Goal: Use online tool/utility: Utilize a website feature to perform a specific function

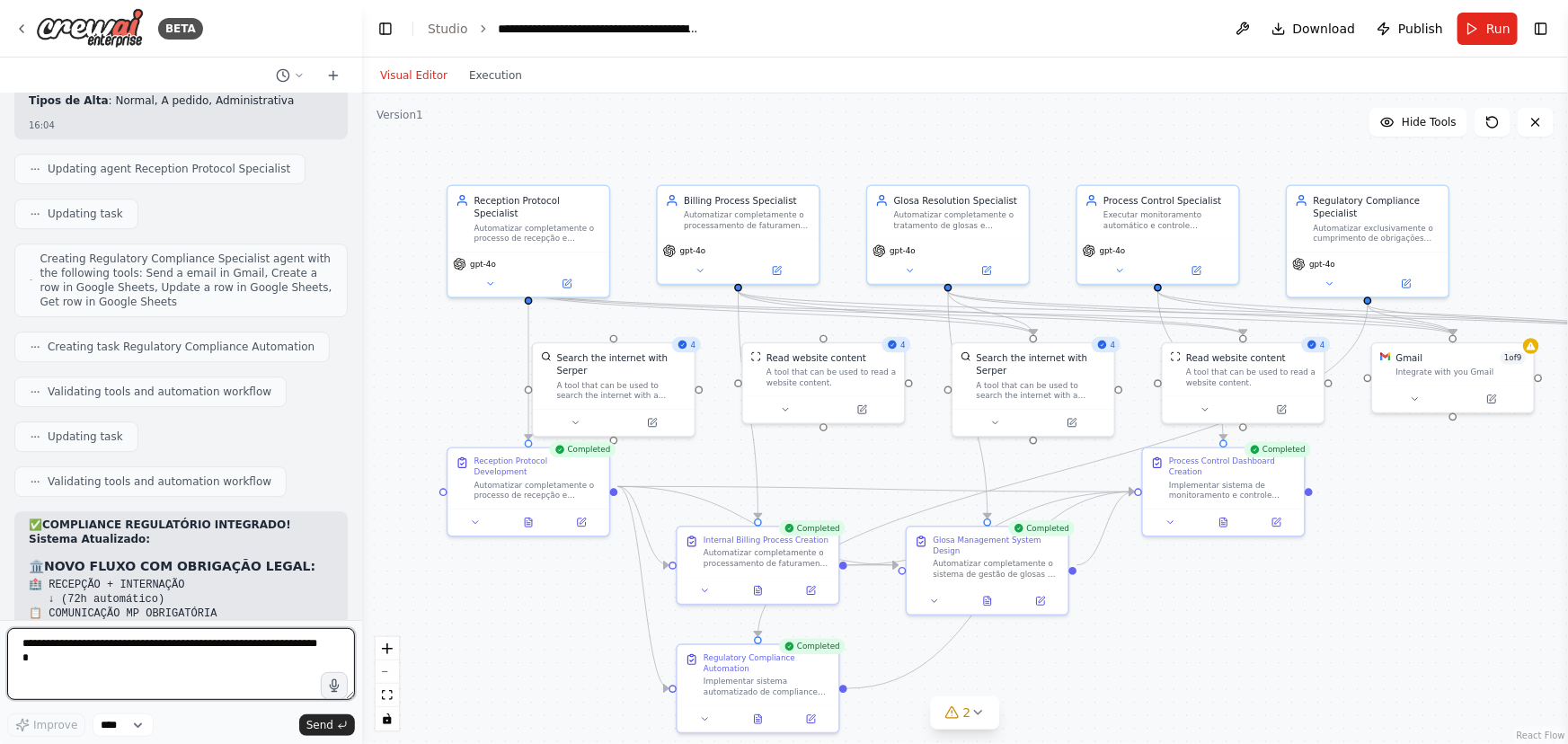
click at [71, 656] on textarea at bounding box center [181, 664] width 348 height 72
type textarea "**********"
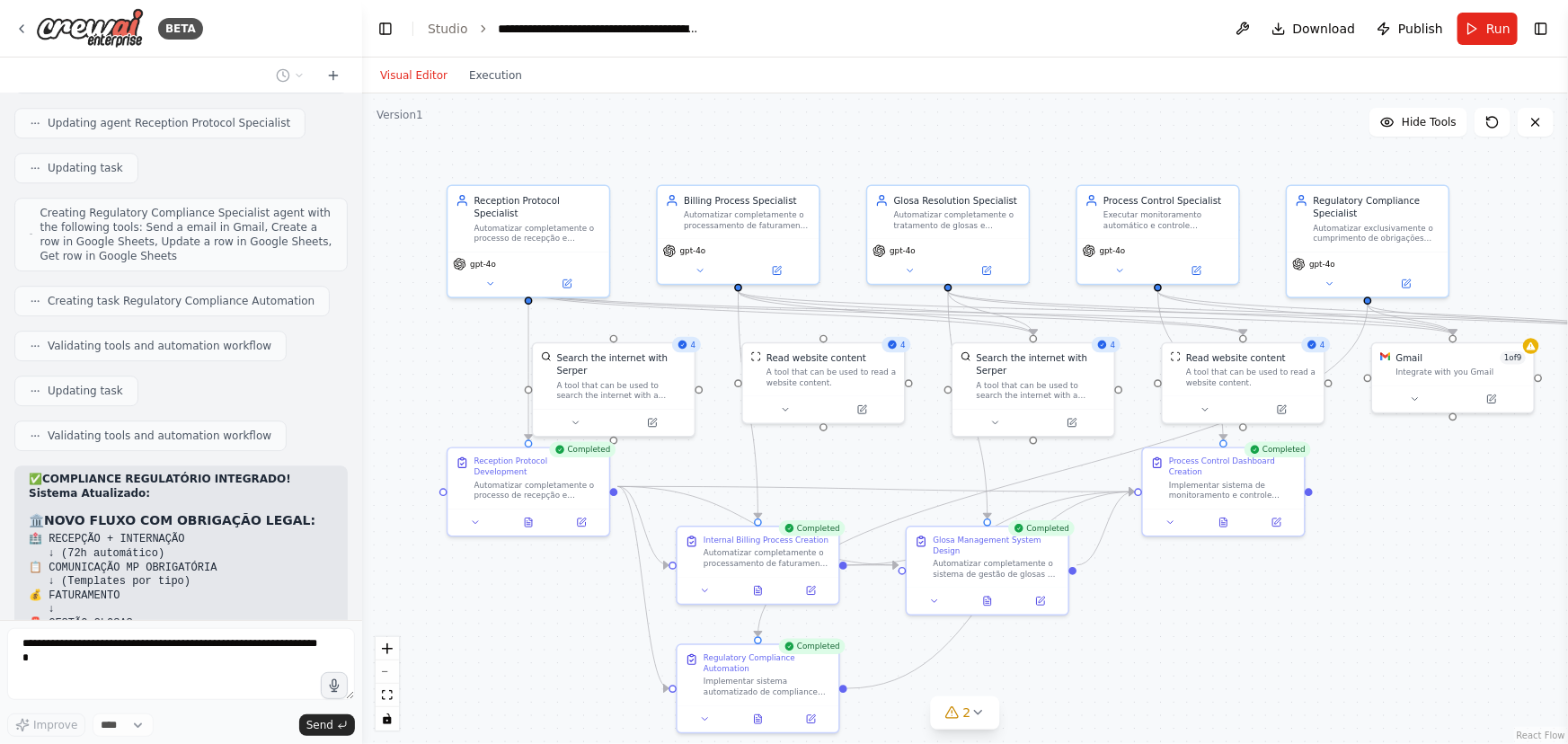
scroll to position [19976, 0]
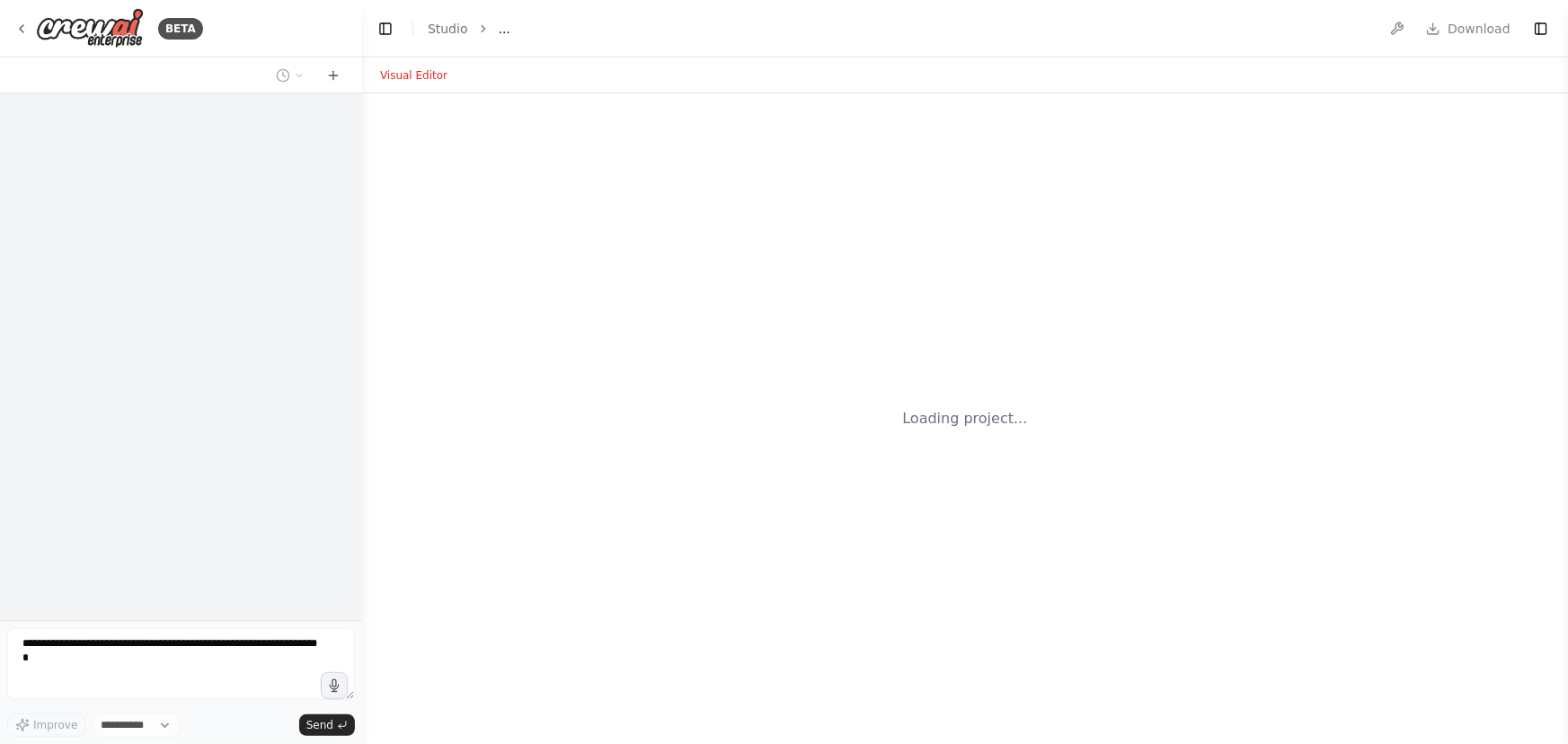
select select "****"
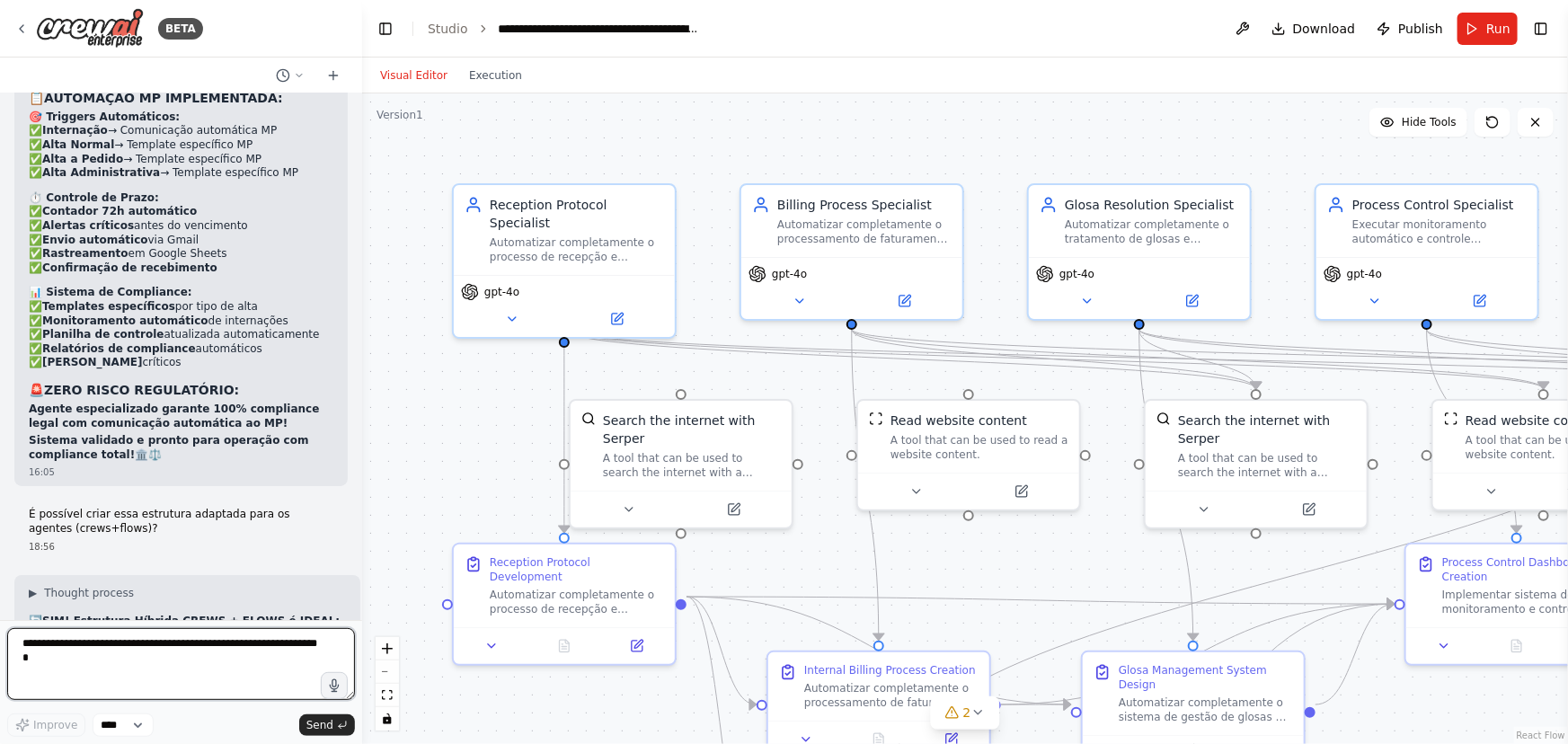
click at [45, 643] on textarea at bounding box center [181, 664] width 348 height 72
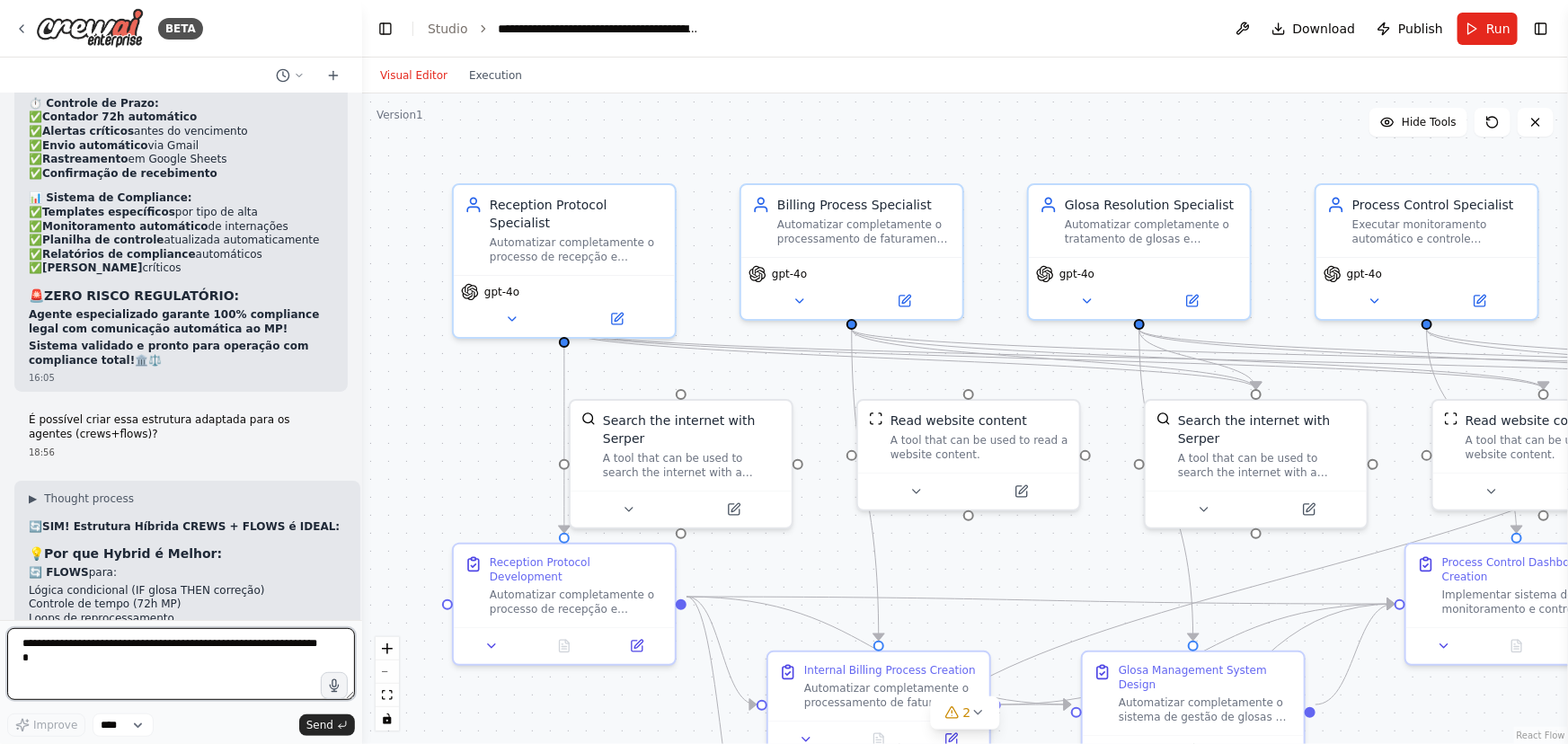
paste textarea "**********"
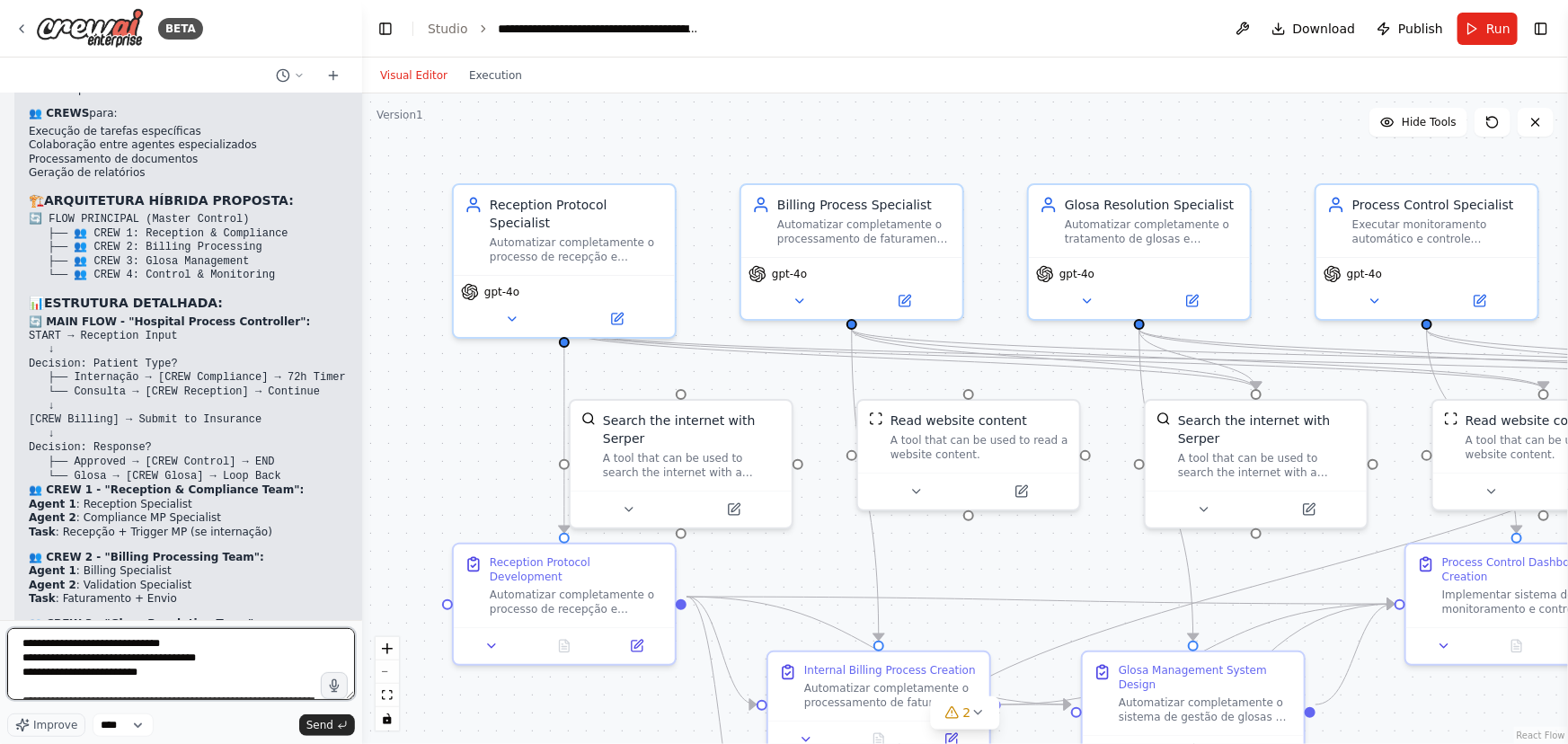
click at [21, 644] on textarea at bounding box center [181, 664] width 348 height 72
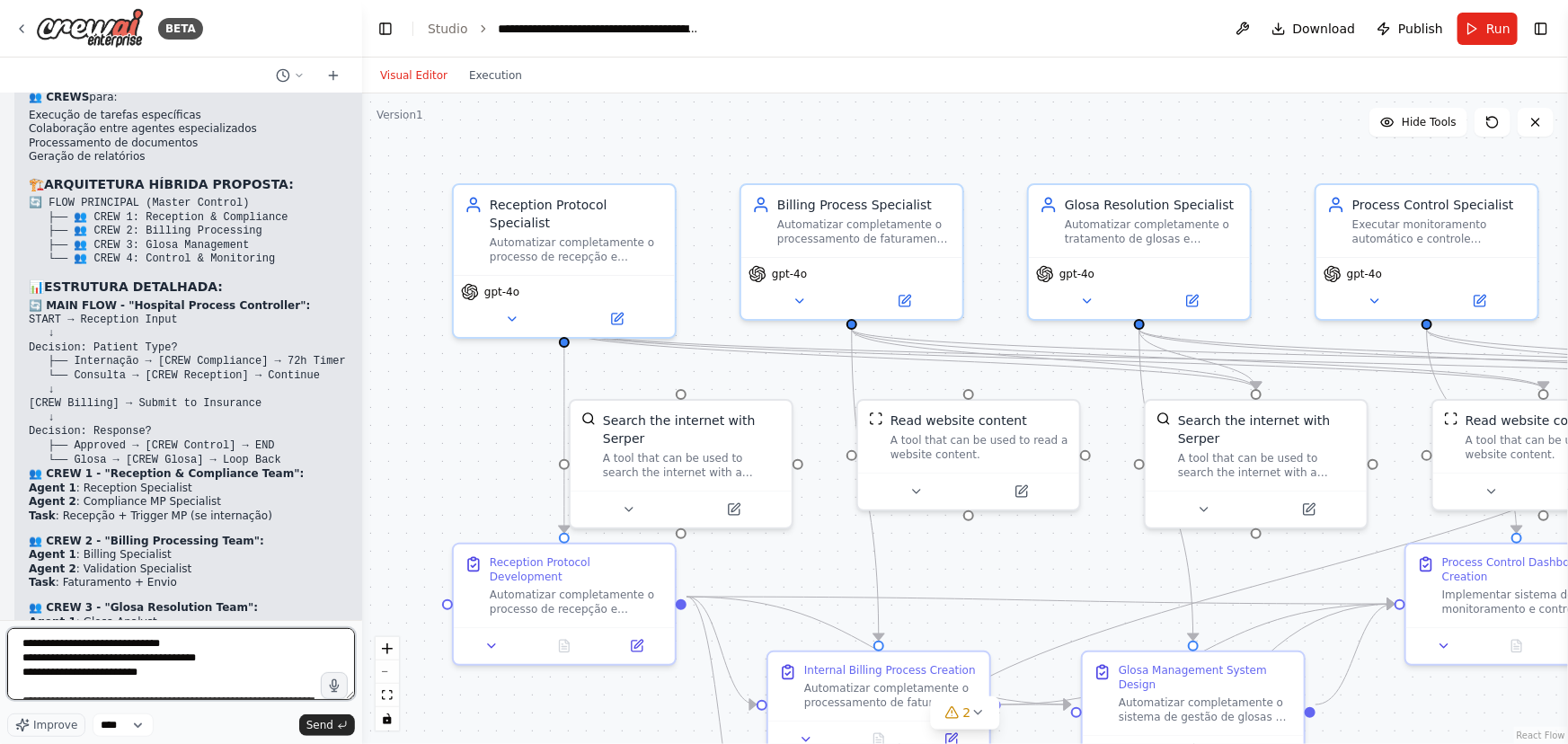
scroll to position [21303, 0]
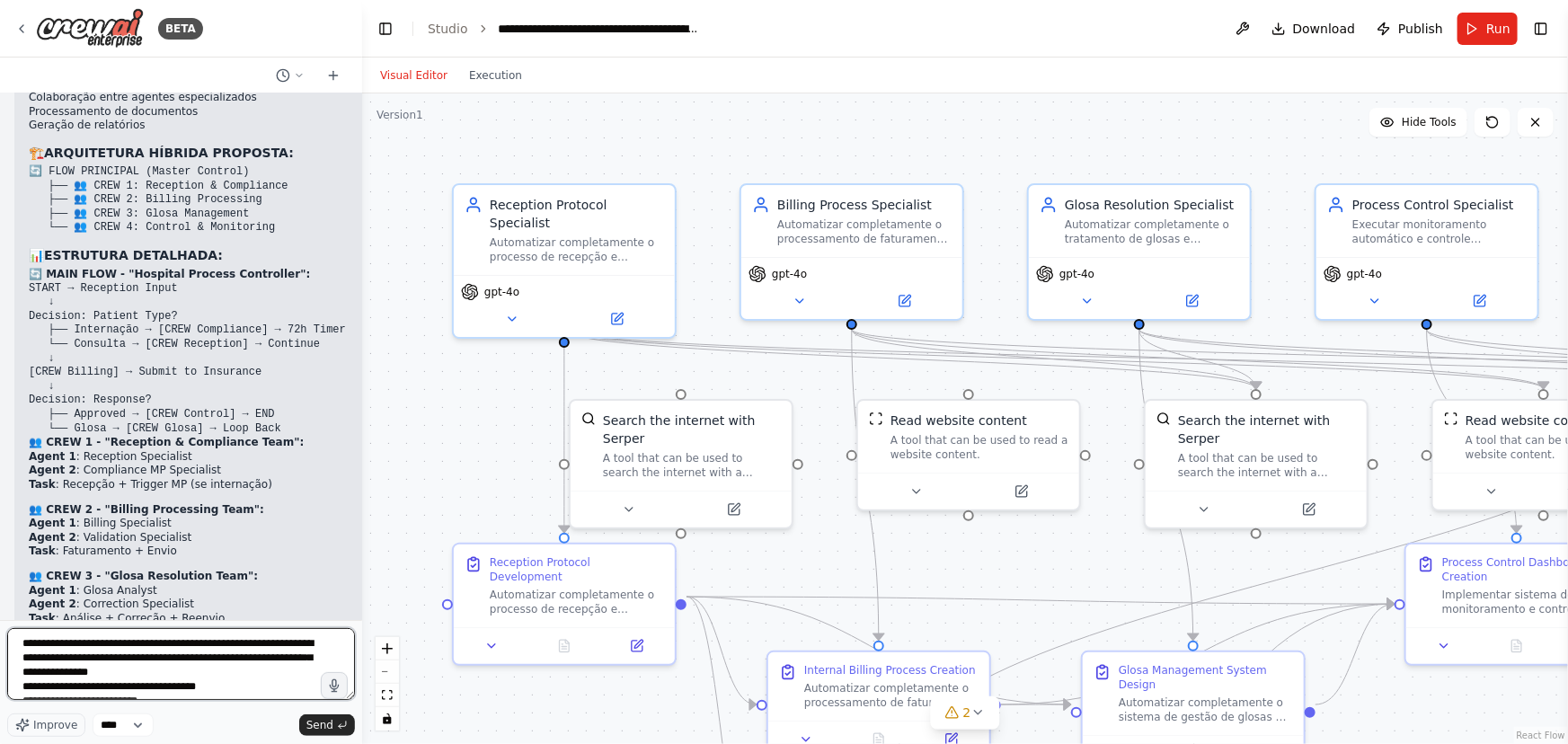
type textarea "**********"
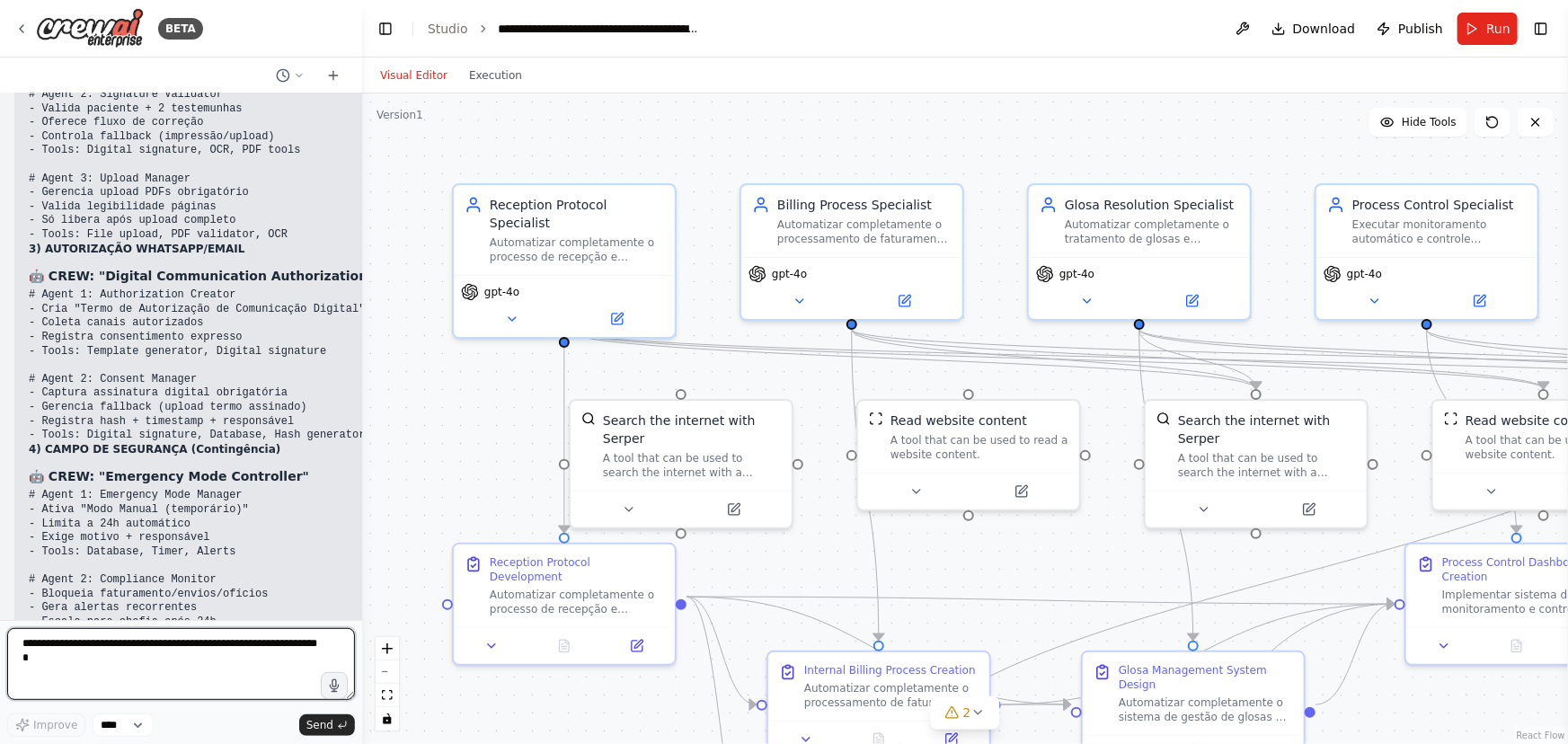
scroll to position [24559, 0]
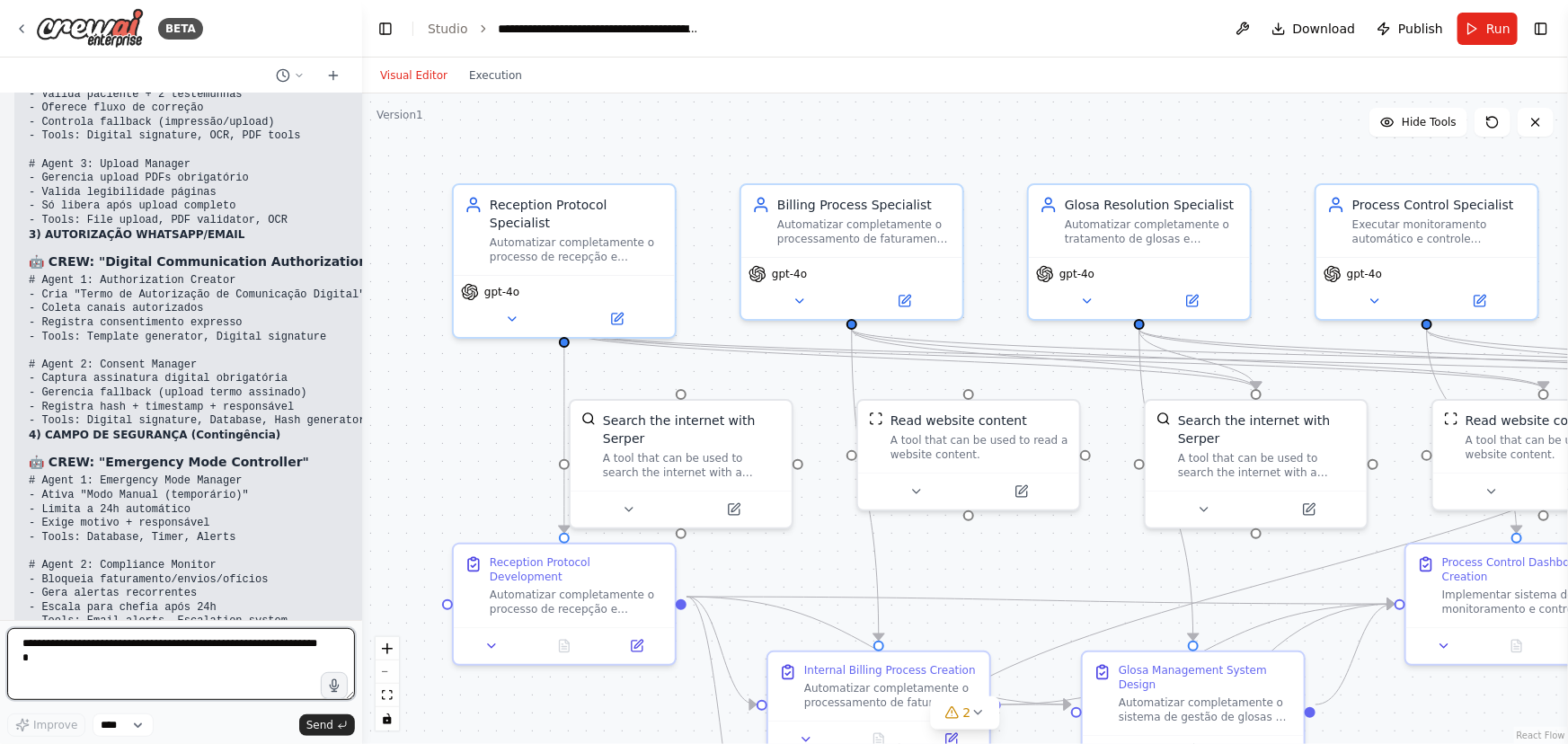
click at [53, 646] on textarea at bounding box center [181, 664] width 348 height 72
type textarea "*"
type textarea "**********"
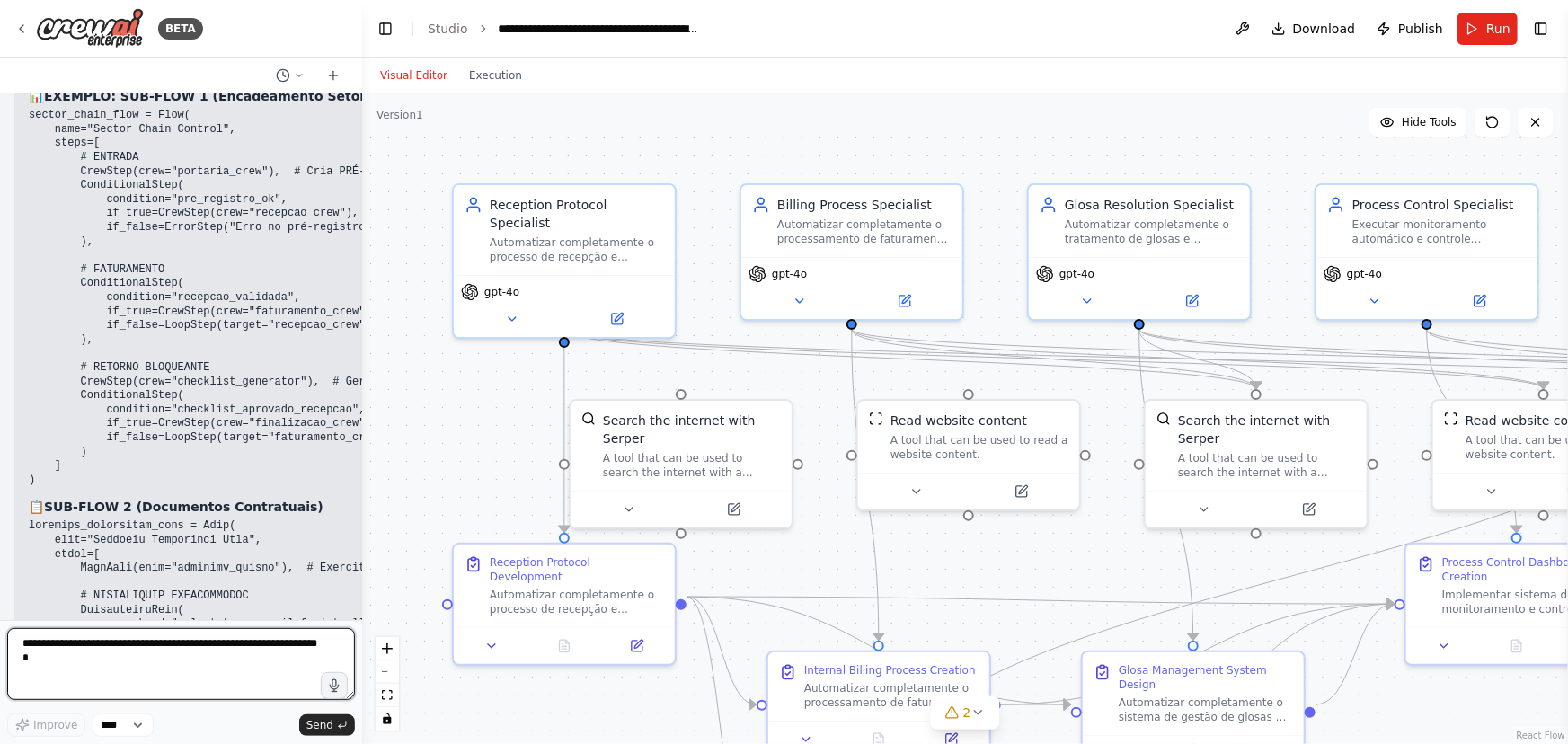
scroll to position [26415, 0]
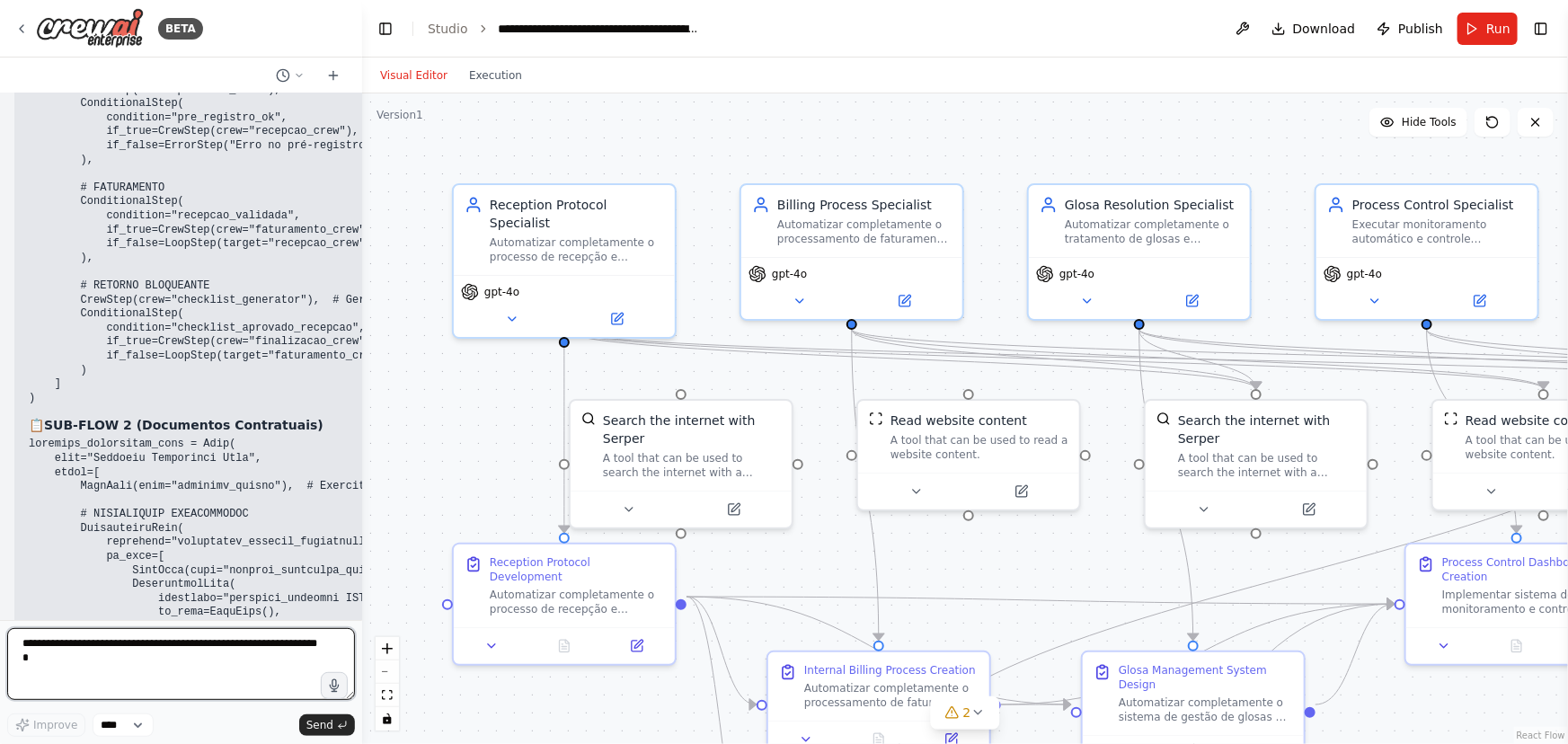
click at [75, 636] on textarea at bounding box center [181, 664] width 348 height 72
type textarea "**********"
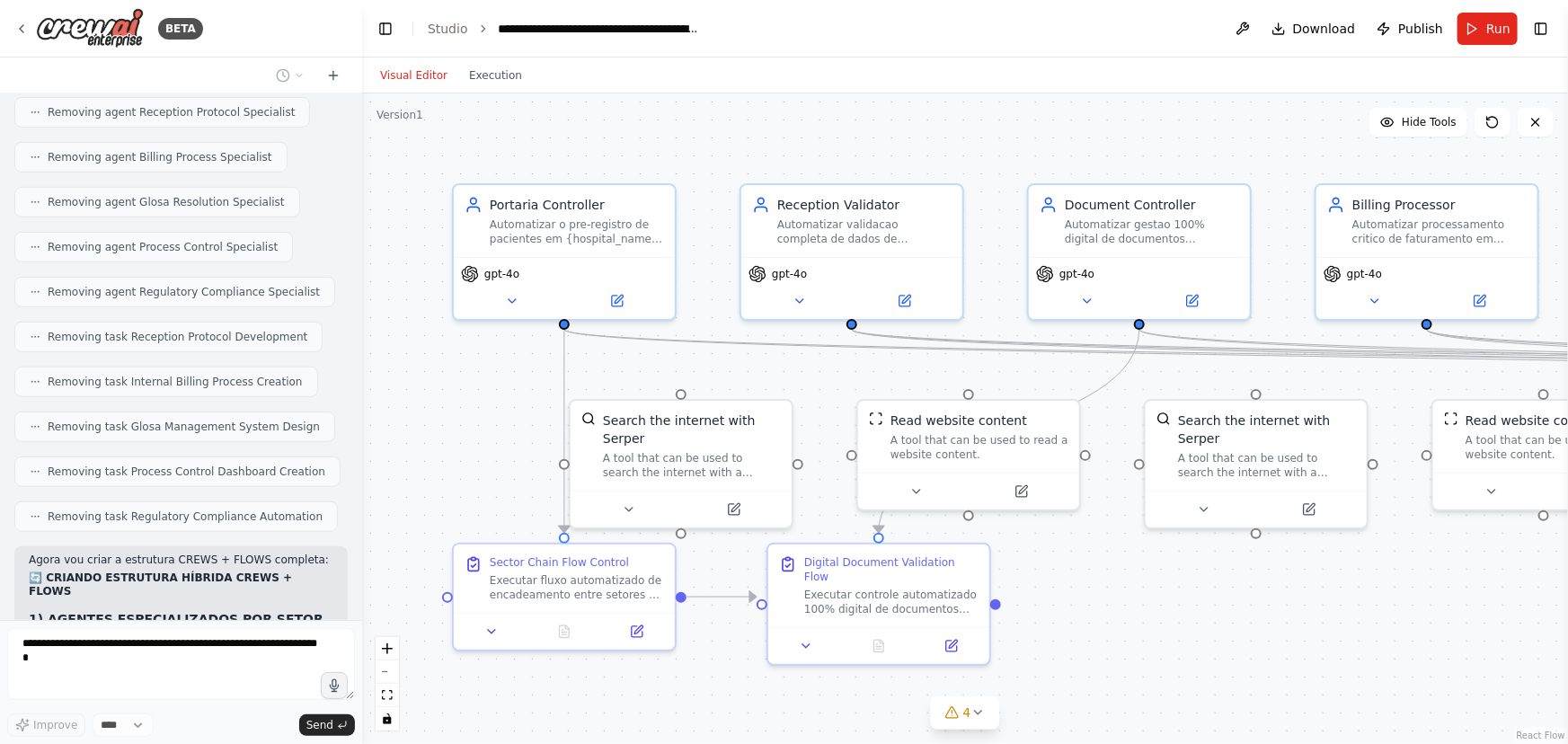
scroll to position [28065, 0]
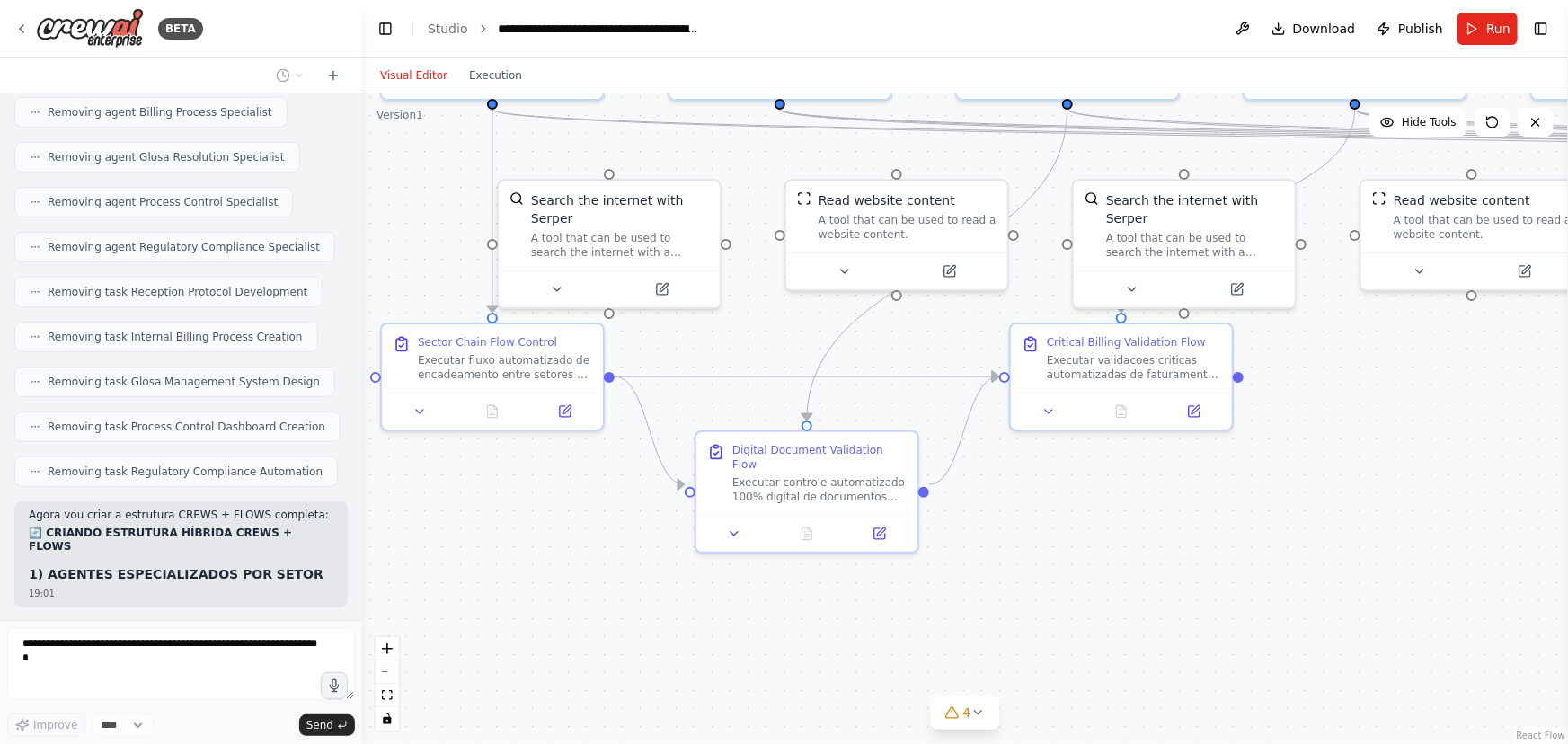
drag, startPoint x: 486, startPoint y: 462, endPoint x: 415, endPoint y: 226, distance: 246.4
click at [415, 226] on div ".deletable-edge-delete-btn { width: 20px; height: 20px; border: 0px solid #ffff…" at bounding box center [965, 418] width 1206 height 650
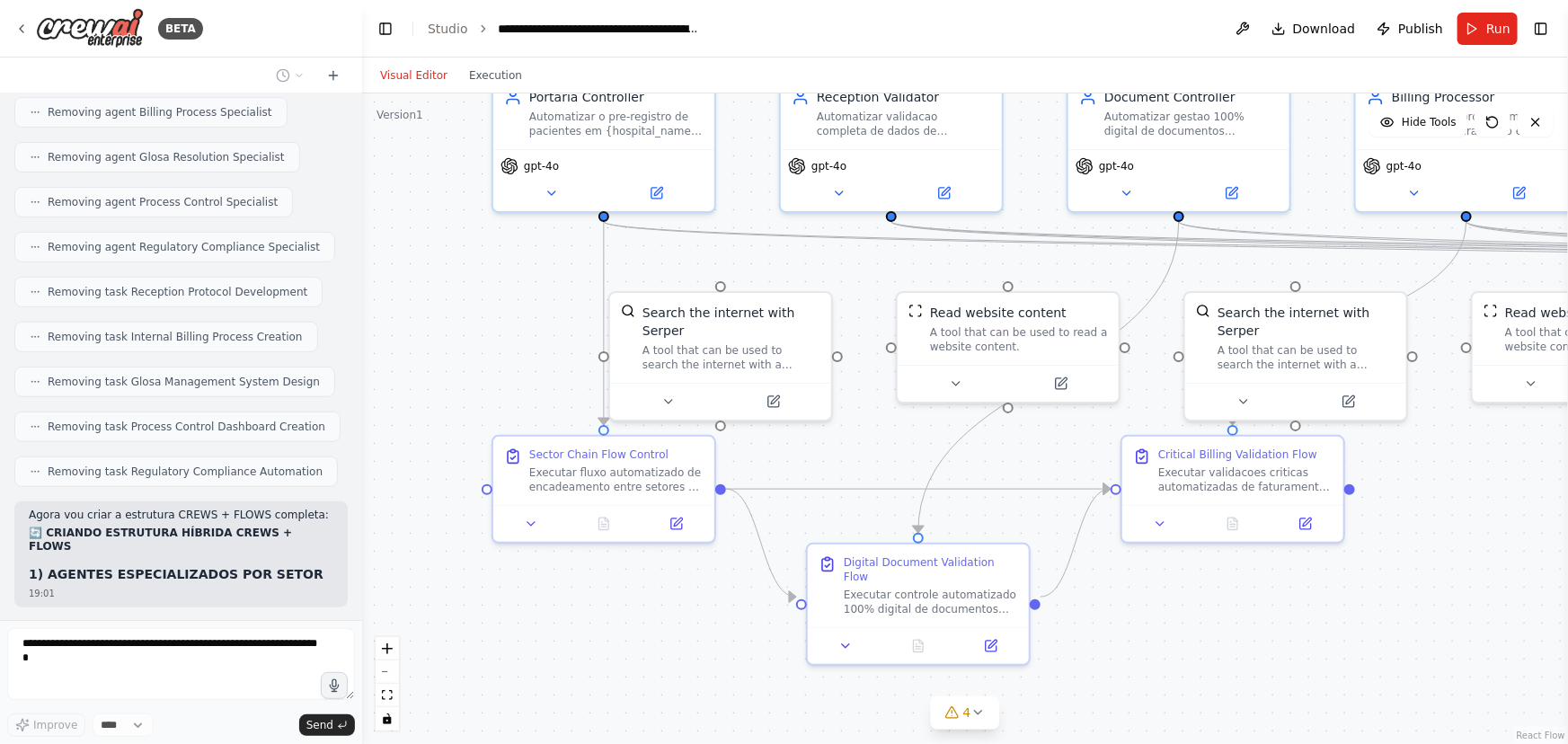
drag, startPoint x: 420, startPoint y: 208, endPoint x: 532, endPoint y: 342, distance: 174.6
click at [532, 342] on div ".deletable-edge-delete-btn { width: 20px; height: 20px; border: 0px solid #ffff…" at bounding box center [965, 418] width 1206 height 650
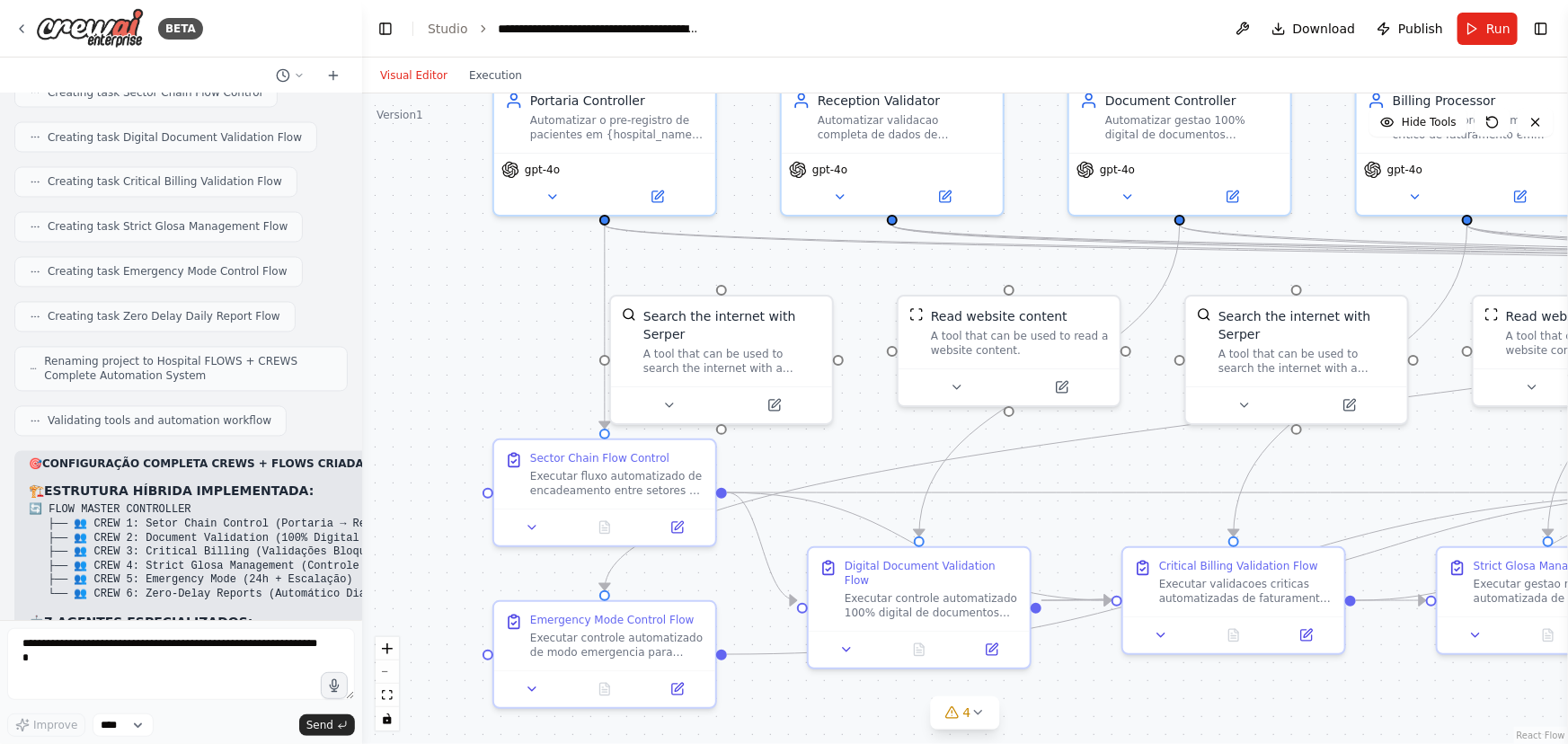
scroll to position [29289, 0]
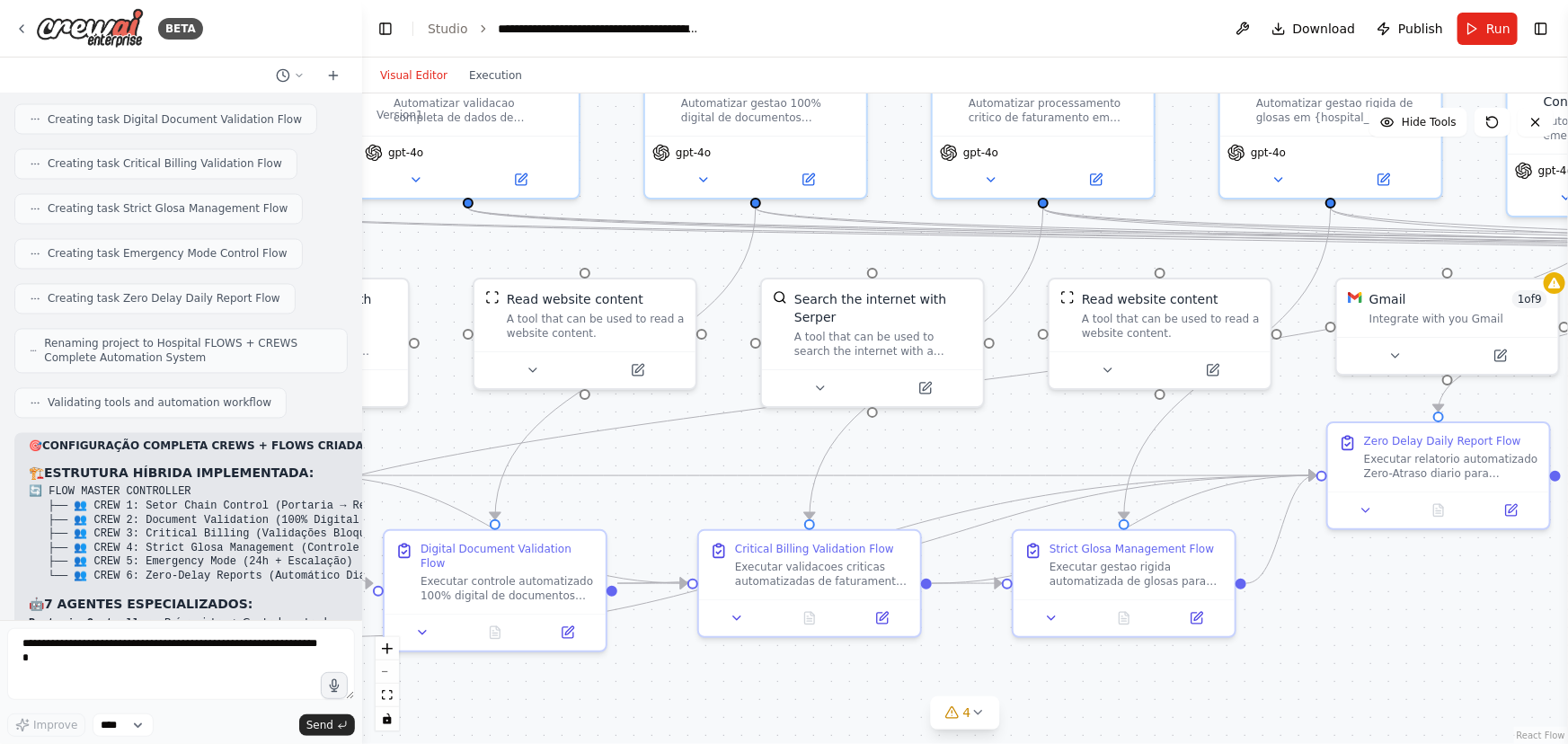
drag, startPoint x: 1089, startPoint y: 482, endPoint x: 642, endPoint y: 460, distance: 447.5
click at [642, 460] on div ".deletable-edge-delete-btn { width: 20px; height: 20px; border: 0px solid #ffff…" at bounding box center [965, 418] width 1206 height 650
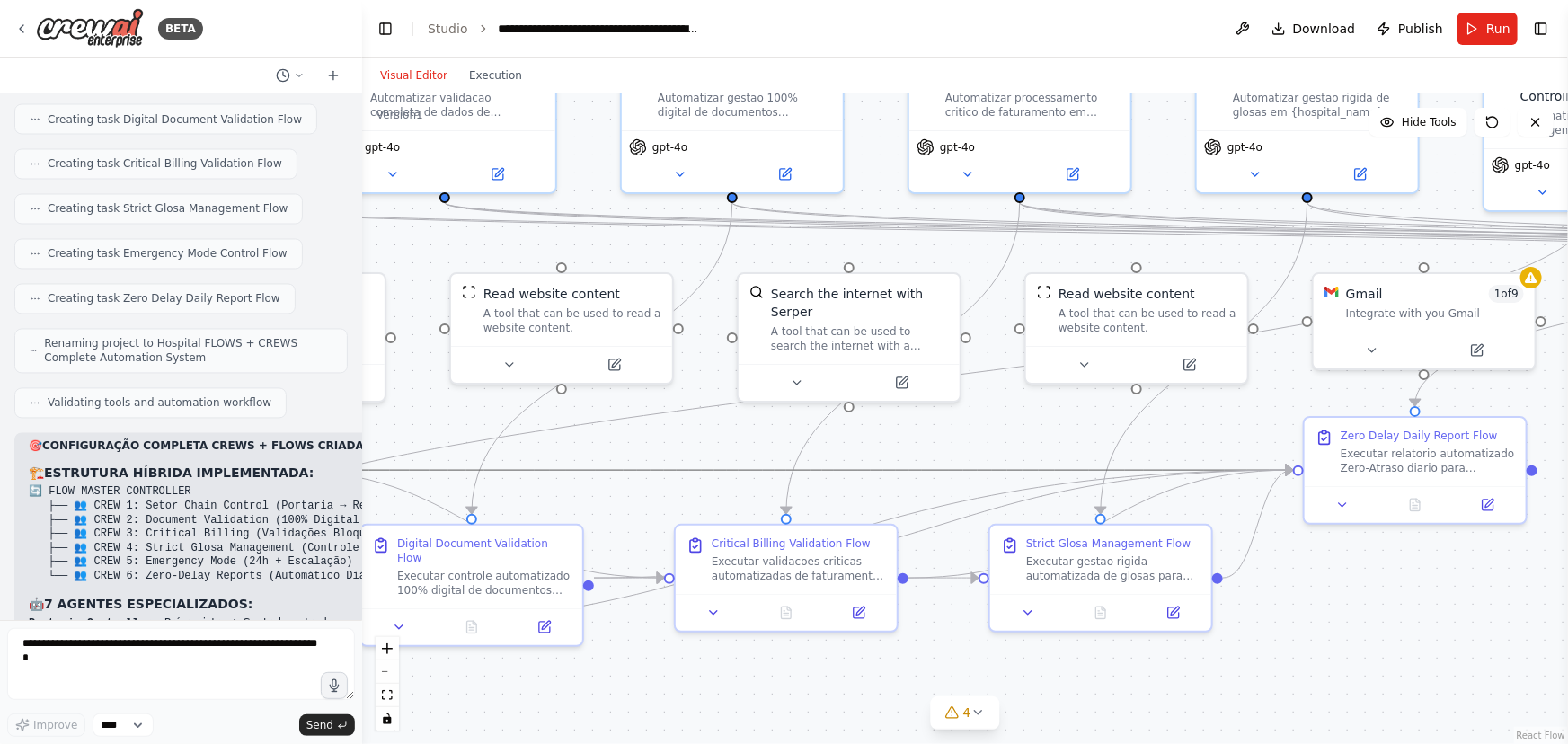
drag, startPoint x: 1085, startPoint y: 462, endPoint x: 672, endPoint y: 478, distance: 413.3
click at [663, 470] on icon "Edge from ec8e3e43-eebc-4dbb-a378-8545037cf0cb to ad3e57b5-ae55-4abc-8826-4161c…" at bounding box center [786, 470] width 1014 height 0
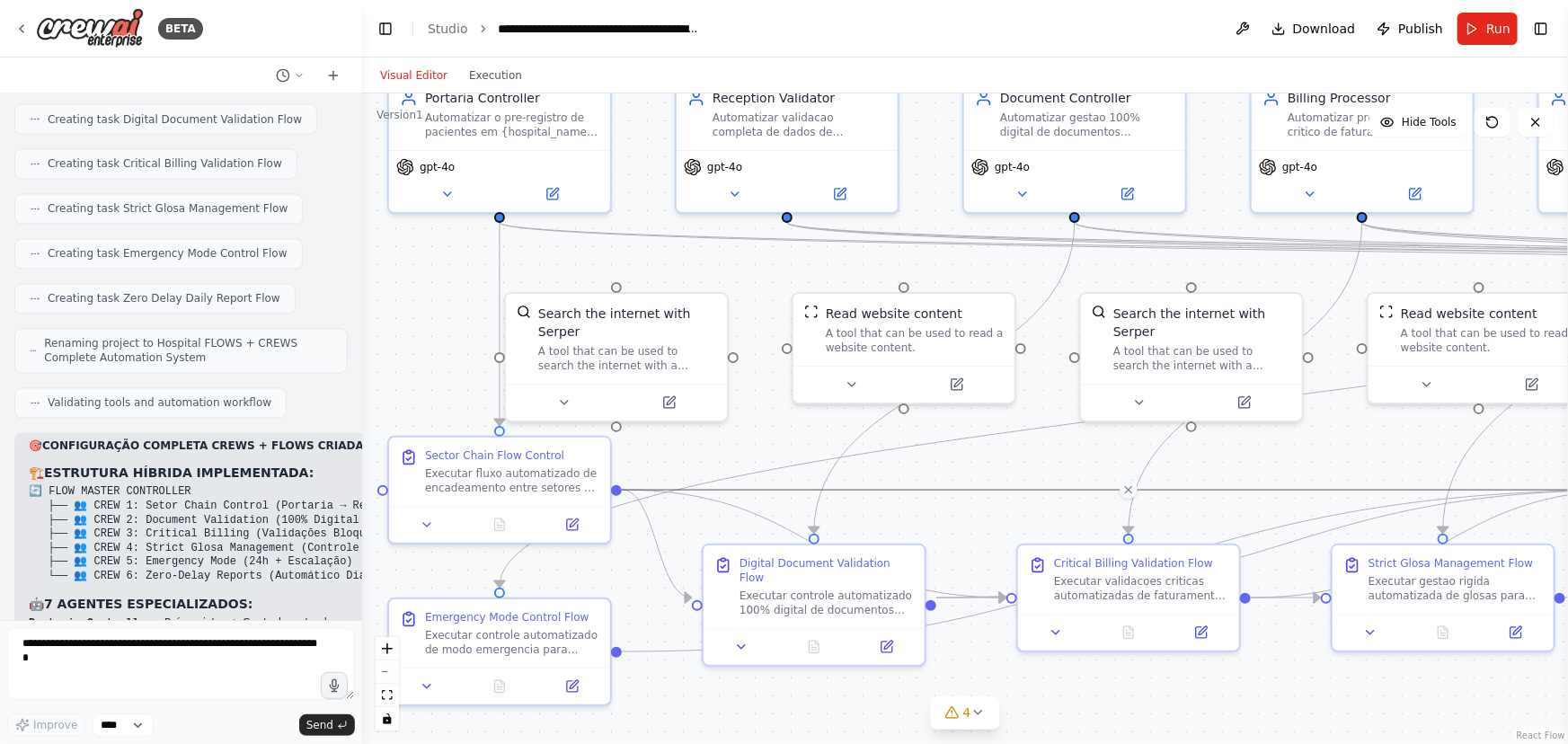
drag, startPoint x: 991, startPoint y: 448, endPoint x: 1329, endPoint y: 462, distance: 338.3
click at [1333, 467] on div ".deletable-edge-delete-btn { width: 20px; height: 20px; border: 0px solid #ffff…" at bounding box center [965, 418] width 1206 height 650
click at [1484, 20] on button "Run" at bounding box center [1487, 29] width 60 height 32
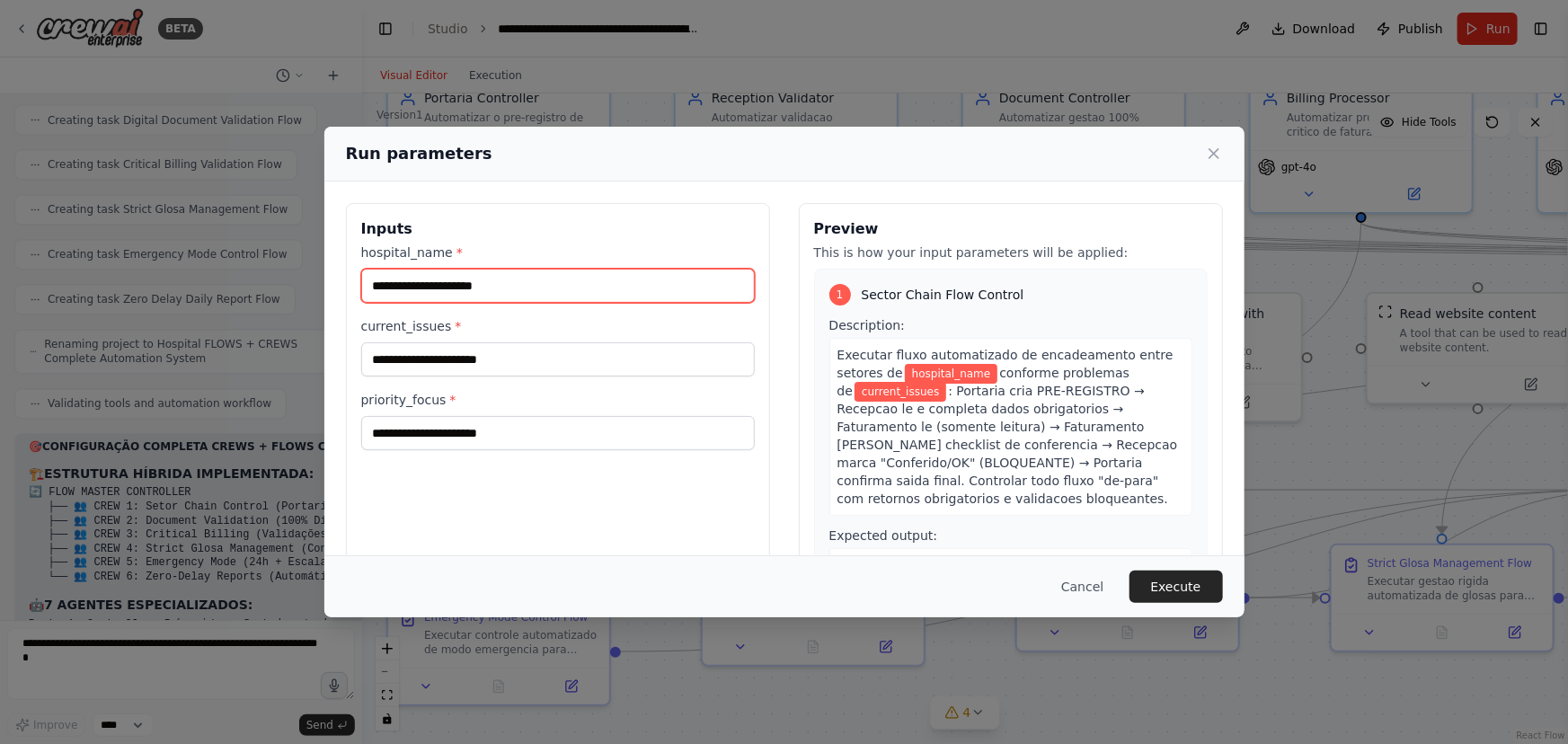
click at [511, 282] on input "hospital_name *" at bounding box center [557, 285] width 393 height 34
drag, startPoint x: 511, startPoint y: 282, endPoint x: 357, endPoint y: 280, distance: 154.0
click at [357, 280] on div "Inputs hospital_name * current_issues * priority_focus *" at bounding box center [558, 415] width 424 height 425
type input "*"
type input "**********"
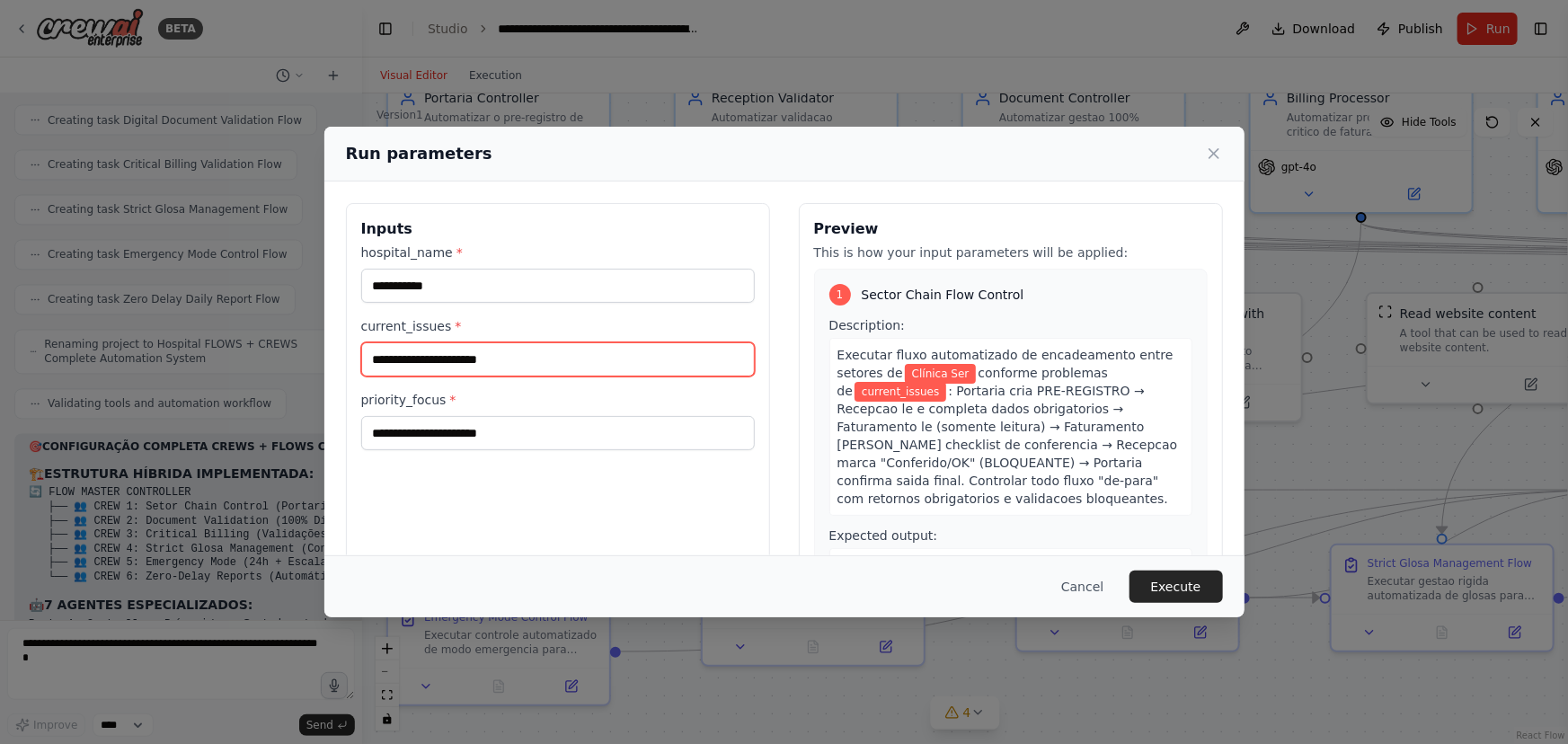
click at [374, 358] on input "current_issues *" at bounding box center [557, 359] width 393 height 34
type input "*"
type input "**********"
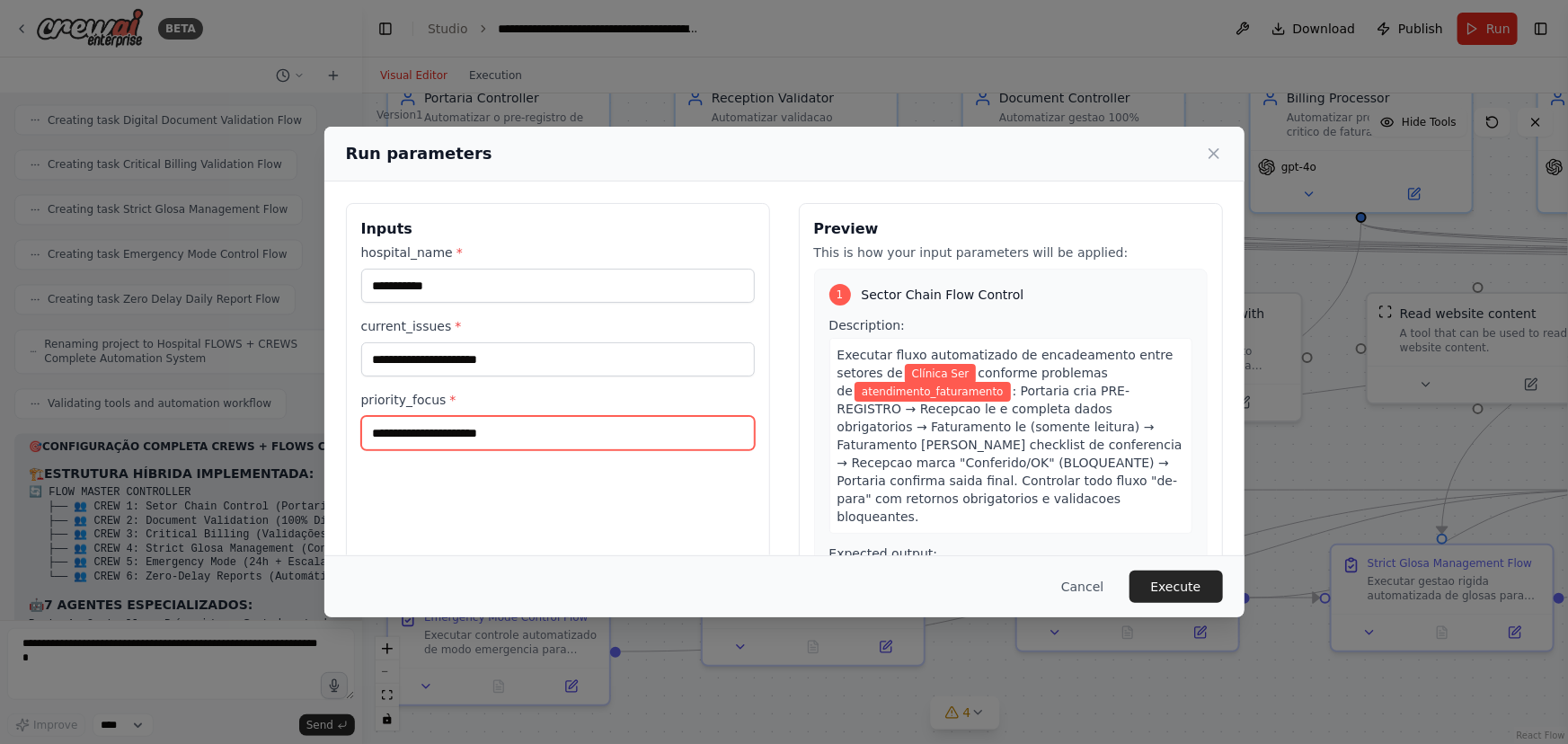
click at [375, 430] on input "priority_focus *" at bounding box center [557, 433] width 393 height 34
drag, startPoint x: 441, startPoint y: 429, endPoint x: 358, endPoint y: 432, distance: 83.1
click at [358, 432] on div "**********" at bounding box center [558, 415] width 424 height 425
type input "**********"
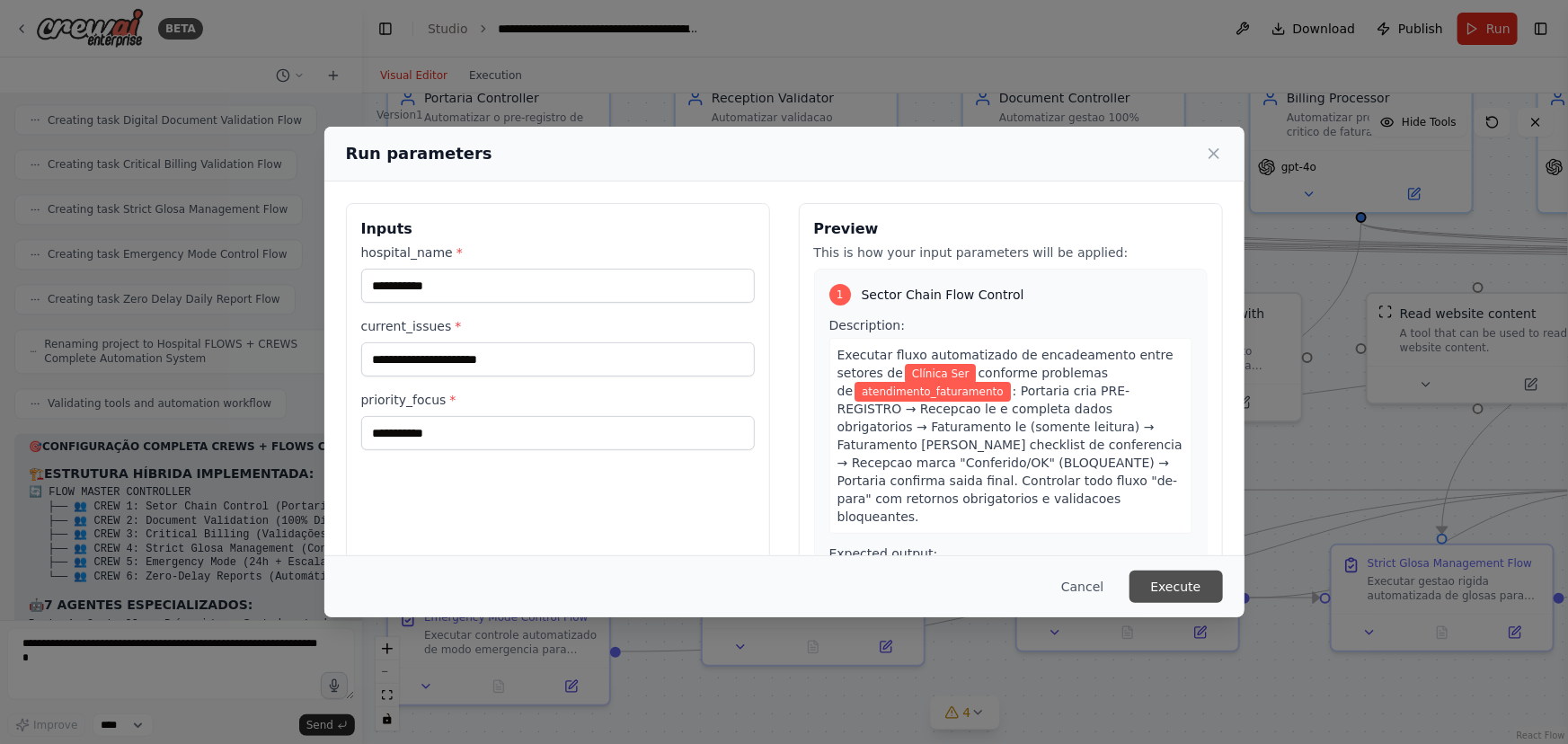
click at [1176, 582] on button "Execute" at bounding box center [1176, 587] width 93 height 32
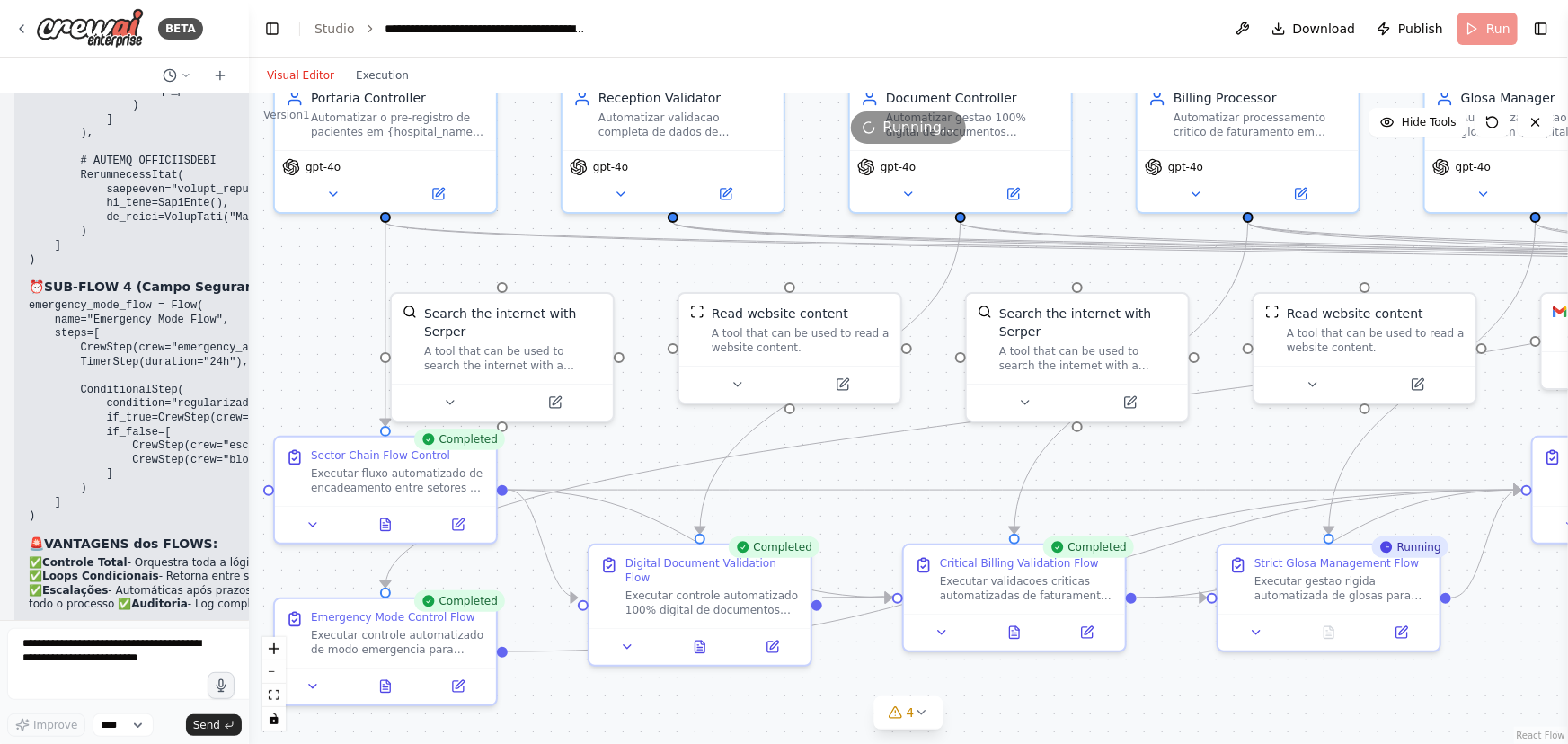
scroll to position [35452, 0]
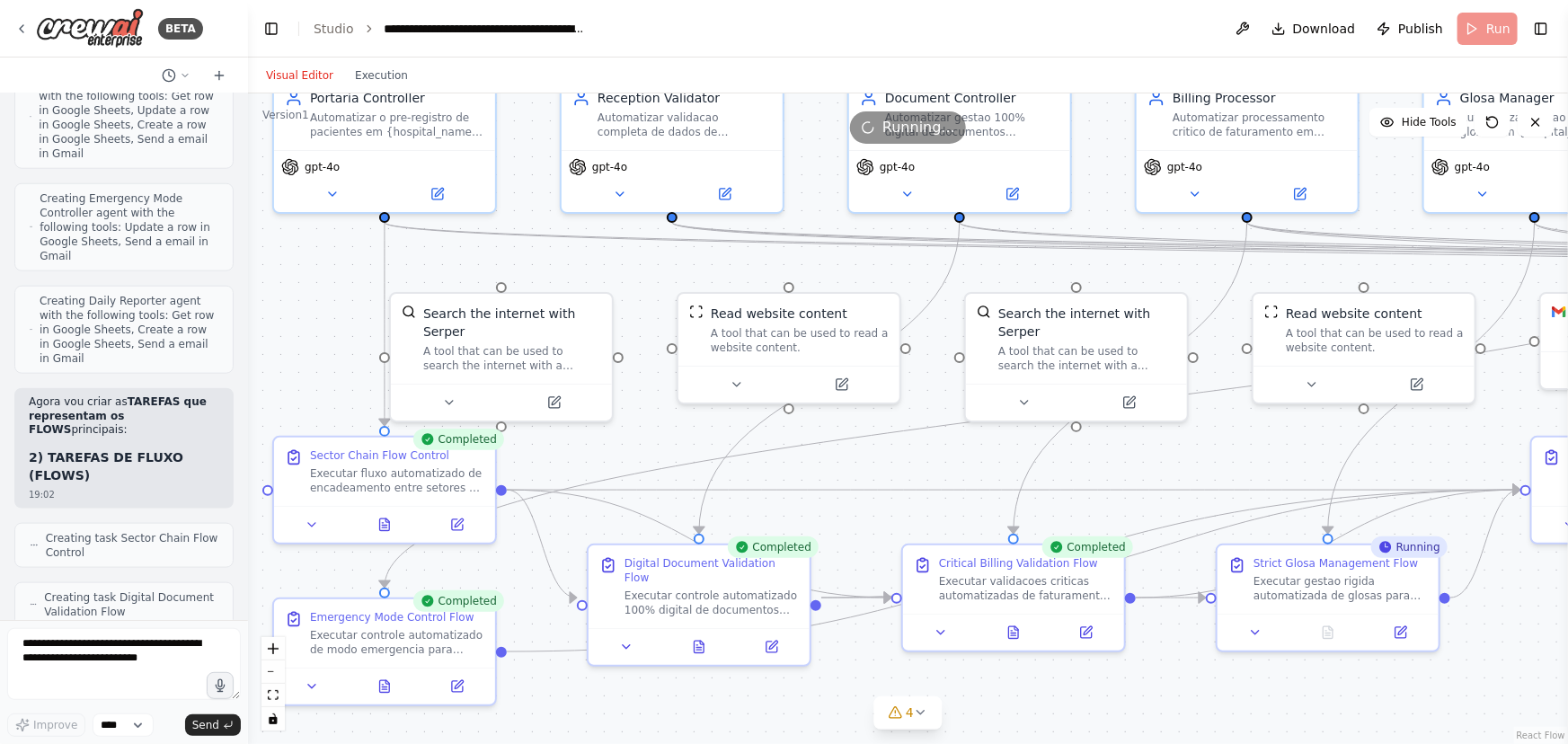
drag, startPoint x: 355, startPoint y: 323, endPoint x: 248, endPoint y: 313, distance: 107.5
click at [248, 313] on div "BETA Hello! I'm the CrewAI assistant. What kind of automation do you want to bu…" at bounding box center [784, 372] width 1568 height 744
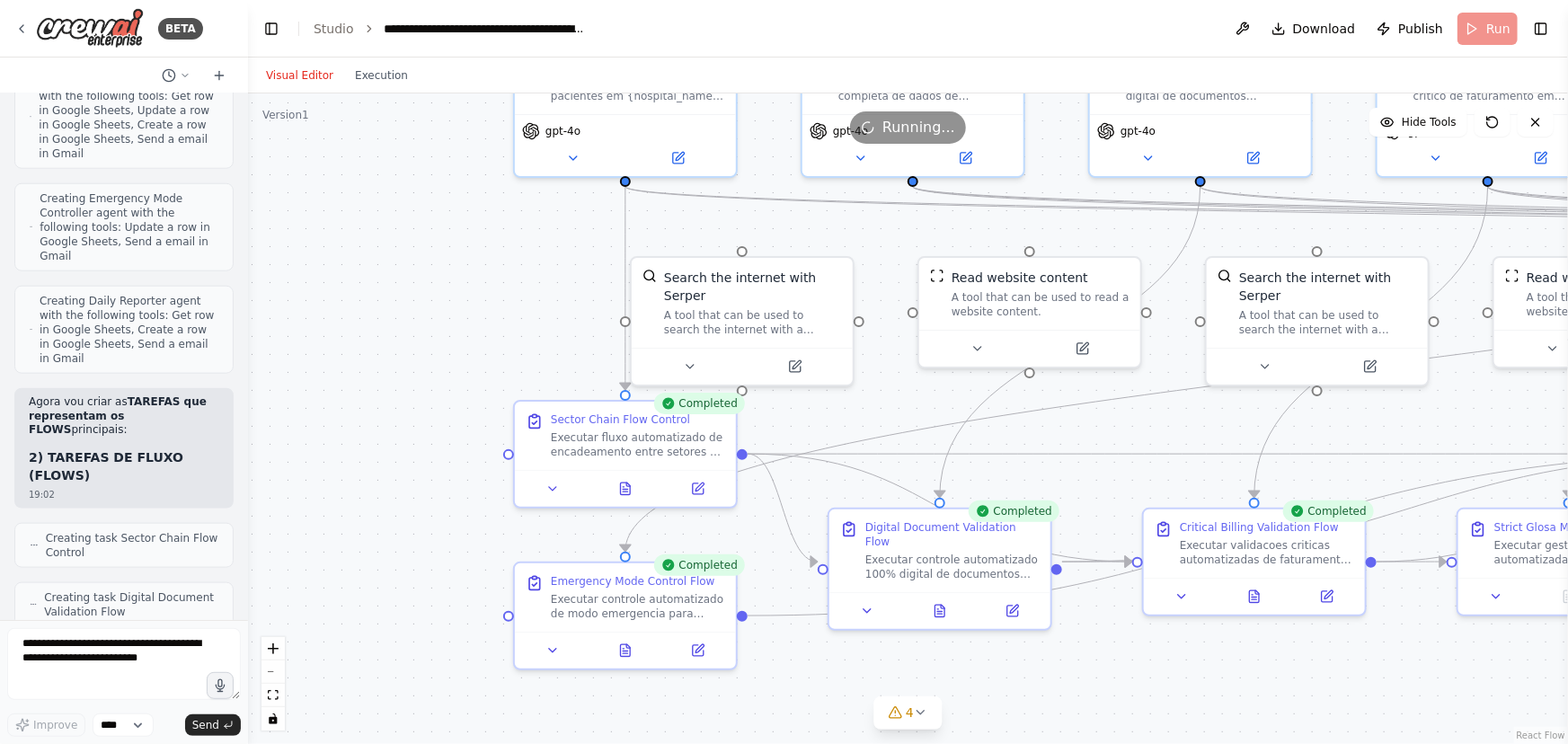
drag, startPoint x: 844, startPoint y: 458, endPoint x: 1064, endPoint y: 411, distance: 225.0
click at [1067, 417] on div ".deletable-edge-delete-btn { width: 20px; height: 20px; border: 0px solid #ffff…" at bounding box center [907, 418] width 1320 height 650
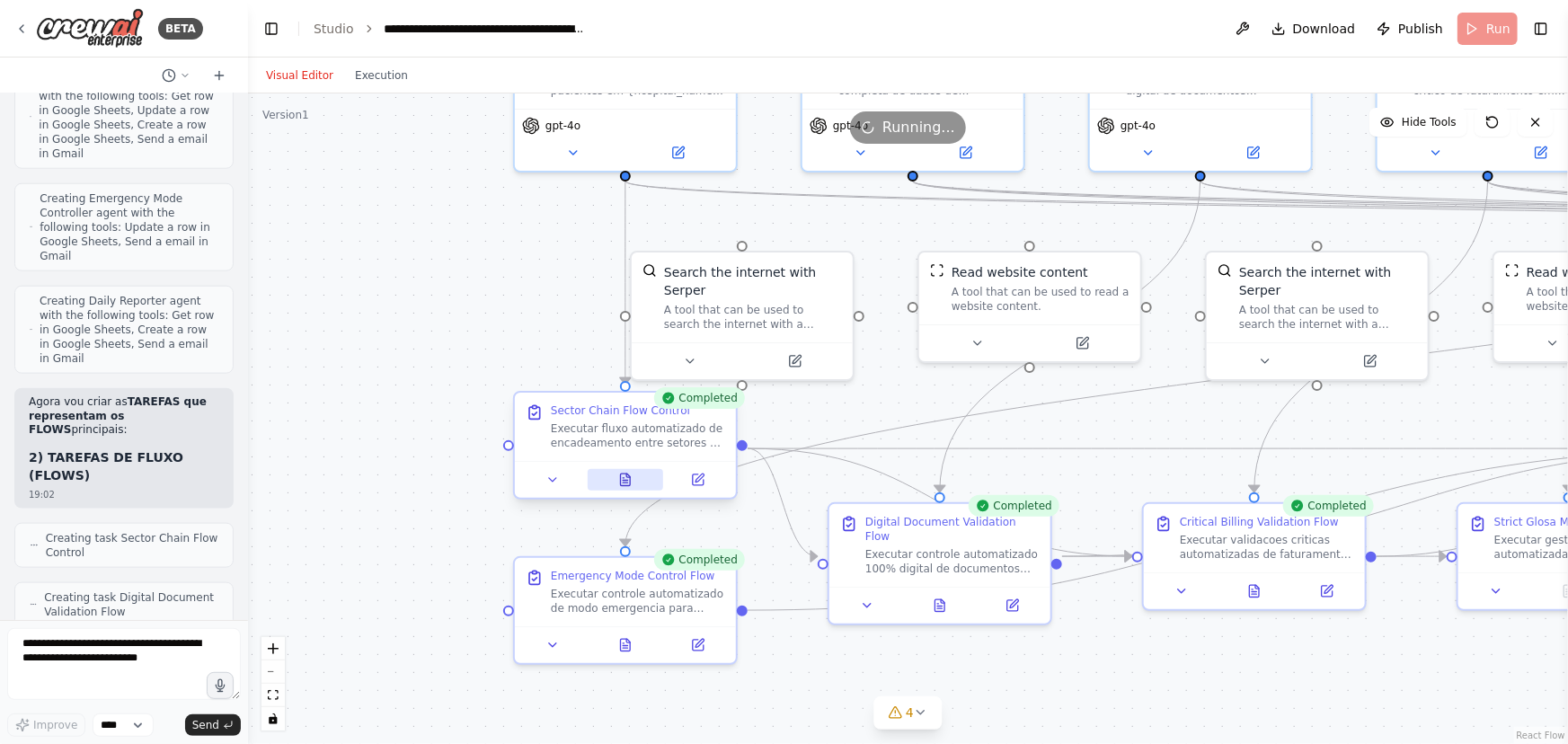
click at [623, 481] on icon at bounding box center [625, 481] width 5 height 0
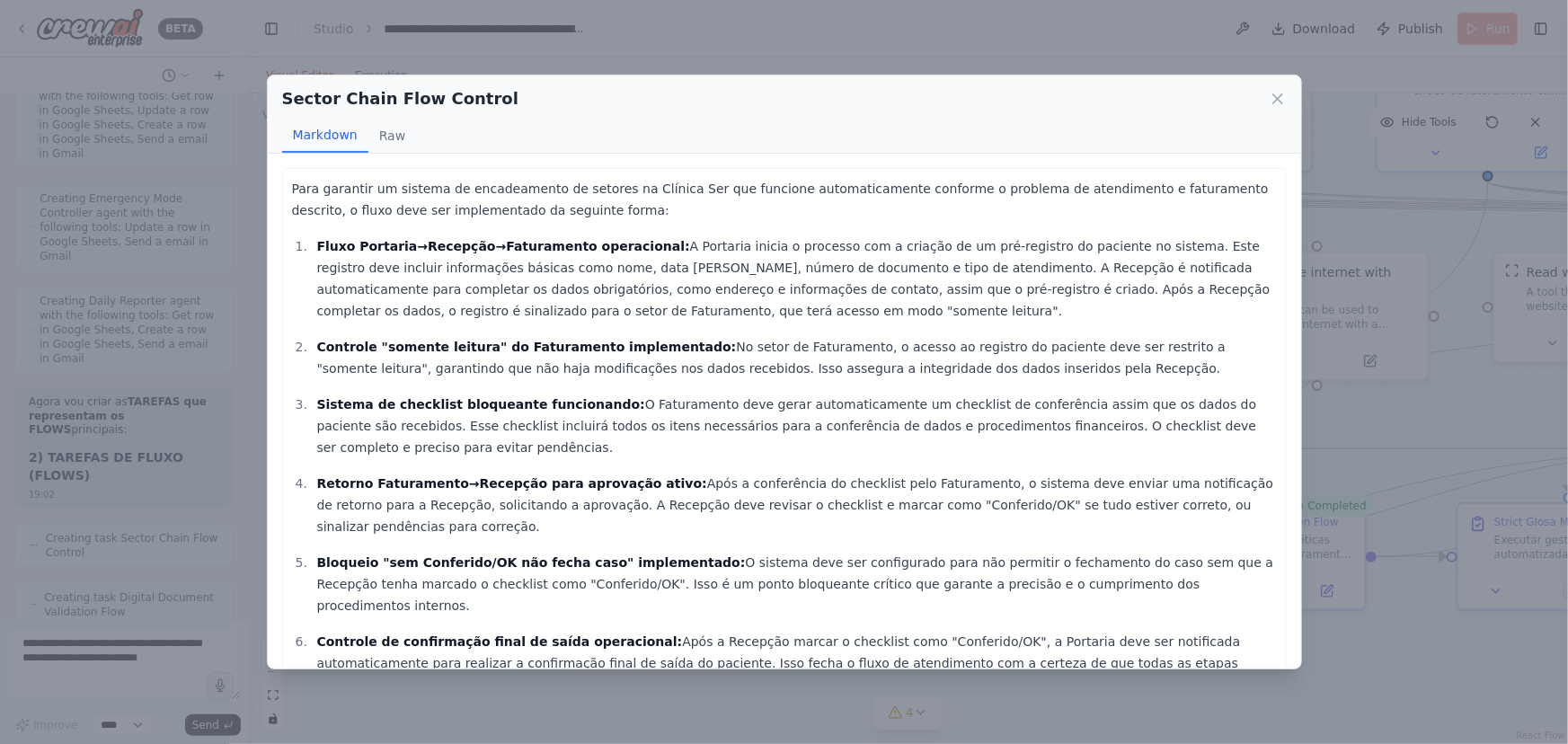
scroll to position [20, 0]
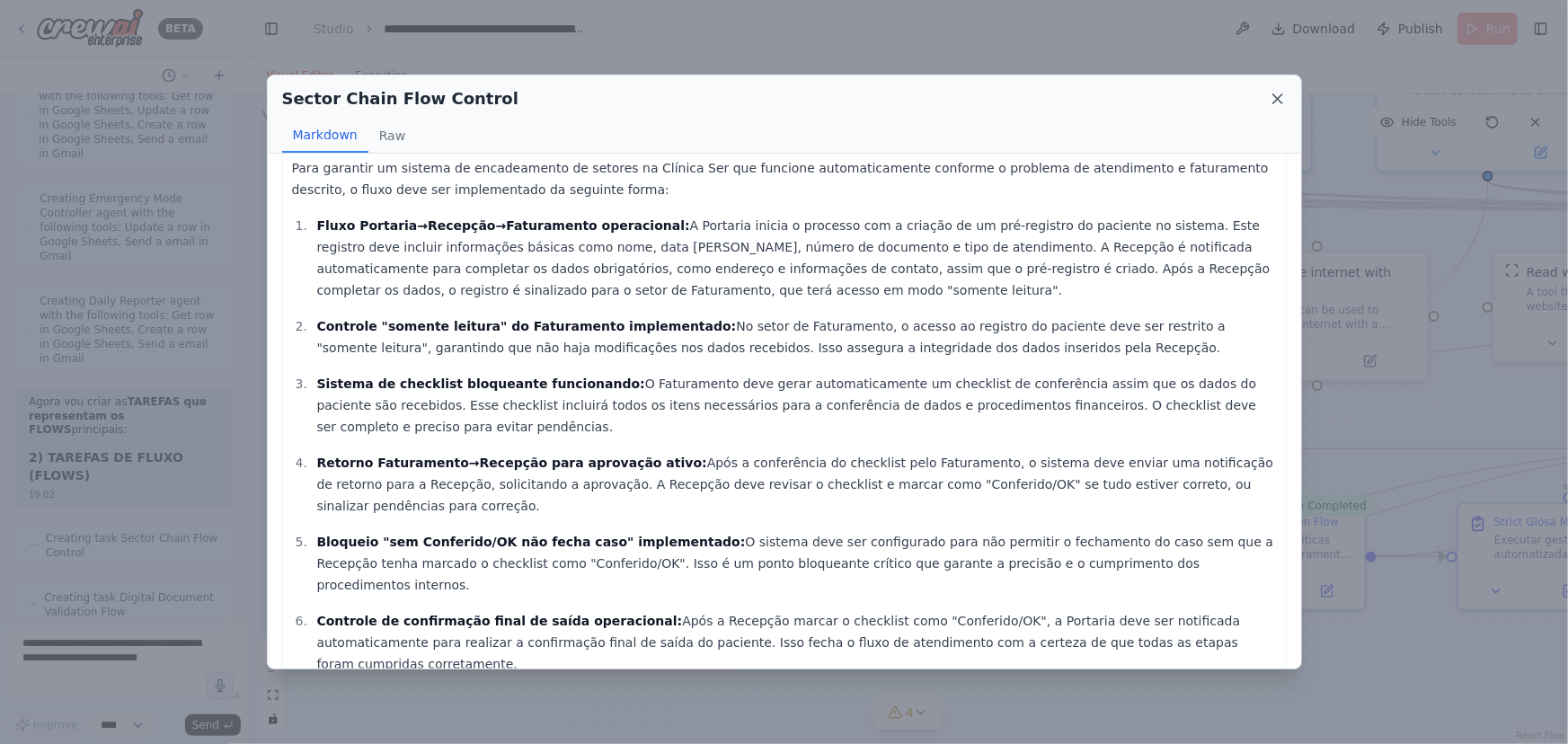
click at [1274, 92] on icon at bounding box center [1279, 99] width 18 height 18
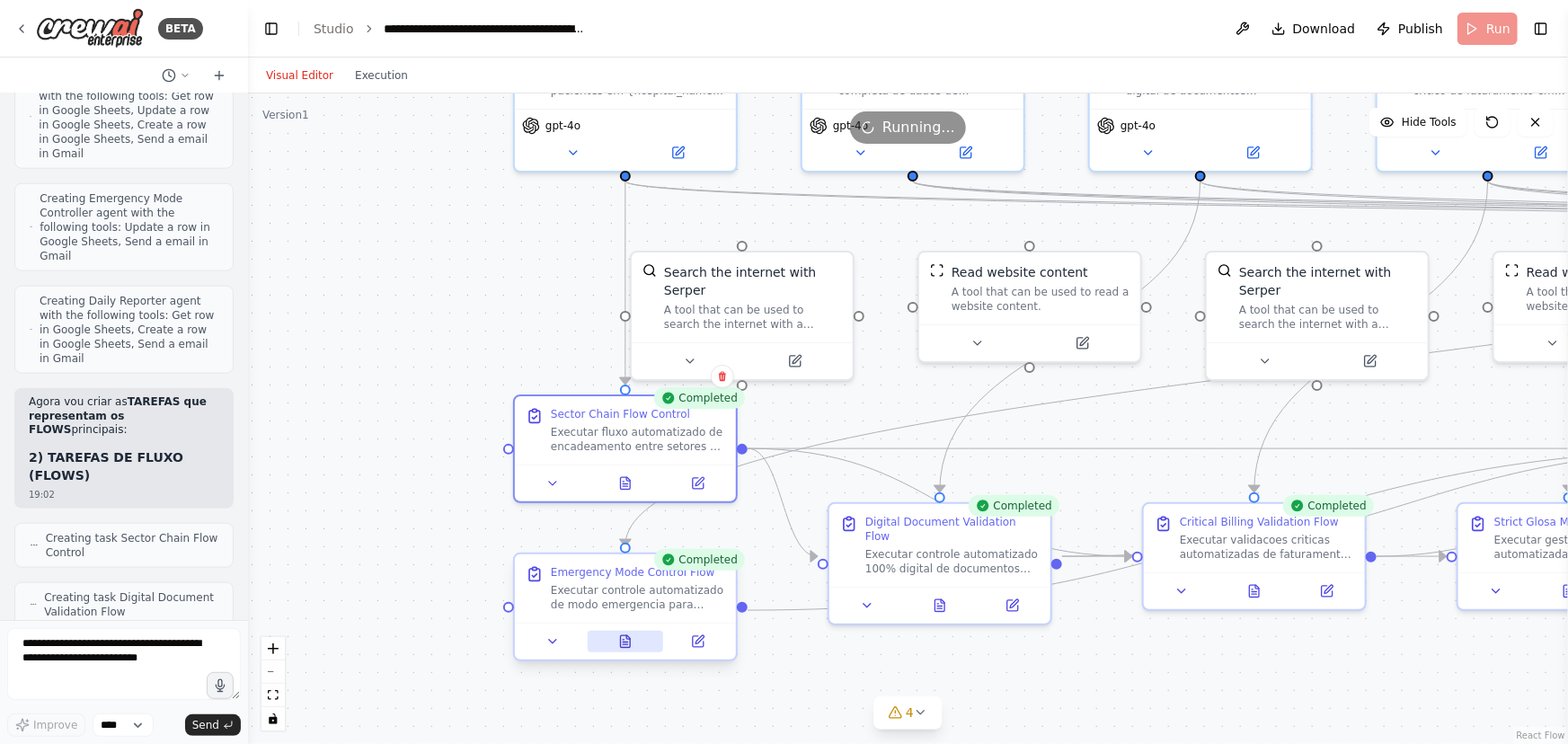
click at [627, 645] on icon at bounding box center [625, 645] width 5 height 0
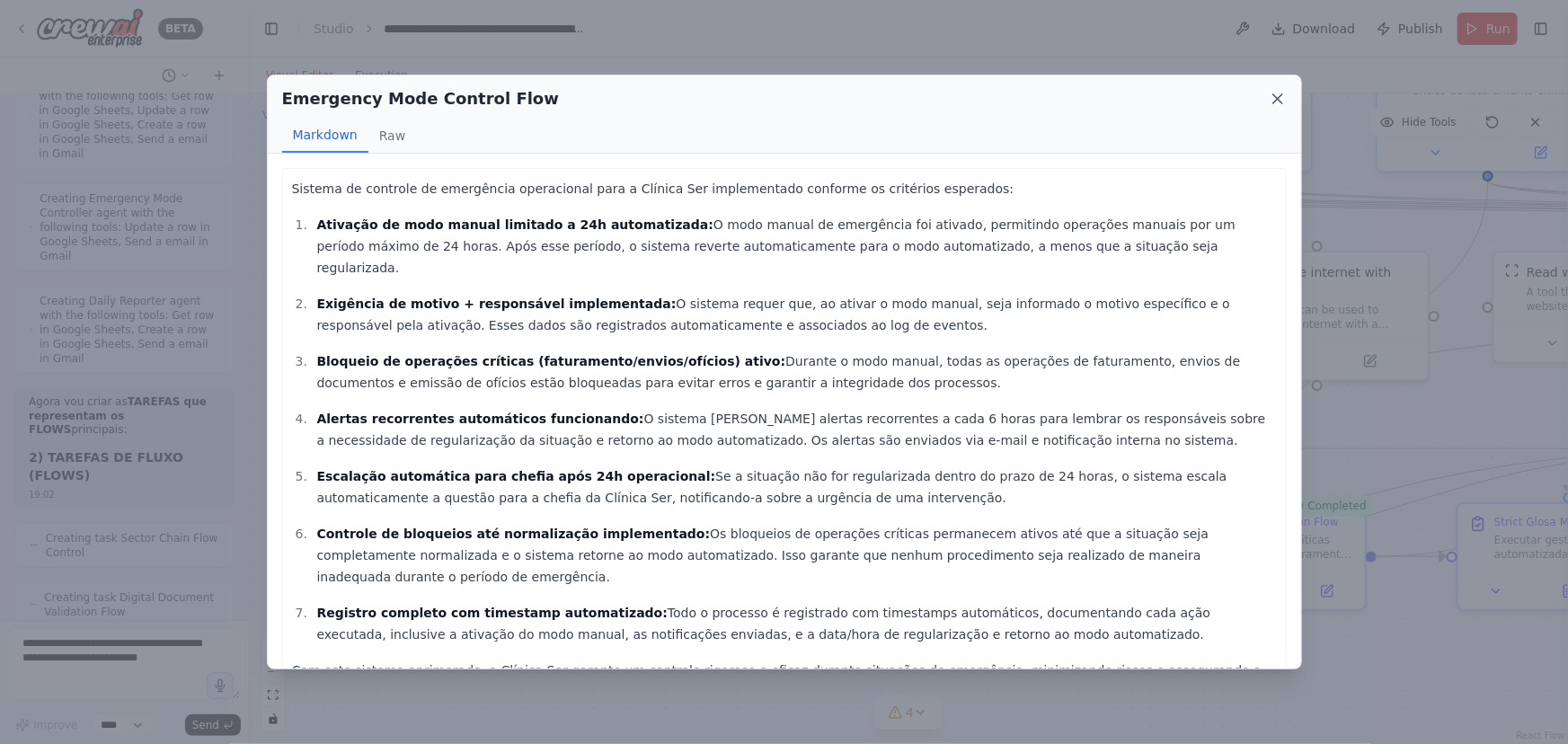
click at [1273, 100] on icon at bounding box center [1279, 99] width 18 height 18
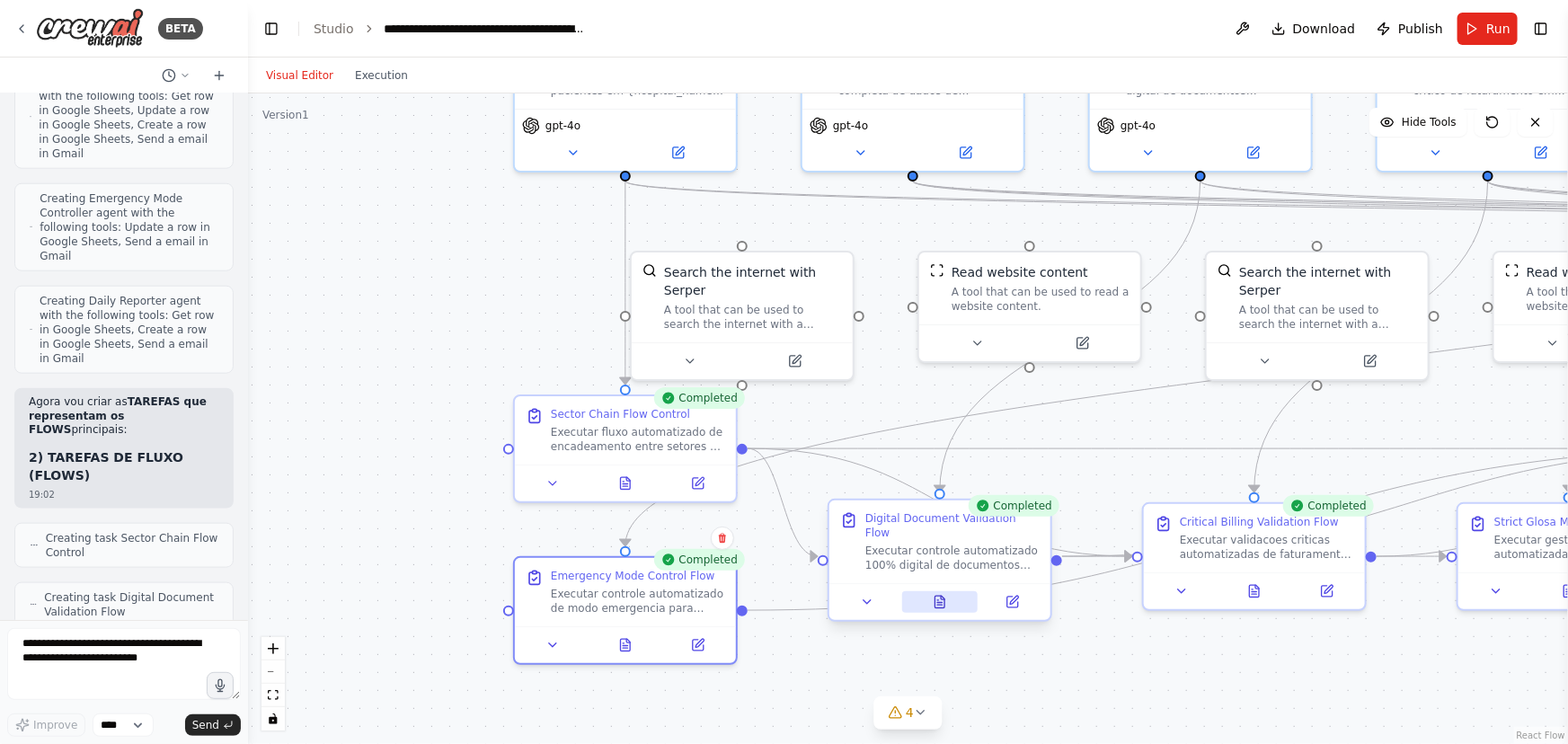
click at [942, 595] on icon at bounding box center [941, 602] width 15 height 15
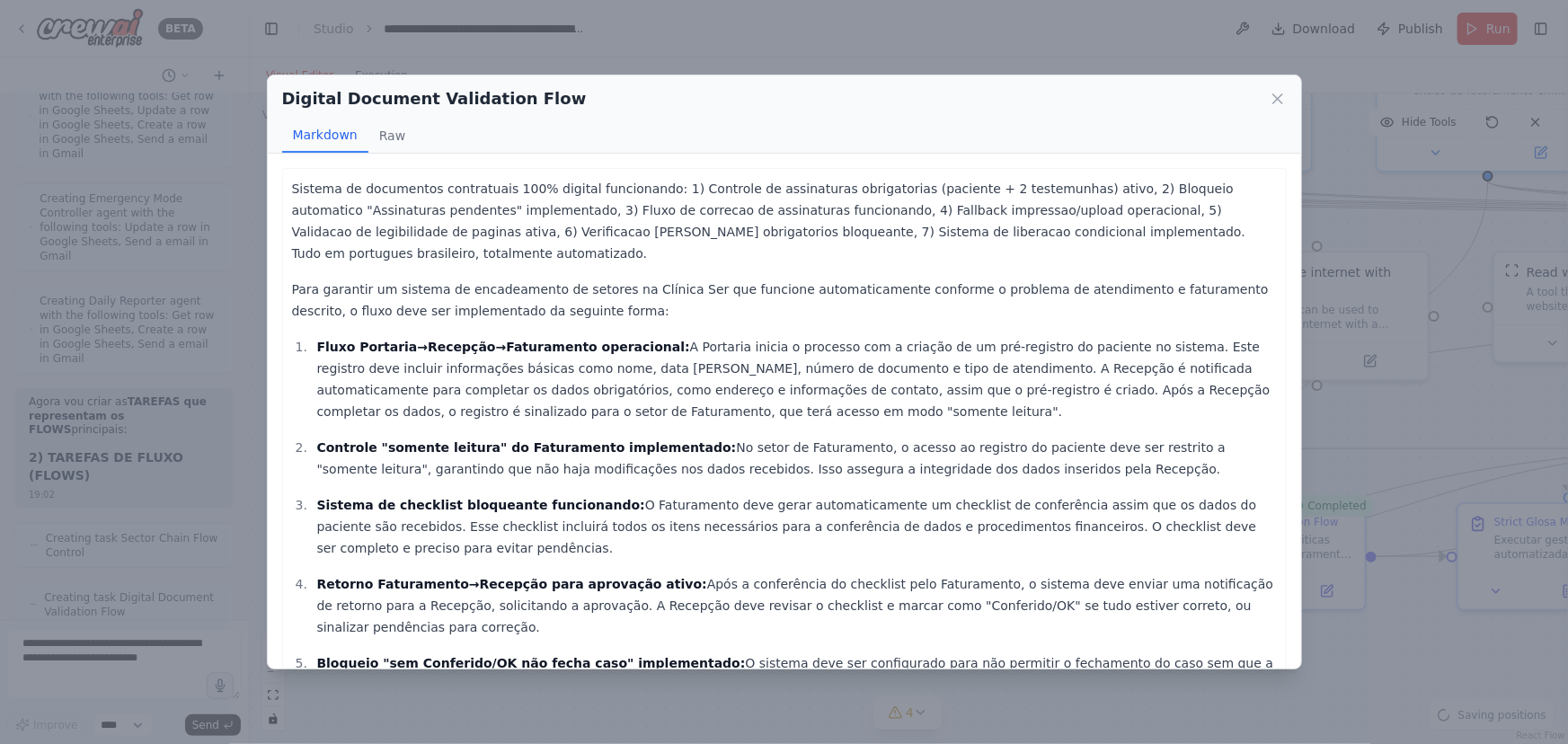
scroll to position [99, 0]
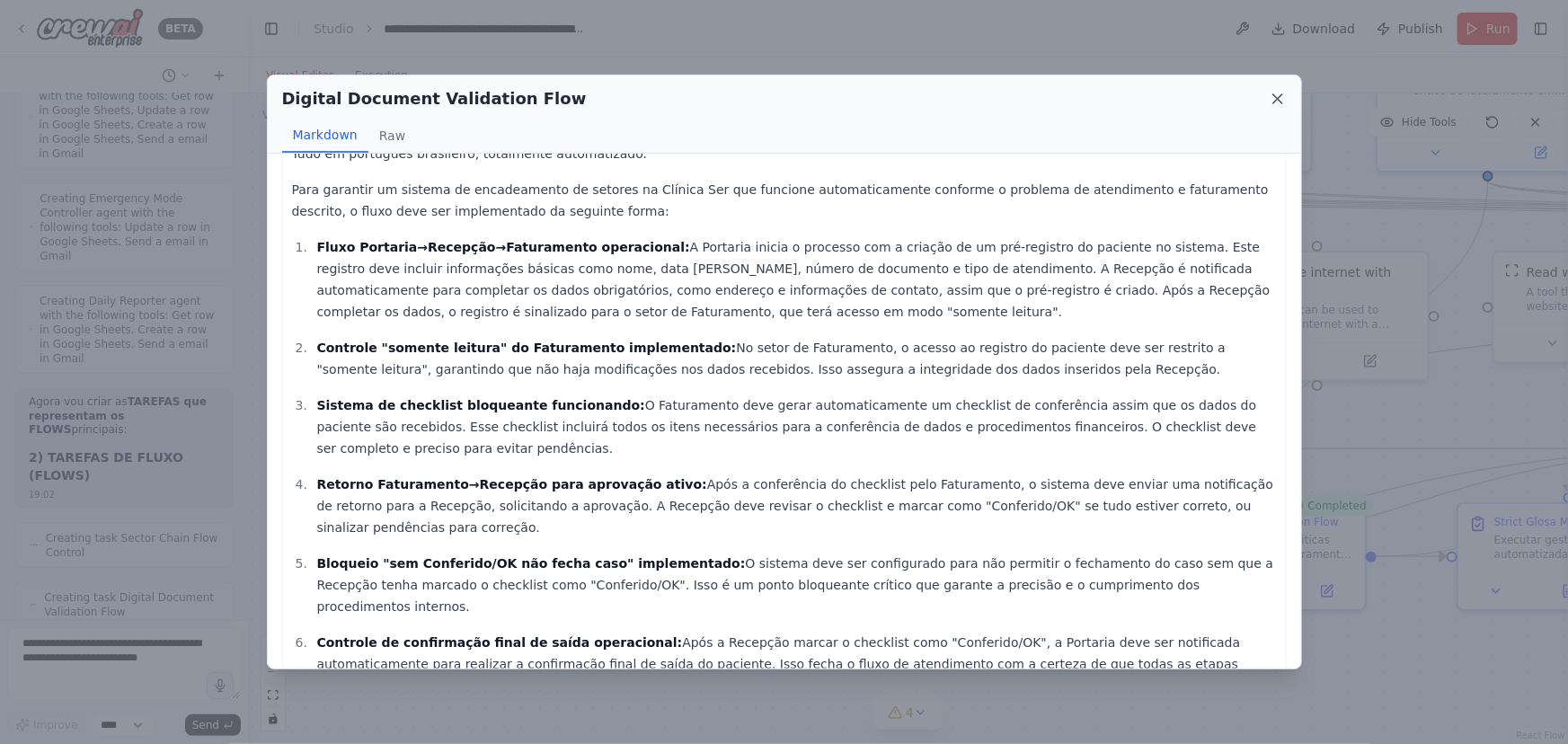
click at [1273, 94] on icon at bounding box center [1278, 99] width 9 height 9
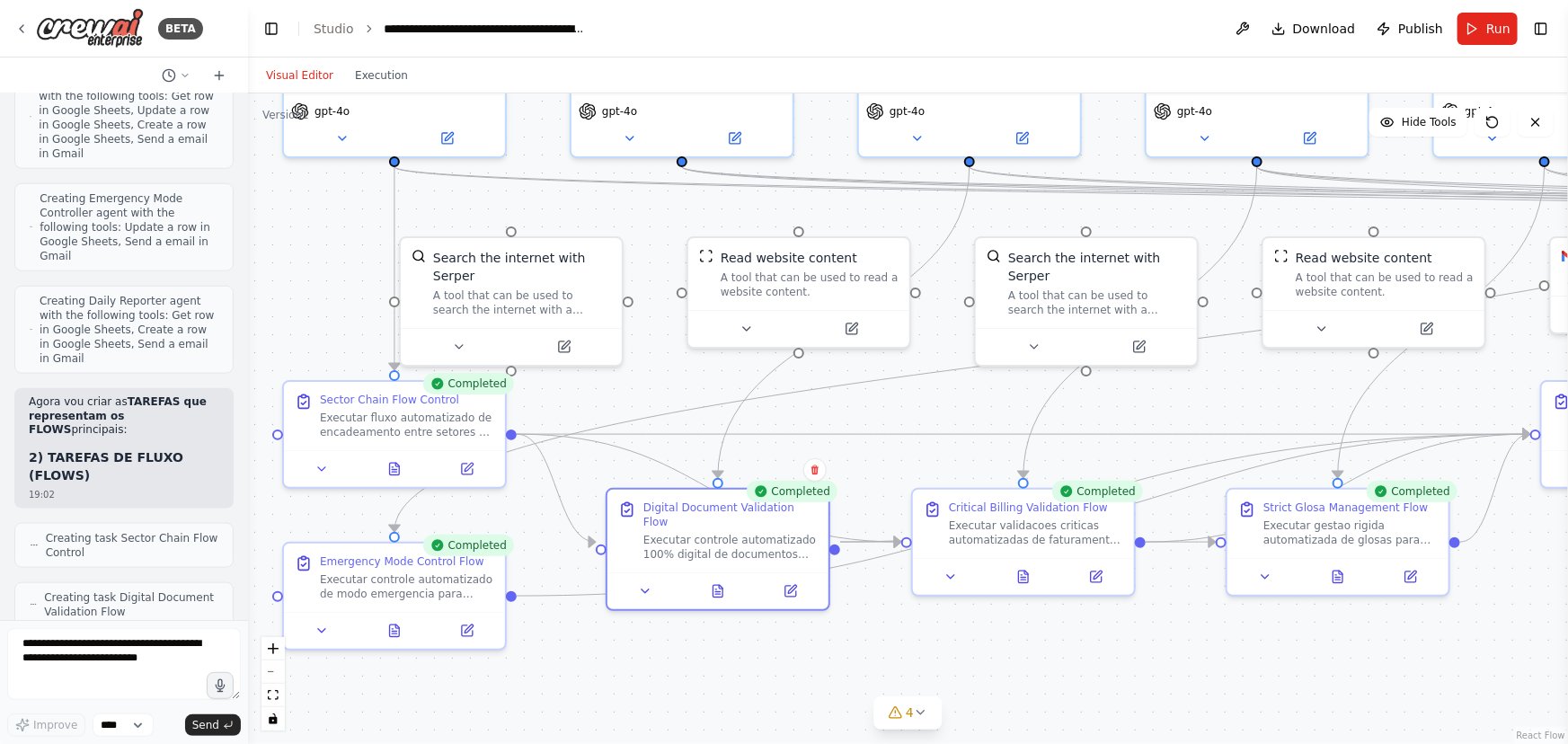
drag, startPoint x: 1160, startPoint y: 418, endPoint x: 929, endPoint y: 403, distance: 231.5
click at [929, 403] on div ".deletable-edge-delete-btn { width: 20px; height: 20px; border: 0px solid #ffff…" at bounding box center [907, 418] width 1320 height 650
click at [1025, 580] on button at bounding box center [1024, 573] width 76 height 21
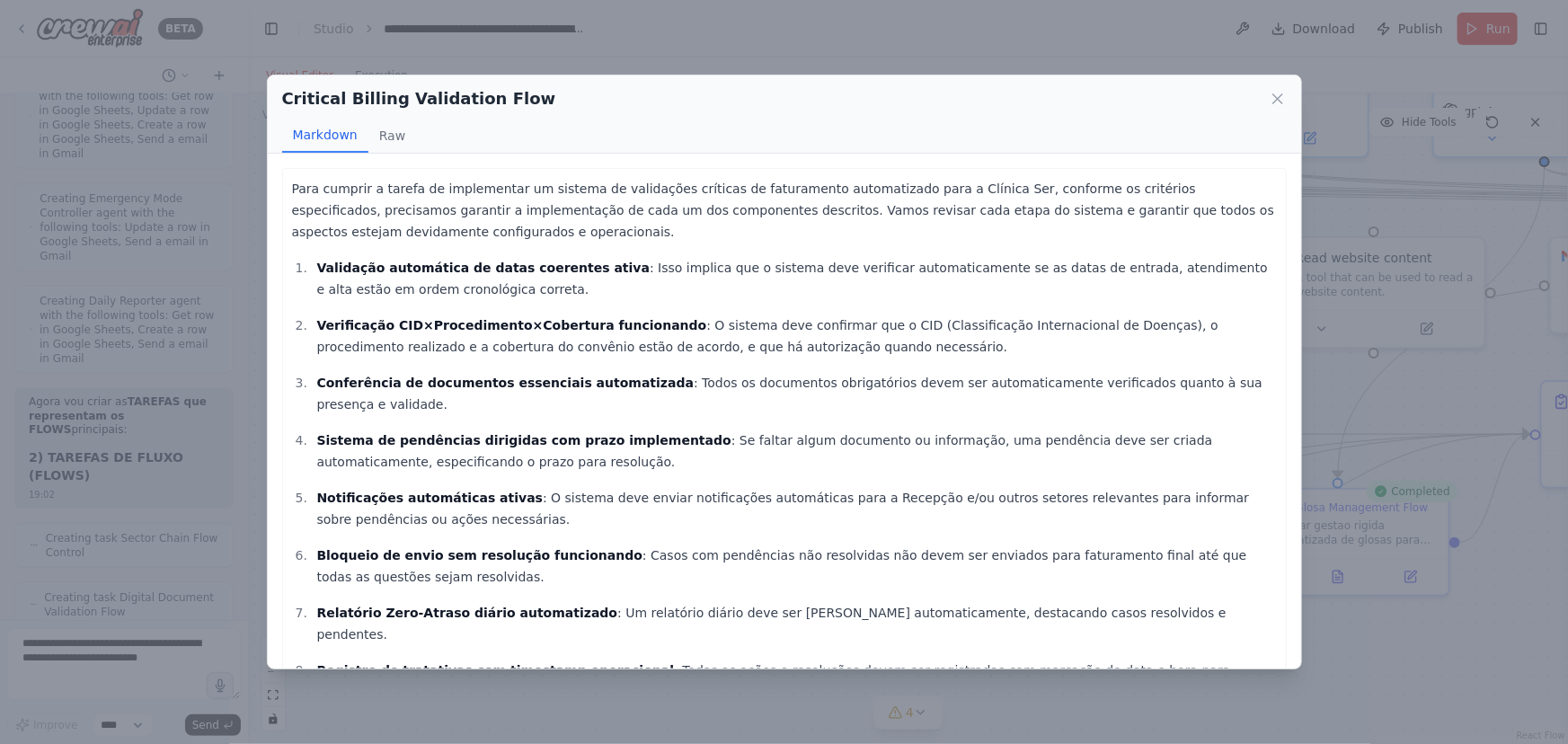
scroll to position [50, 0]
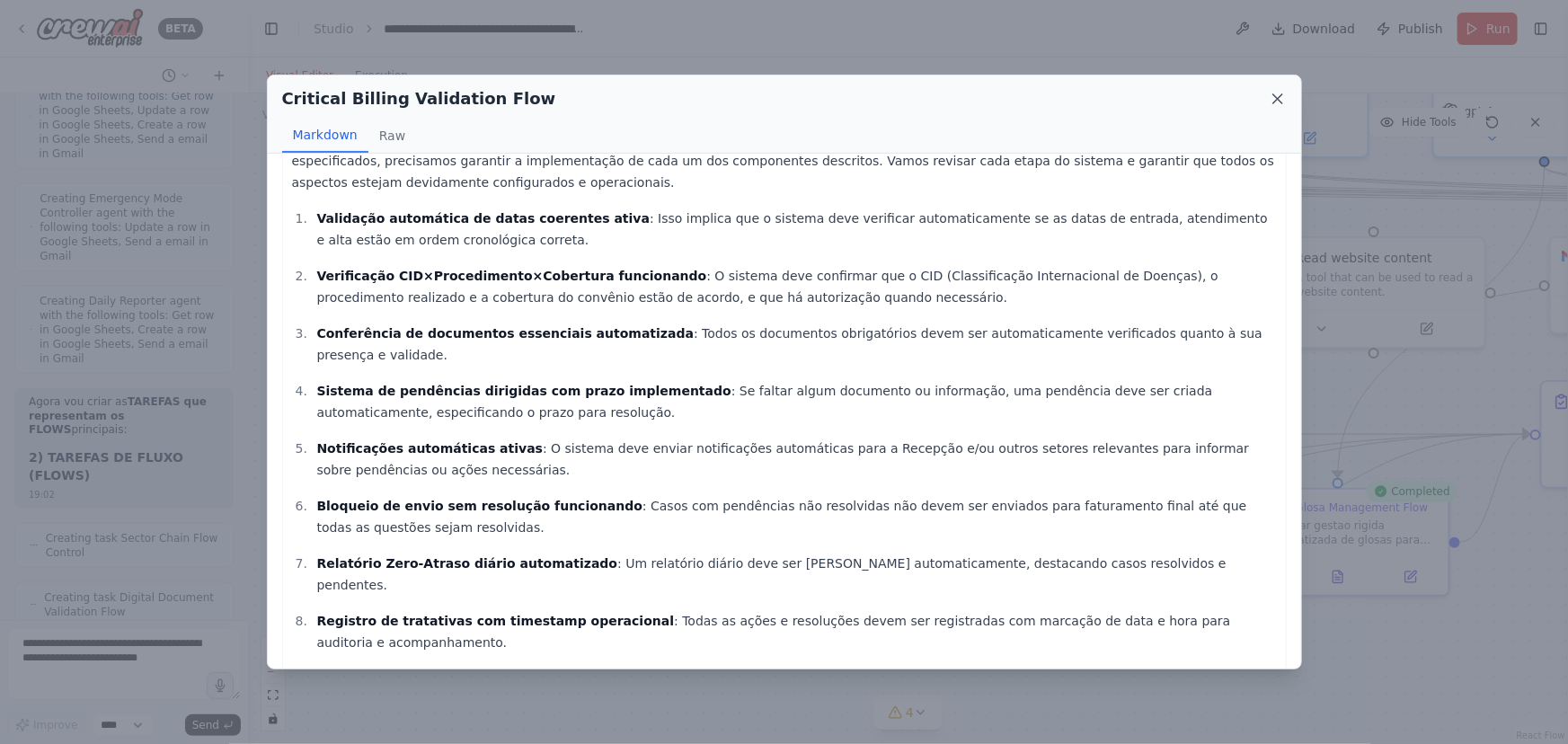
click at [1281, 95] on icon at bounding box center [1279, 99] width 18 height 18
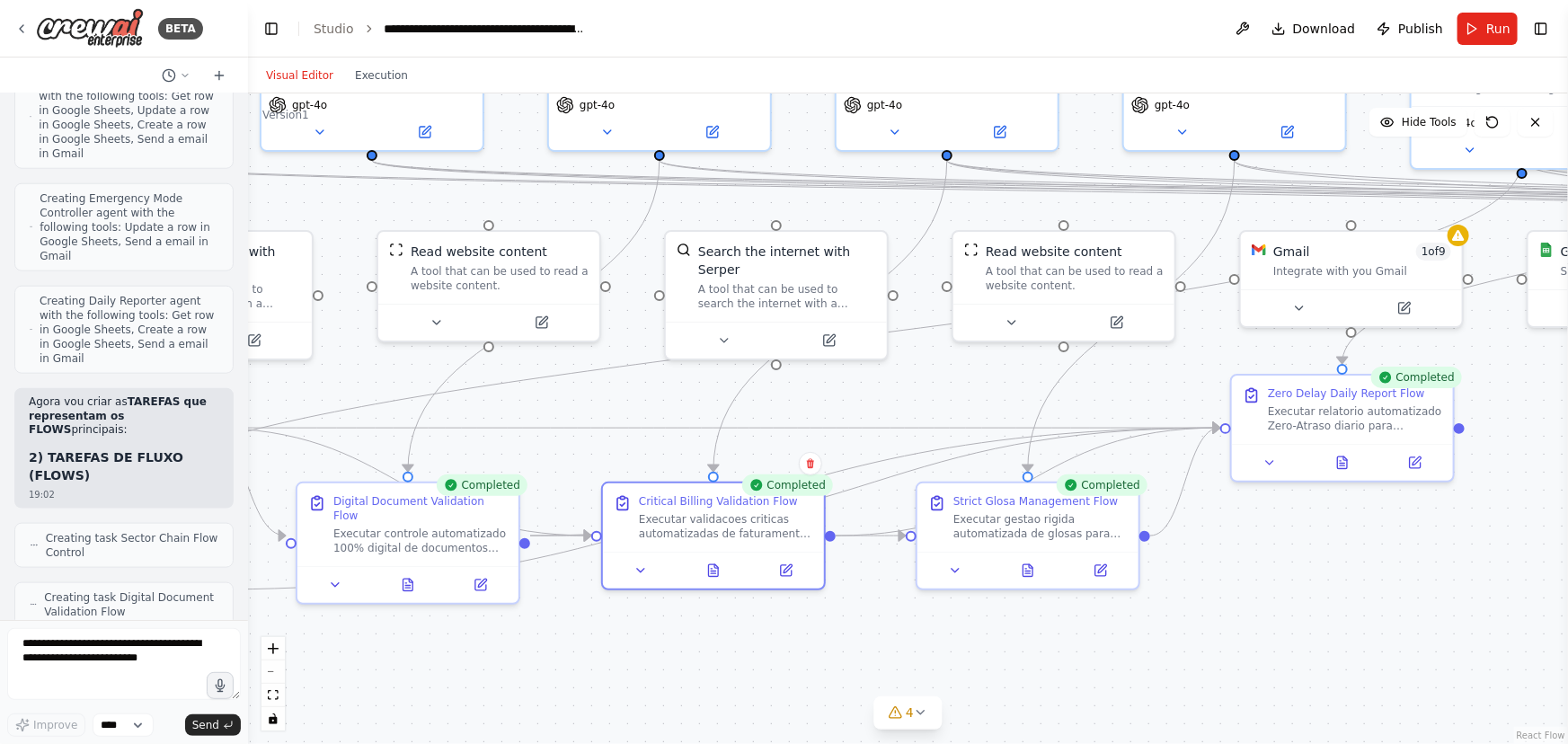
drag, startPoint x: 1224, startPoint y: 403, endPoint x: 918, endPoint y: 397, distance: 306.1
click at [918, 397] on div ".deletable-edge-delete-btn { width: 20px; height: 20px; border: 0px solid #ffff…" at bounding box center [907, 418] width 1320 height 650
click at [1340, 458] on icon at bounding box center [1340, 458] width 1 height 0
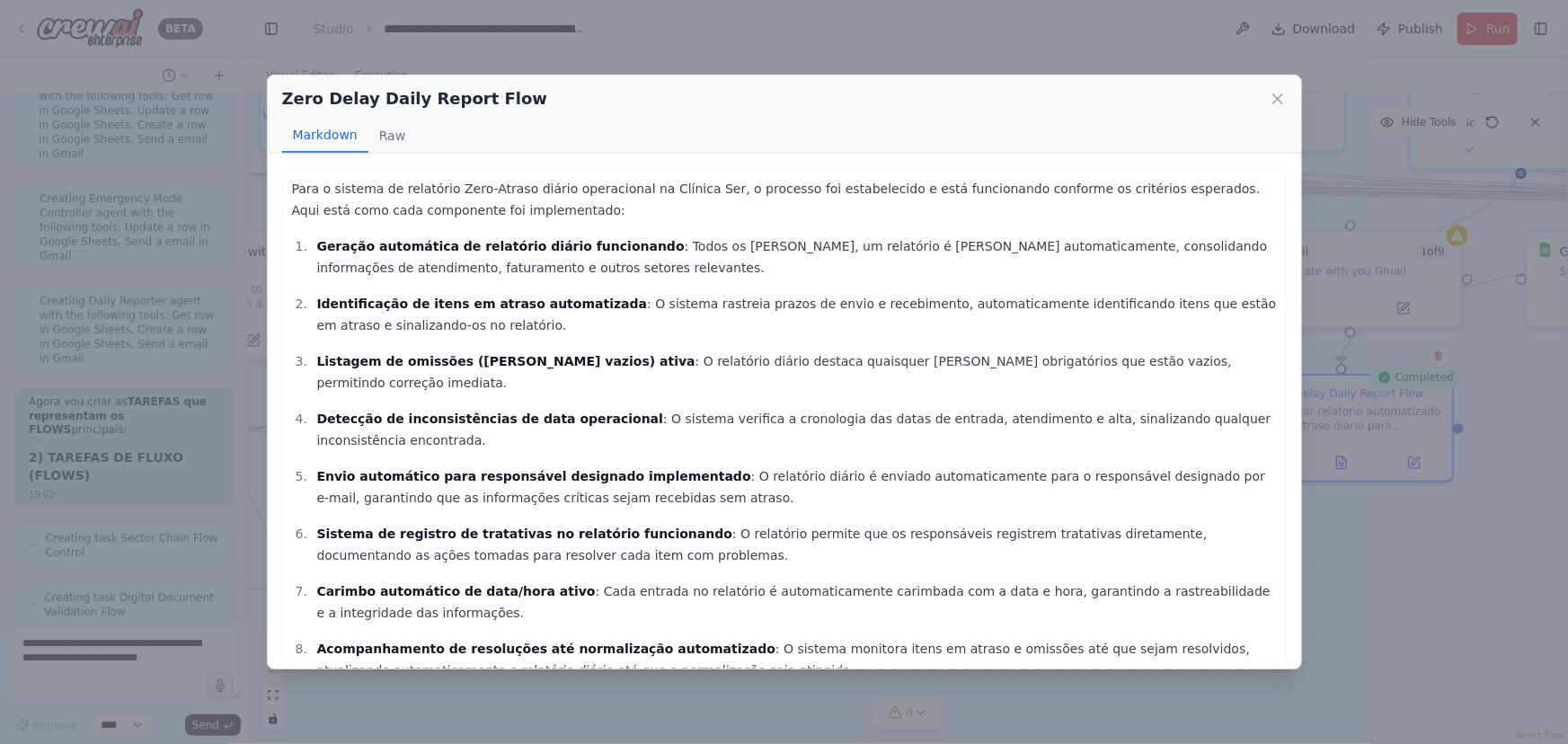
scroll to position [72, 0]
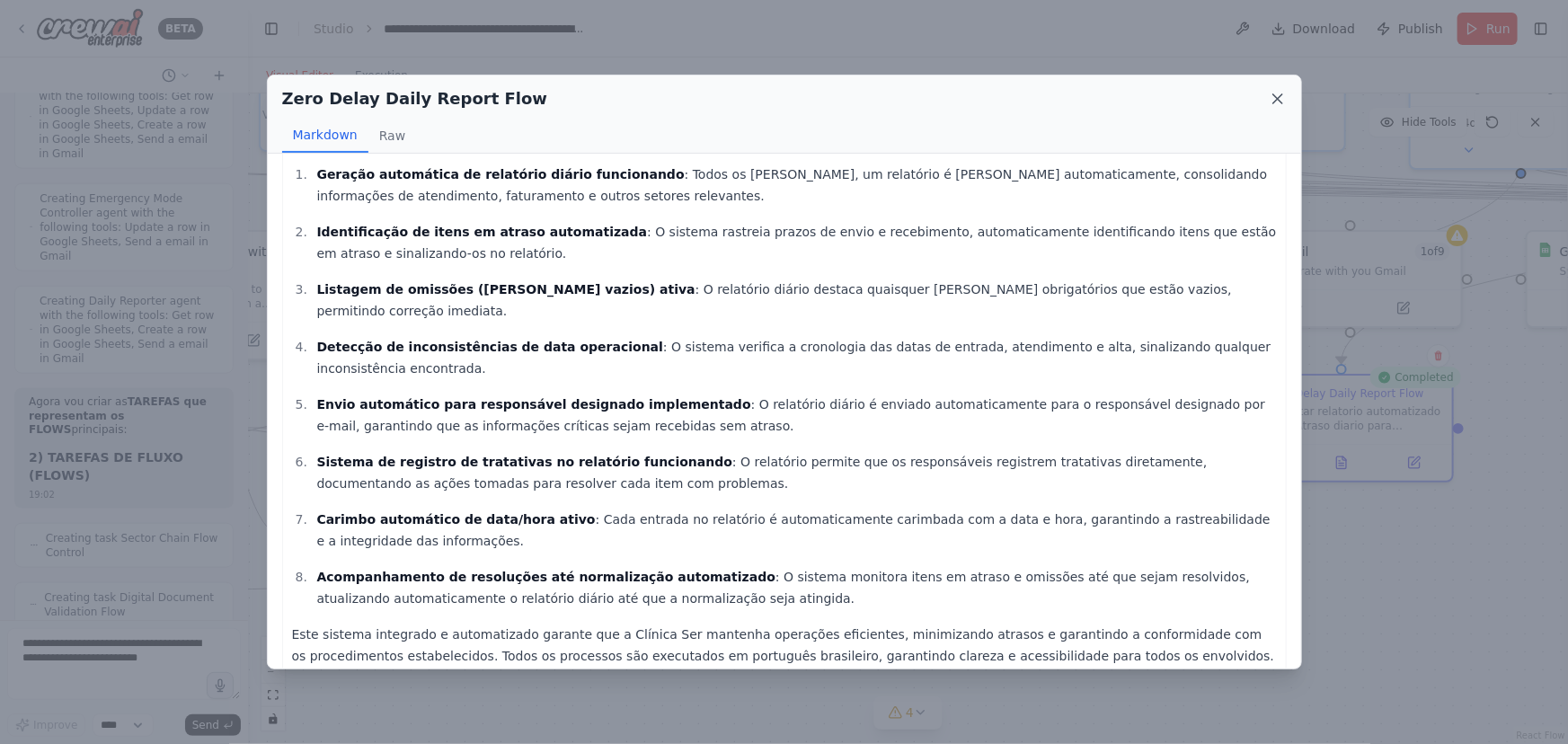
click at [1272, 99] on icon at bounding box center [1279, 99] width 18 height 18
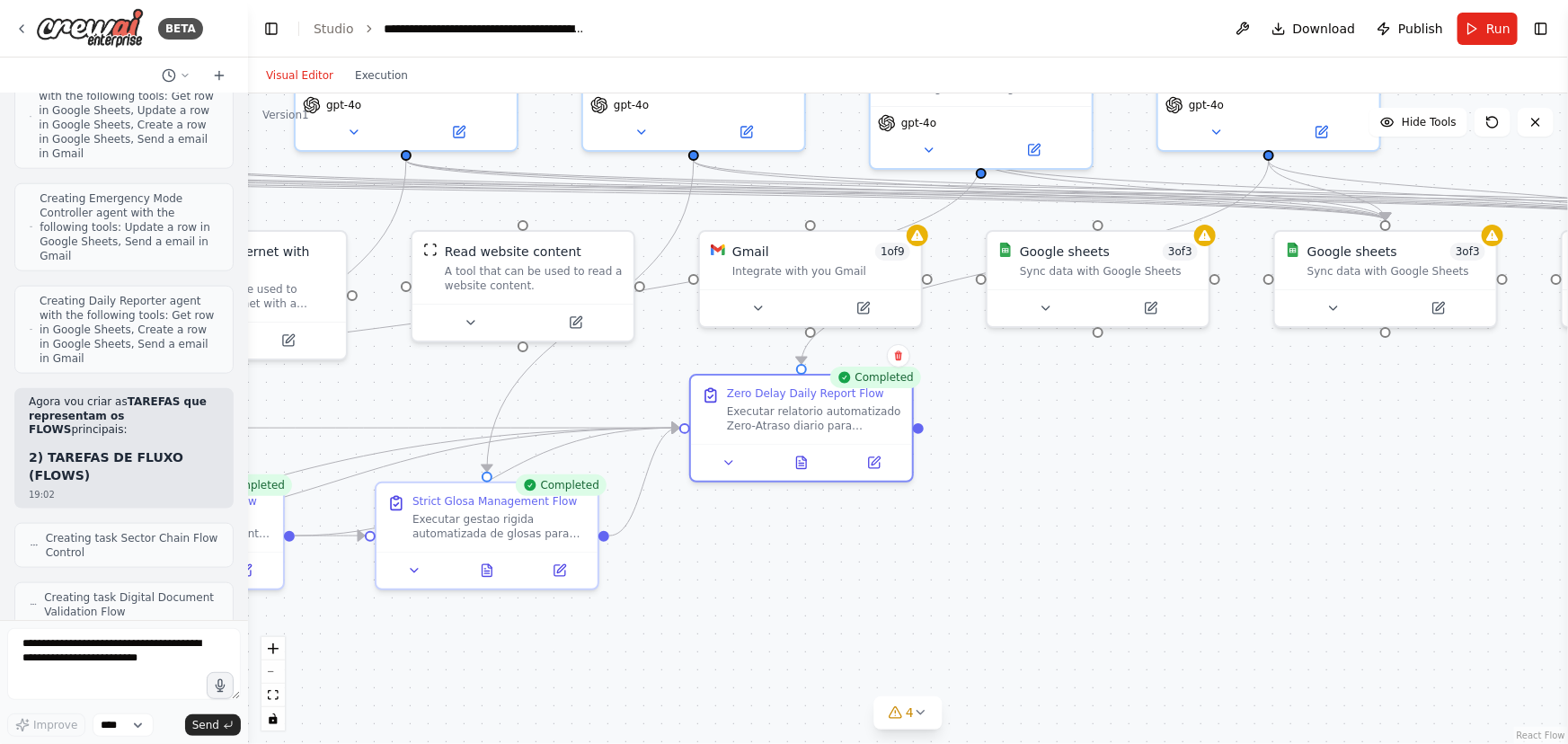
drag, startPoint x: 1445, startPoint y: 599, endPoint x: 905, endPoint y: 599, distance: 540.0
click at [905, 599] on div ".deletable-edge-delete-btn { width: 20px; height: 20px; border: 0px solid #ffff…" at bounding box center [907, 418] width 1320 height 650
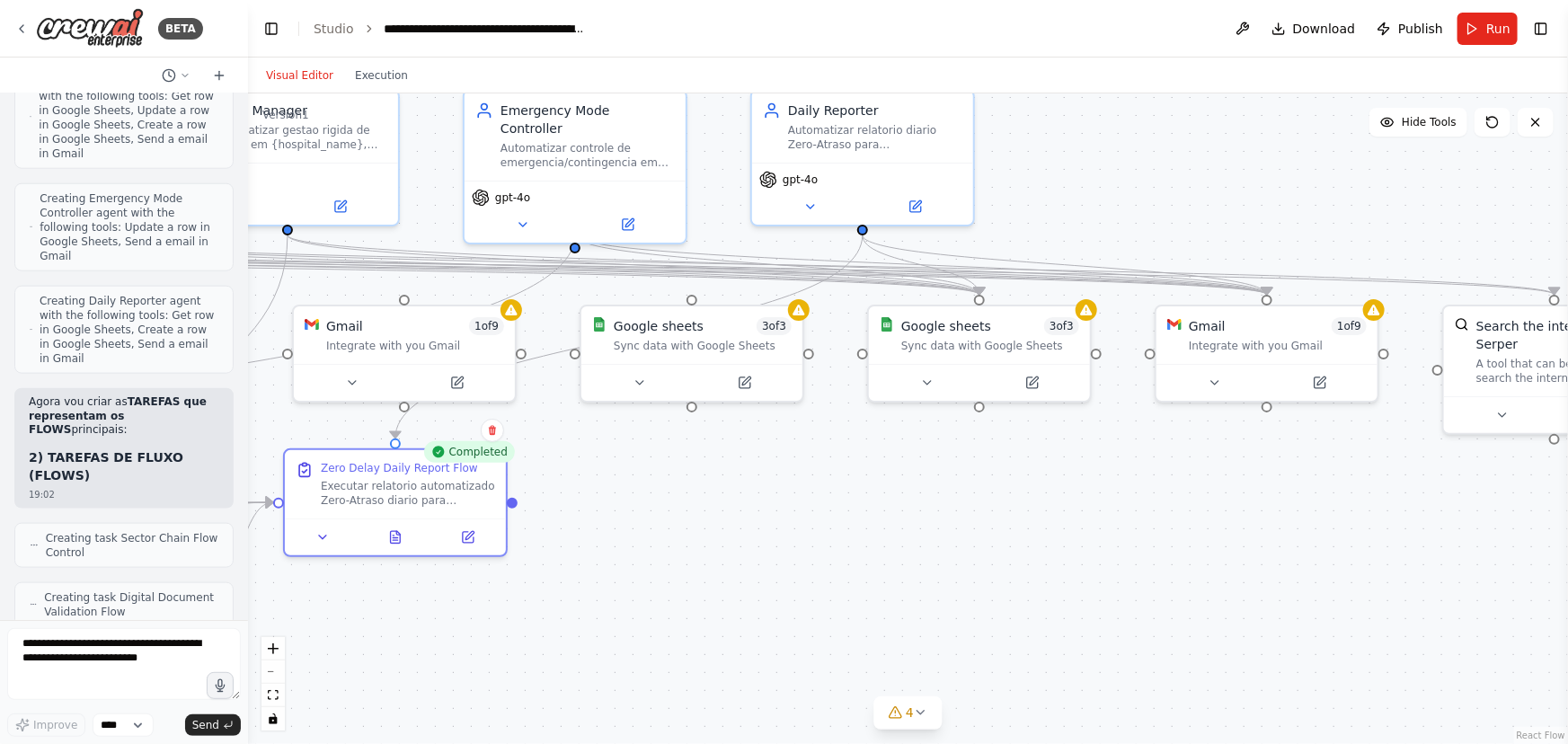
drag, startPoint x: 1129, startPoint y: 517, endPoint x: 723, endPoint y: 592, distance: 412.9
click at [723, 592] on div ".deletable-edge-delete-btn { width: 20px; height: 20px; border: 0px solid #ffff…" at bounding box center [907, 418] width 1320 height 650
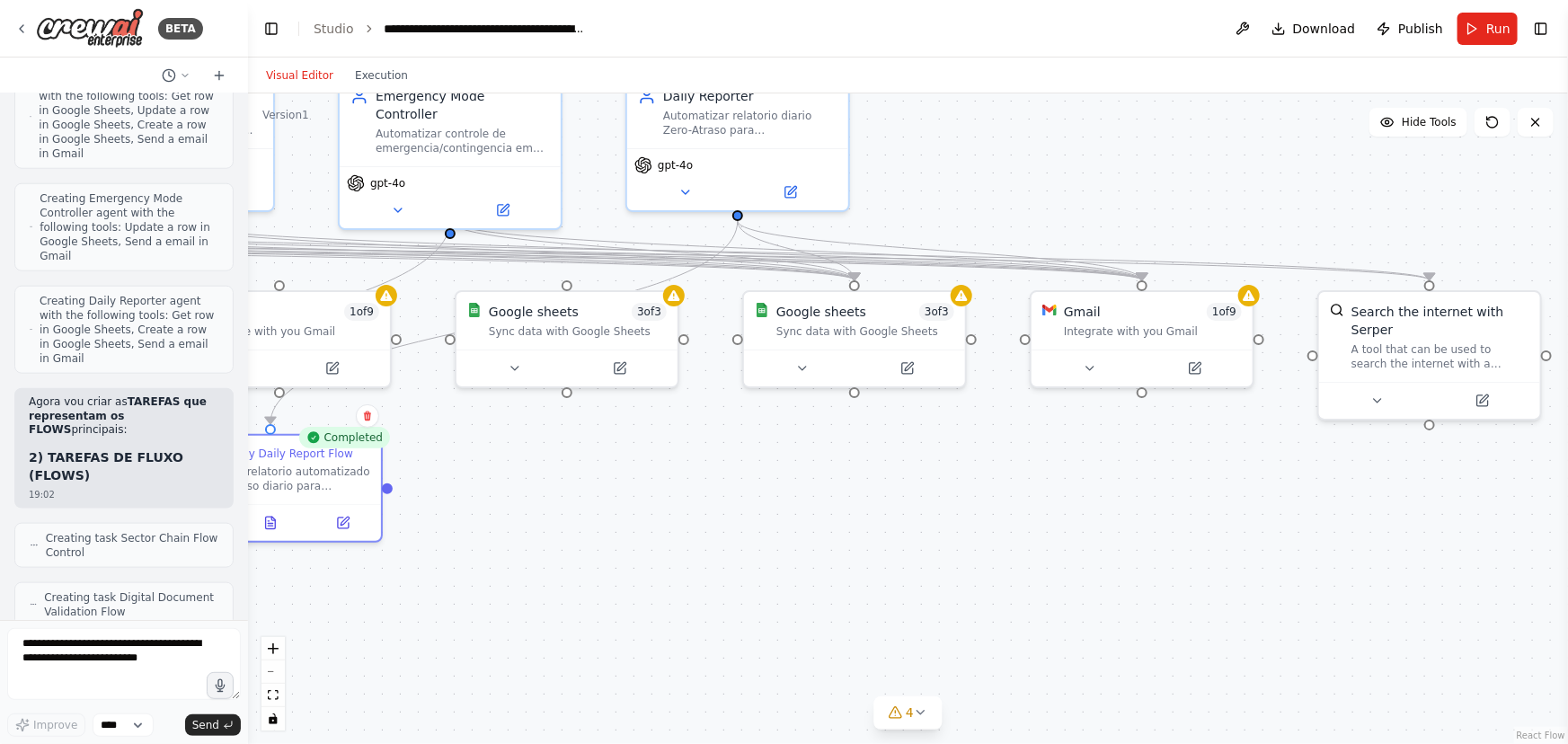
drag, startPoint x: 1212, startPoint y: 572, endPoint x: 1432, endPoint y: 552, distance: 220.9
click at [1432, 552] on div ".deletable-edge-delete-btn { width: 20px; height: 20px; border: 0px solid #ffff…" at bounding box center [907, 418] width 1320 height 650
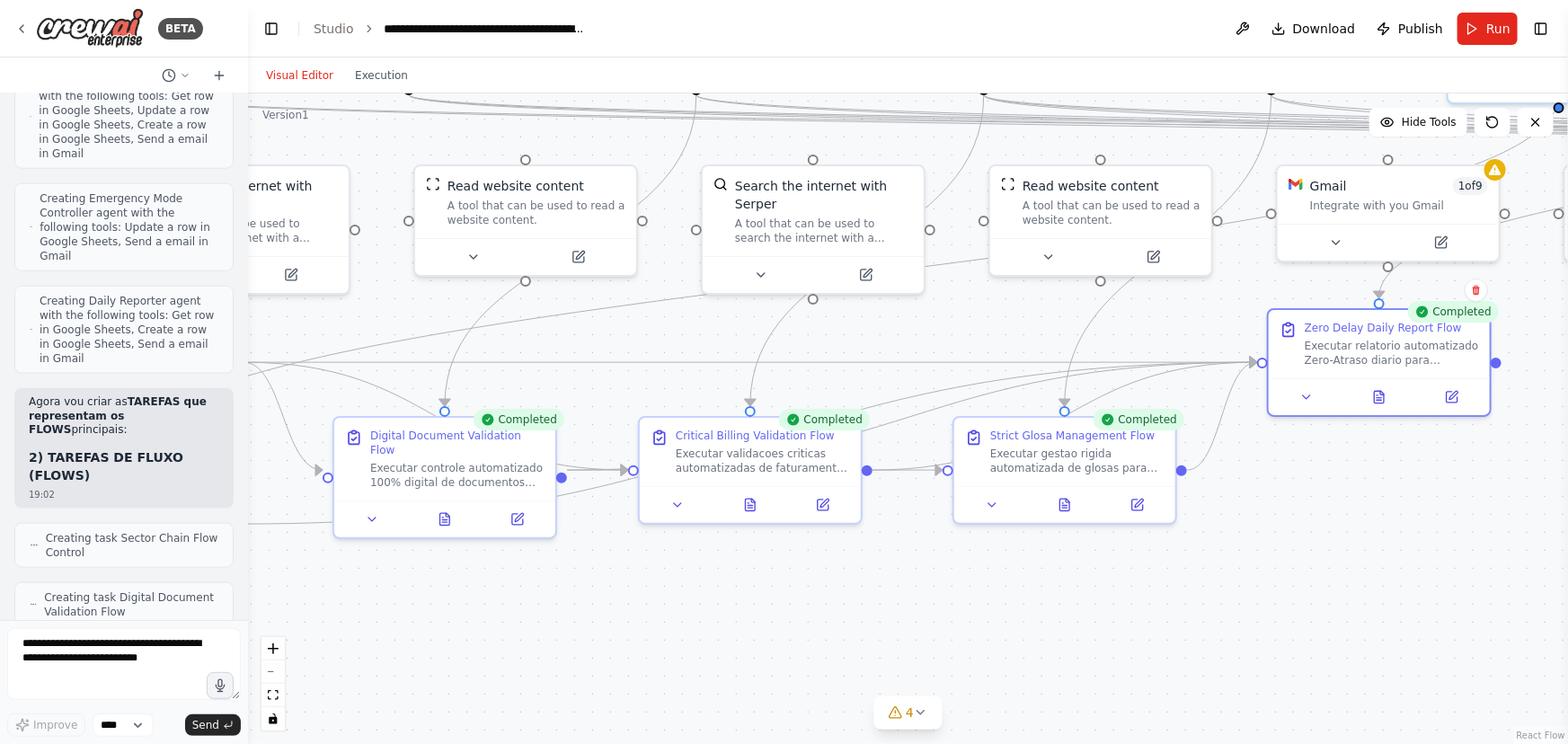
drag, startPoint x: 828, startPoint y: 620, endPoint x: 1567, endPoint y: 507, distance: 747.6
click at [1567, 507] on div "BETA Hello! I'm the CrewAI assistant. What kind of automation do you want to bu…" at bounding box center [784, 372] width 1568 height 744
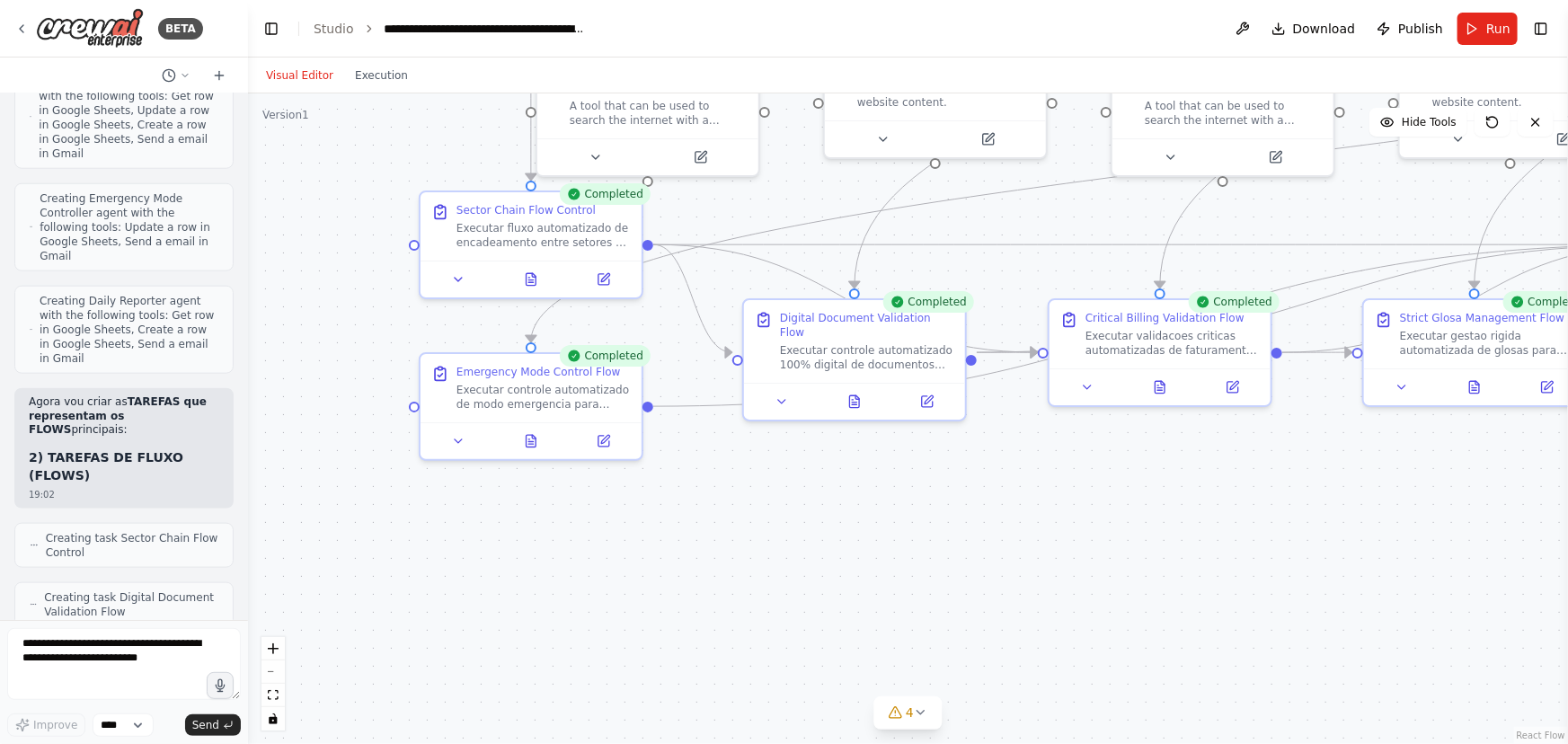
drag, startPoint x: 533, startPoint y: 632, endPoint x: 942, endPoint y: 514, distance: 425.7
click at [942, 514] on div ".deletable-edge-delete-btn { width: 20px; height: 20px; border: 0px solid #ffff…" at bounding box center [907, 418] width 1320 height 650
click at [40, 647] on textarea at bounding box center [124, 664] width 234 height 72
drag, startPoint x: 88, startPoint y: 644, endPoint x: 111, endPoint y: 672, distance: 36.2
click at [111, 672] on textarea "**********" at bounding box center [124, 664] width 234 height 72
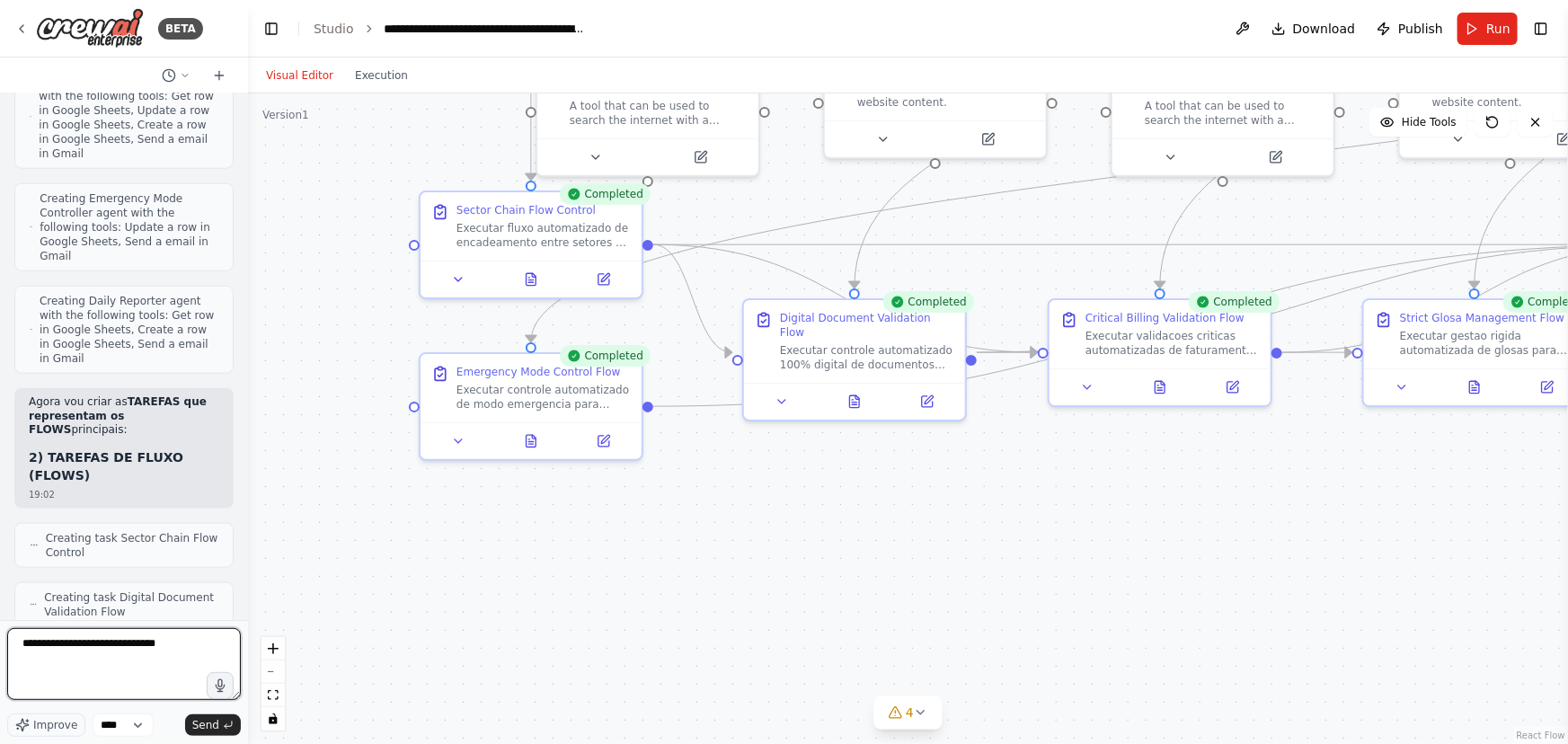
paste textarea "**********"
click at [158, 645] on textarea "**********" at bounding box center [124, 664] width 234 height 72
click at [106, 673] on textarea "**********" at bounding box center [124, 664] width 234 height 72
click at [122, 690] on textarea "**********" at bounding box center [124, 664] width 234 height 72
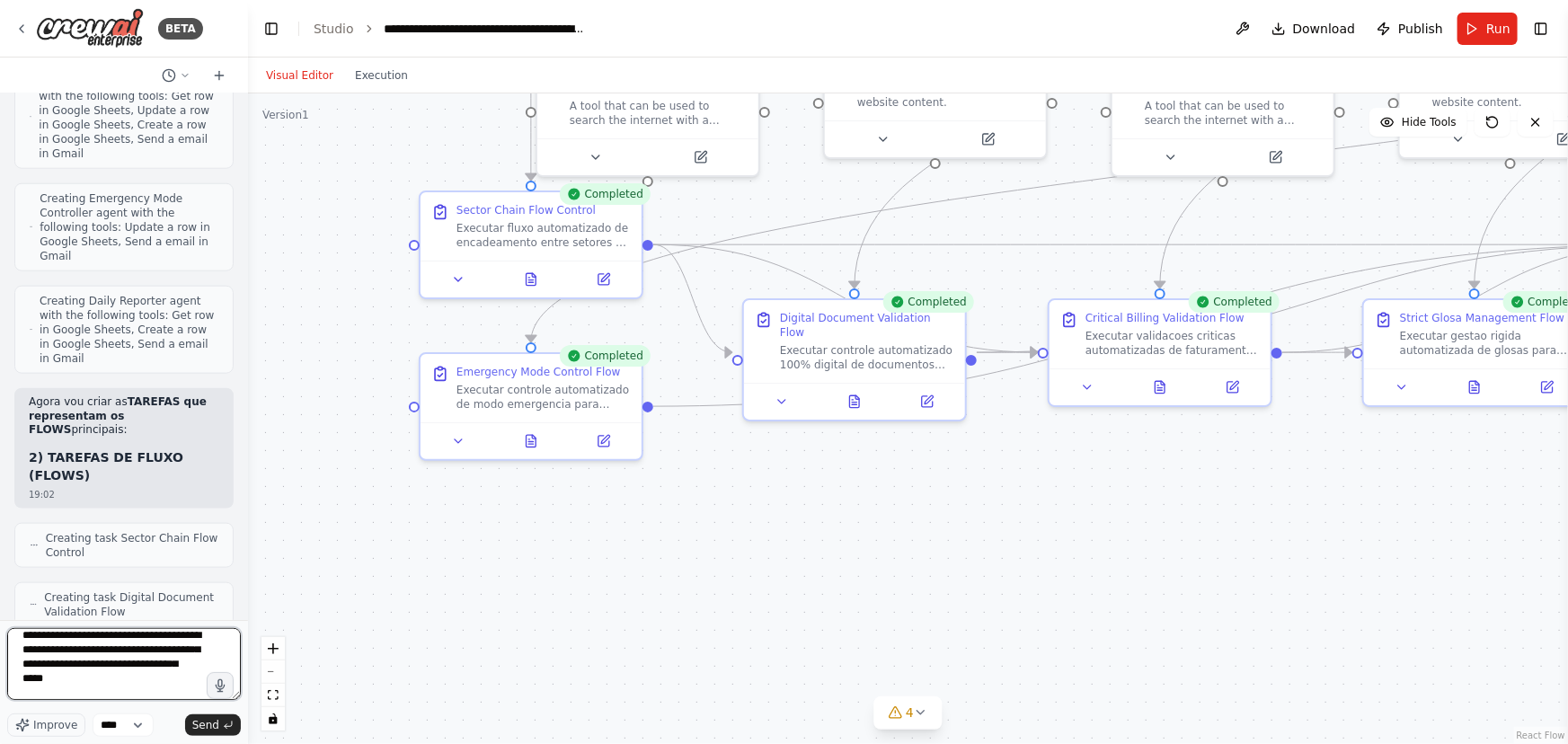
scroll to position [22, 0]
click at [53, 676] on textarea "**********" at bounding box center [124, 664] width 234 height 72
click at [138, 692] on textarea "**********" at bounding box center [124, 664] width 234 height 72
click at [41, 681] on textarea "**********" at bounding box center [124, 664] width 234 height 72
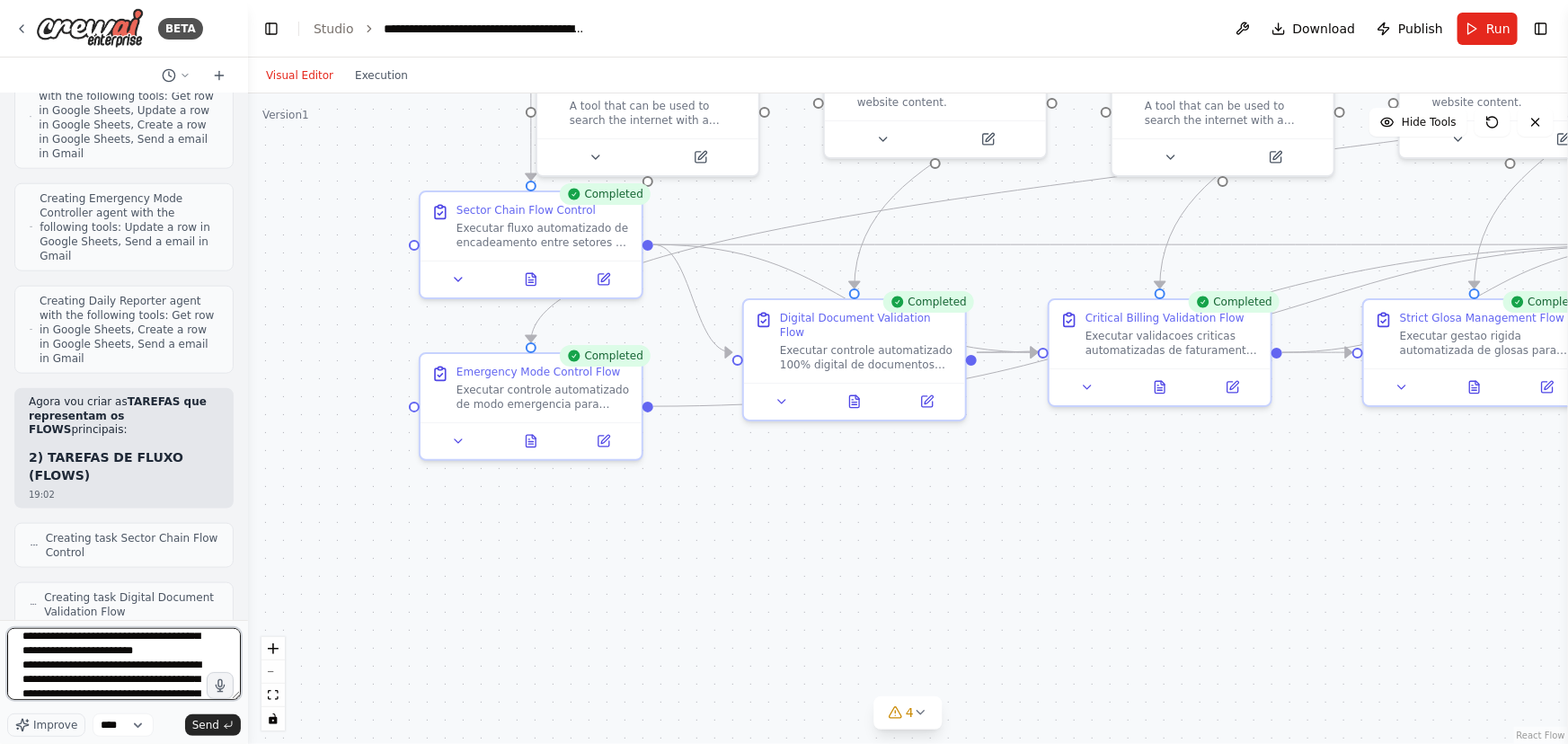
click at [107, 687] on textarea "**********" at bounding box center [124, 664] width 234 height 72
type textarea "**********"
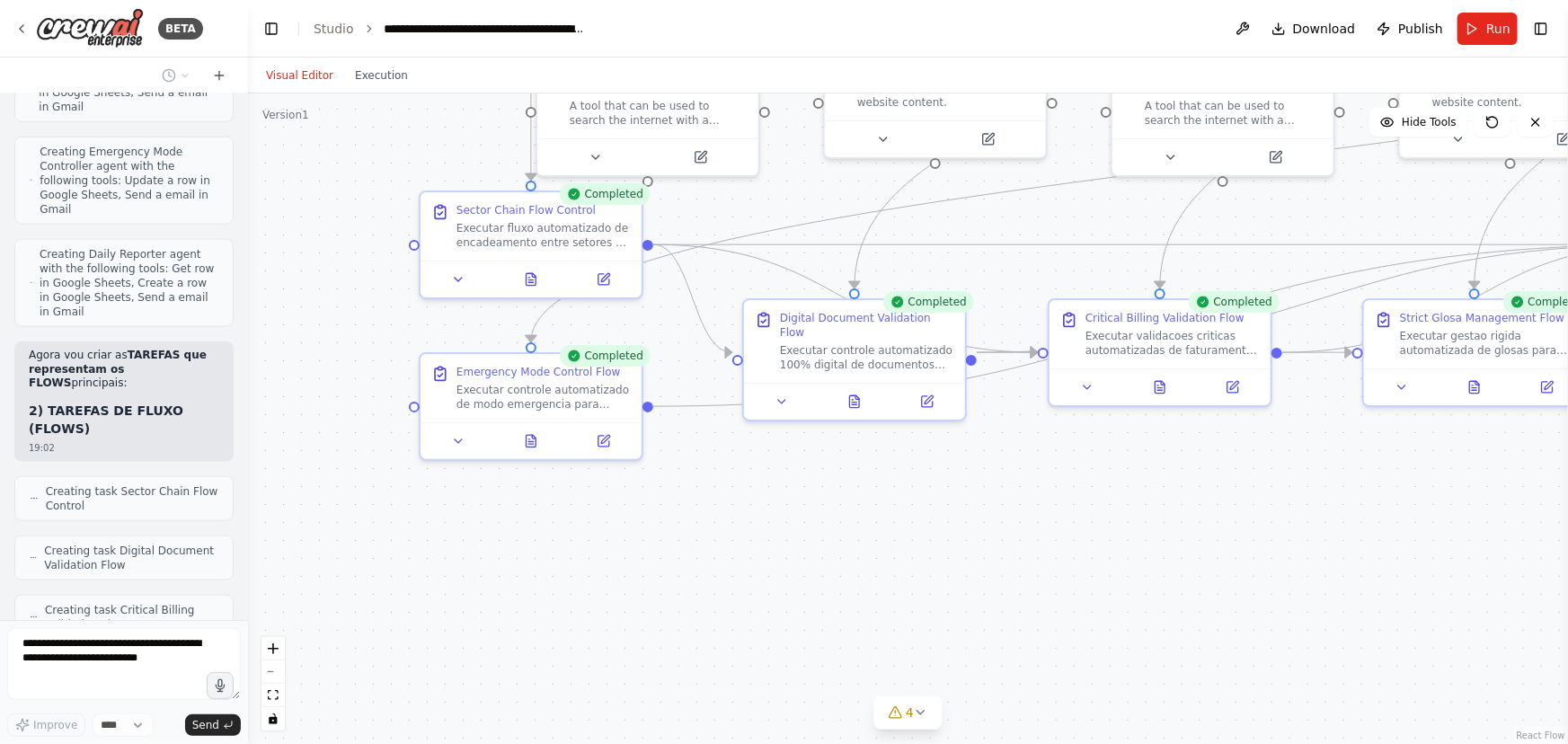
scroll to position [35755, 0]
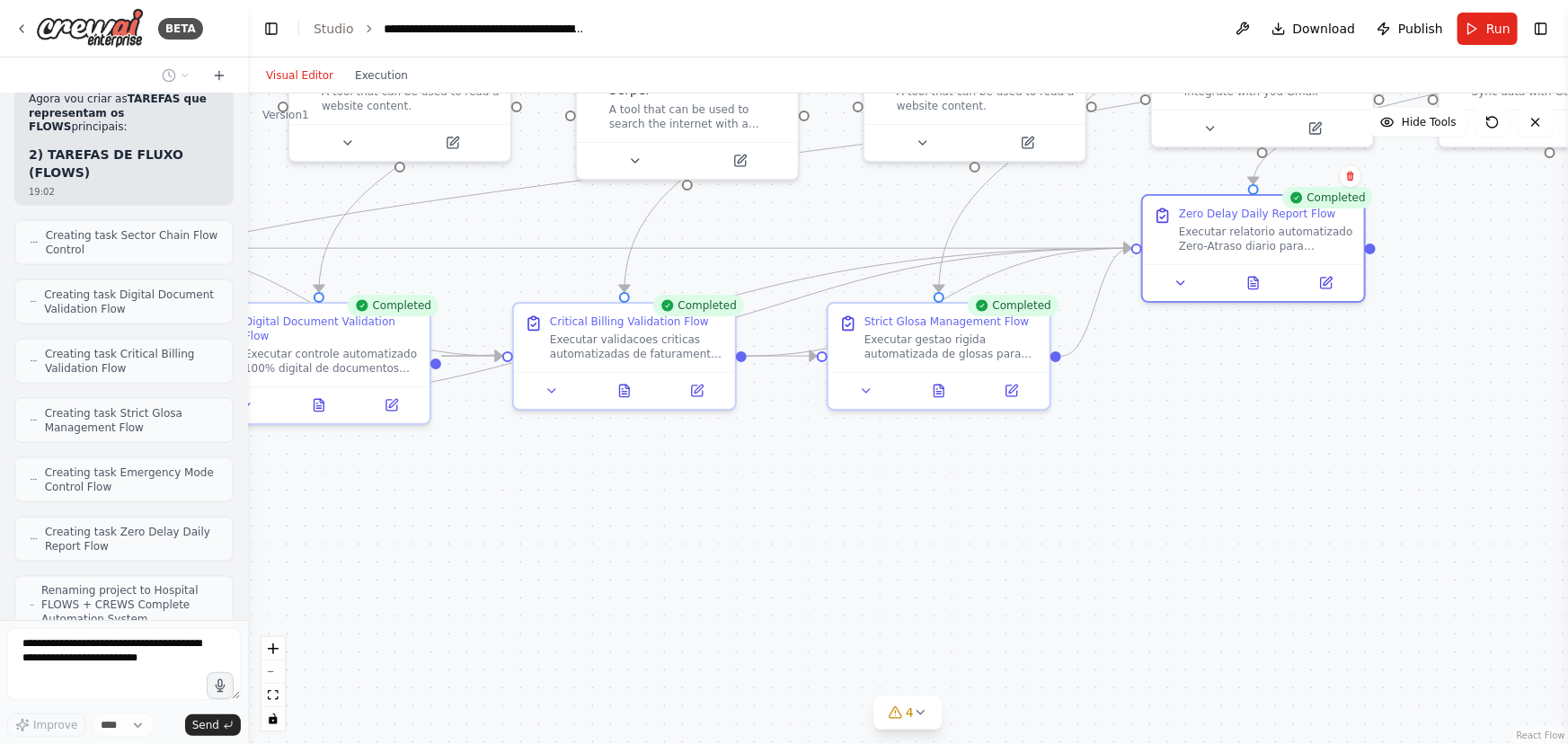
drag, startPoint x: 1083, startPoint y: 548, endPoint x: 558, endPoint y: 554, distance: 525.0
click at [540, 552] on div ".deletable-edge-delete-btn { width: 20px; height: 20px; border: 0px solid #ffff…" at bounding box center [907, 418] width 1320 height 650
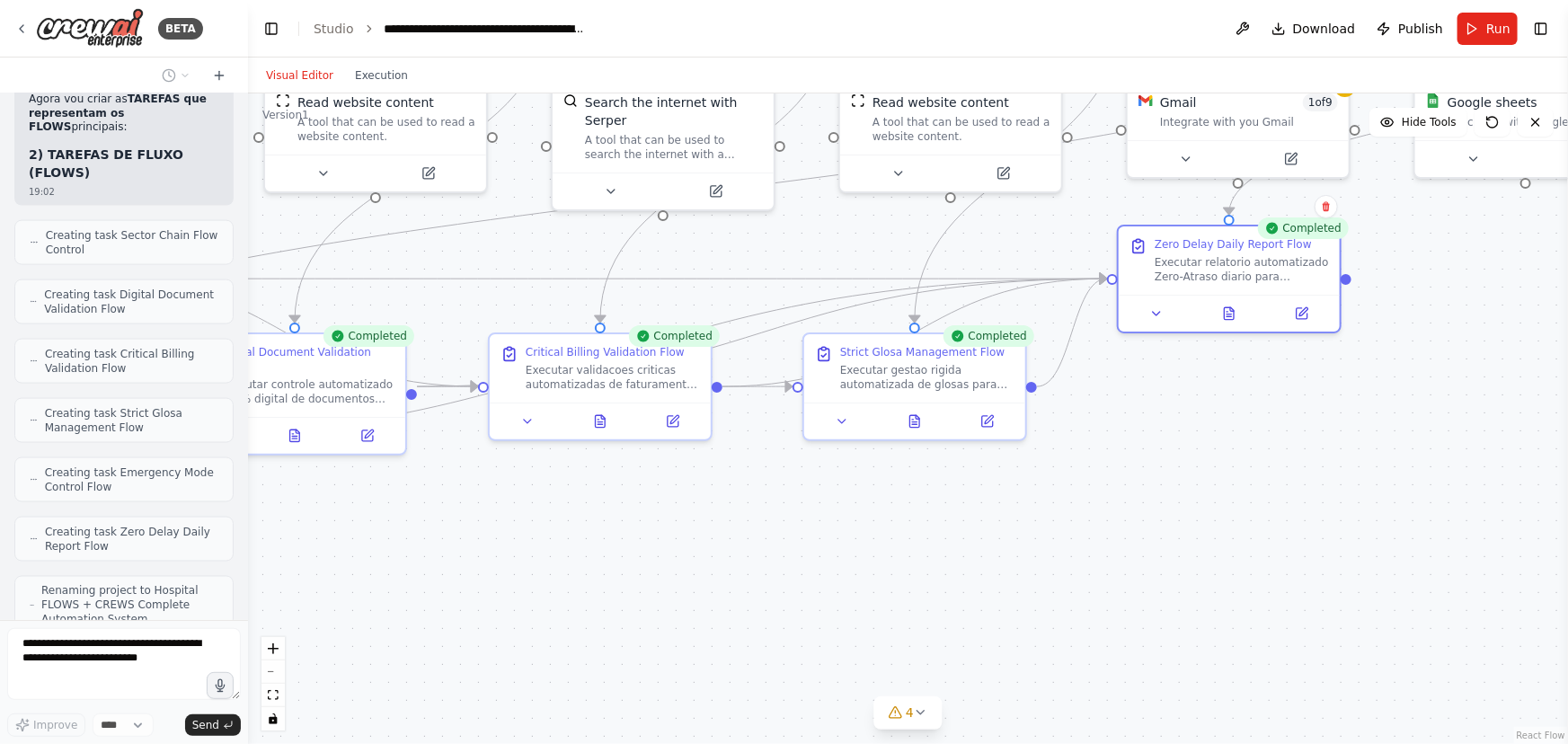
drag, startPoint x: 939, startPoint y: 494, endPoint x: 924, endPoint y: 541, distance: 49.3
click at [924, 541] on div ".deletable-edge-delete-btn { width: 20px; height: 20px; border: 0px solid #ffff…" at bounding box center [907, 418] width 1320 height 650
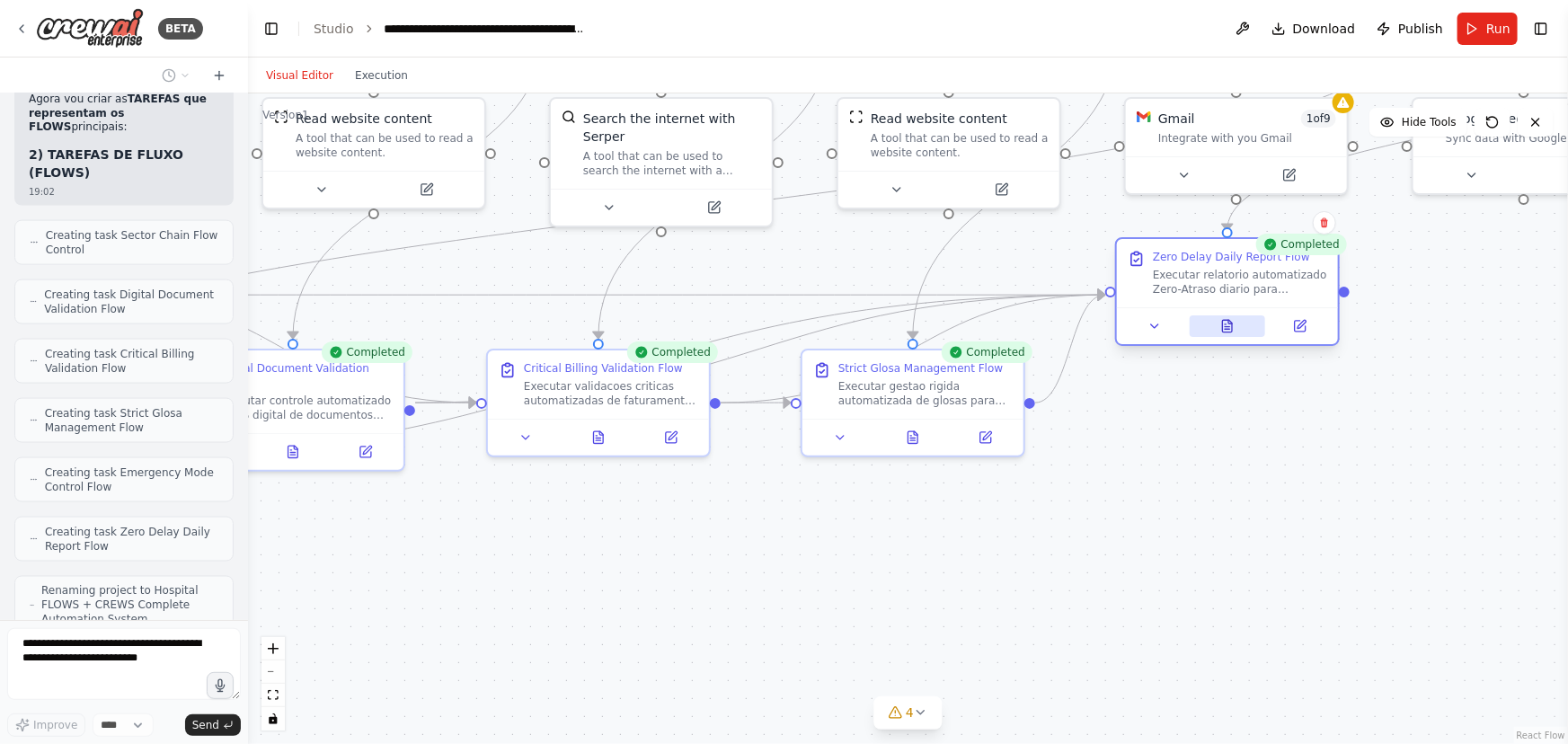
click at [1227, 323] on icon at bounding box center [1228, 325] width 10 height 12
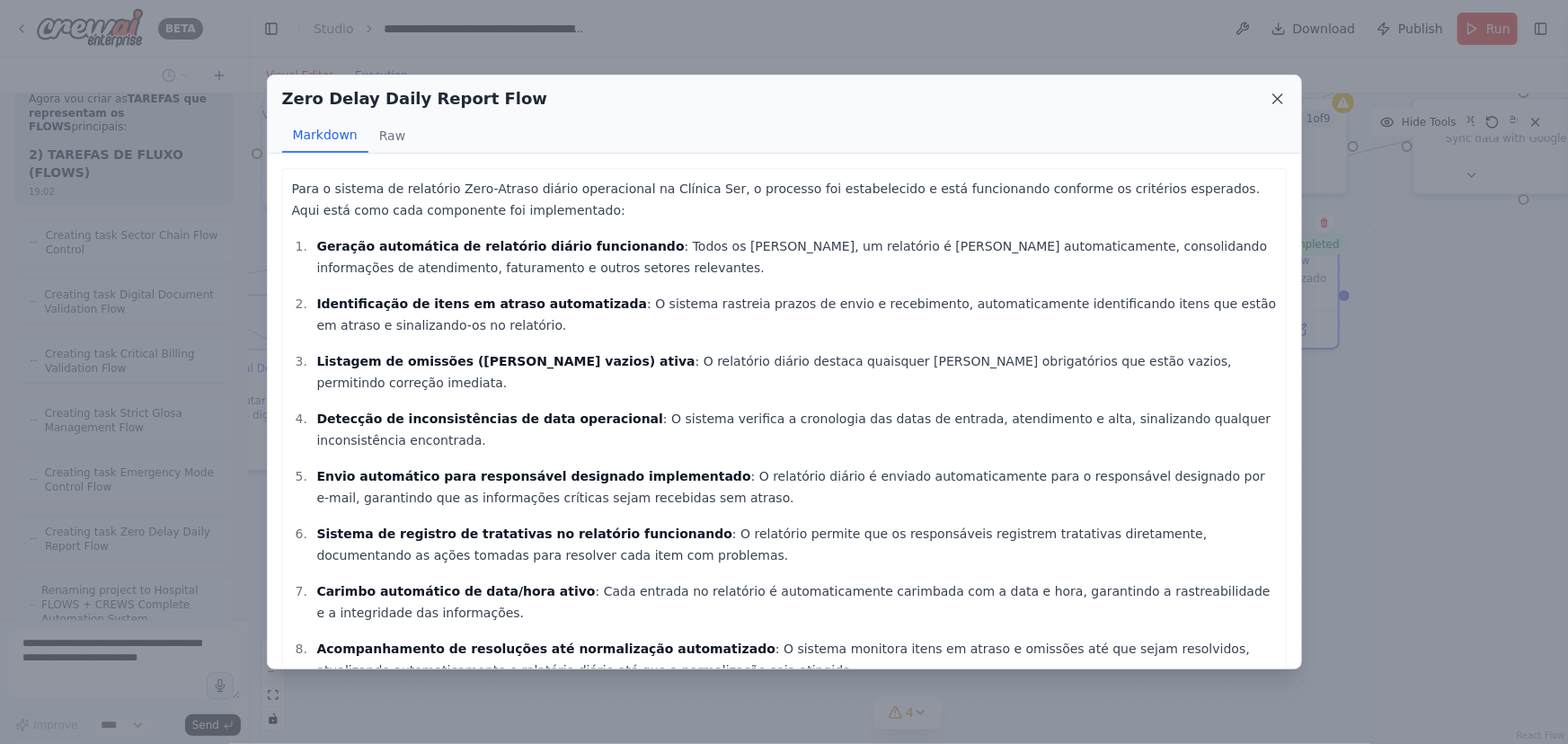
click at [1279, 94] on icon at bounding box center [1279, 99] width 18 height 18
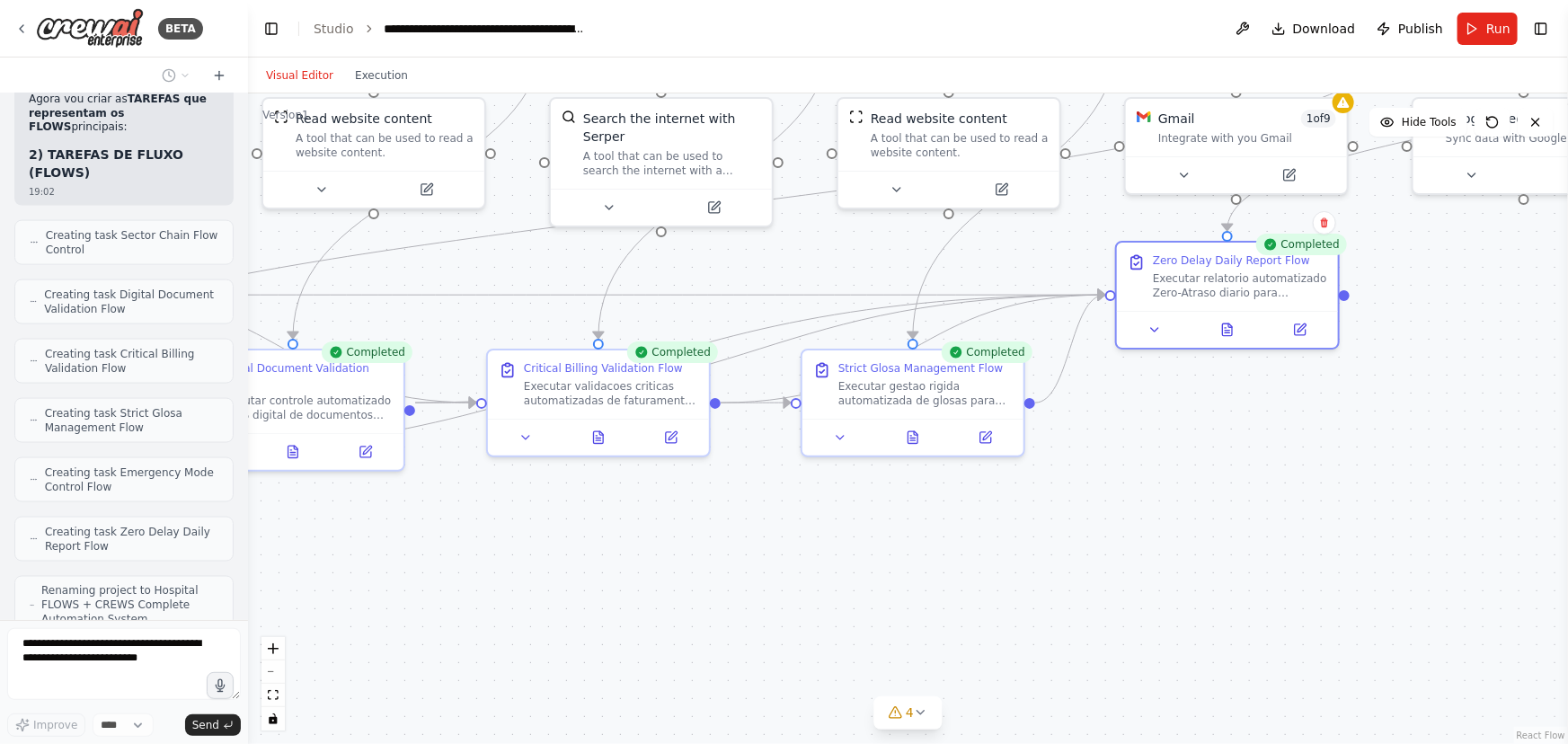
click at [1275, 510] on div ".deletable-edge-delete-btn { width: 20px; height: 20px; border: 0px solid #ffff…" at bounding box center [907, 418] width 1320 height 650
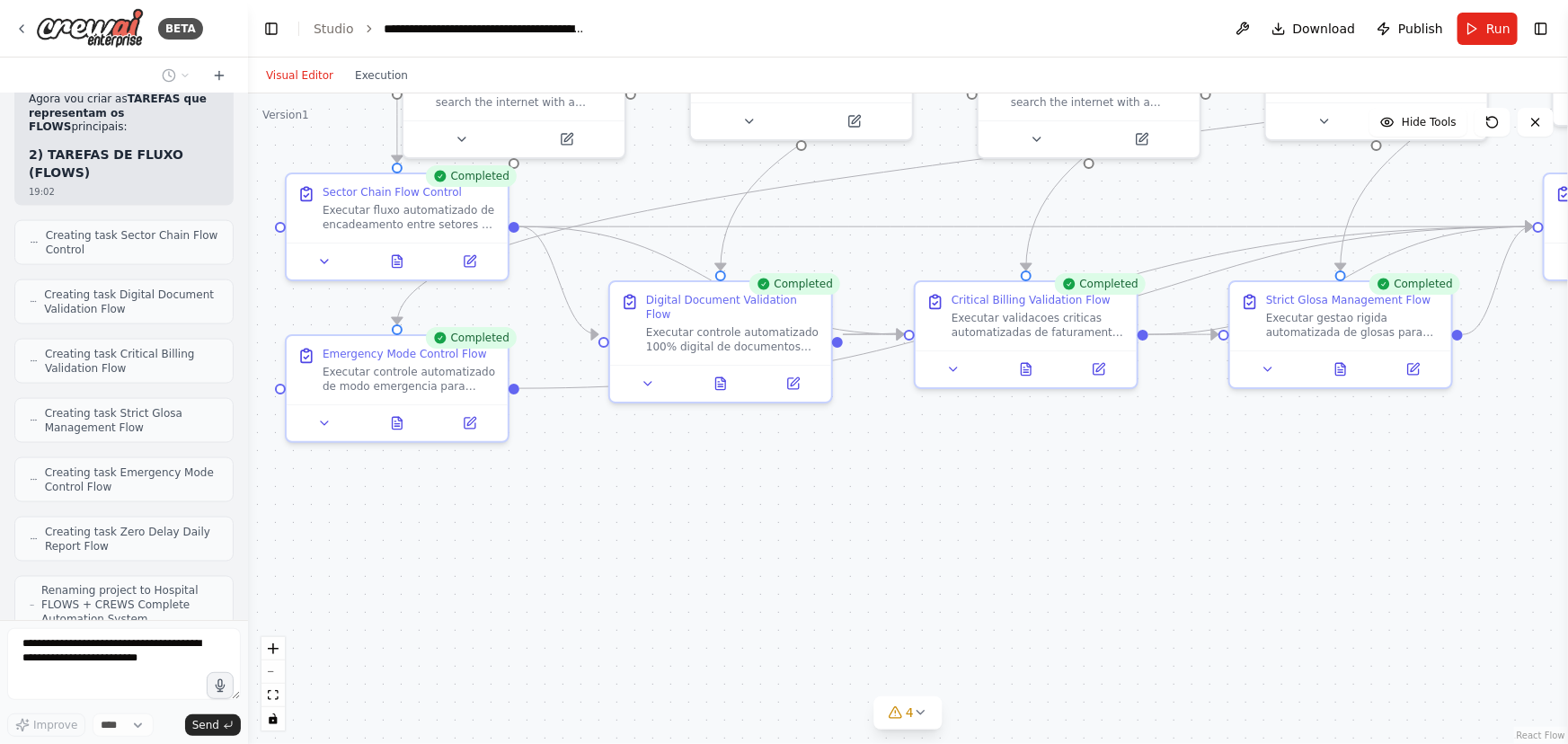
drag, startPoint x: 599, startPoint y: 567, endPoint x: 1188, endPoint y: 469, distance: 597.1
click at [1188, 469] on div ".deletable-edge-delete-btn { width: 20px; height: 20px; border: 0px solid #ffff…" at bounding box center [907, 418] width 1320 height 650
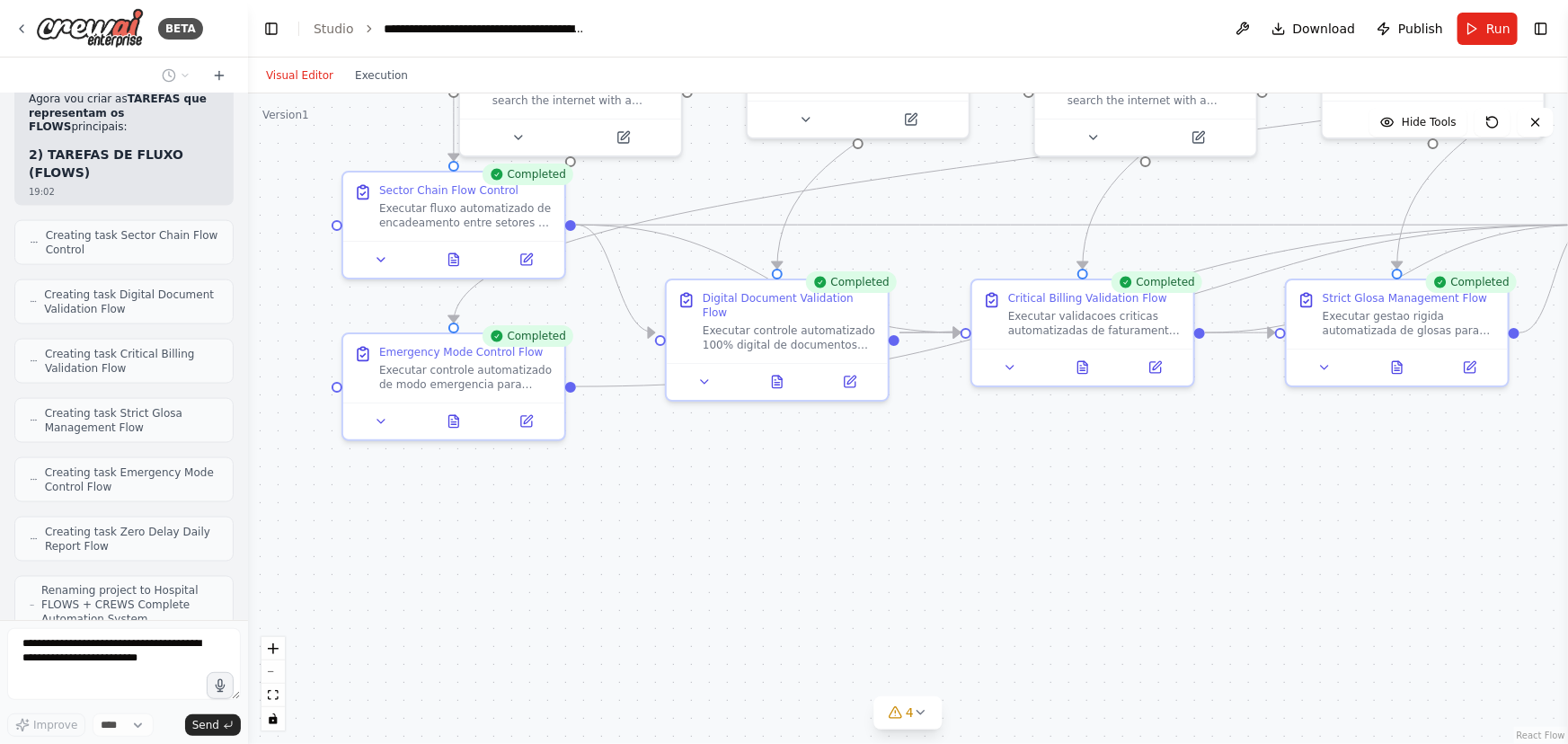
drag, startPoint x: 987, startPoint y: 503, endPoint x: 873, endPoint y: 534, distance: 118.1
click at [873, 534] on div ".deletable-edge-delete-btn { width: 20px; height: 20px; border: 0px solid #ffff…" at bounding box center [907, 418] width 1320 height 650
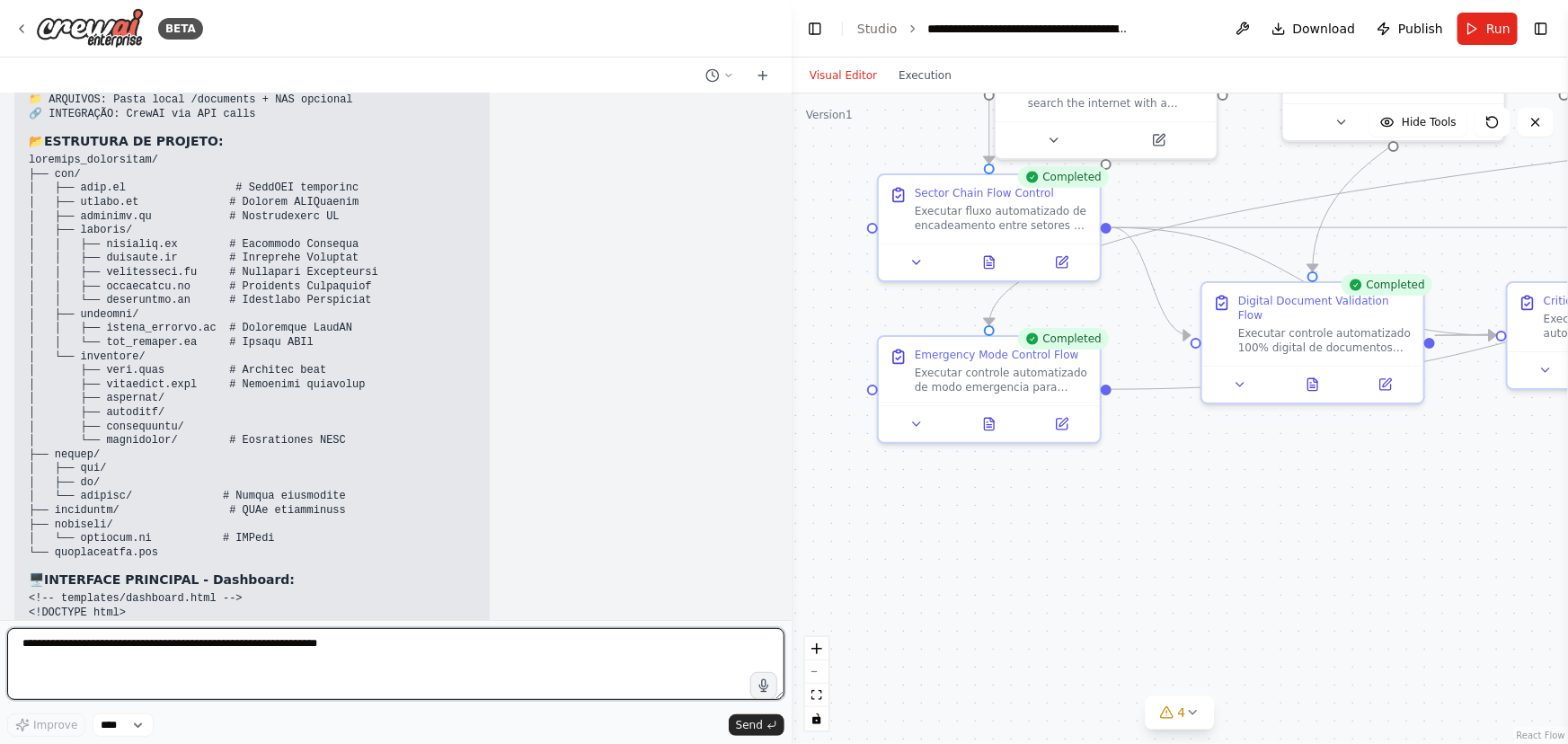
drag, startPoint x: 241, startPoint y: 481, endPoint x: 792, endPoint y: 536, distance: 553.7
click at [792, 536] on div "BETA Hello! I'm the CrewAI assistant. What kind of automation do you want to bu…" at bounding box center [784, 372] width 1568 height 744
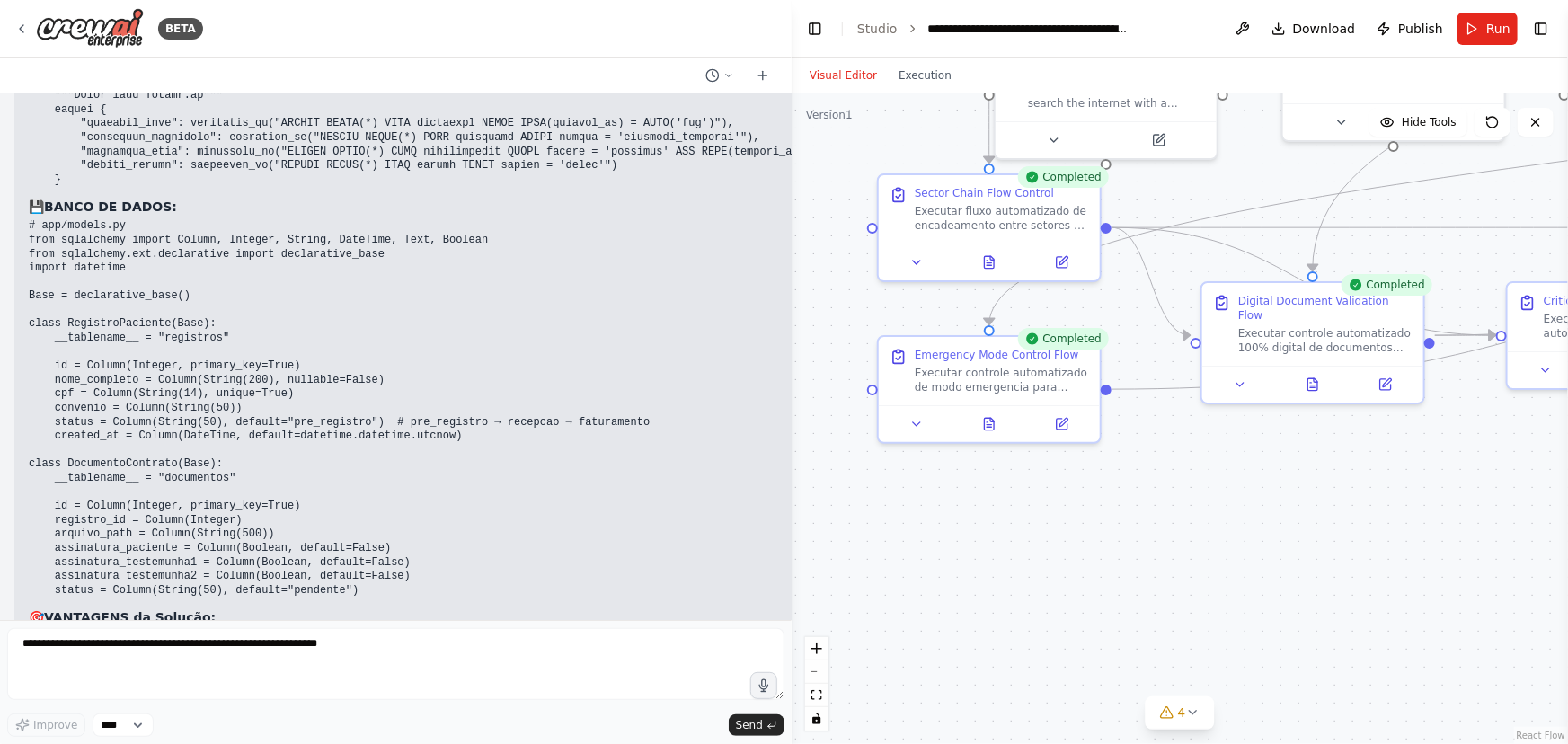
scroll to position [31183, 0]
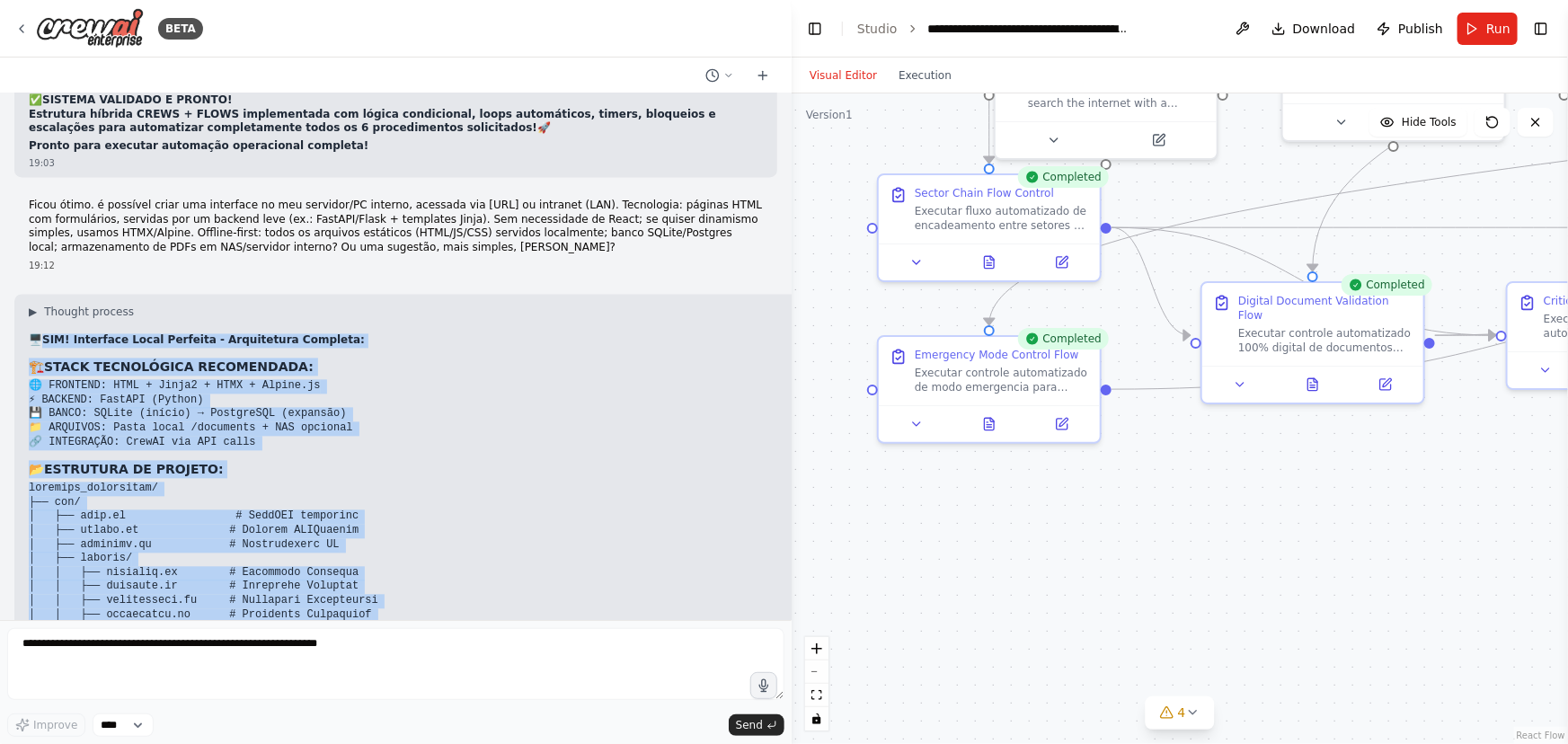
scroll to position [26201, 0]
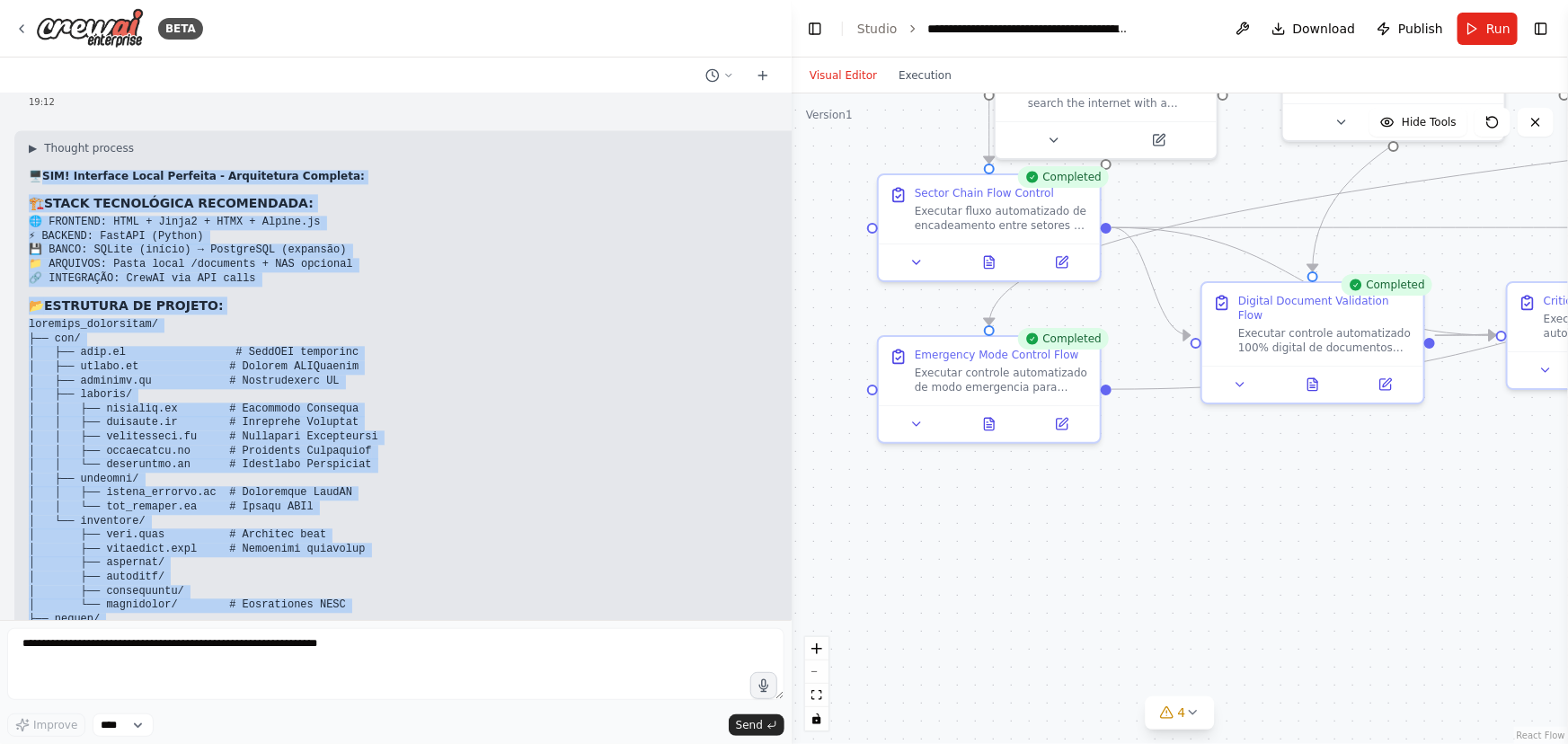
drag, startPoint x: 48, startPoint y: 359, endPoint x: 302, endPoint y: 446, distance: 268.5
copy div "LOR! Ipsumdolo Sitam Consecte - Adipiscinge Seddoeiu: 🏗️ TEMPO INCIDIDUNTU LABO…"
click at [409, 735] on h3 "🖥️ INTERFACE PRINCIPAL - Dashboard:" at bounding box center [472, 744] width 887 height 18
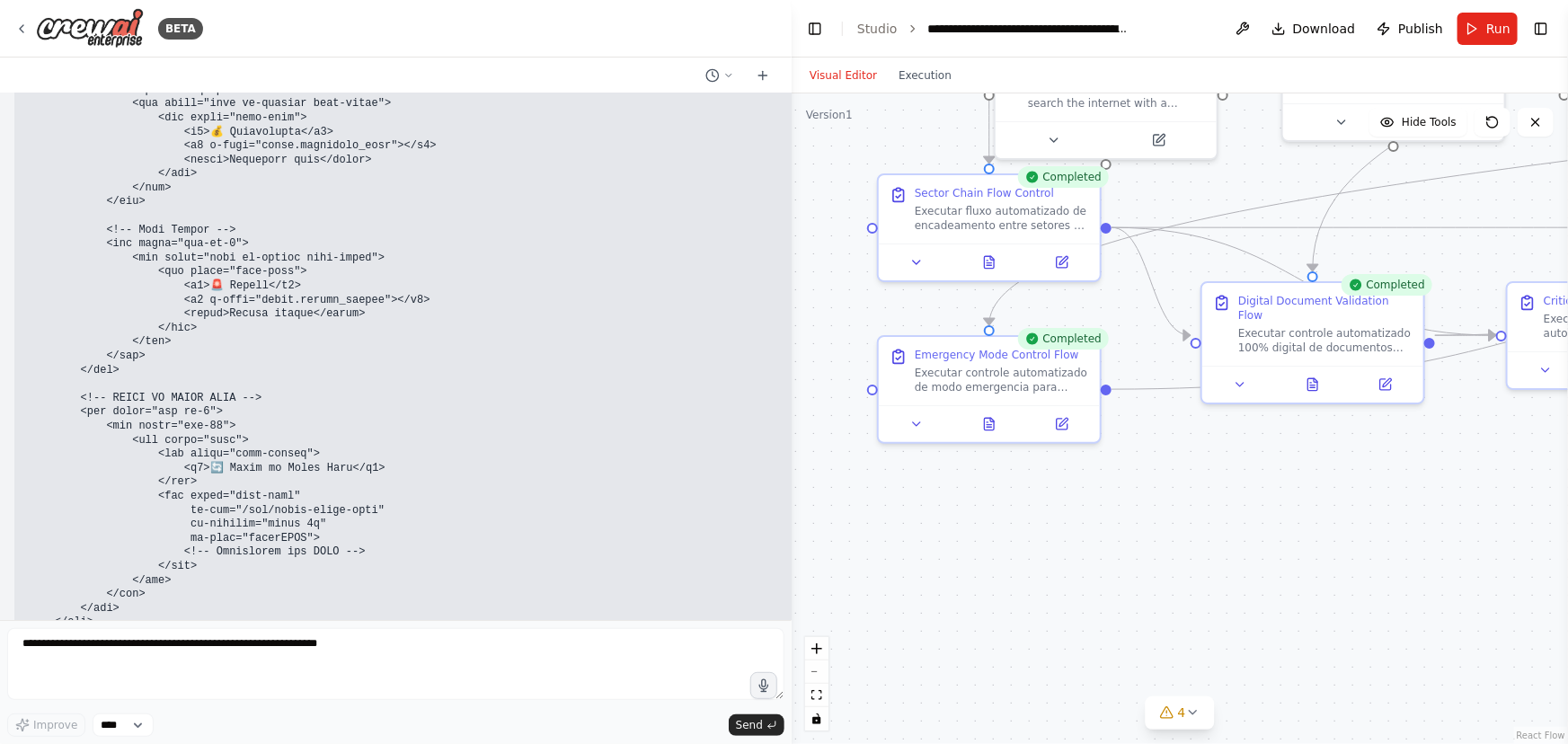
scroll to position [27998, 0]
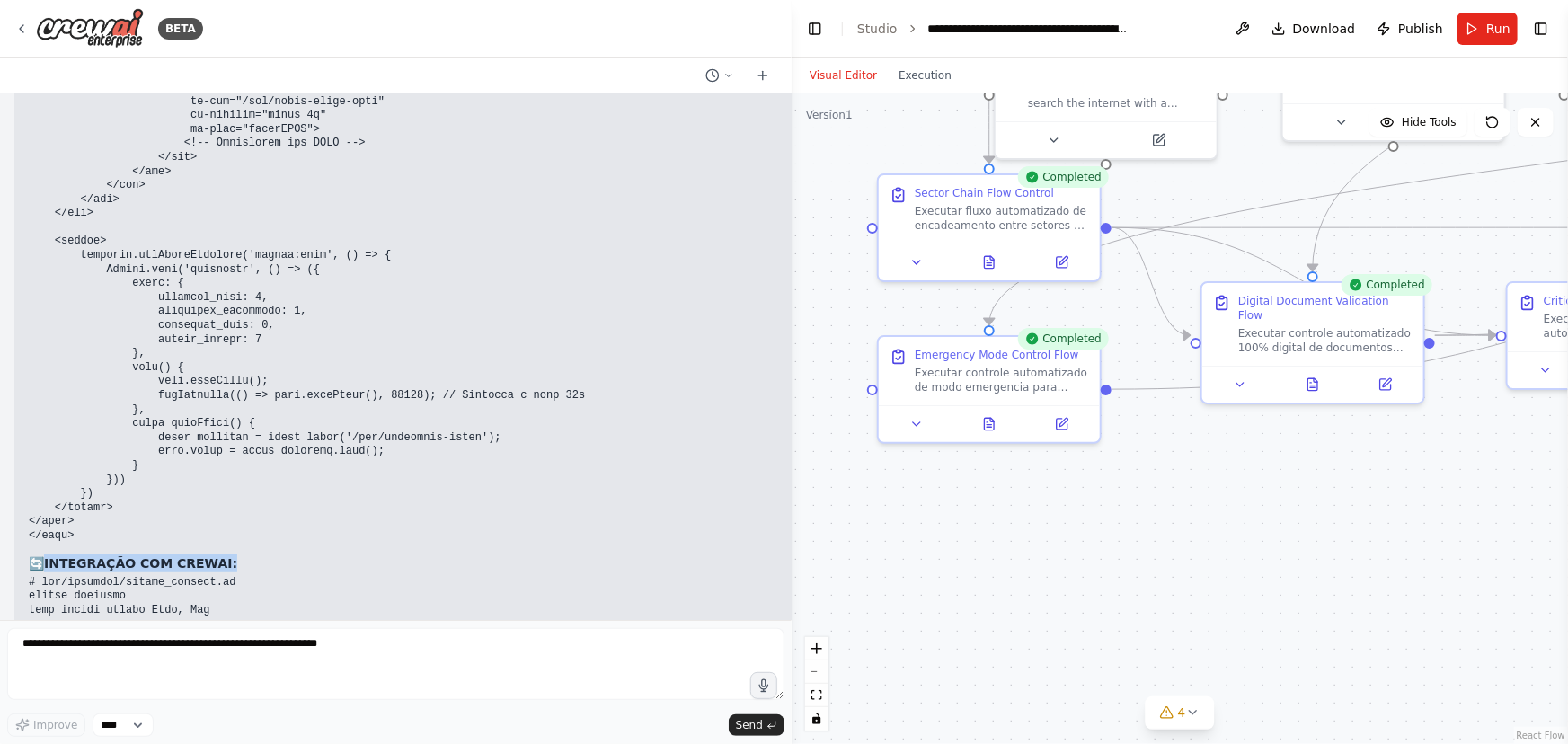
drag, startPoint x: 217, startPoint y: 255, endPoint x: 45, endPoint y: 258, distance: 172.0
click at [45, 554] on h3 "🔄 INTEGRAÇÃO COM CREWAI:" at bounding box center [472, 564] width 887 height 18
copy h3 "🔄 INTEGRAÇÃO COM CREWAI:"
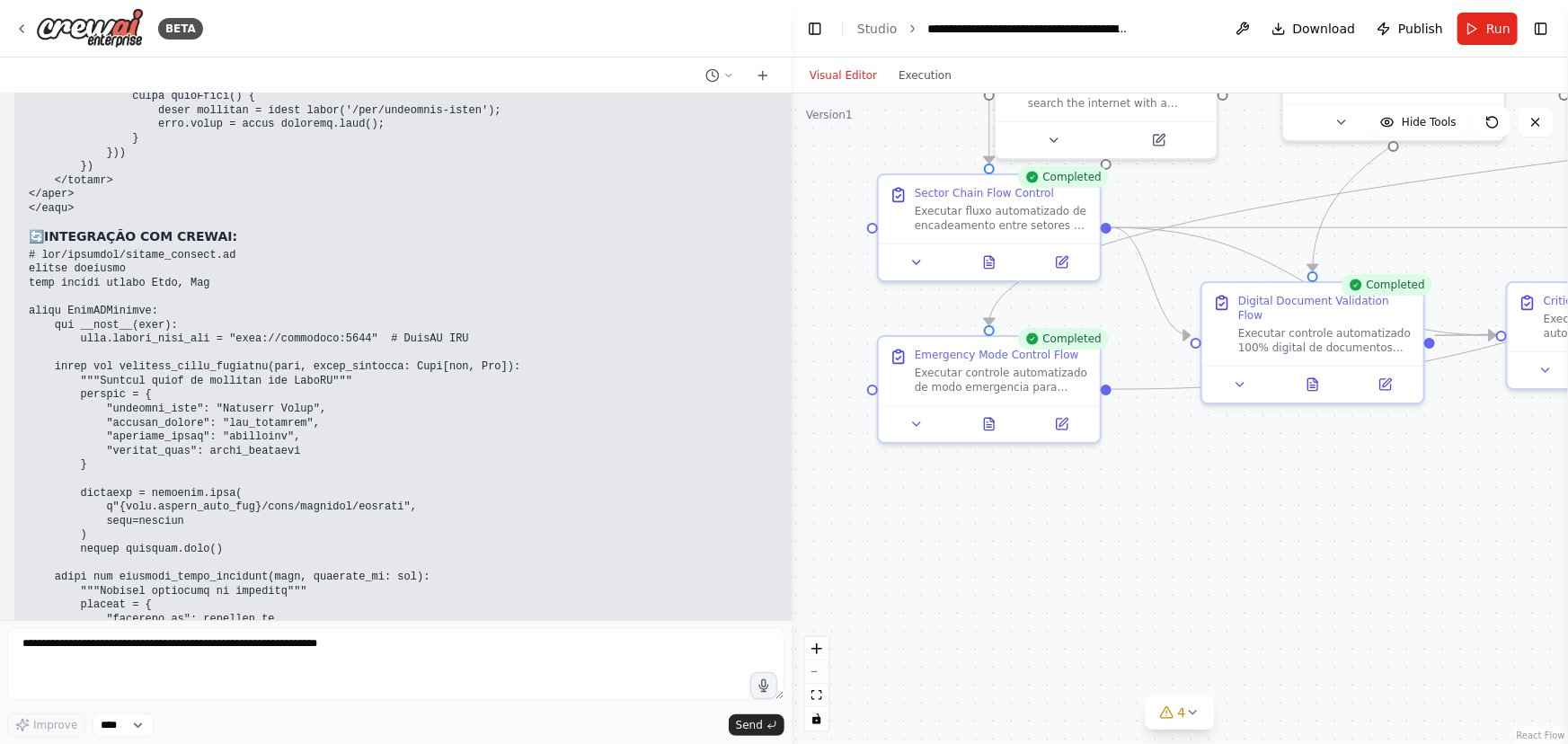
scroll to position [28487, 0]
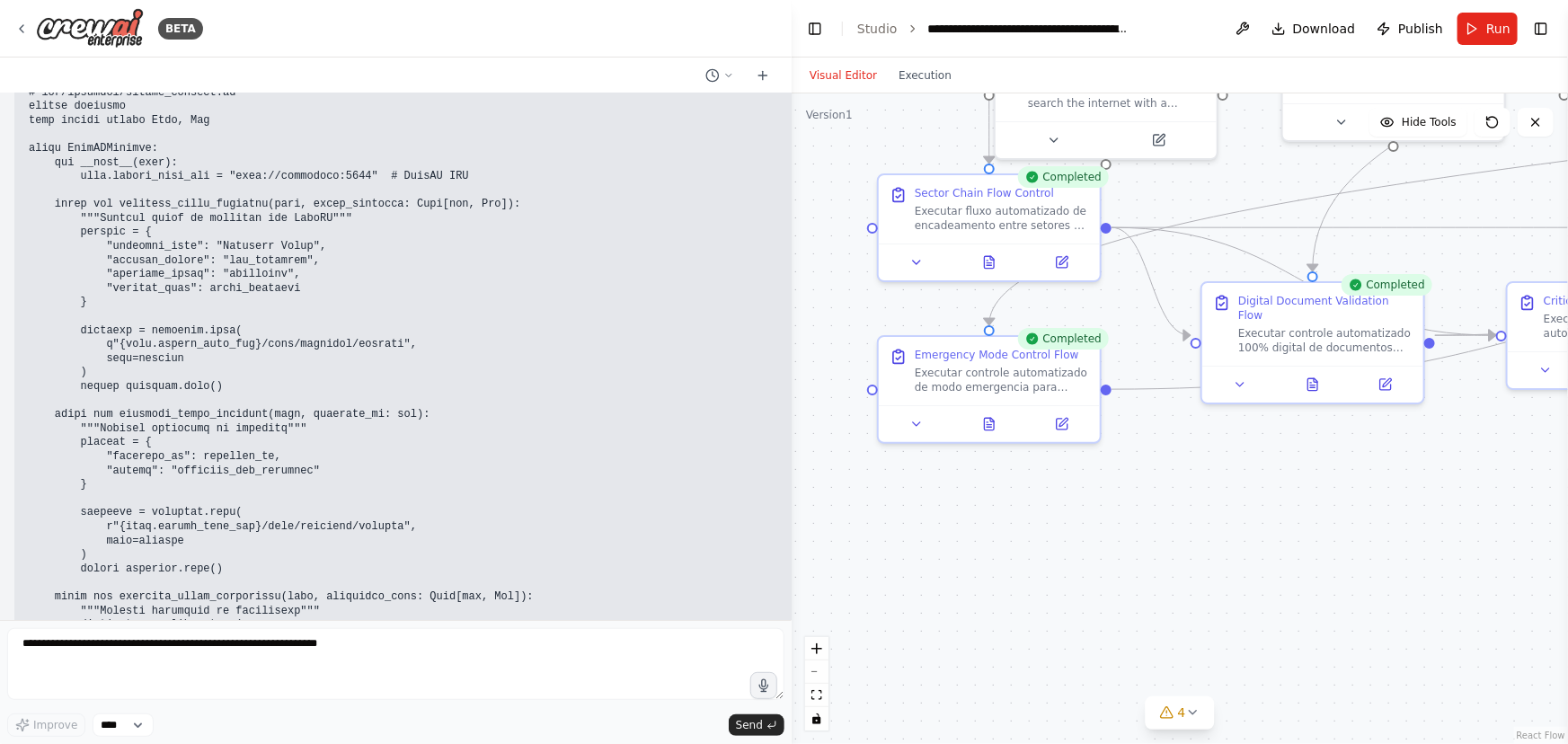
drag, startPoint x: 267, startPoint y: 403, endPoint x: 43, endPoint y: 407, distance: 224.0
click at [43, 699] on h3 "📋 FORMULÁRIO PORTARIA (HTMX):" at bounding box center [472, 708] width 887 height 18
copy h3 "📋 FORMULÁRIO PORTARIA (HTMX):"
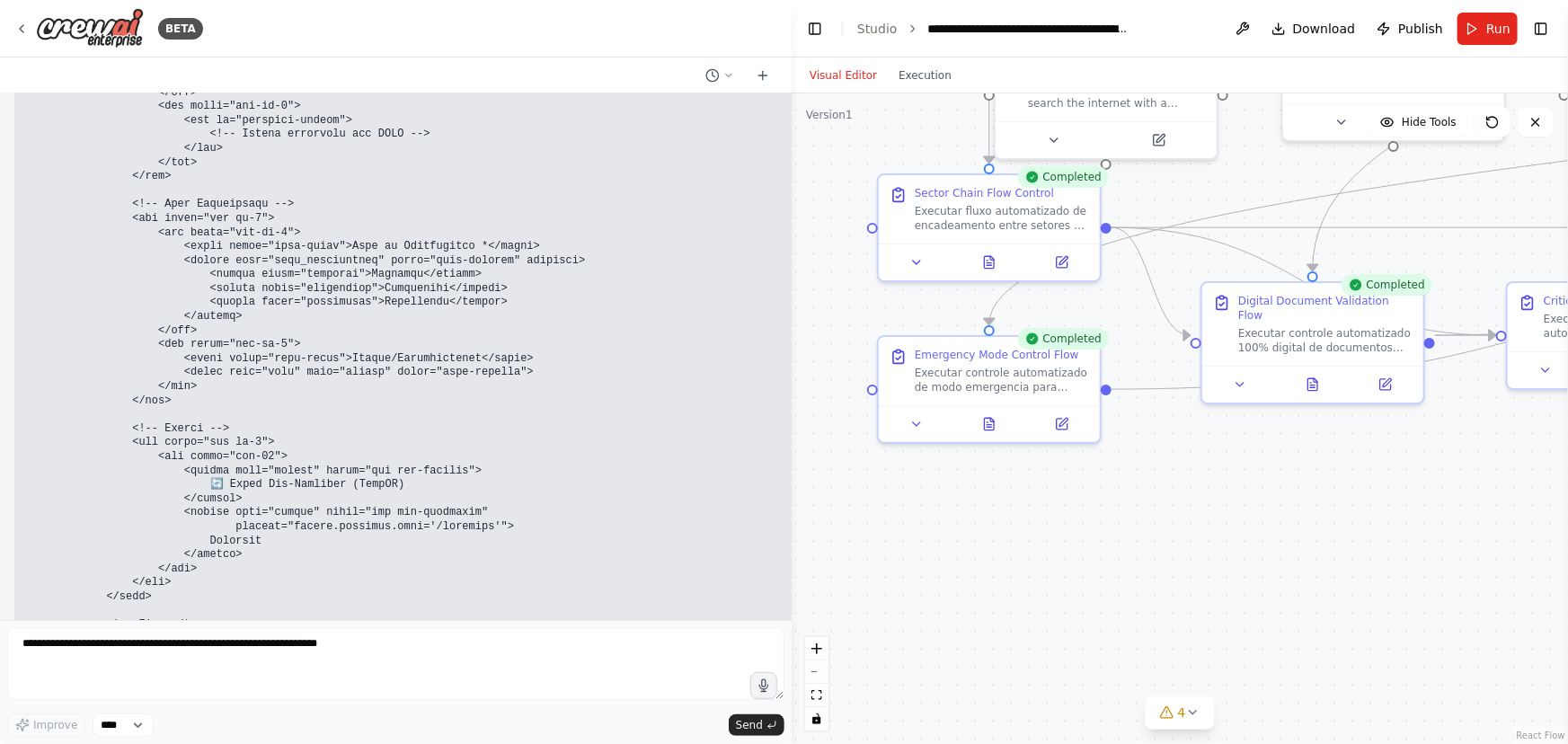
scroll to position [30040, 0]
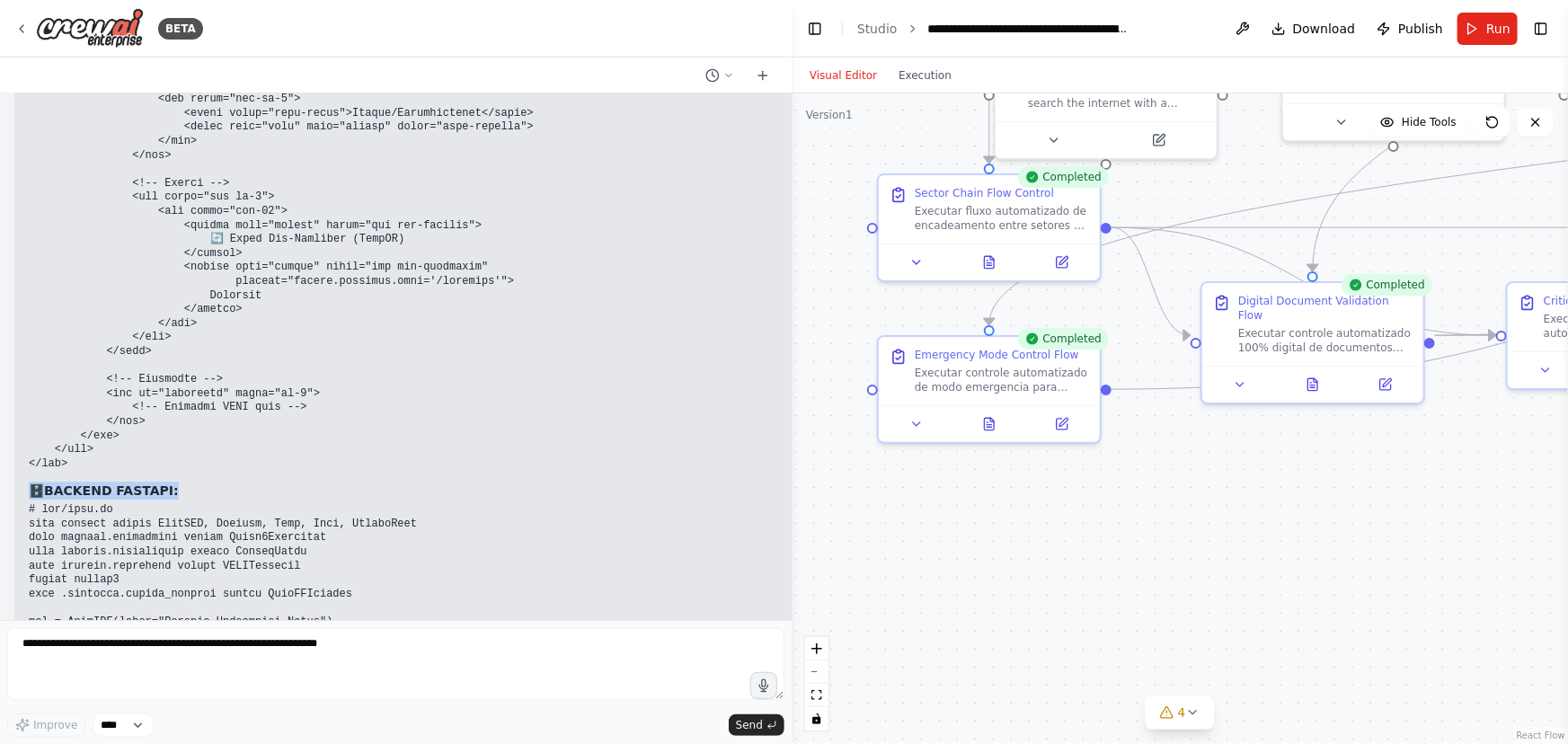
drag, startPoint x: 189, startPoint y: 180, endPoint x: 36, endPoint y: 196, distance: 153.8
click at [36, 482] on h3 "🗄️ BACKEND FASTAPI:" at bounding box center [472, 491] width 887 height 18
copy h3 "🗄️ BACKEND FASTAPI:"
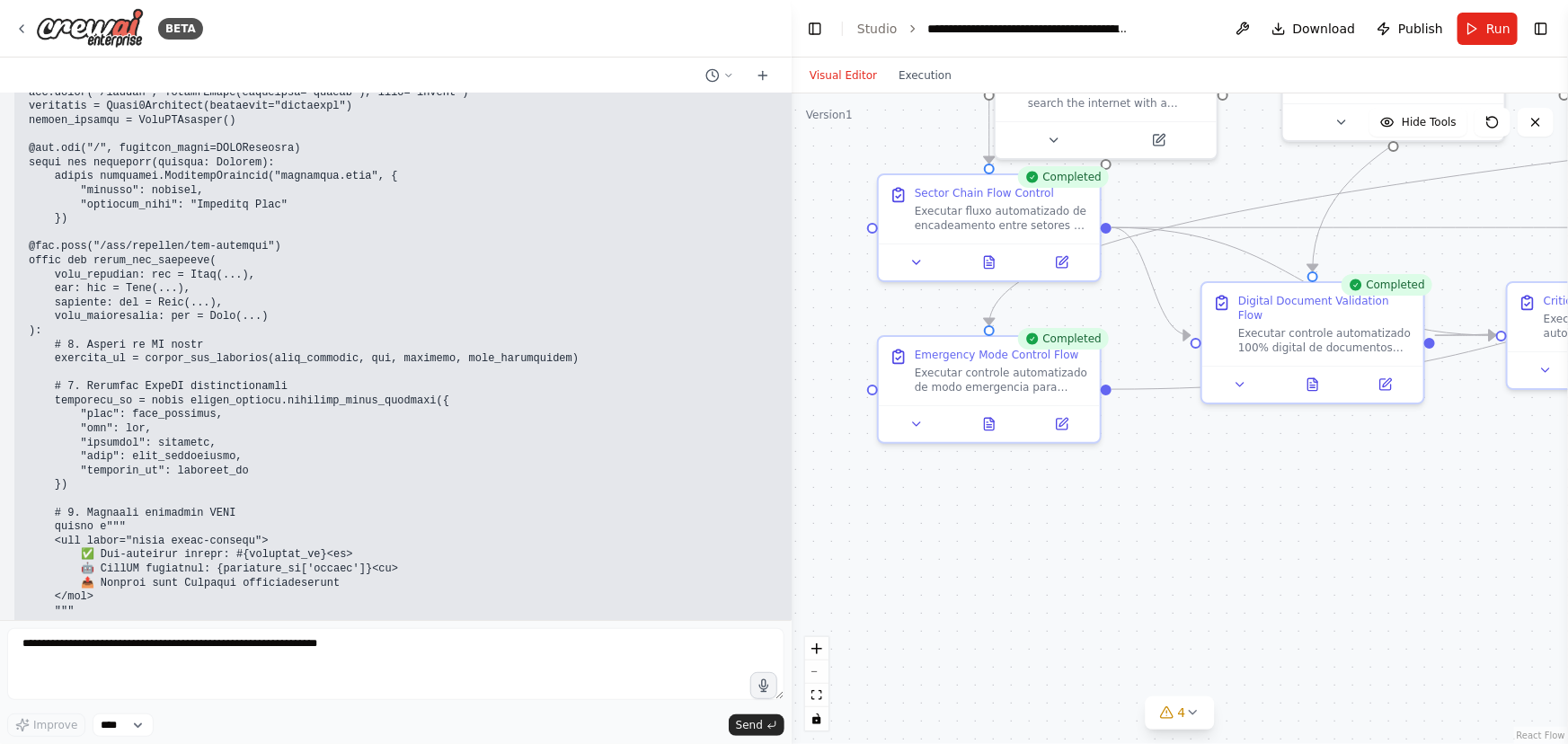
scroll to position [30775, 0]
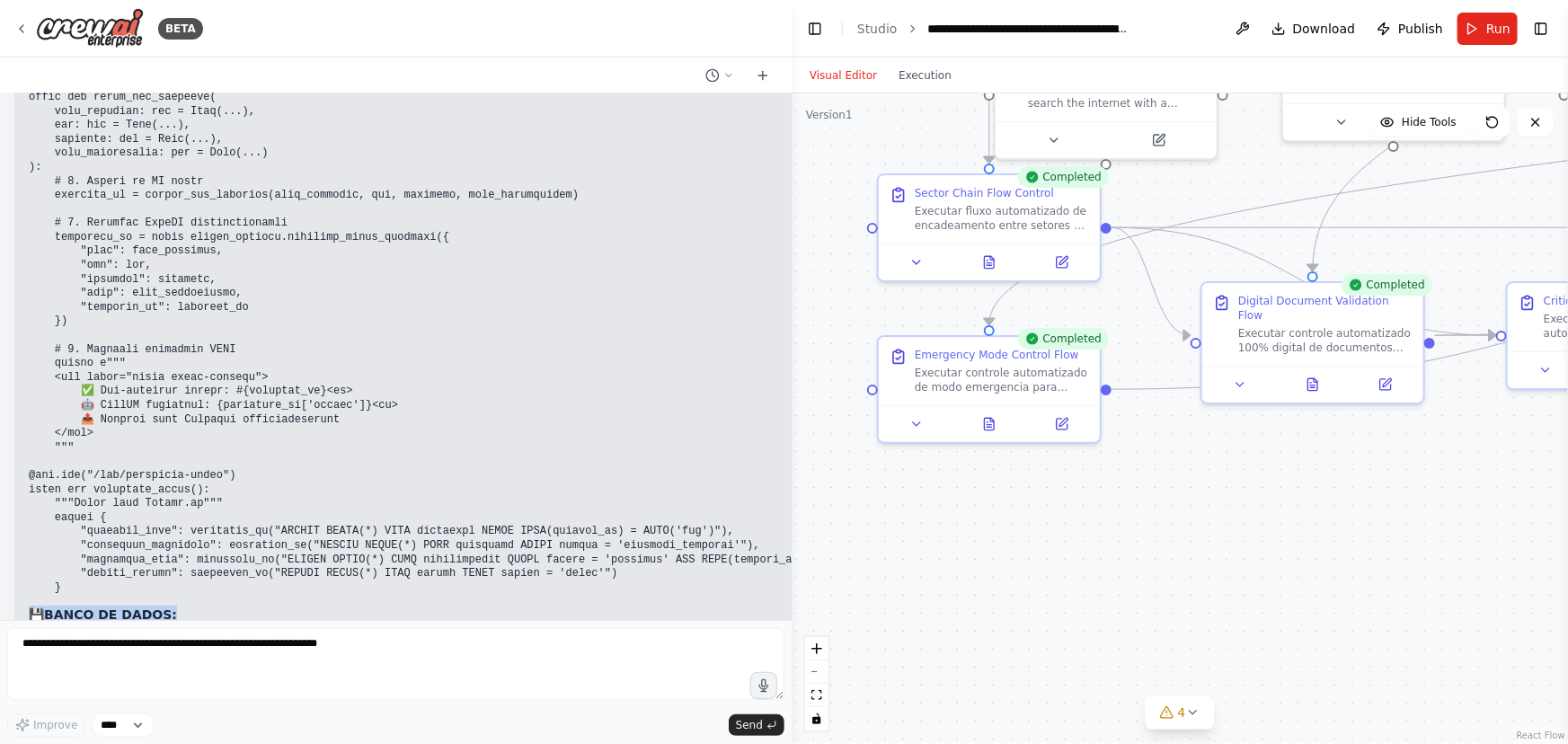
drag, startPoint x: 132, startPoint y: 307, endPoint x: 26, endPoint y: 309, distance: 106.0
copy h3 "💾 BANCO DE DADOS:"
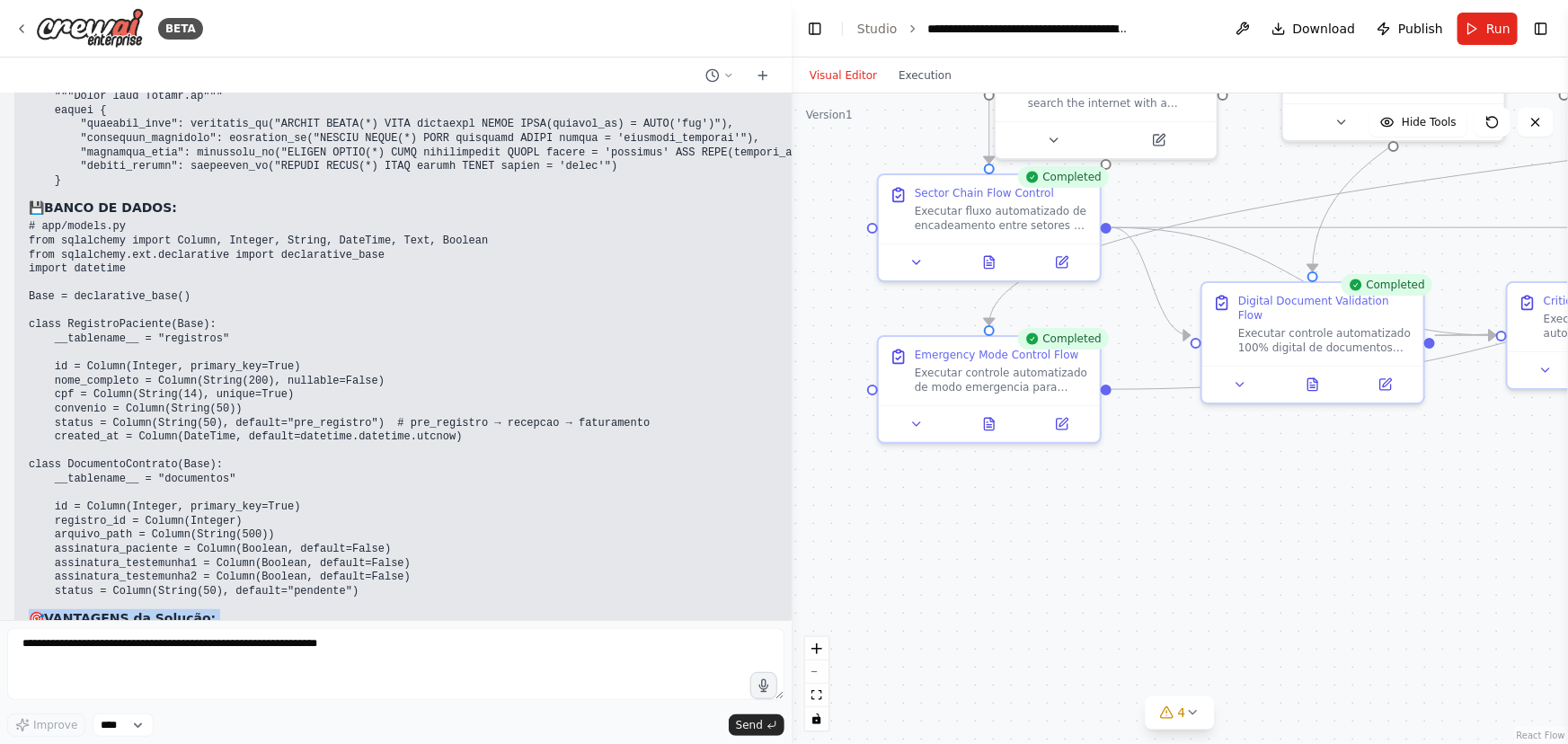
scroll to position [31183, 0]
drag, startPoint x: 32, startPoint y: 313, endPoint x: 399, endPoint y: 561, distance: 442.9
copy div "🎯 VANTAGENS da Solução: ✅ 100% Local - Funciona offline ✅ Interface Simples - H…"
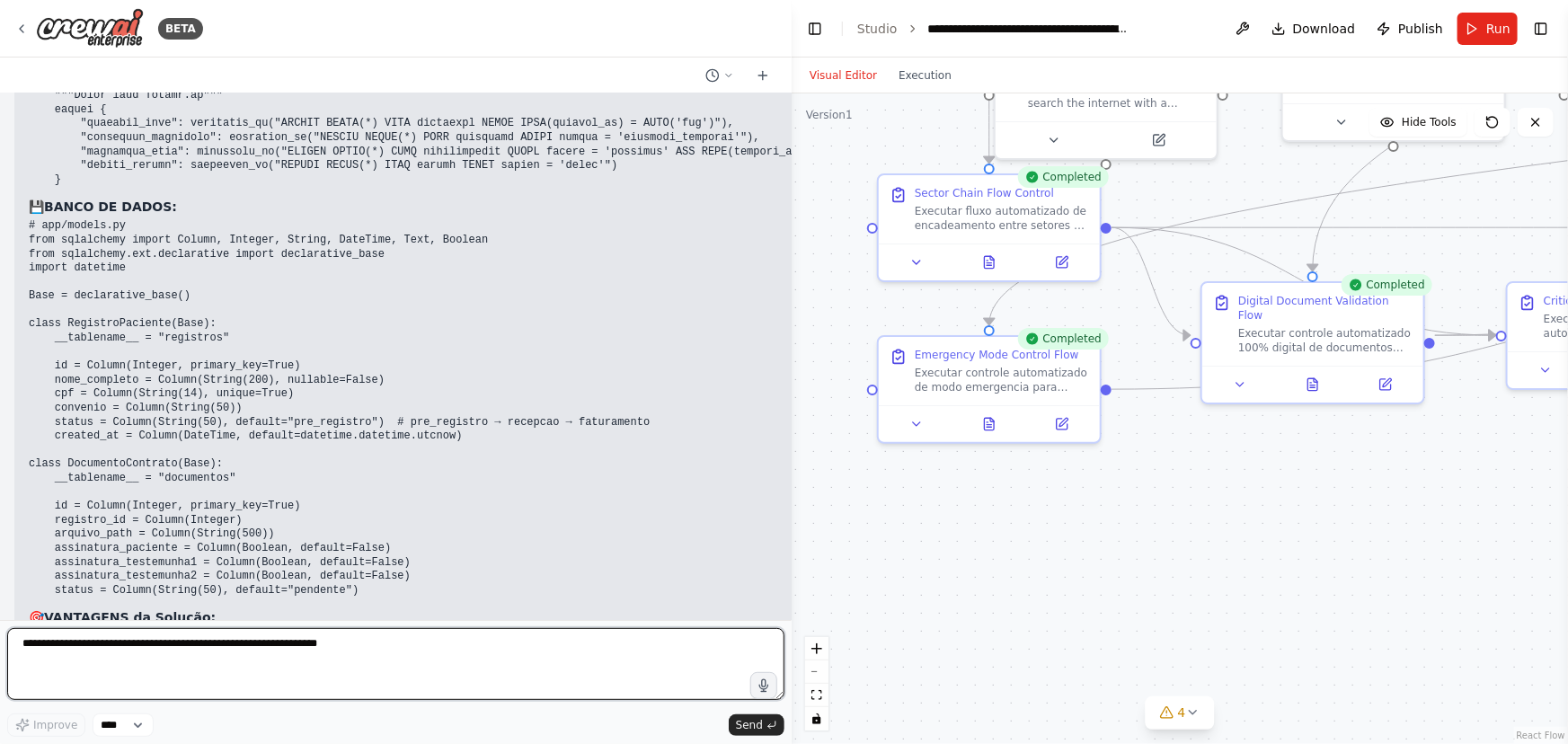
click at [29, 644] on textarea at bounding box center [396, 664] width 778 height 72
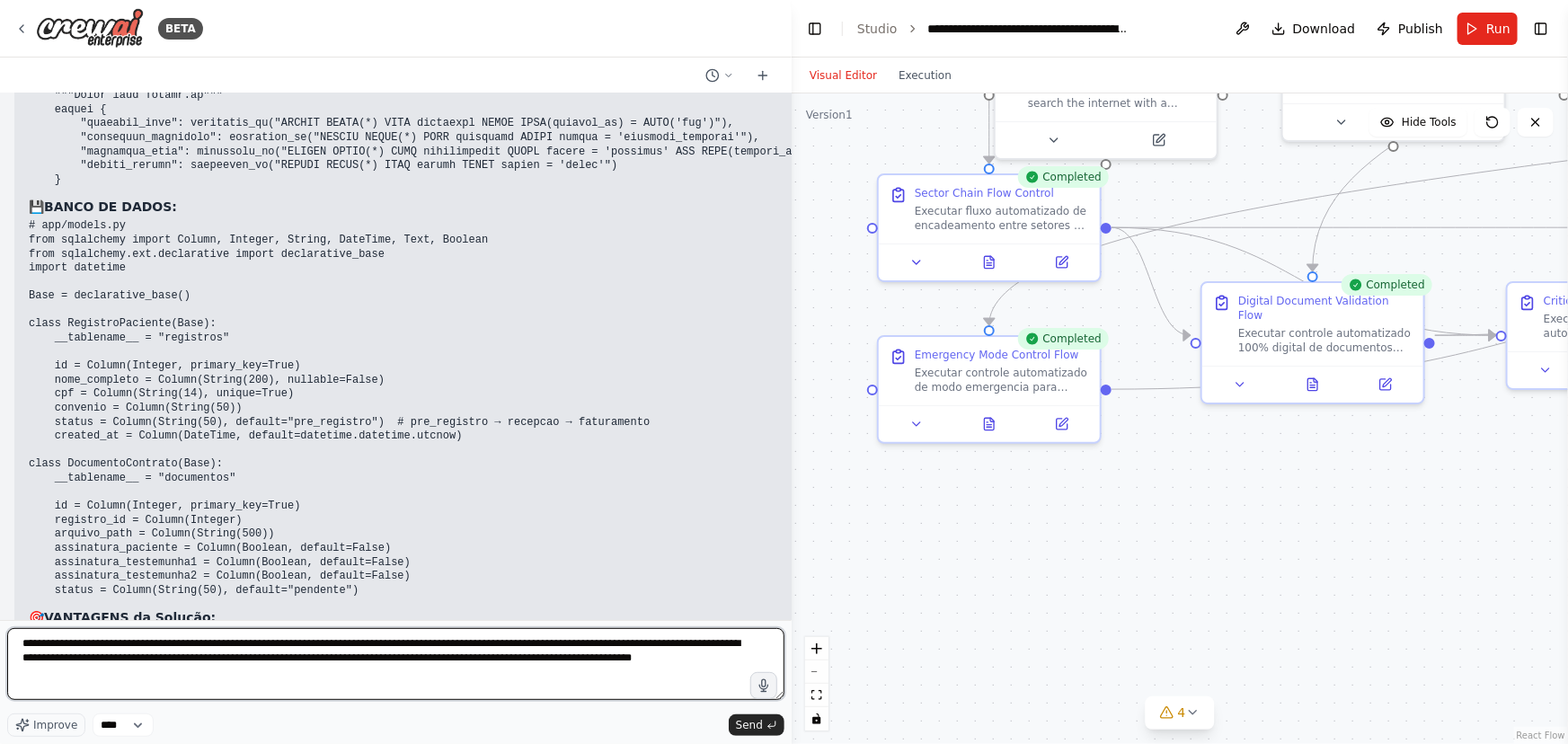
type textarea "**********"
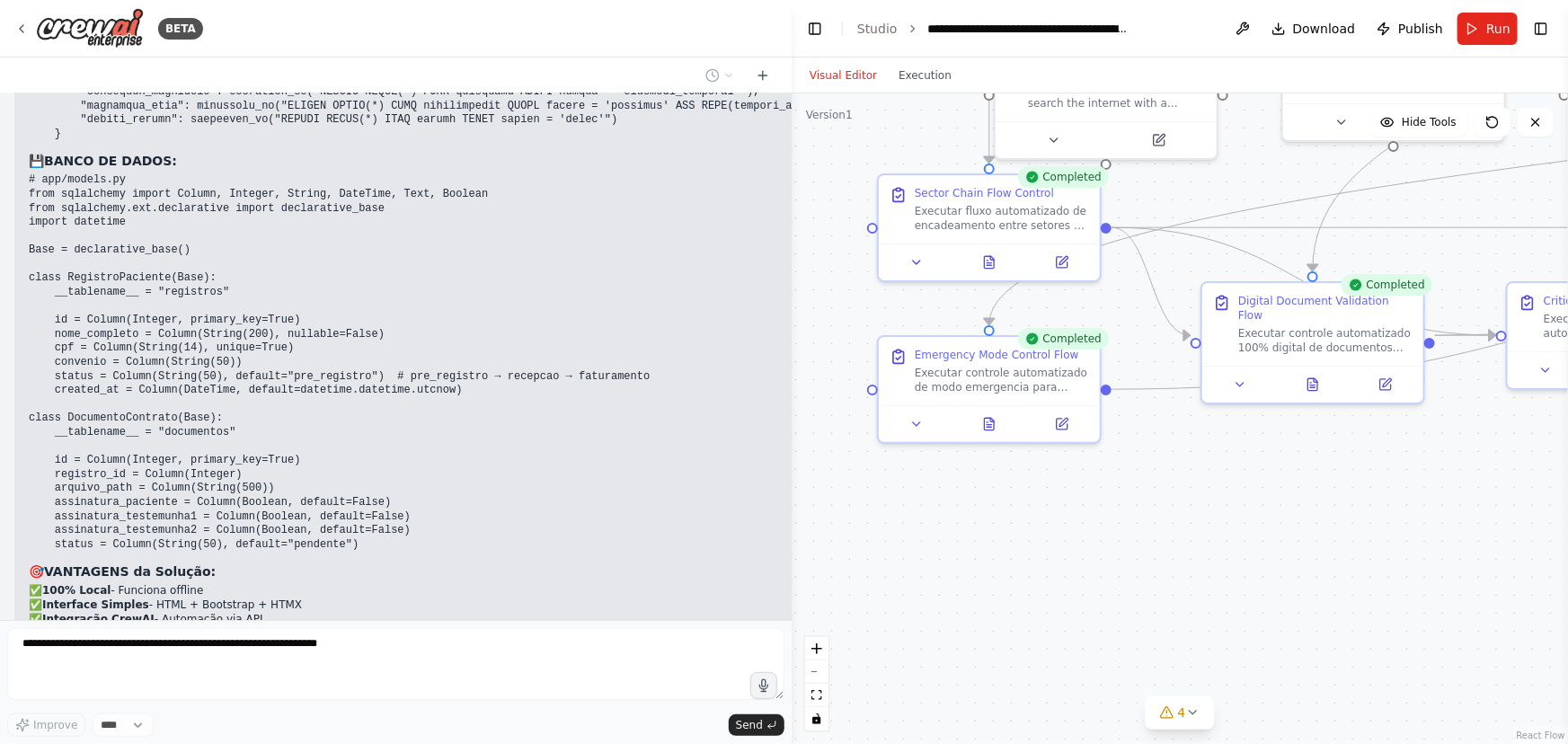
scroll to position [31317, 0]
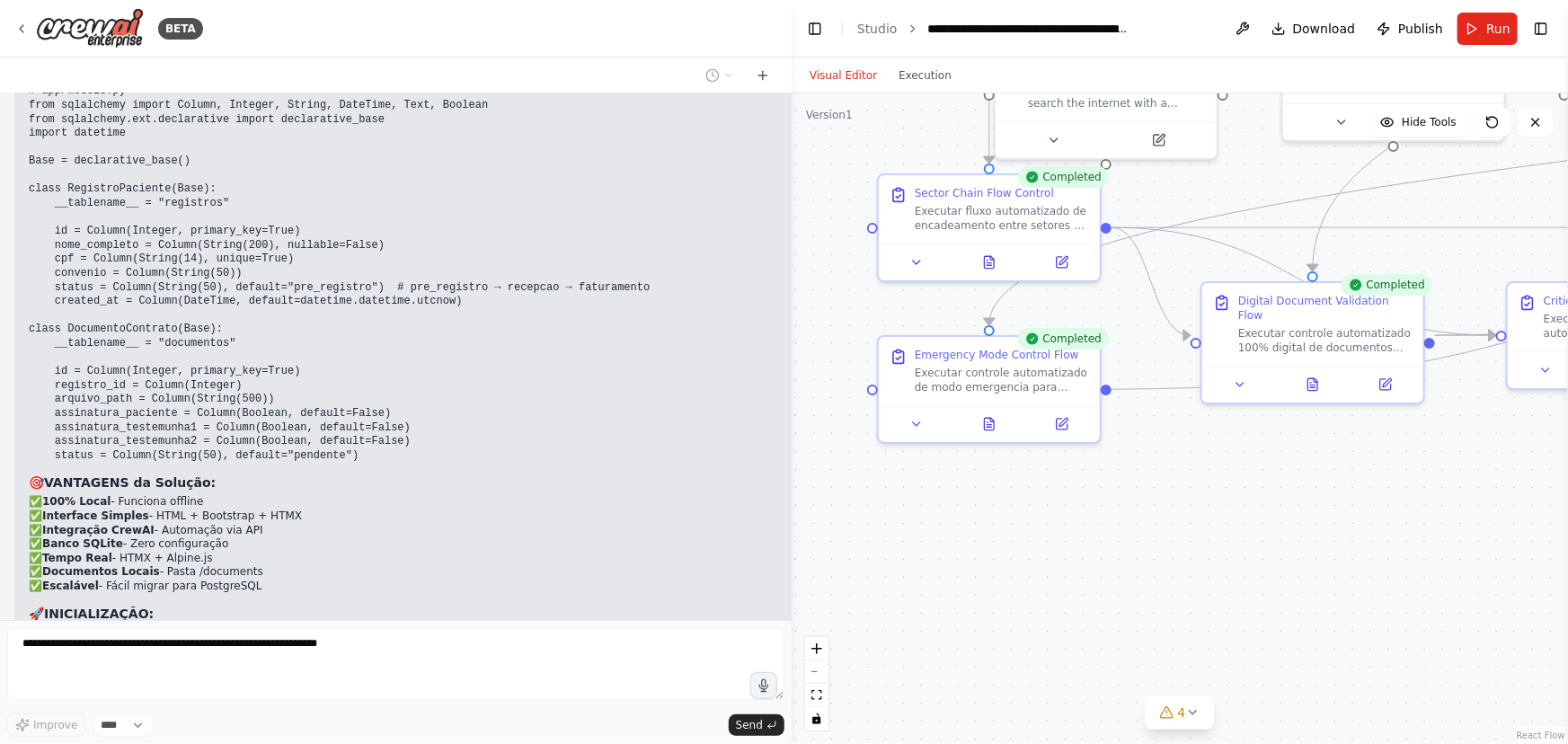
drag, startPoint x: 53, startPoint y: 502, endPoint x: 66, endPoint y: 532, distance: 32.7
copy p "Os documentos originais que passrão a ser online, serão digitalizados ou editad…"
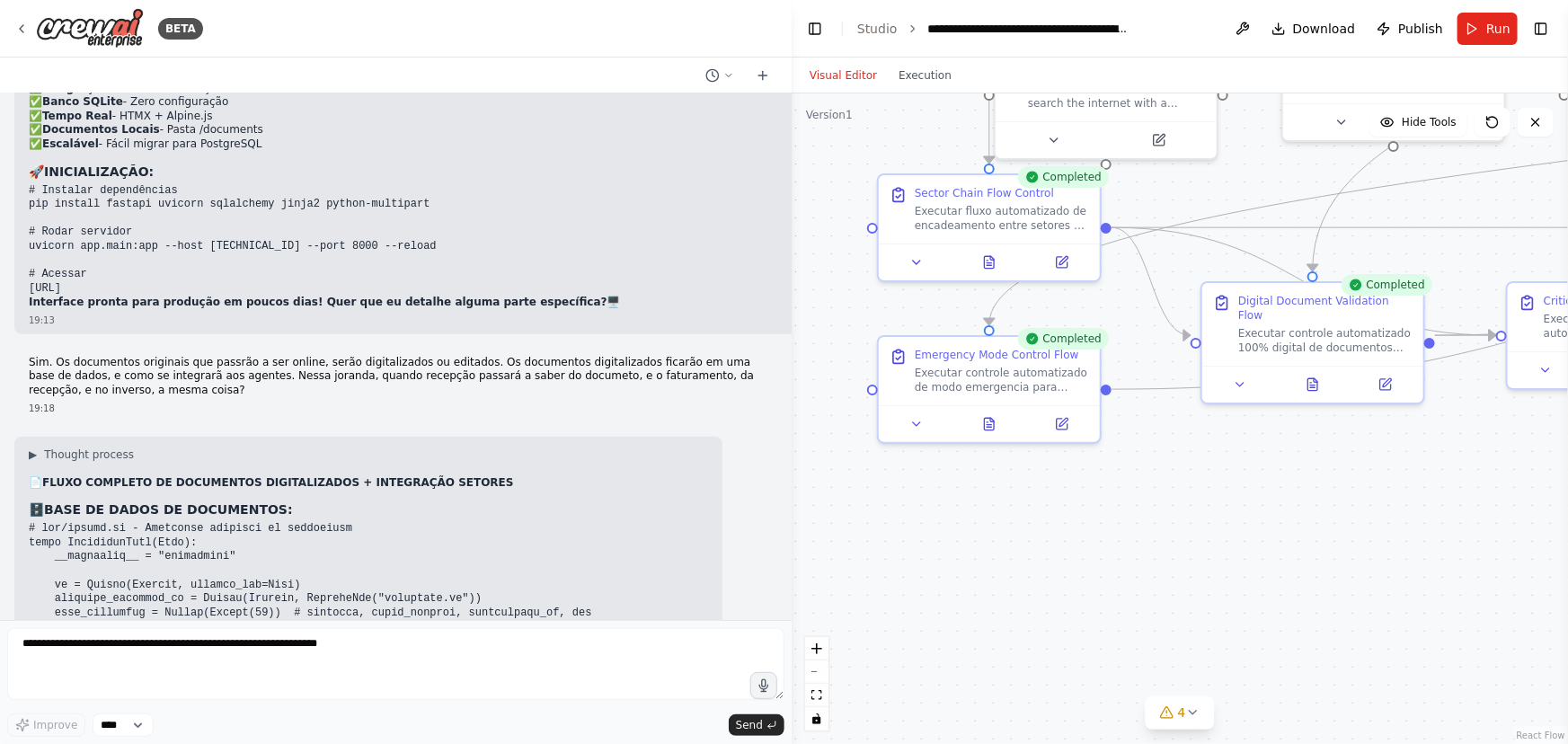
click at [721, 436] on div "▶ Thought process 📄 FLUXO COMPLETO DE DOCUMENTOS DIGITALIZADOS + INTEGRAÇÃO SET…" at bounding box center [396, 659] width 763 height 447
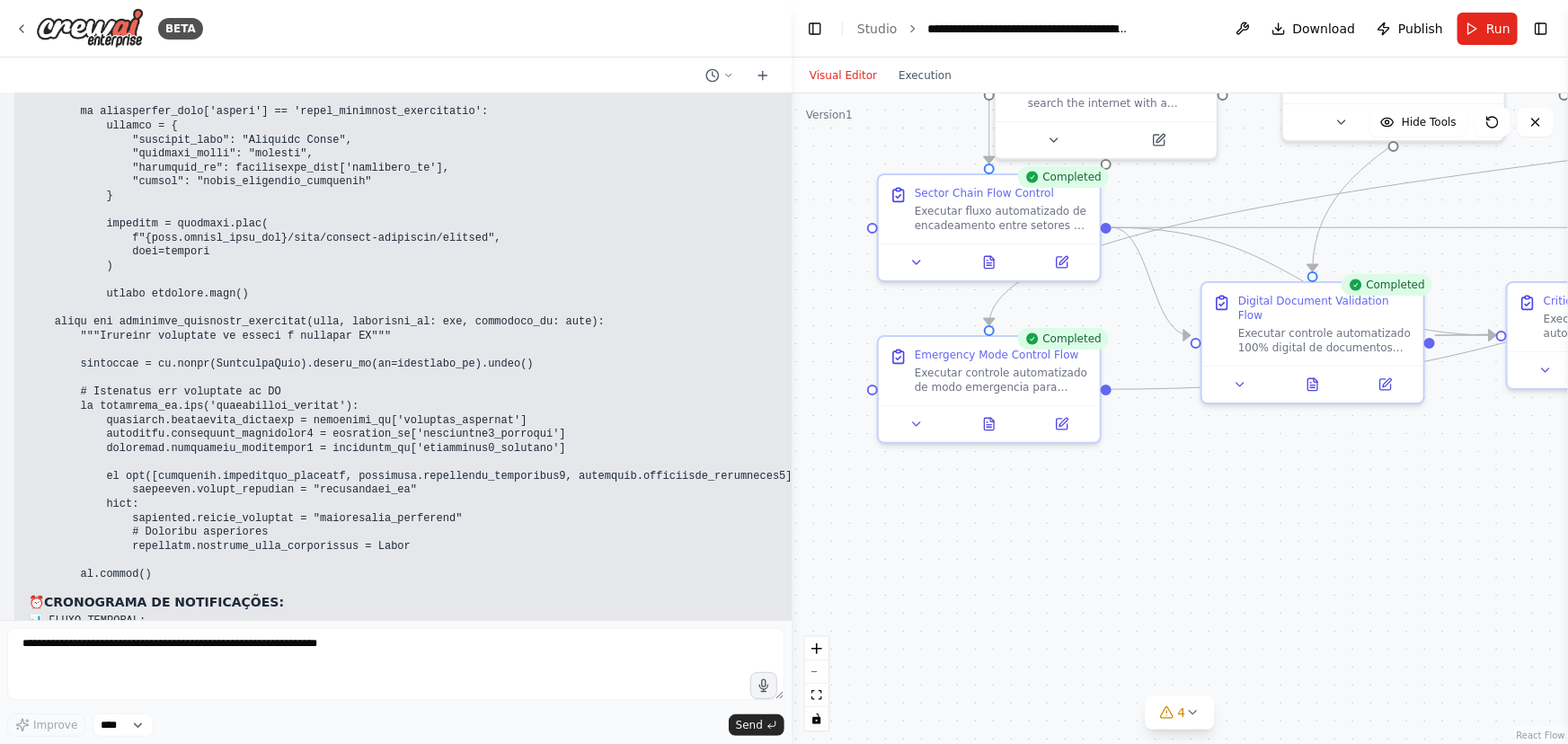
scroll to position [36296, 0]
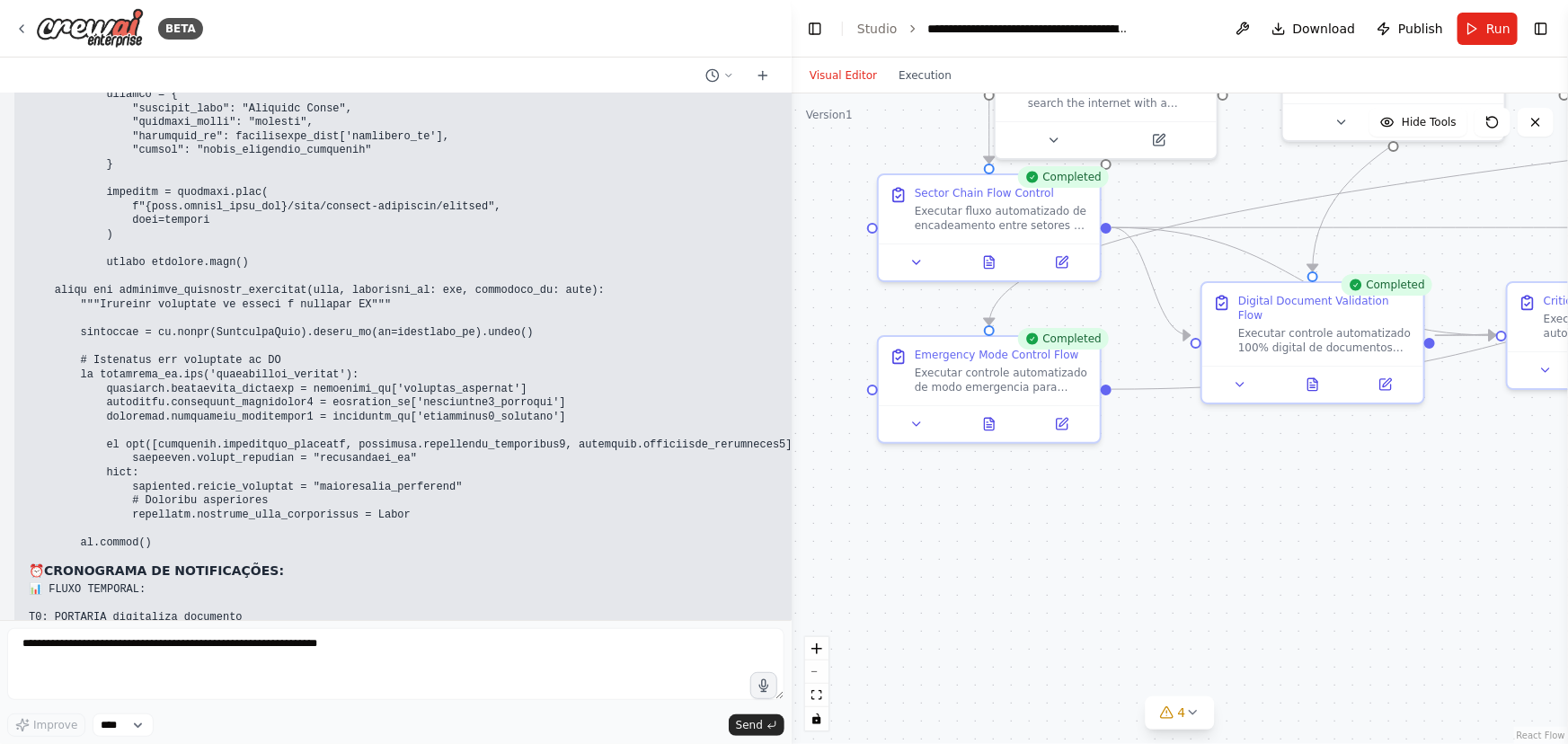
click at [772, 476] on div "Hello! I'm the CrewAI assistant. What kind of automation do you want to build? …" at bounding box center [396, 356] width 792 height 527
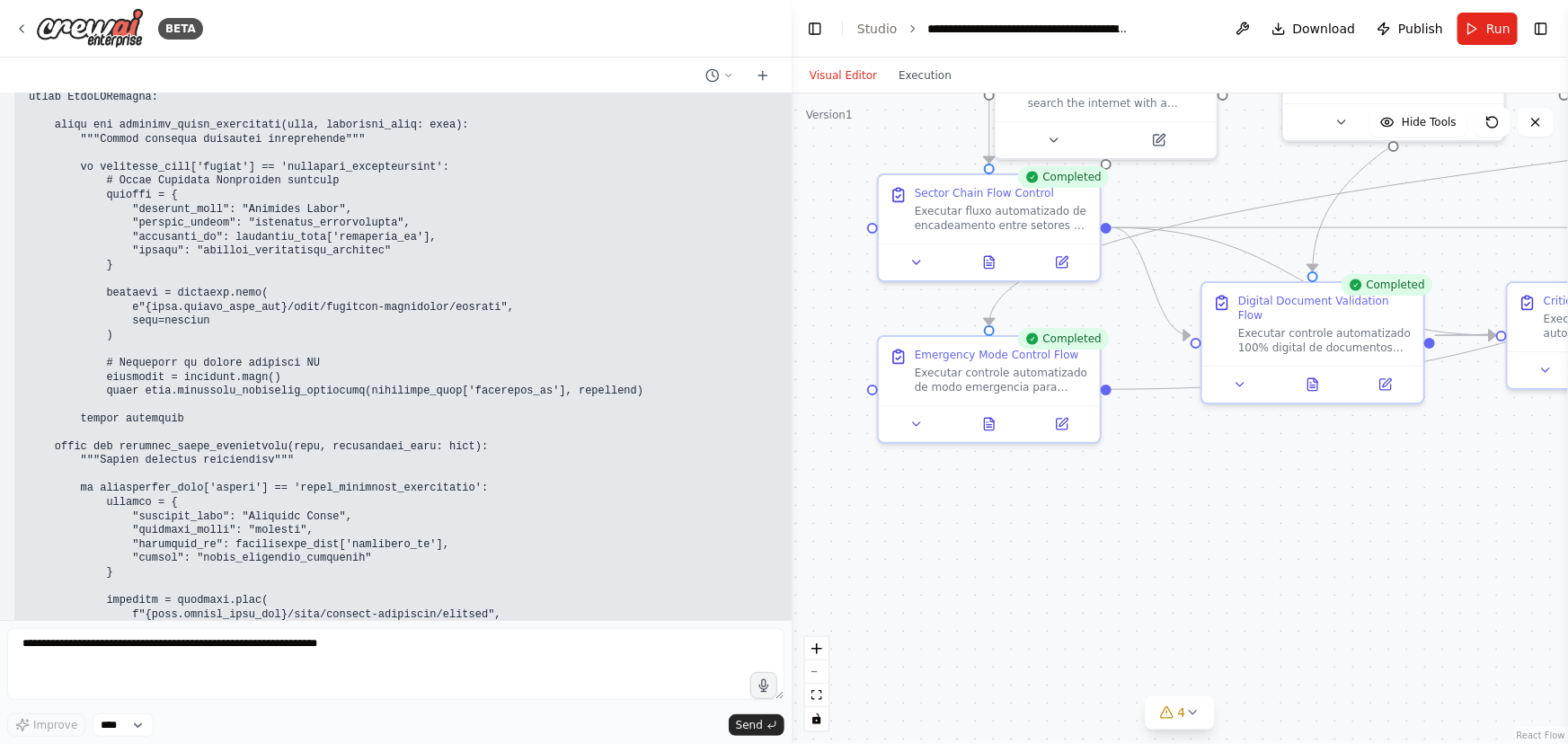
scroll to position [36295, 0]
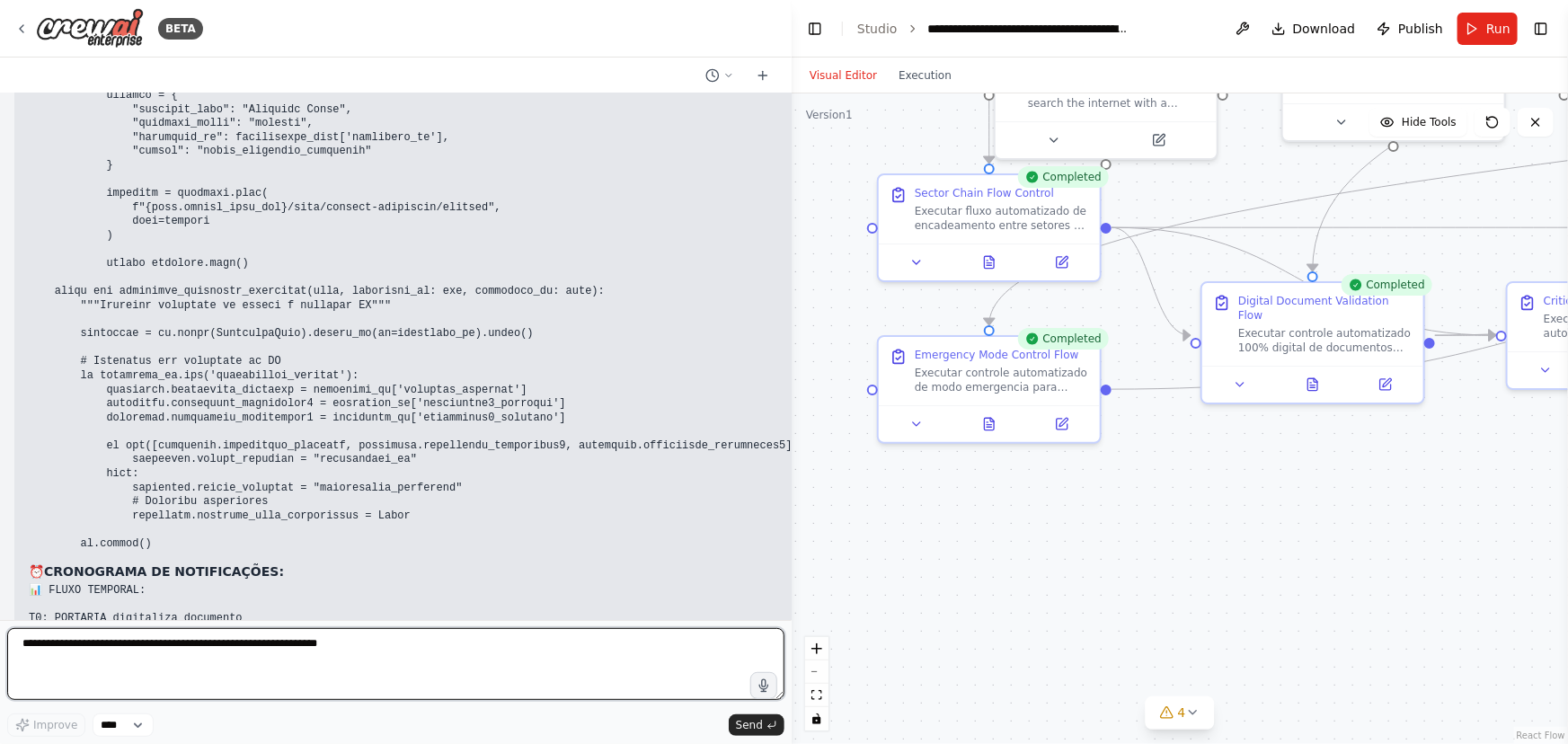
click at [23, 639] on textarea at bounding box center [396, 664] width 778 height 72
type textarea "*"
drag, startPoint x: 300, startPoint y: 646, endPoint x: 24, endPoint y: 646, distance: 276.0
click at [24, 646] on textarea "**********" at bounding box center [396, 664] width 778 height 72
type textarea "**********"
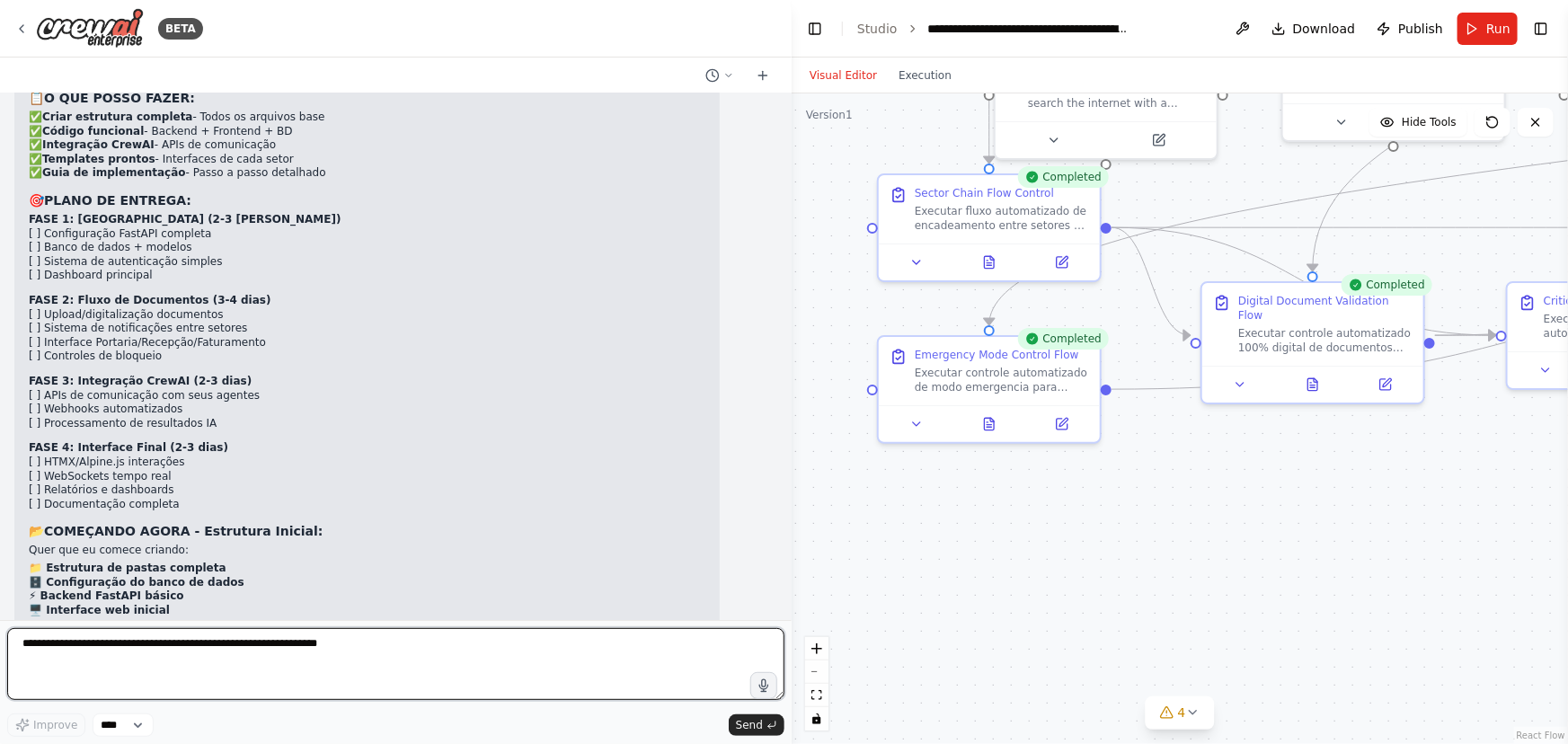
scroll to position [37274, 0]
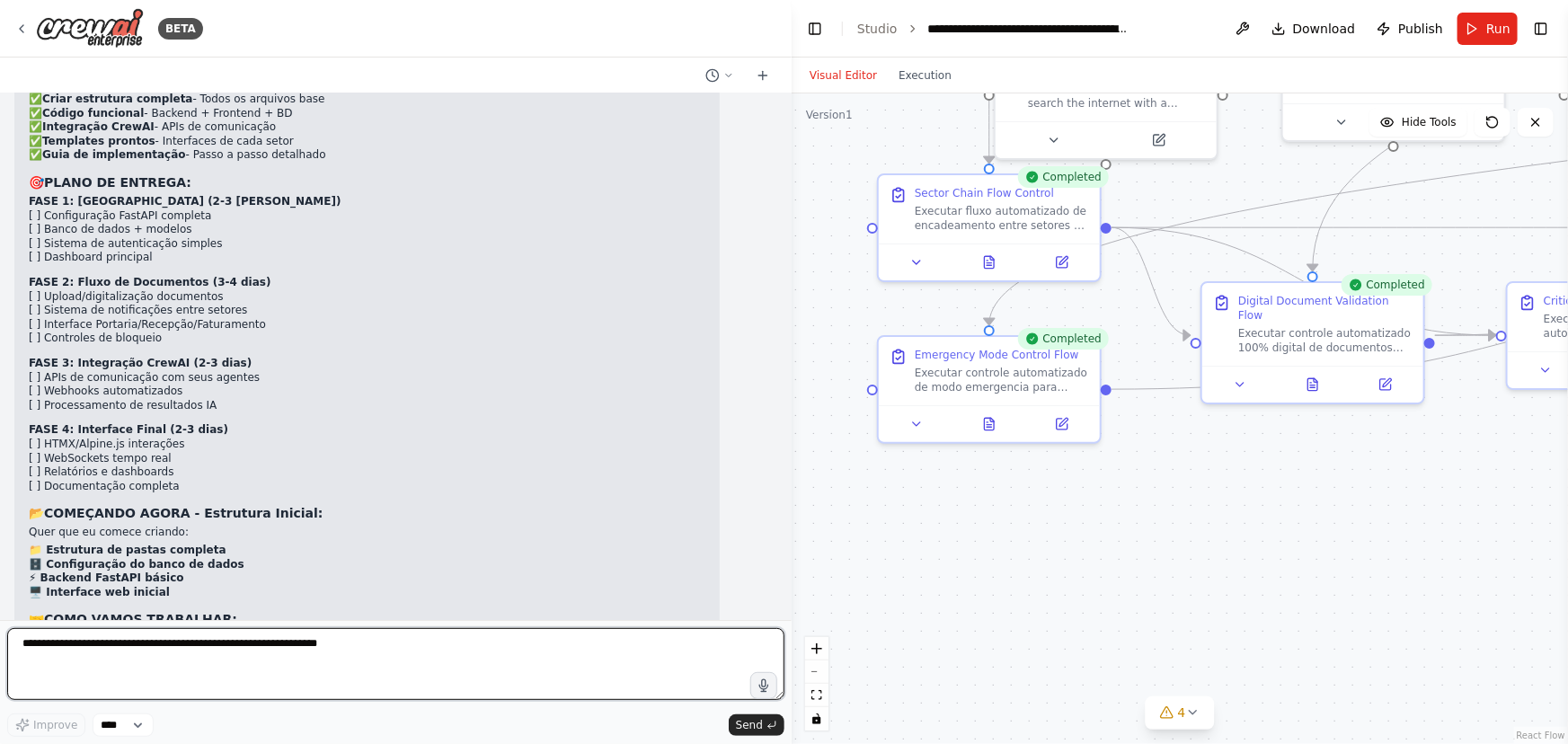
click at [72, 644] on textarea at bounding box center [396, 664] width 778 height 72
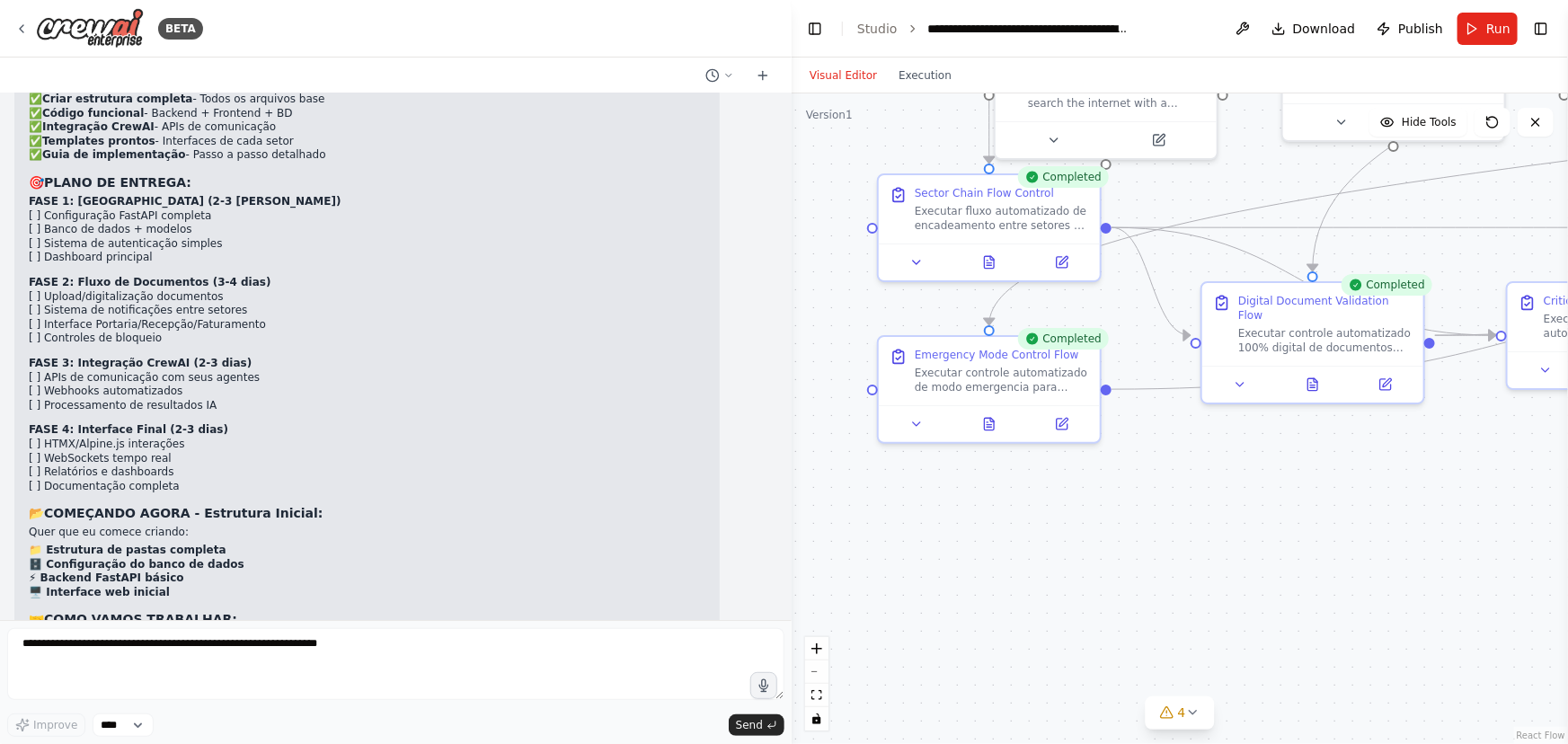
drag, startPoint x: 255, startPoint y: 556, endPoint x: 378, endPoint y: 556, distance: 123.0
copy strong "estrutura base completa"
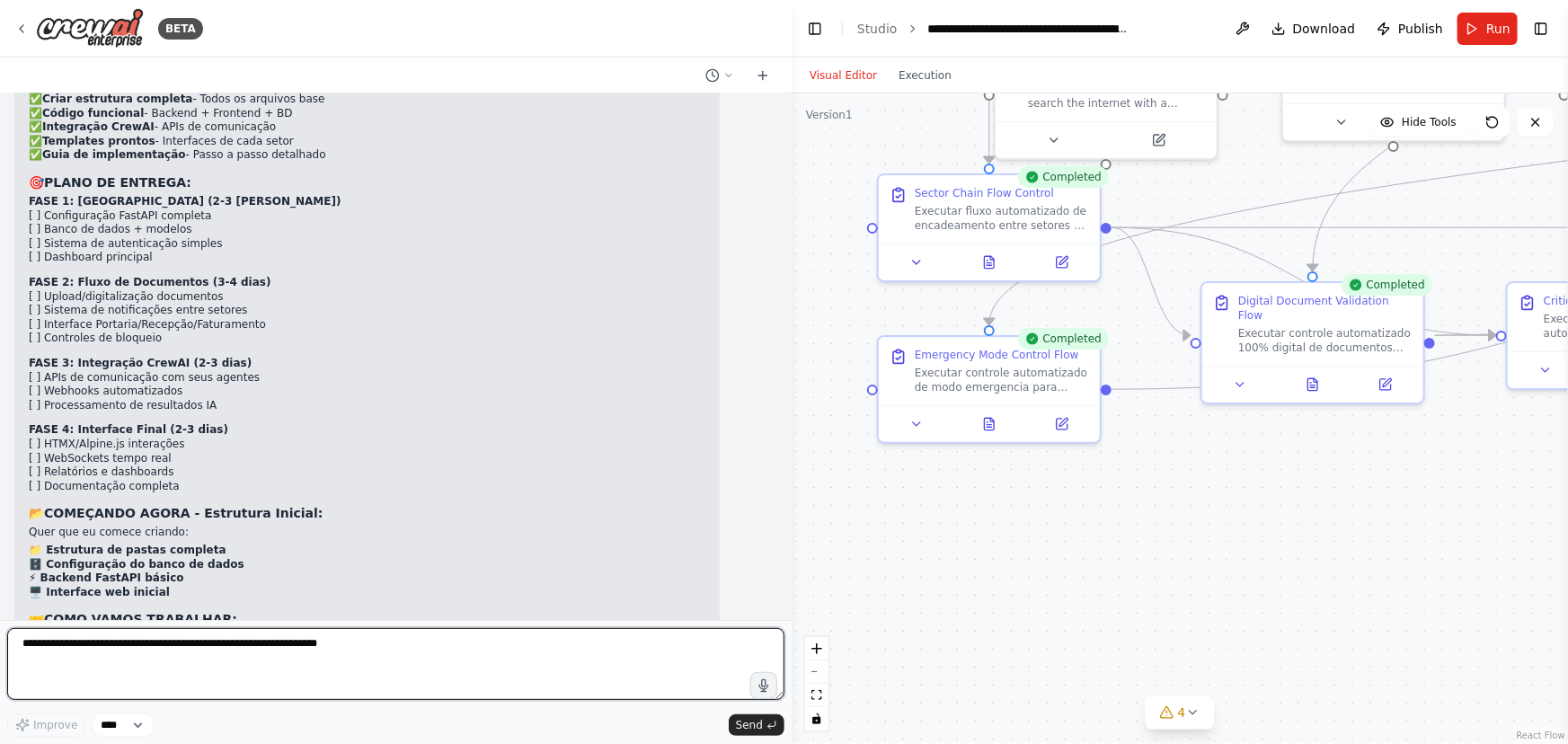
click at [65, 642] on textarea at bounding box center [396, 664] width 778 height 72
paste textarea "**********"
type textarea "**********"
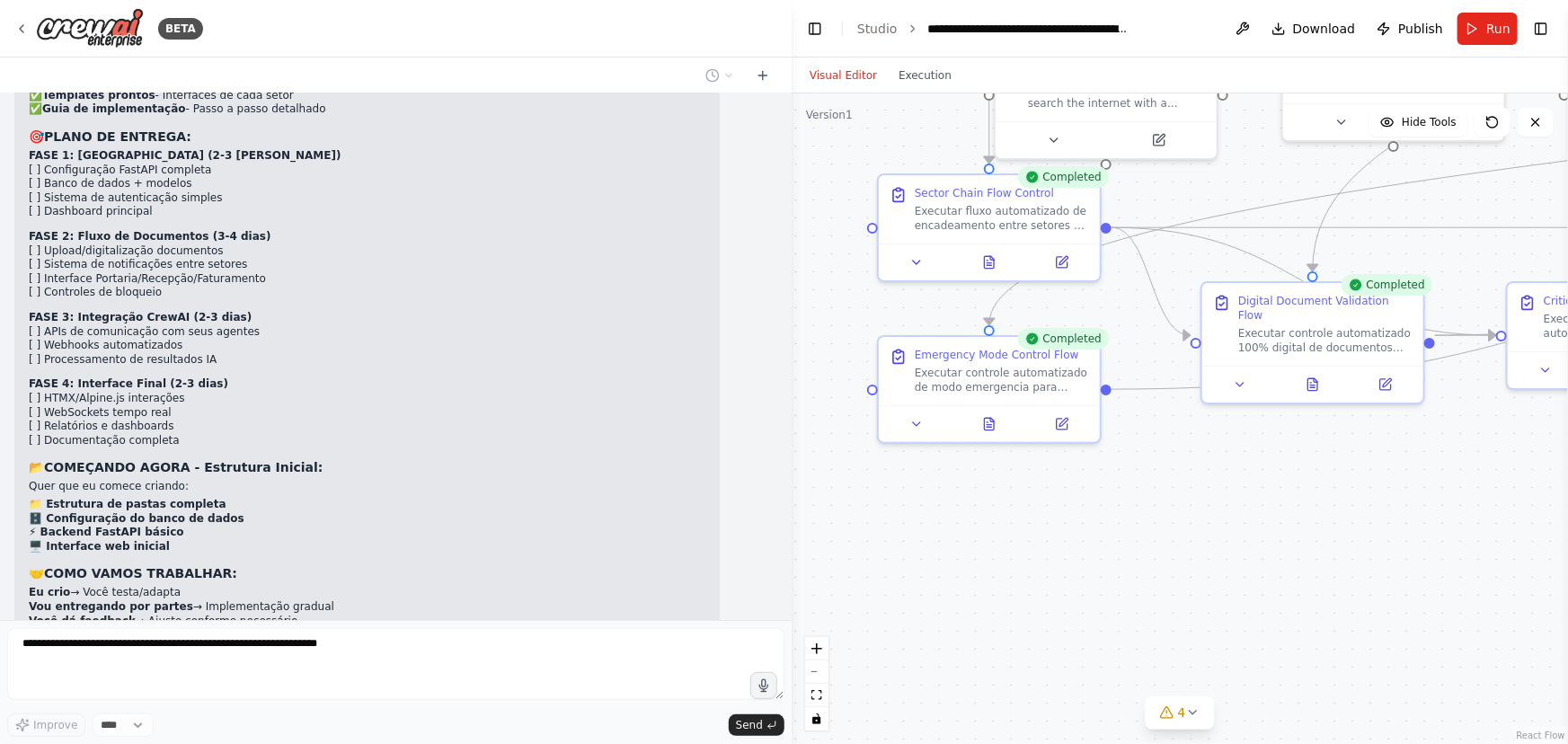
scroll to position [37380, 0]
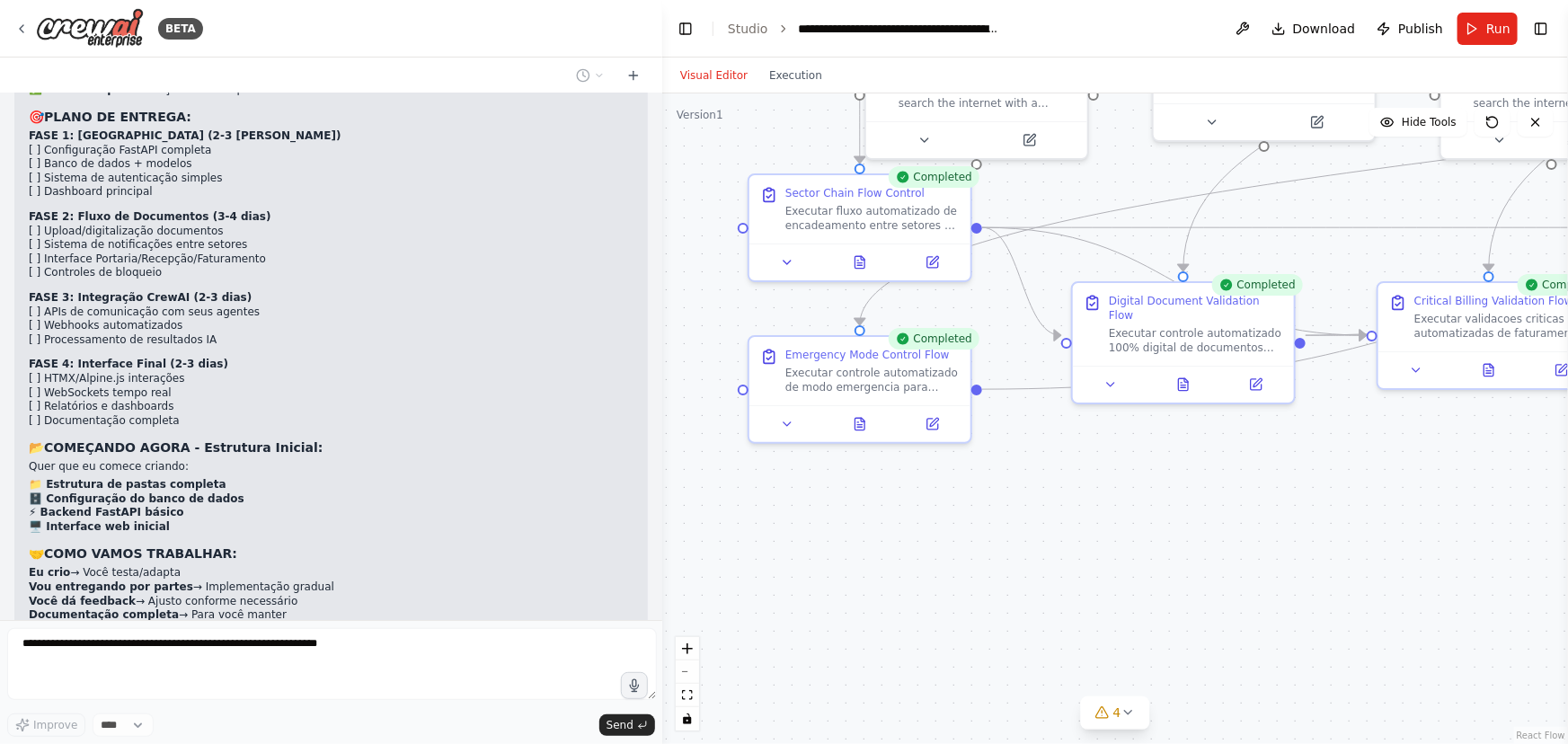
drag, startPoint x: 782, startPoint y: 223, endPoint x: 662, endPoint y: 231, distance: 120.3
click at [662, 231] on div "BETA Hello! I'm the CrewAI assistant. What kind of automation do you want to bu…" at bounding box center [784, 372] width 1568 height 744
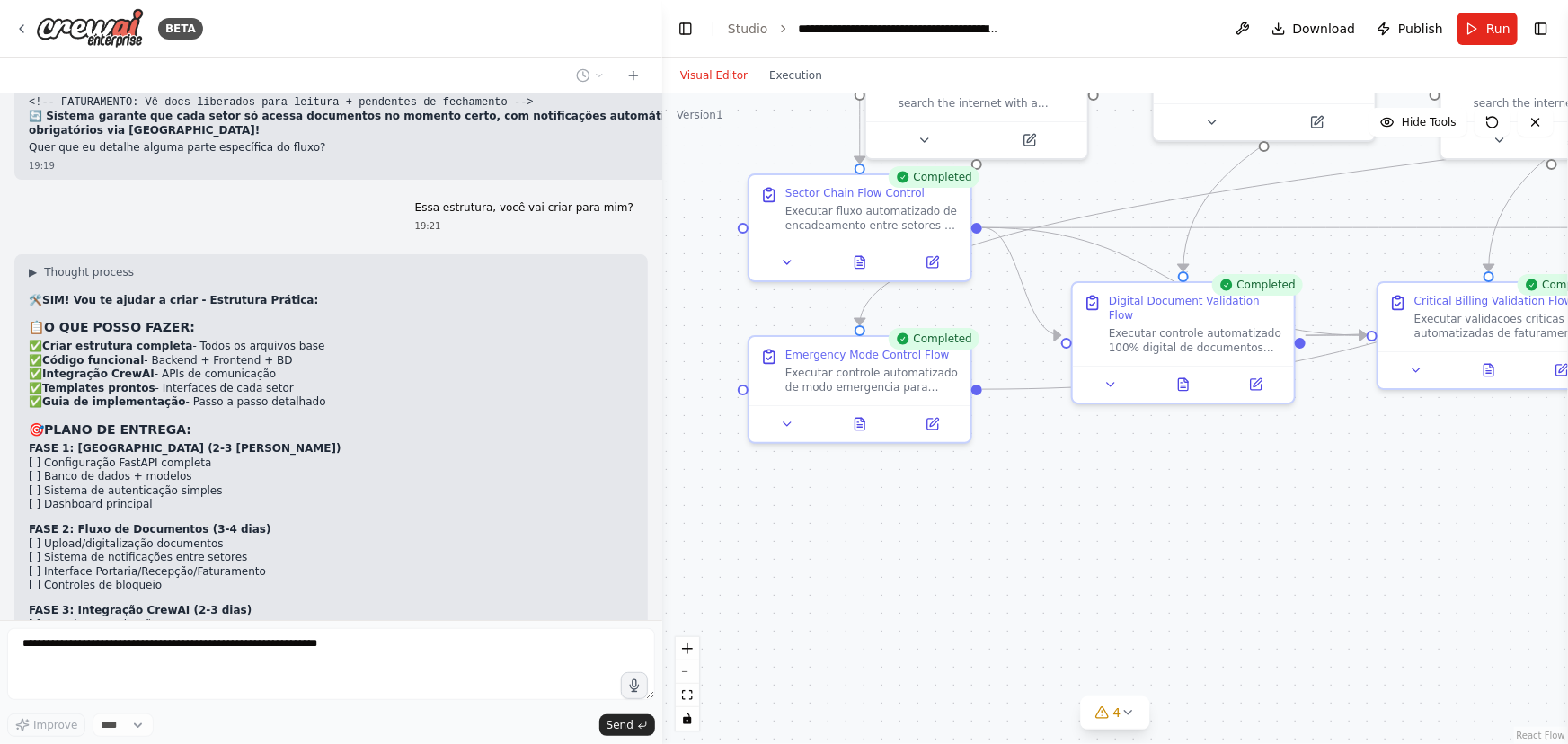
scroll to position [37220, 0]
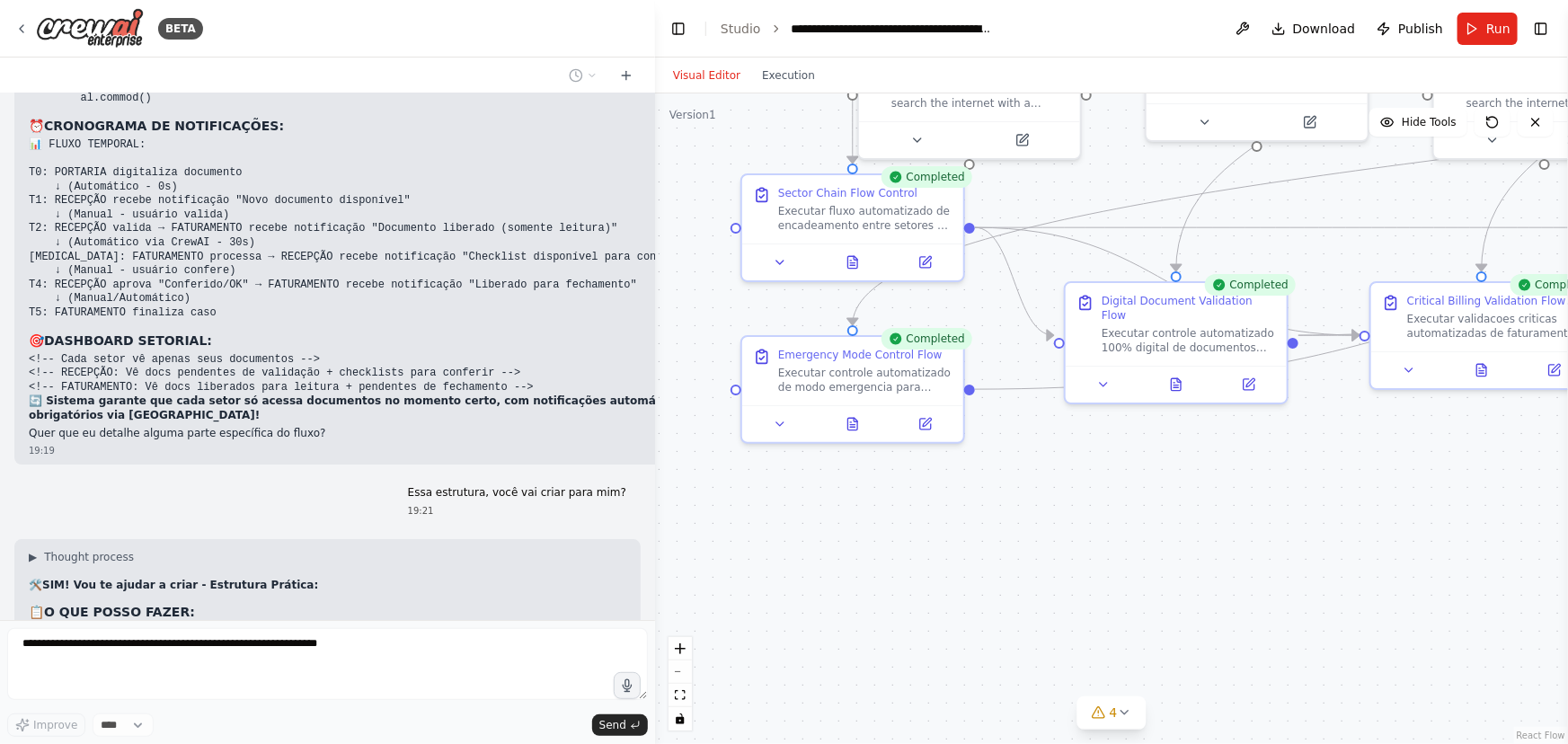
drag, startPoint x: 657, startPoint y: 589, endPoint x: 651, endPoint y: 378, distance: 211.1
click at [651, 378] on div "BETA Hello! I'm the CrewAI assistant. What kind of automation do you want to bu…" at bounding box center [784, 372] width 1568 height 744
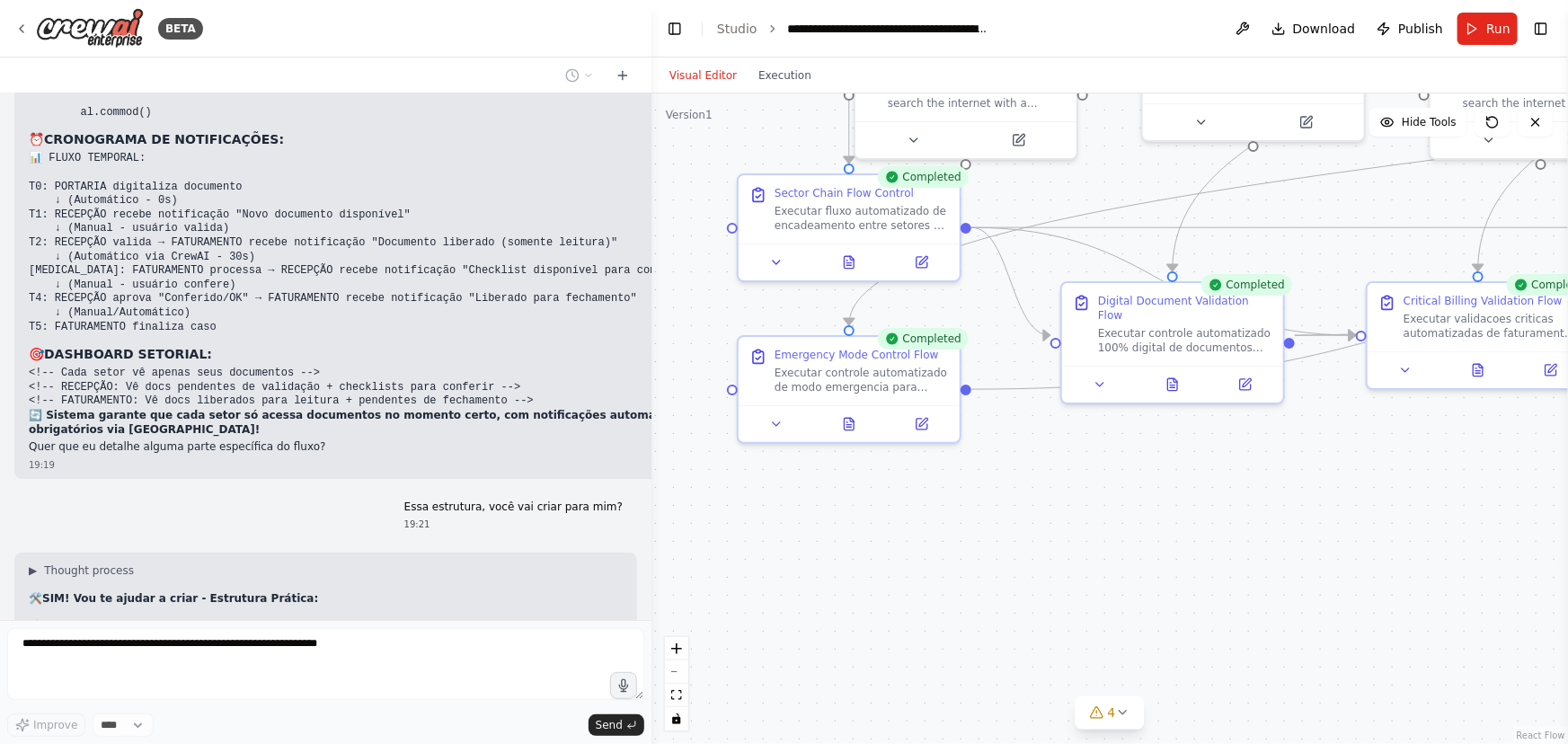
scroll to position [37318, 0]
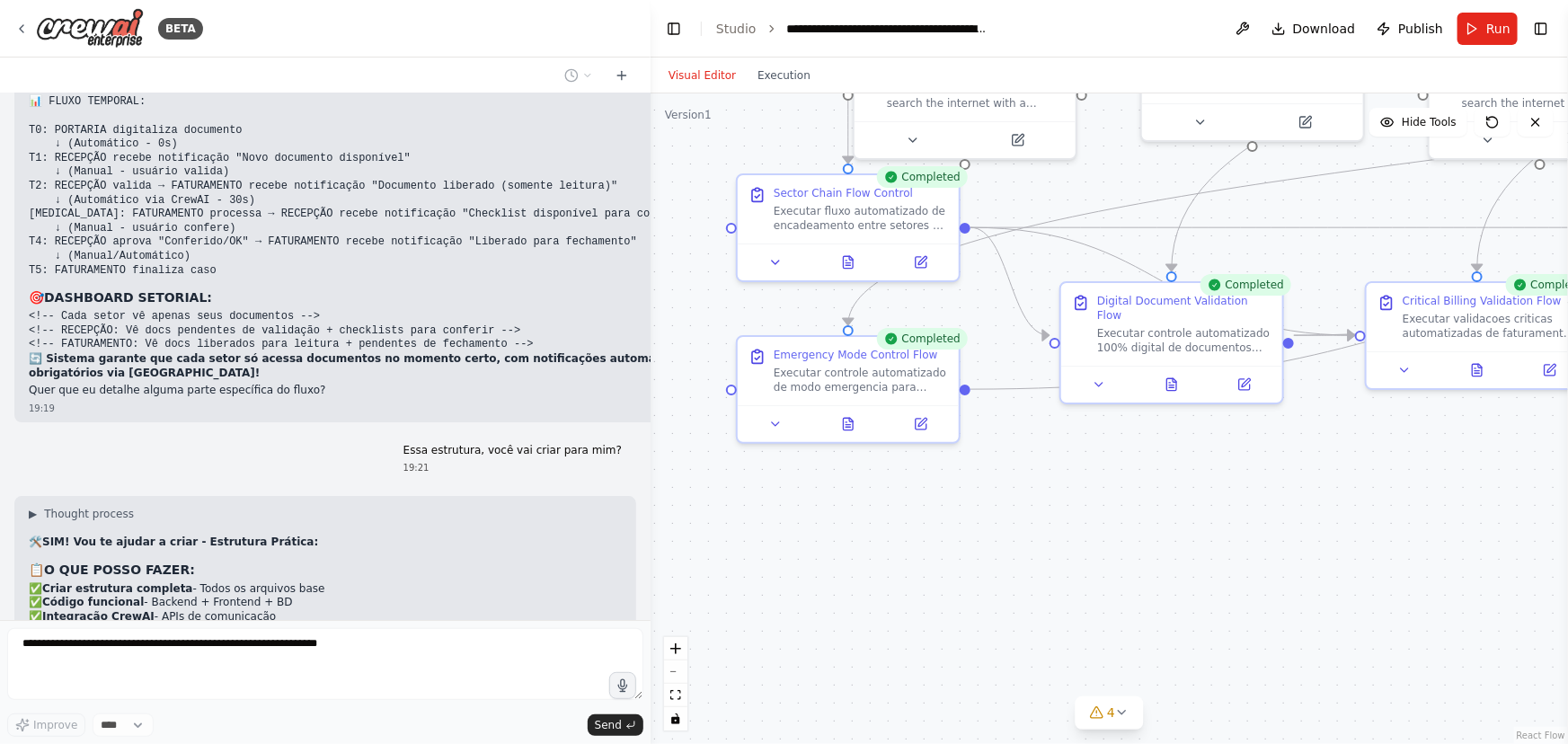
drag, startPoint x: 645, startPoint y: 589, endPoint x: 649, endPoint y: 436, distance: 153.1
click at [649, 436] on div "BETA Hello! I'm the CrewAI assistant. What kind of automation do you want to bu…" at bounding box center [784, 372] width 1568 height 744
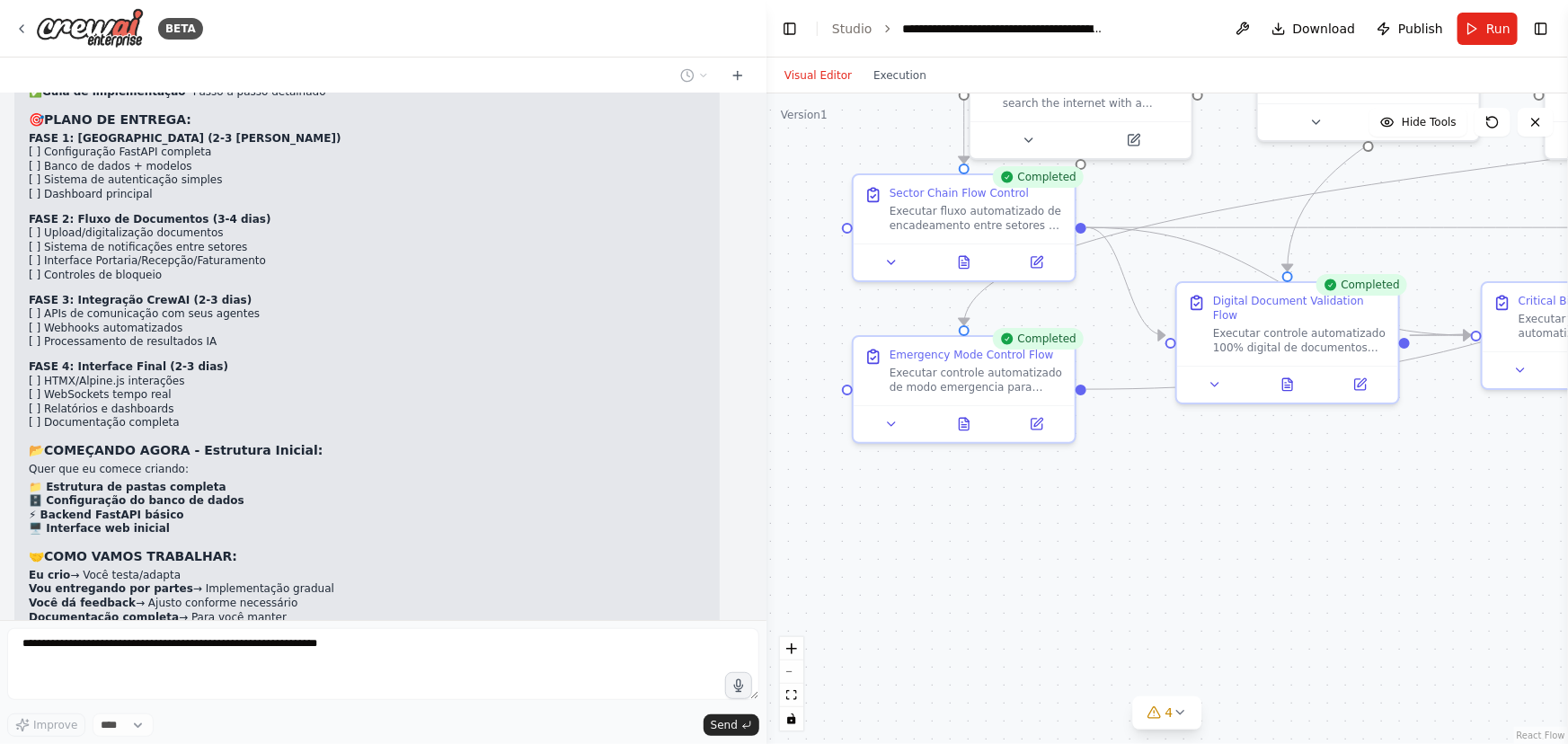
scroll to position [37493, 0]
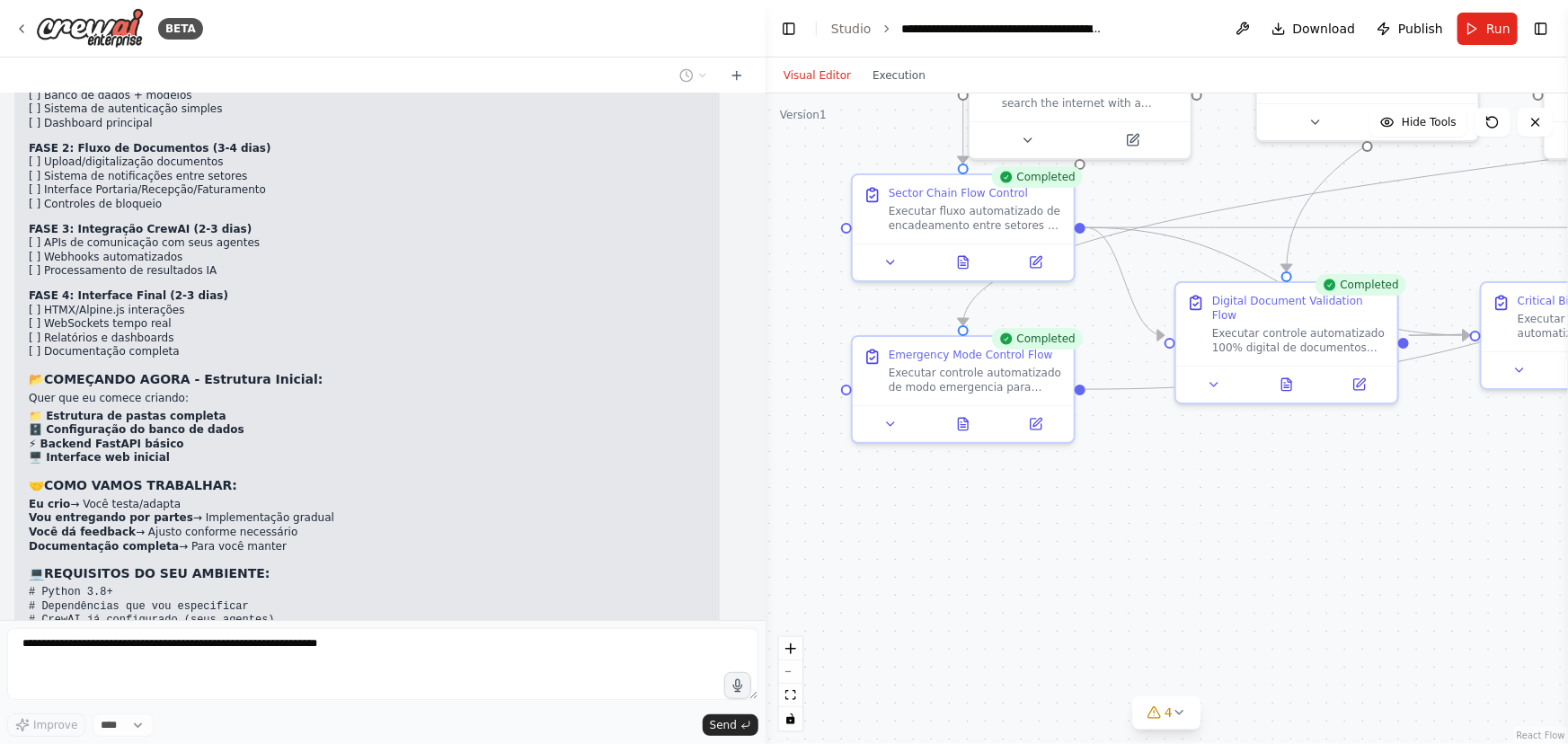
drag, startPoint x: 646, startPoint y: 381, endPoint x: 766, endPoint y: 385, distance: 120.1
click at [766, 385] on div "BETA Hello! I'm the CrewAI assistant. What kind of automation do you want to bu…" at bounding box center [784, 372] width 1568 height 744
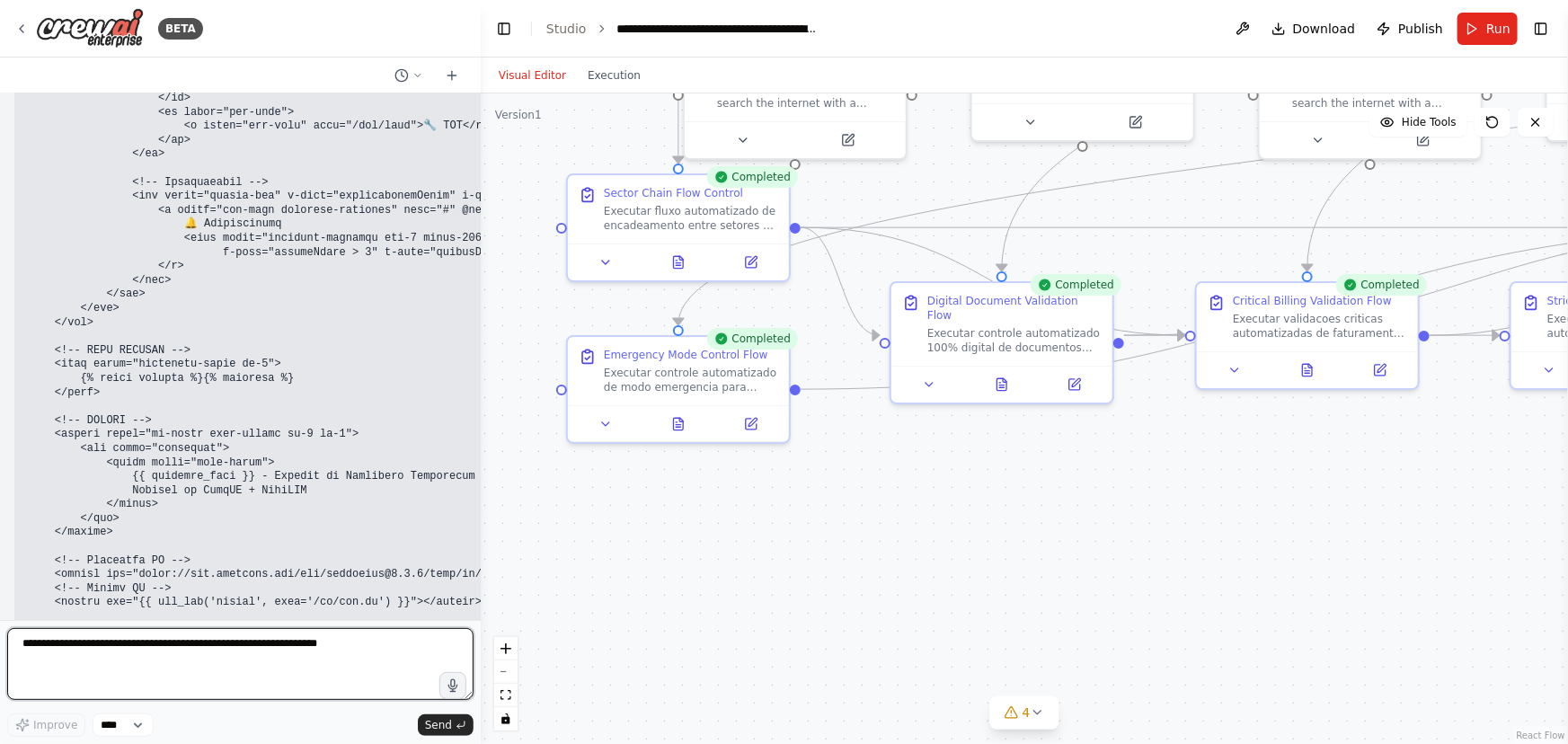
scroll to position [45599, 0]
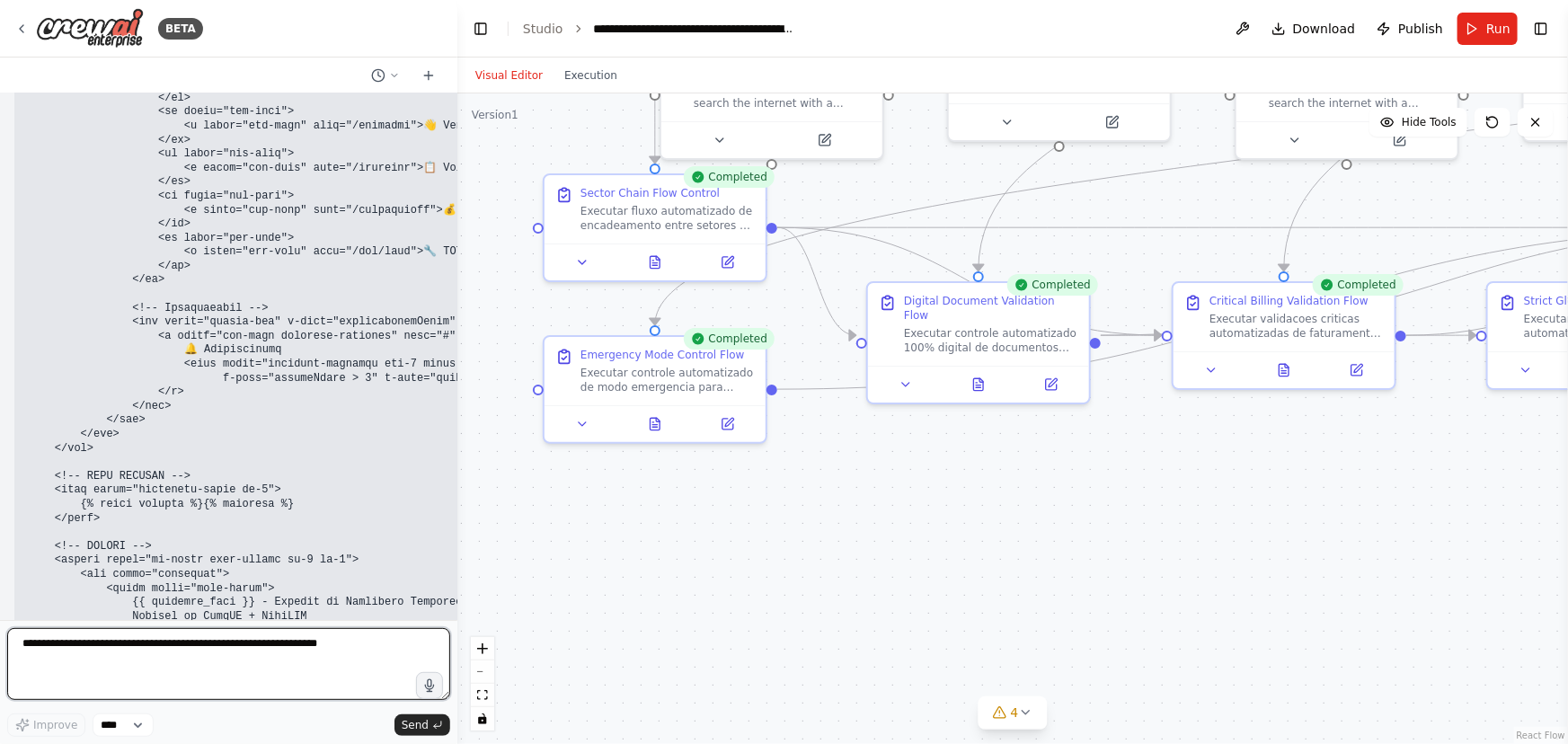
drag, startPoint x: 759, startPoint y: 350, endPoint x: 458, endPoint y: 374, distance: 302.0
click at [458, 374] on div "BETA Hello! I'm the CrewAI assistant. What kind of automation do you want to bu…" at bounding box center [784, 372] width 1568 height 744
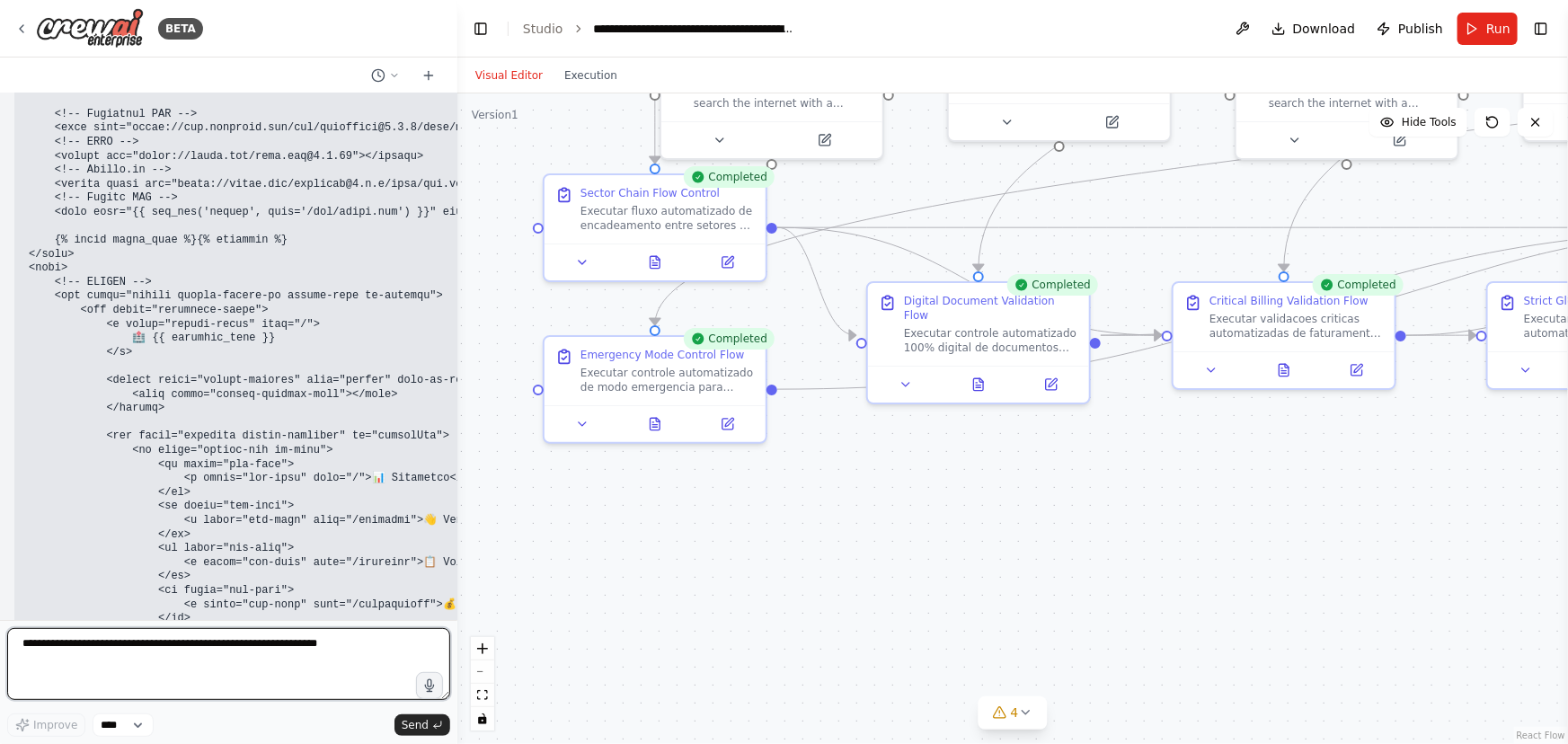
scroll to position [45611, 0]
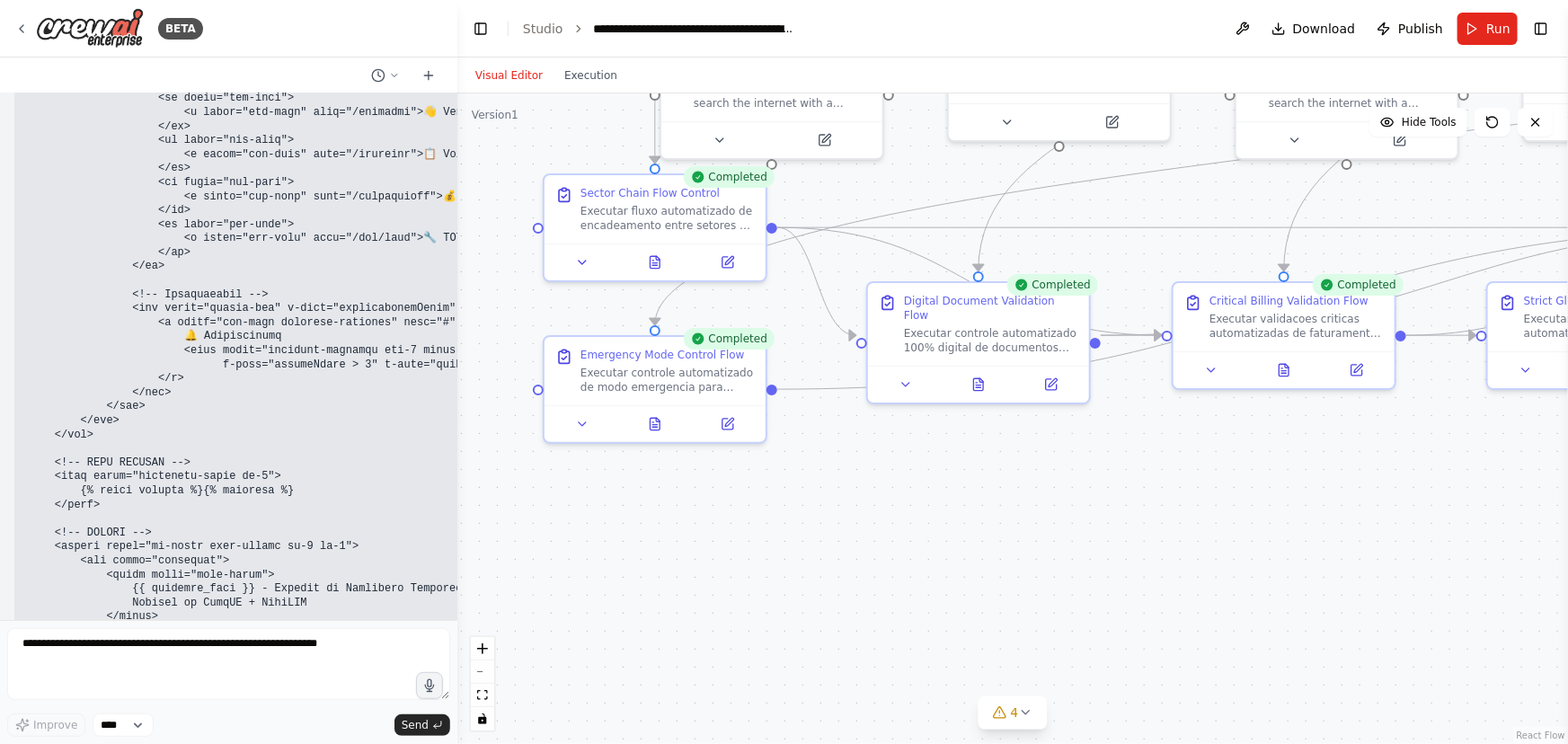
click at [785, 566] on div ".deletable-edge-delete-btn { width: 20px; height: 20px; border: 0px solid #ffff…" at bounding box center [1013, 418] width 1111 height 650
click at [75, 654] on textarea at bounding box center [228, 664] width 443 height 72
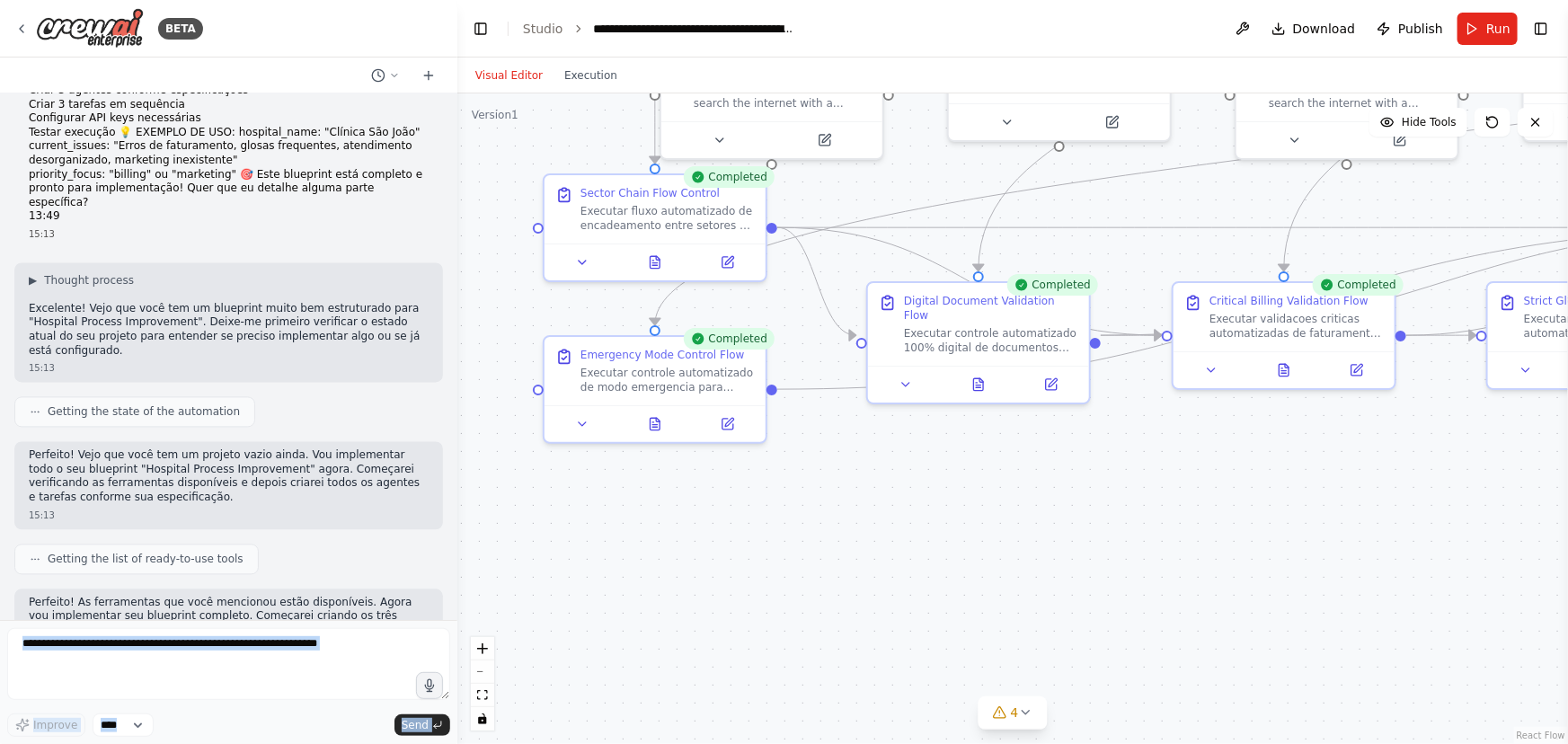
scroll to position [0, 0]
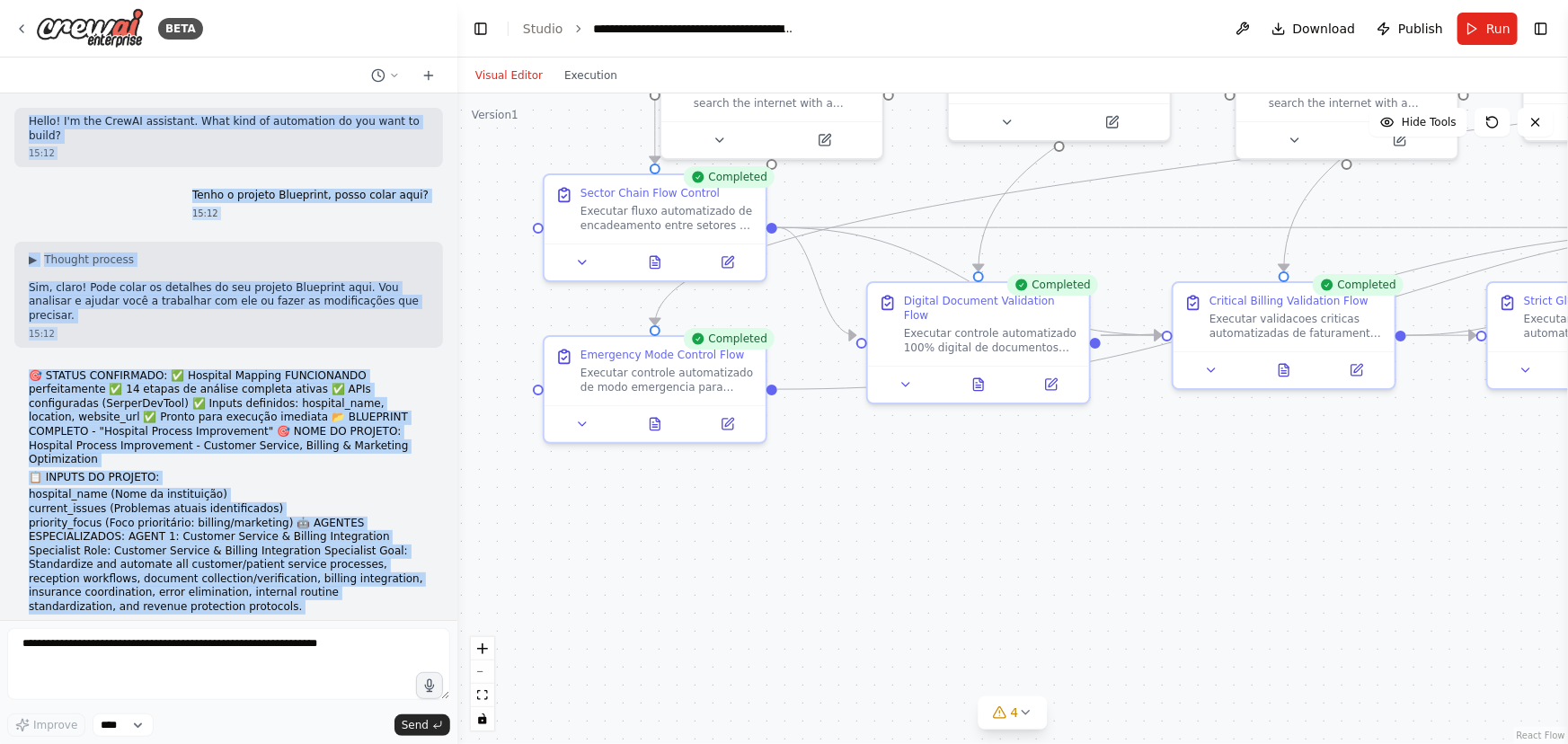
drag, startPoint x: 89, startPoint y: 597, endPoint x: 11, endPoint y: 114, distance: 489.3
click at [11, 114] on div "Hello! I'm the CrewAI assistant. What kind of automation do you want to build? …" at bounding box center [228, 356] width 458 height 527
copy div "Lorem! I'd sit AmetCO adipiscin. Elit sedd ei temporinci ut lab etdo ma aliqu? …"
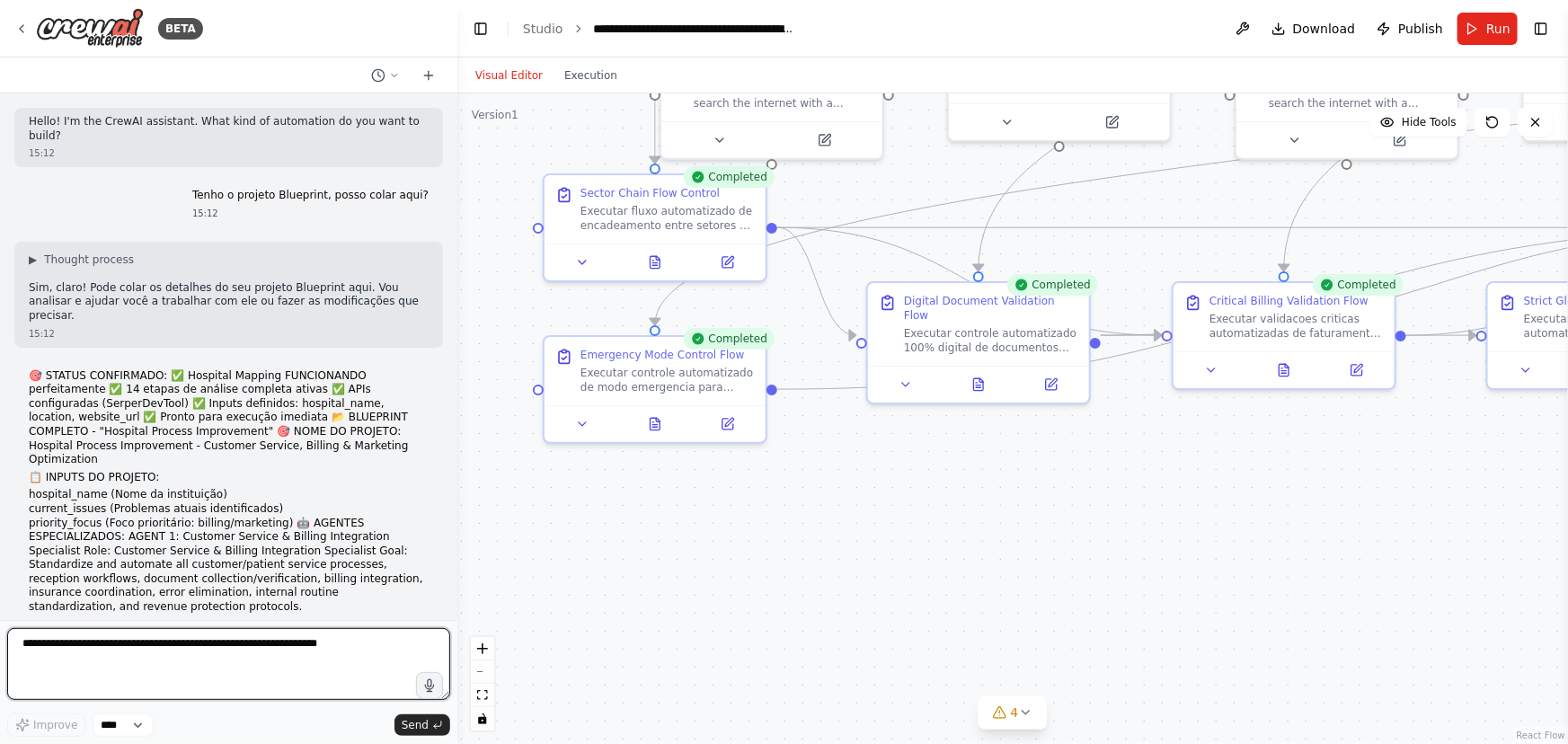
click at [171, 656] on textarea at bounding box center [228, 664] width 443 height 72
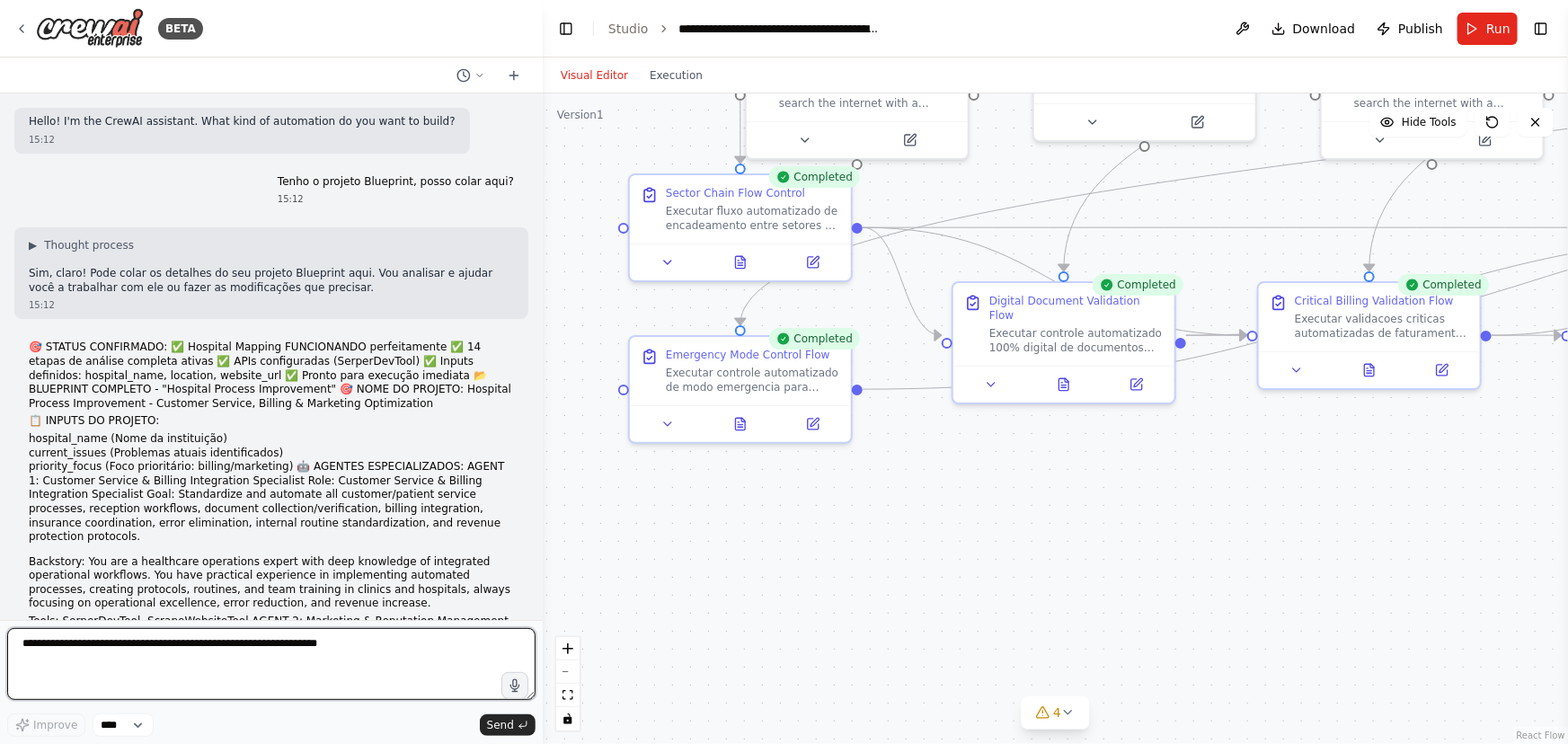
drag, startPoint x: 450, startPoint y: 115, endPoint x: 543, endPoint y: 494, distance: 390.2
click at [543, 494] on div "BETA Hello! I'm the CrewAI assistant. What kind of automation do you want to bu…" at bounding box center [784, 372] width 1568 height 744
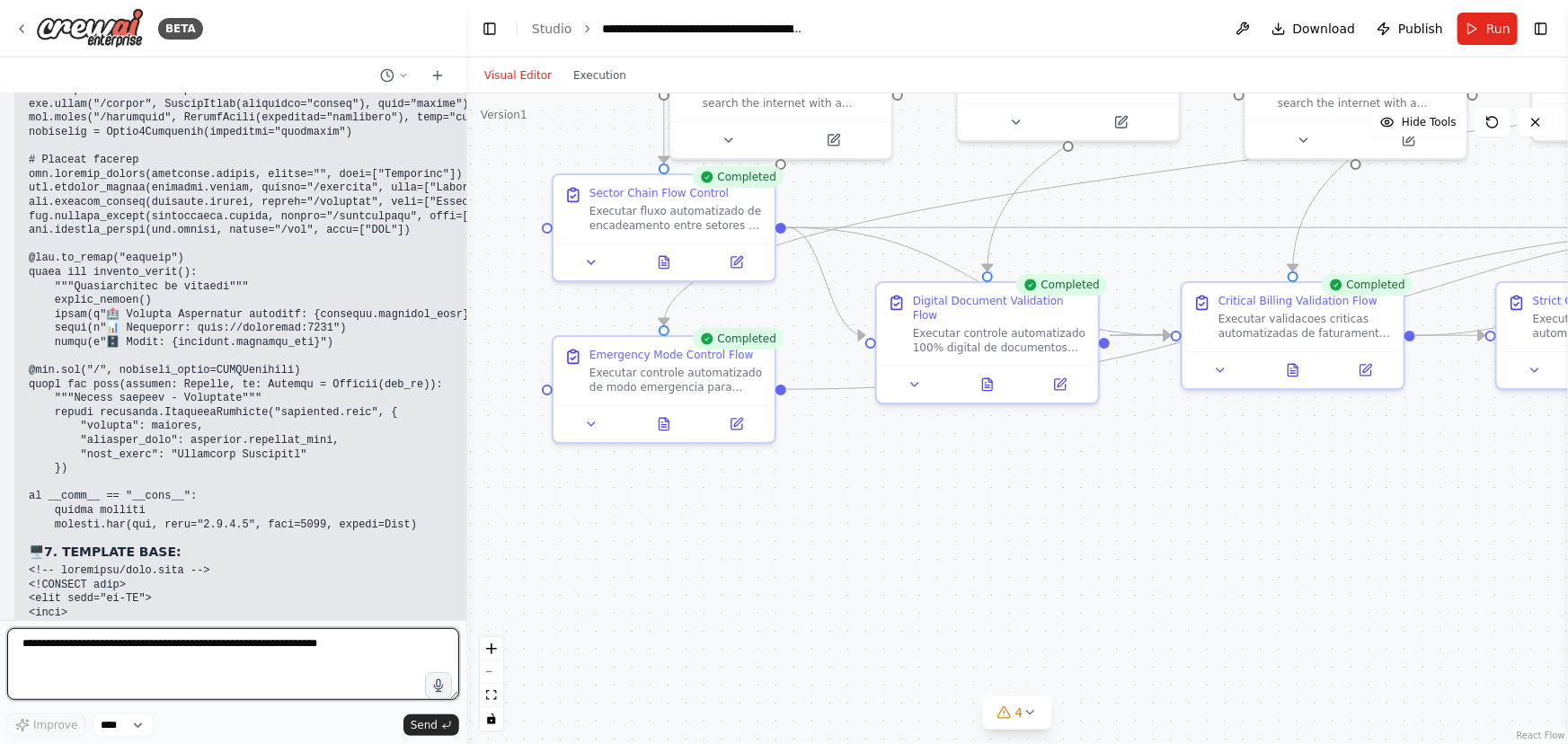
scroll to position [45484, 0]
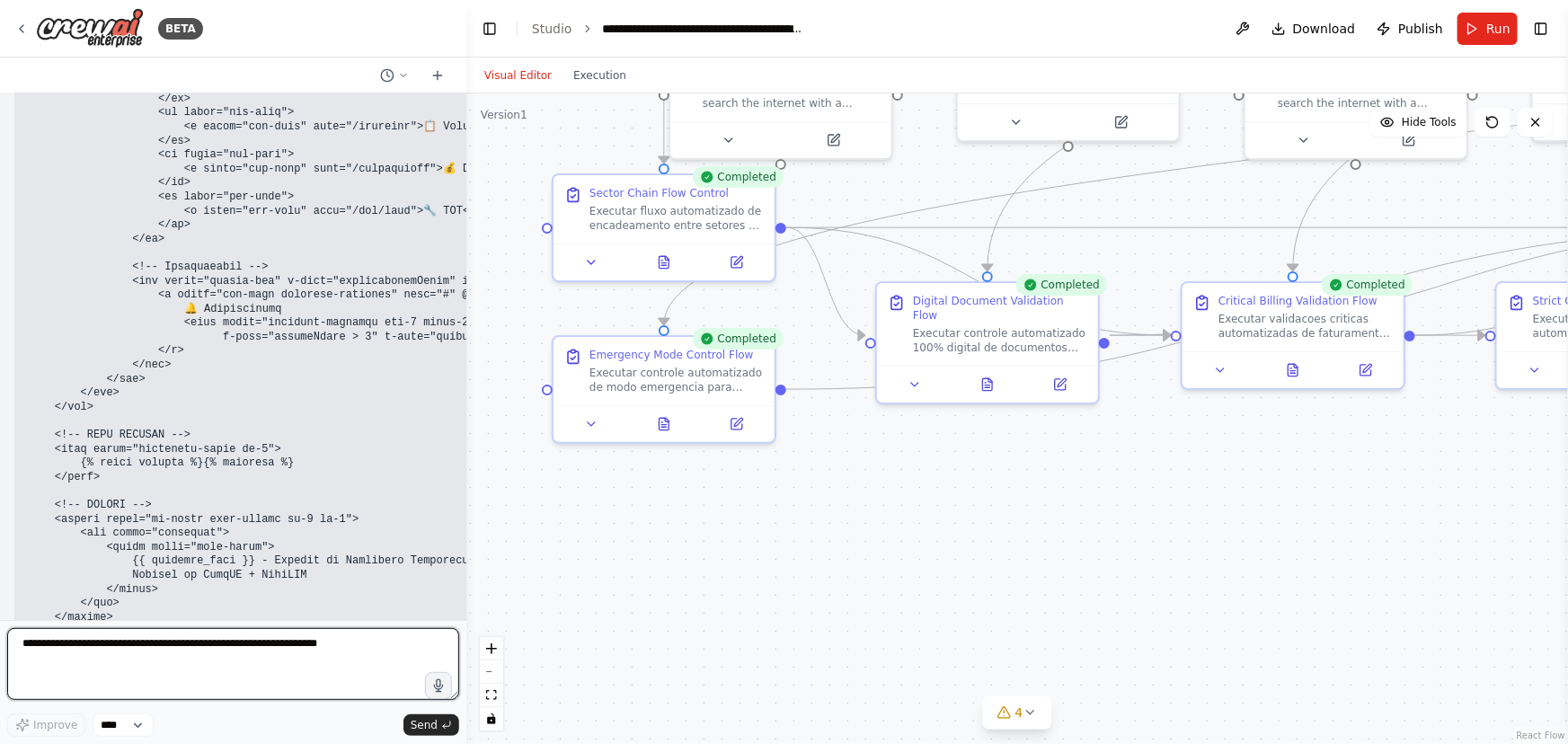
drag, startPoint x: 534, startPoint y: 115, endPoint x: 467, endPoint y: 767, distance: 655.4
click at [467, 743] on html "BETA Hello! I'm the CrewAI assistant. What kind of automation do you want to bu…" at bounding box center [784, 372] width 1568 height 744
click at [127, 653] on textarea at bounding box center [234, 664] width 453 height 72
type textarea "**********"
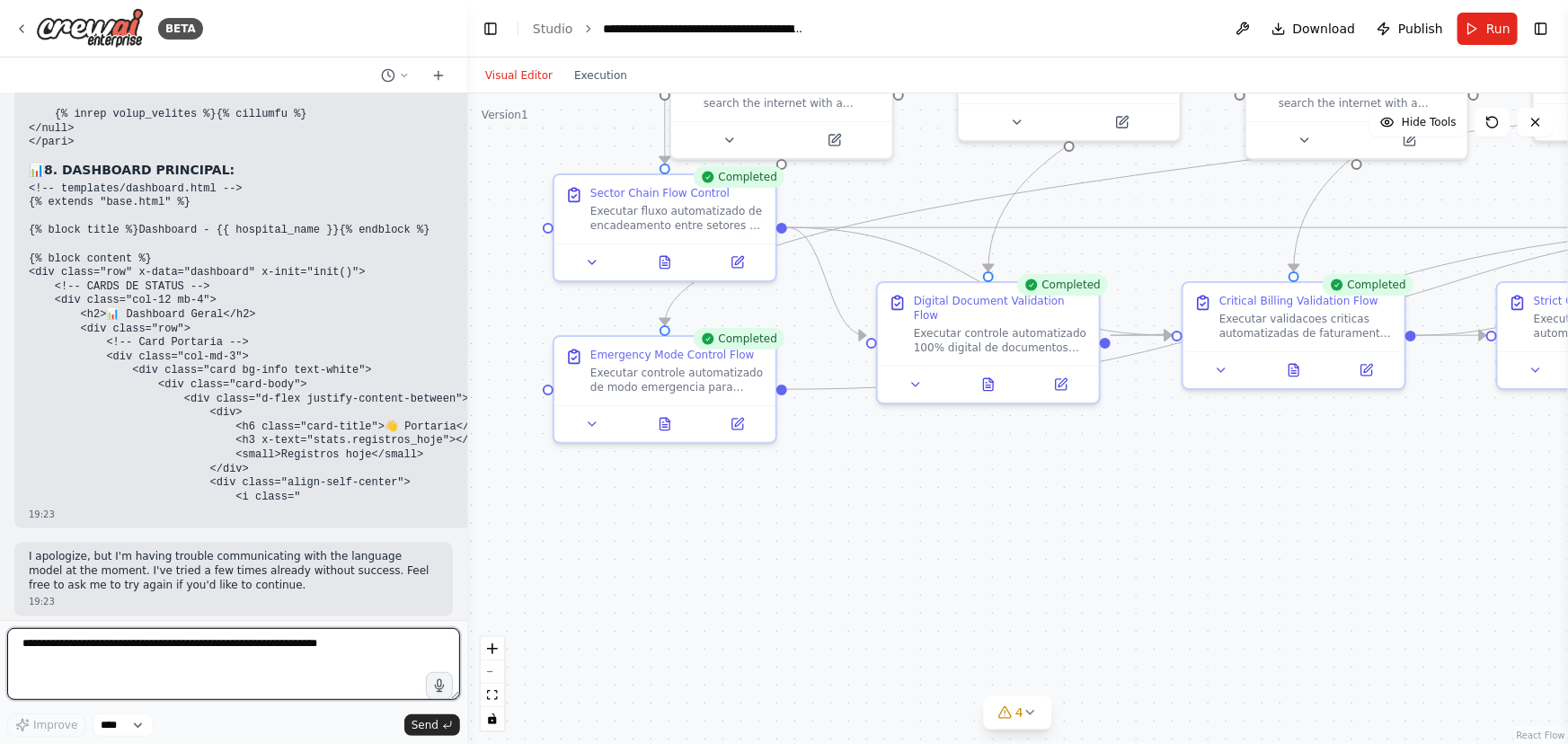
scroll to position [46099, 0]
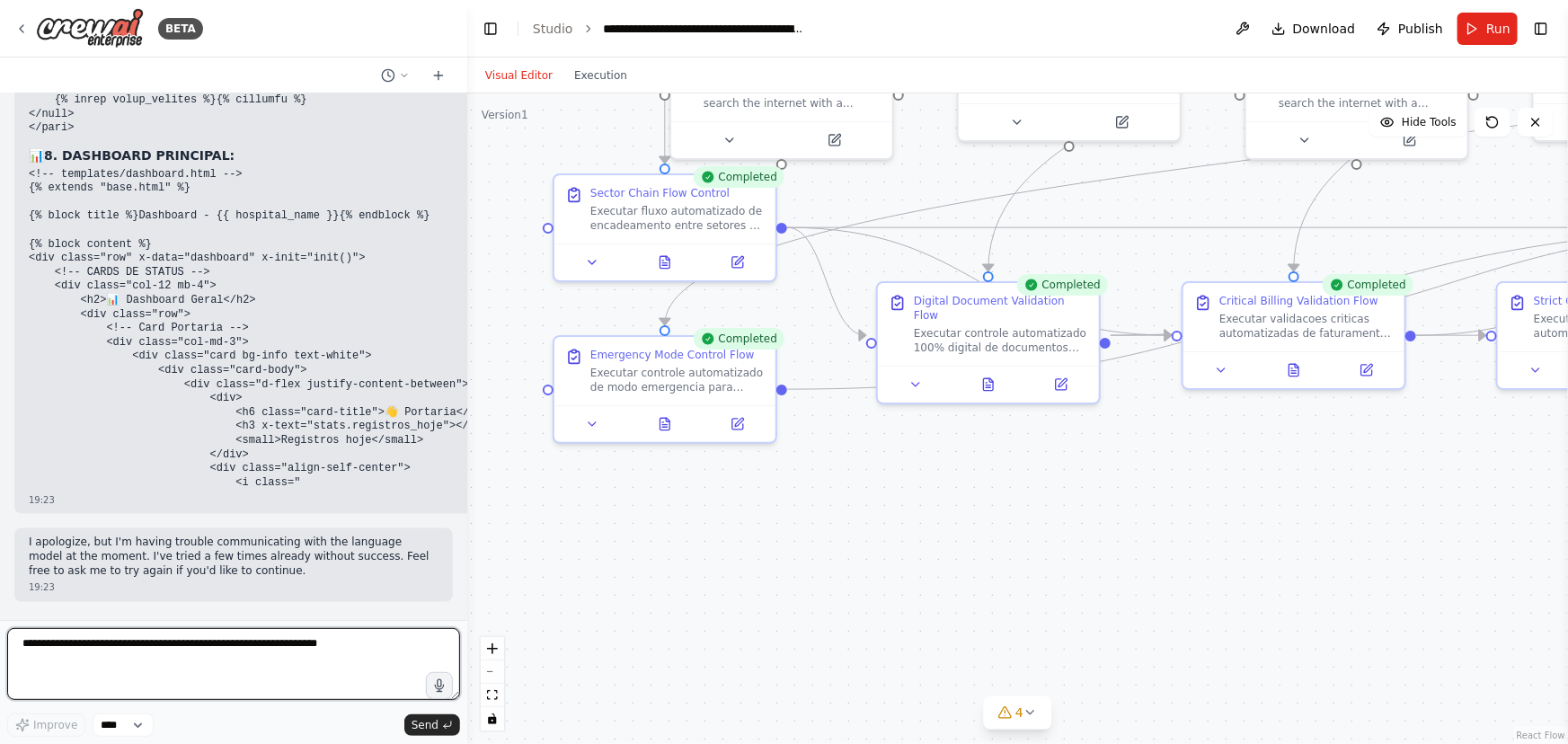
click at [49, 645] on textarea at bounding box center [234, 664] width 453 height 72
type textarea "*"
type textarea "**********"
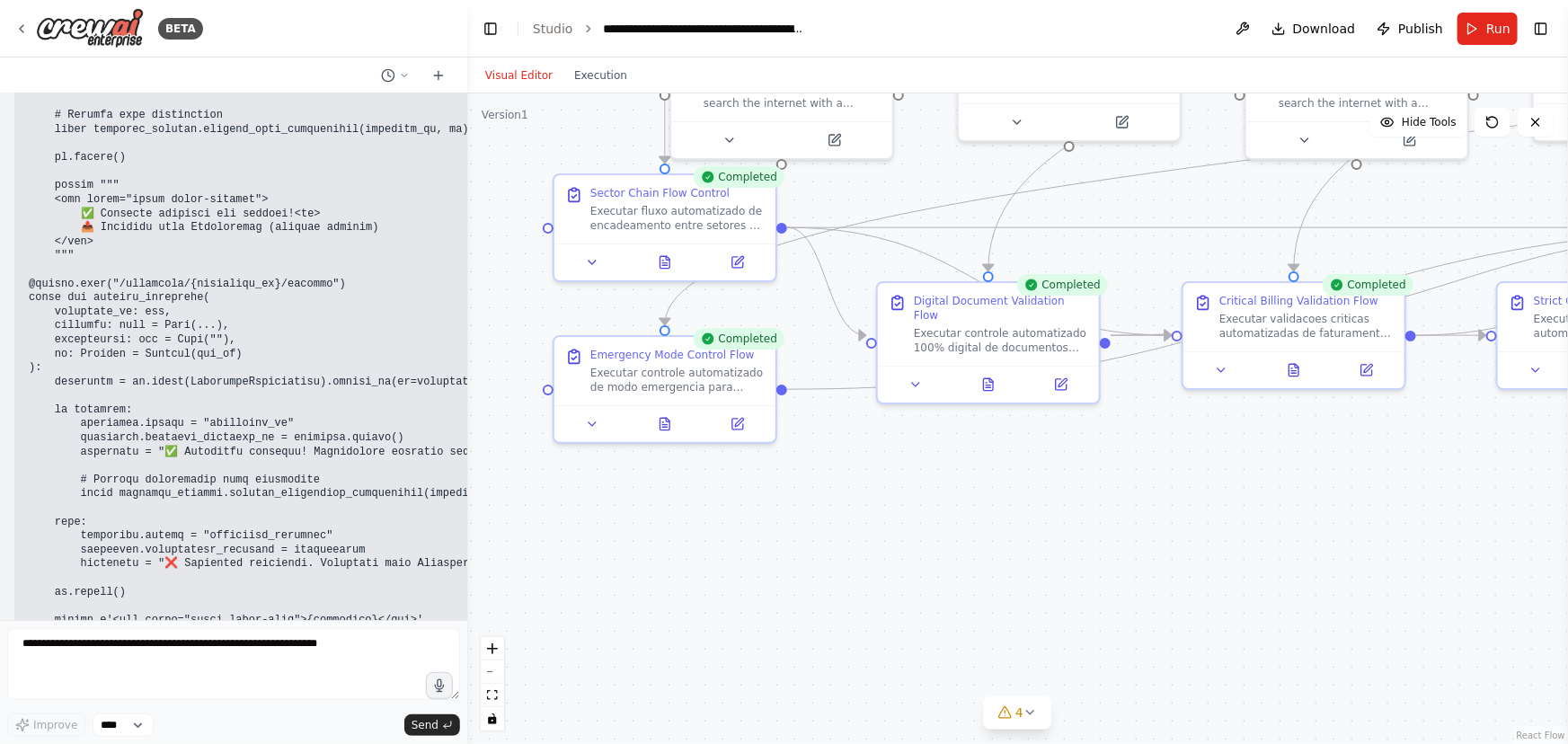
scroll to position [52679, 0]
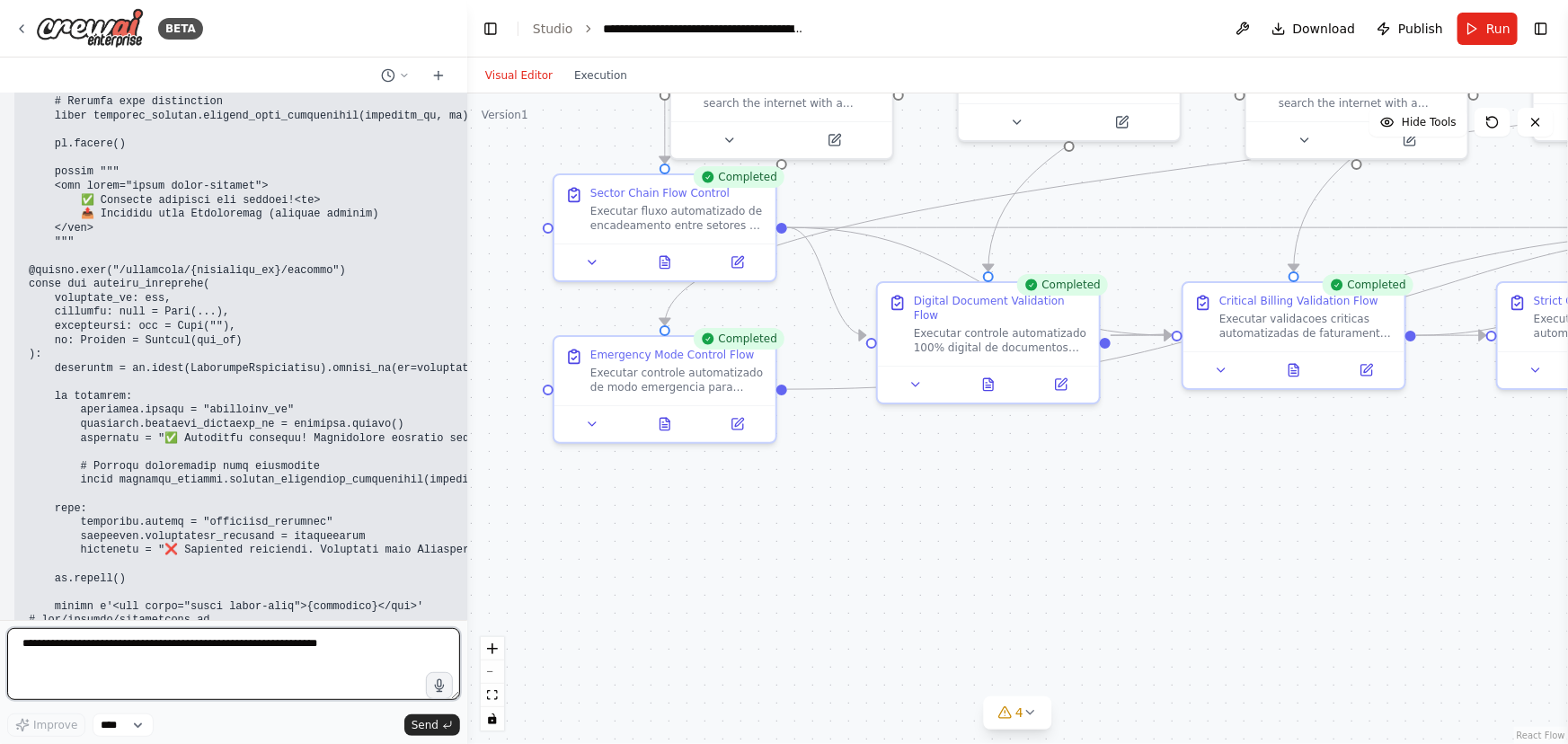
click at [29, 645] on textarea at bounding box center [234, 664] width 453 height 72
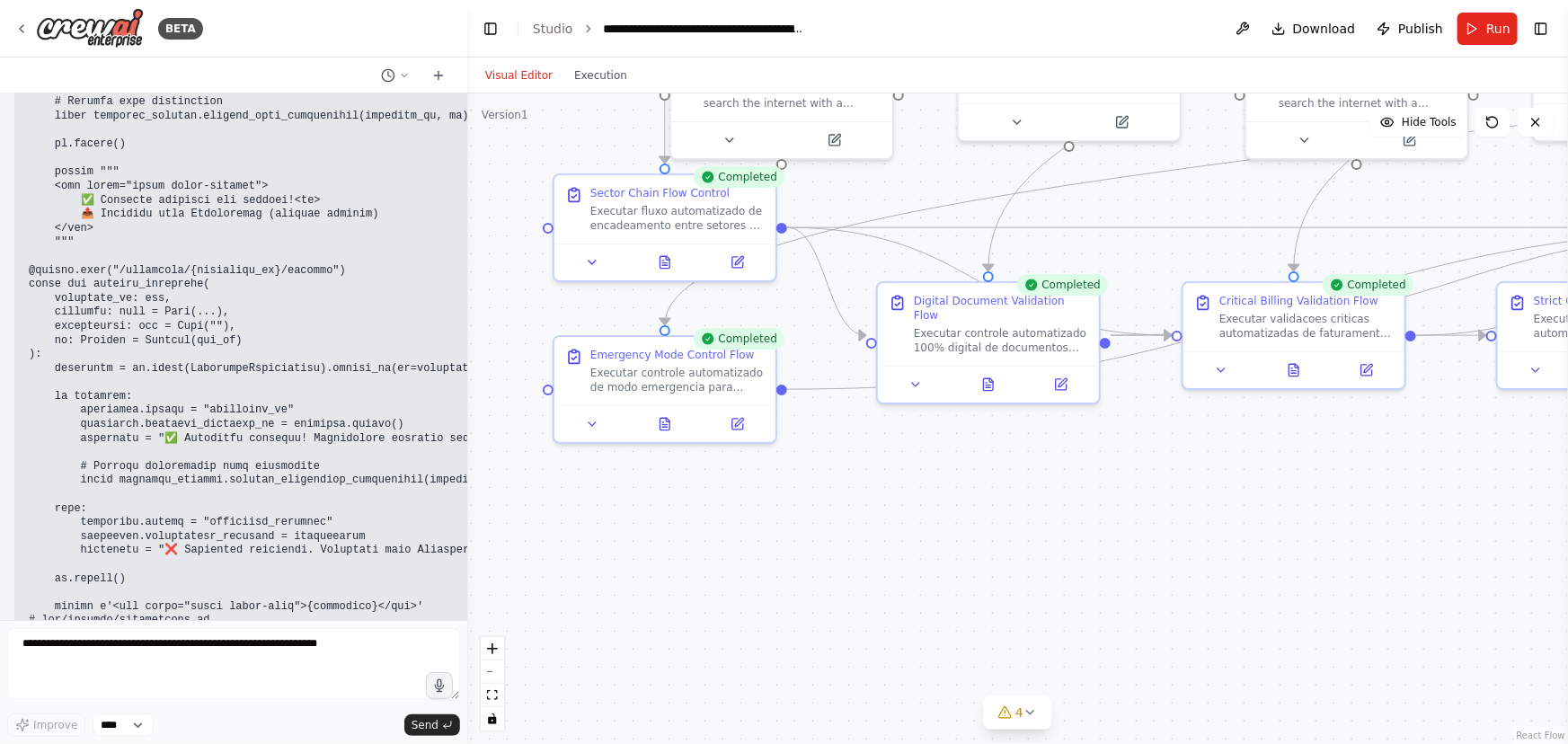
click at [785, 613] on div ".deletable-edge-delete-btn { width: 20px; height: 20px; border: 0px solid #ffff…" at bounding box center [1017, 418] width 1101 height 650
click at [1011, 508] on div ".deletable-edge-delete-btn { width: 20px; height: 20px; border: 0px solid #ffff…" at bounding box center [1017, 418] width 1101 height 650
click at [29, 649] on textarea at bounding box center [234, 664] width 453 height 72
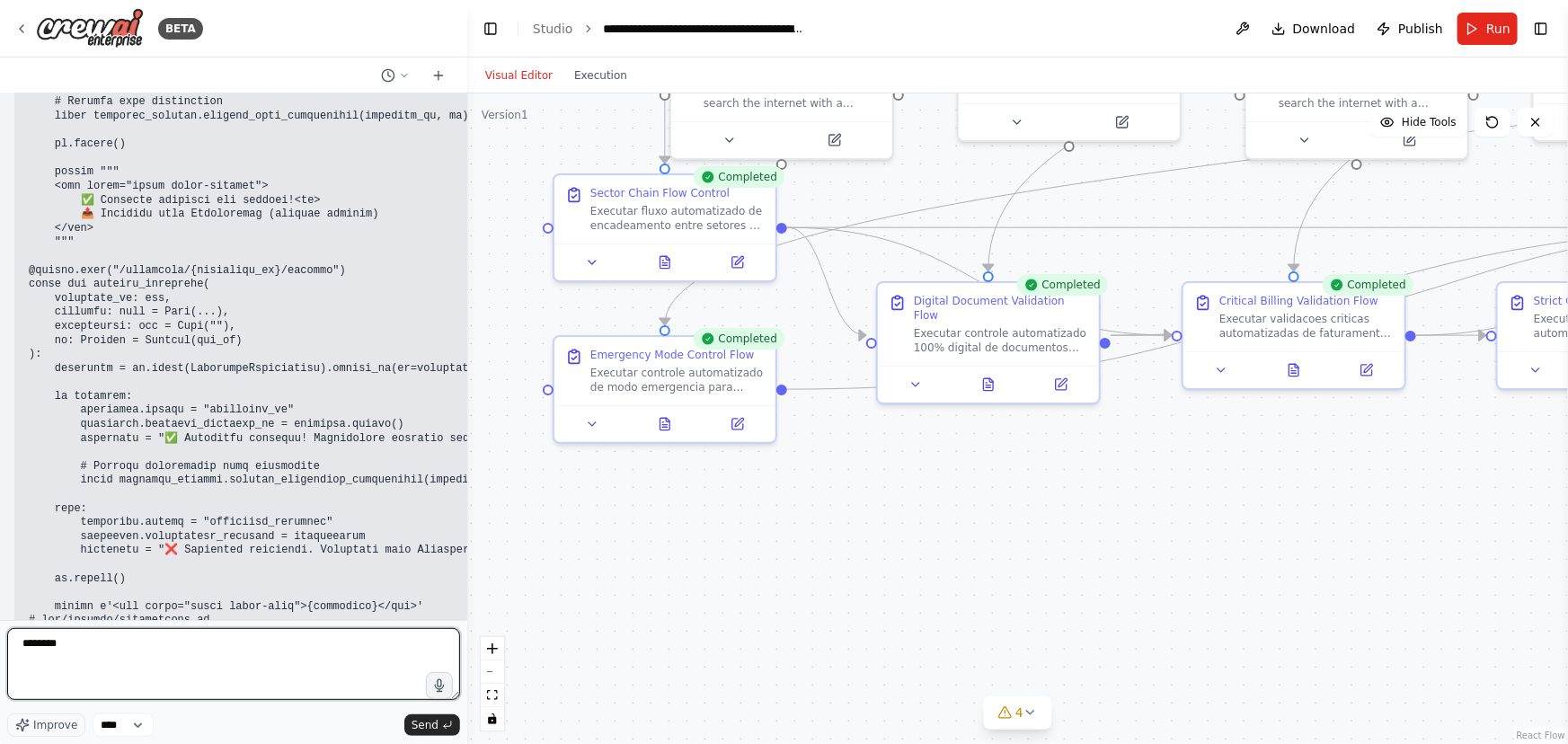
type textarea "*********"
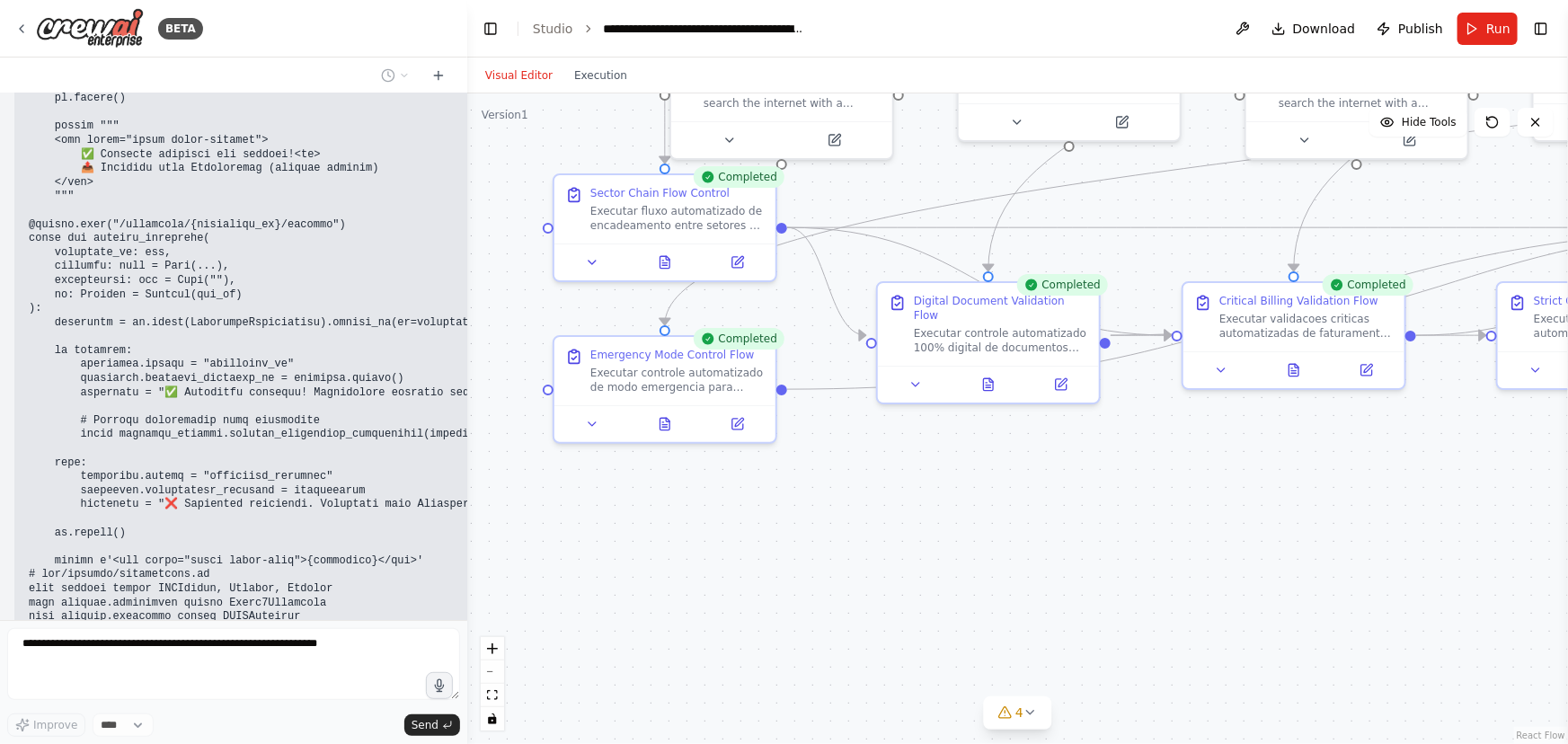
scroll to position [52787, 0]
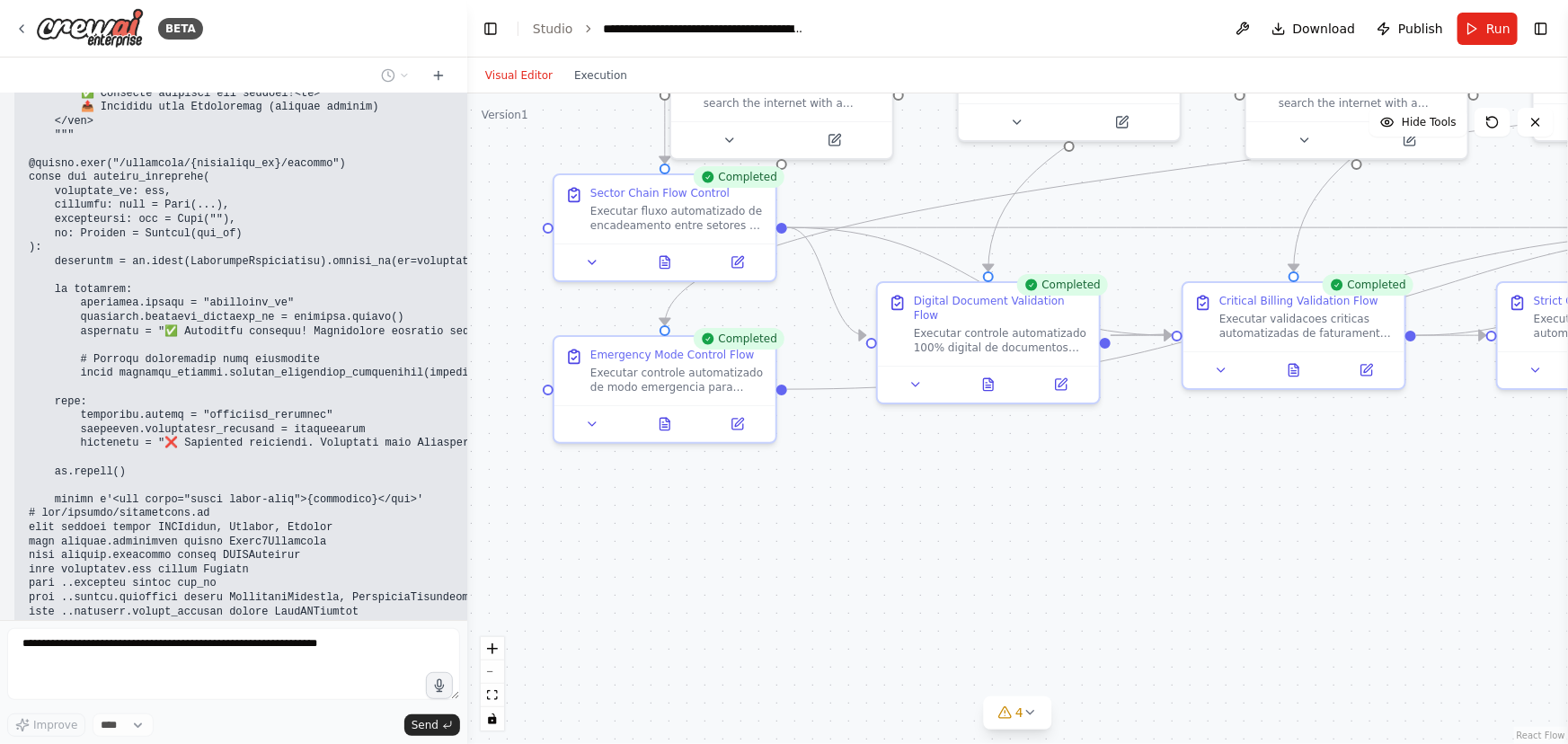
click at [920, 485] on div ".deletable-edge-delete-btn { width: 20px; height: 20px; border: 0px solid #ffff…" at bounding box center [1017, 418] width 1101 height 650
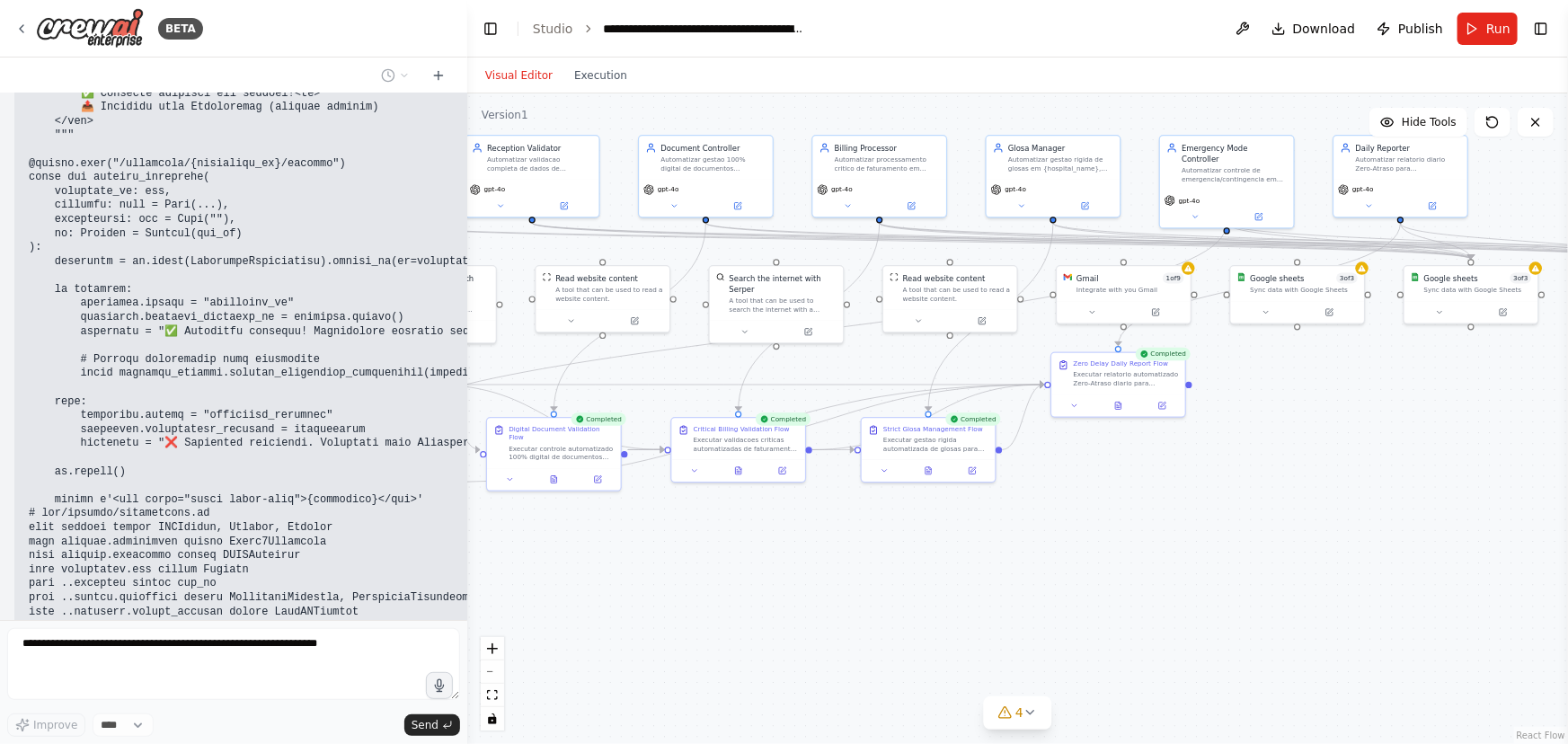
drag, startPoint x: 1263, startPoint y: 513, endPoint x: 874, endPoint y: 557, distance: 391.5
click at [857, 568] on div ".deletable-edge-delete-btn { width: 20px; height: 20px; border: 0px solid #ffff…" at bounding box center [1017, 418] width 1101 height 650
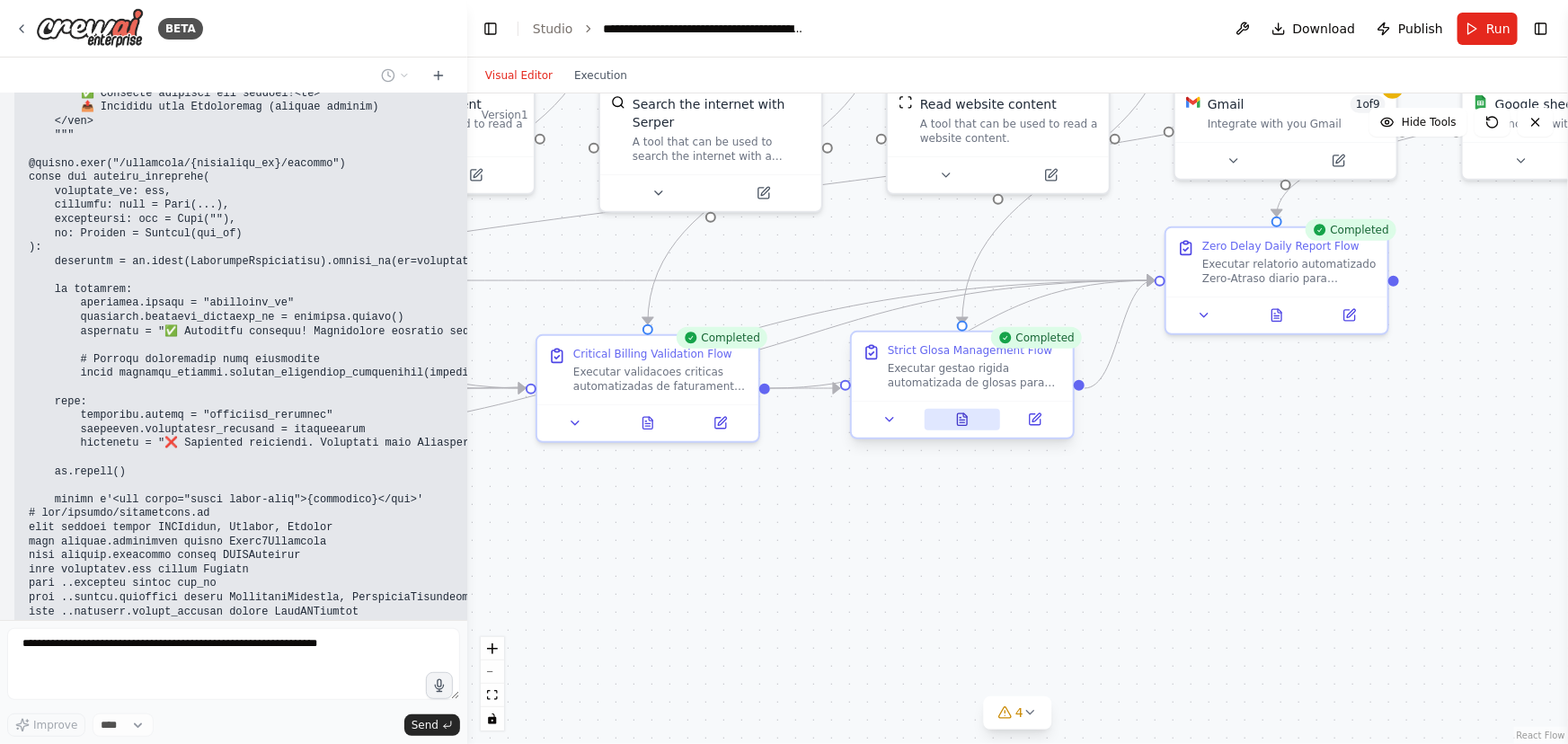
click at [961, 421] on icon at bounding box center [962, 421] width 5 height 0
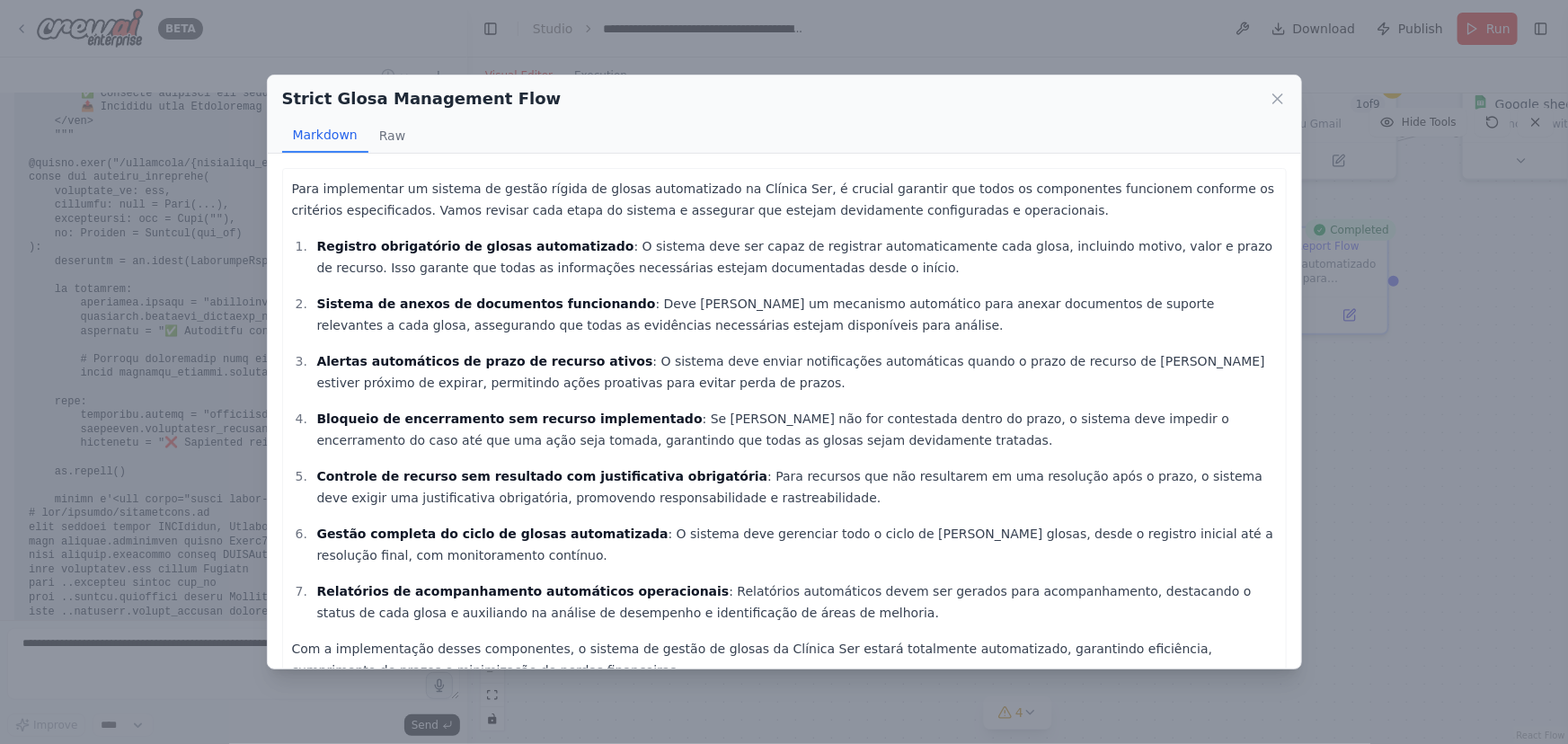
scroll to position [36, 0]
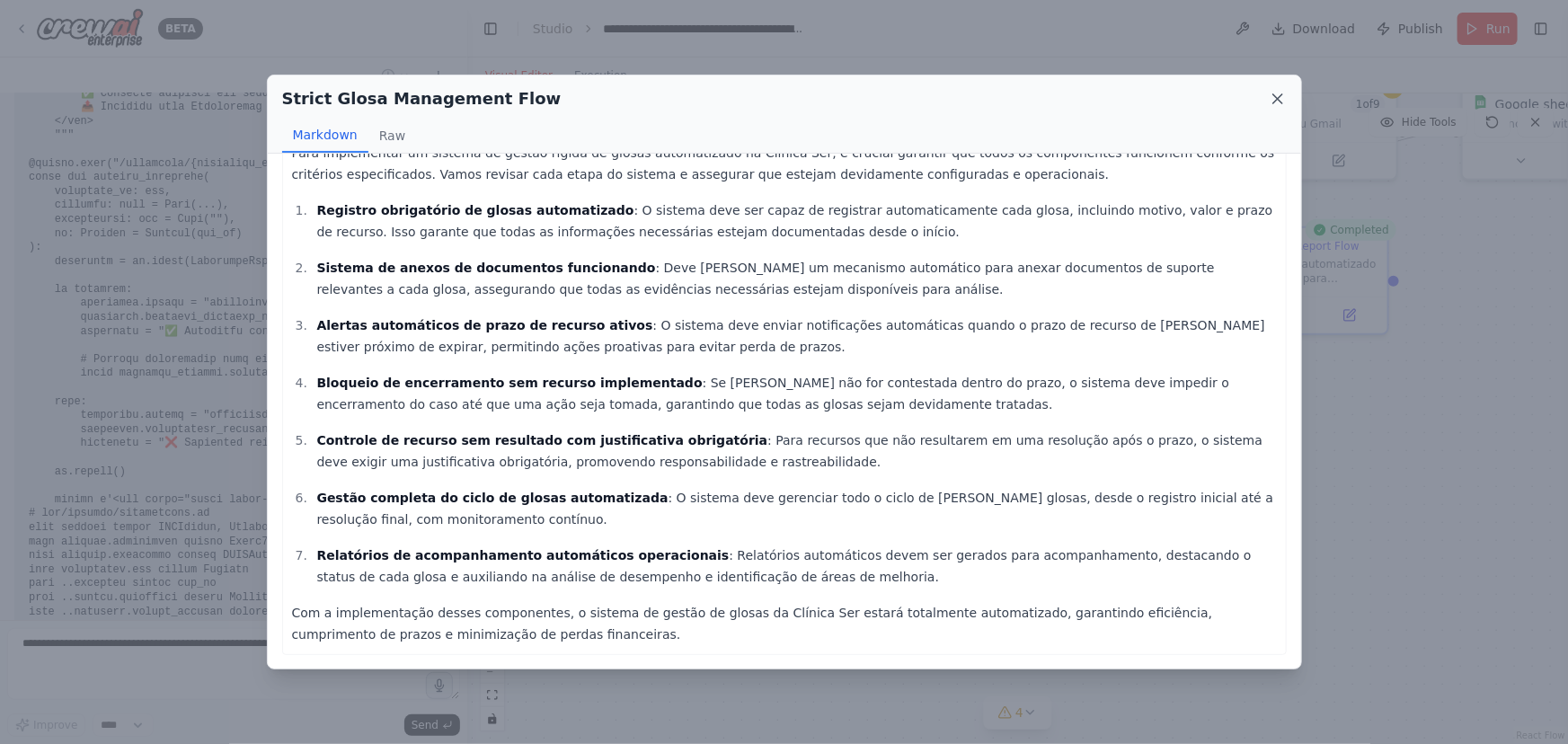
click at [1276, 99] on icon at bounding box center [1278, 99] width 9 height 9
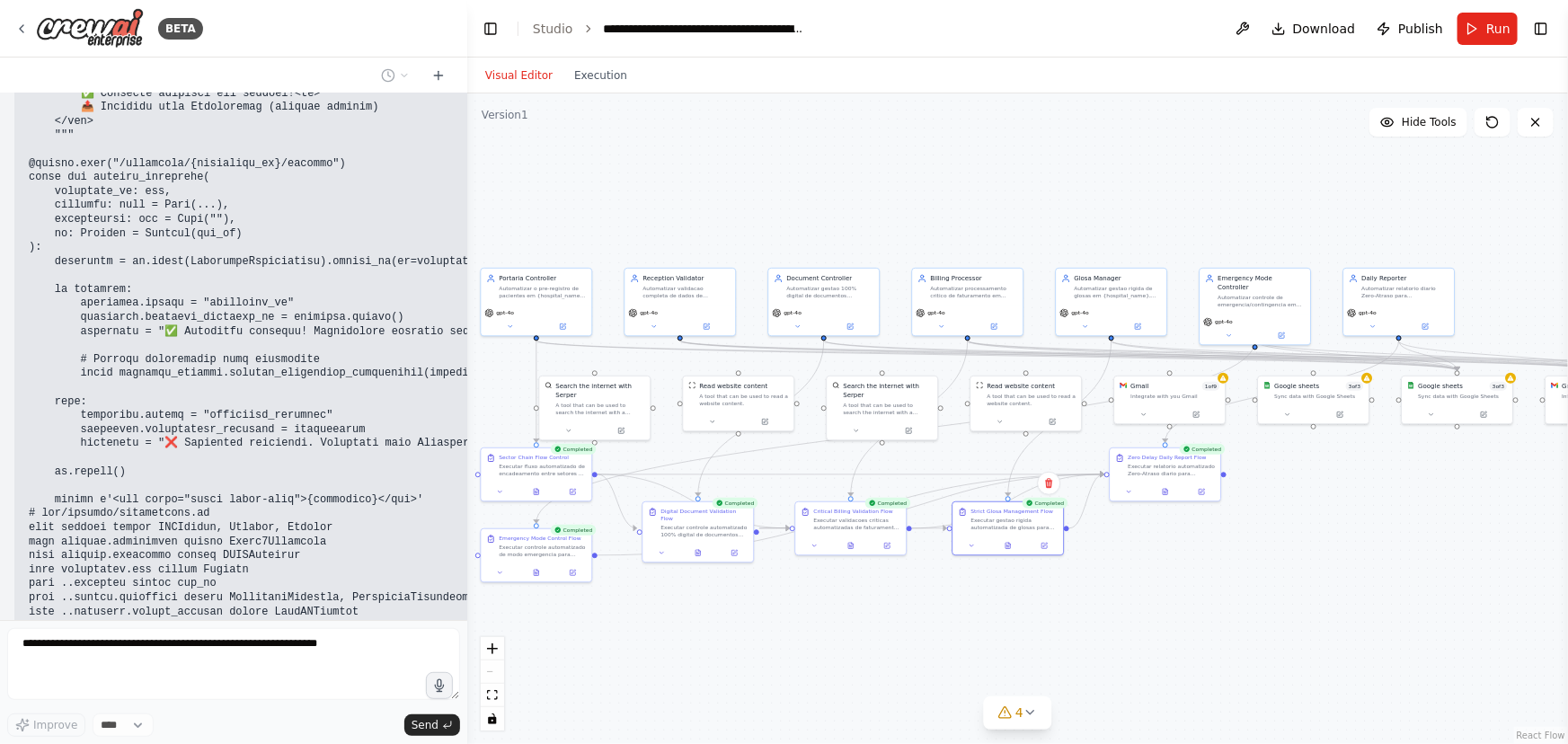
drag, startPoint x: 803, startPoint y: 512, endPoint x: 715, endPoint y: 631, distance: 148.0
click at [715, 631] on div ".deletable-edge-delete-btn { width: 20px; height: 20px; border: 0px solid #ffff…" at bounding box center [1017, 418] width 1101 height 650
click at [928, 163] on div ".deletable-edge-delete-btn { width: 20px; height: 20px; border: 0px solid #ffff…" at bounding box center [1017, 418] width 1101 height 650
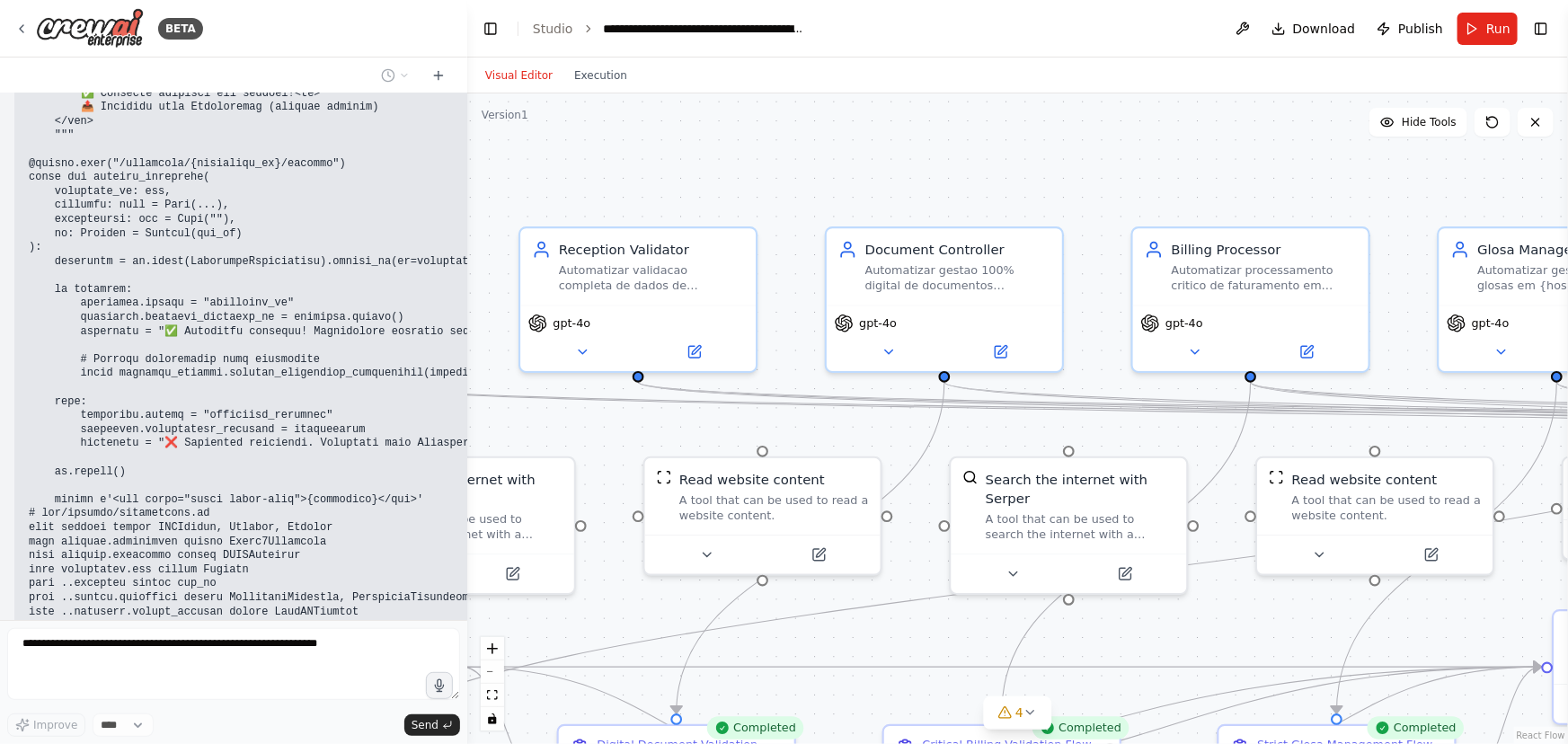
drag, startPoint x: 848, startPoint y: 237, endPoint x: 1038, endPoint y: 132, distance: 217.1
click at [1038, 132] on div ".deletable-edge-delete-btn { width: 20px; height: 20px; border: 0px solid #ffff…" at bounding box center [1017, 418] width 1101 height 650
click at [649, 157] on div ".deletable-edge-delete-btn { width: 20px; height: 20px; border: 0px solid #ffff…" at bounding box center [1017, 418] width 1101 height 650
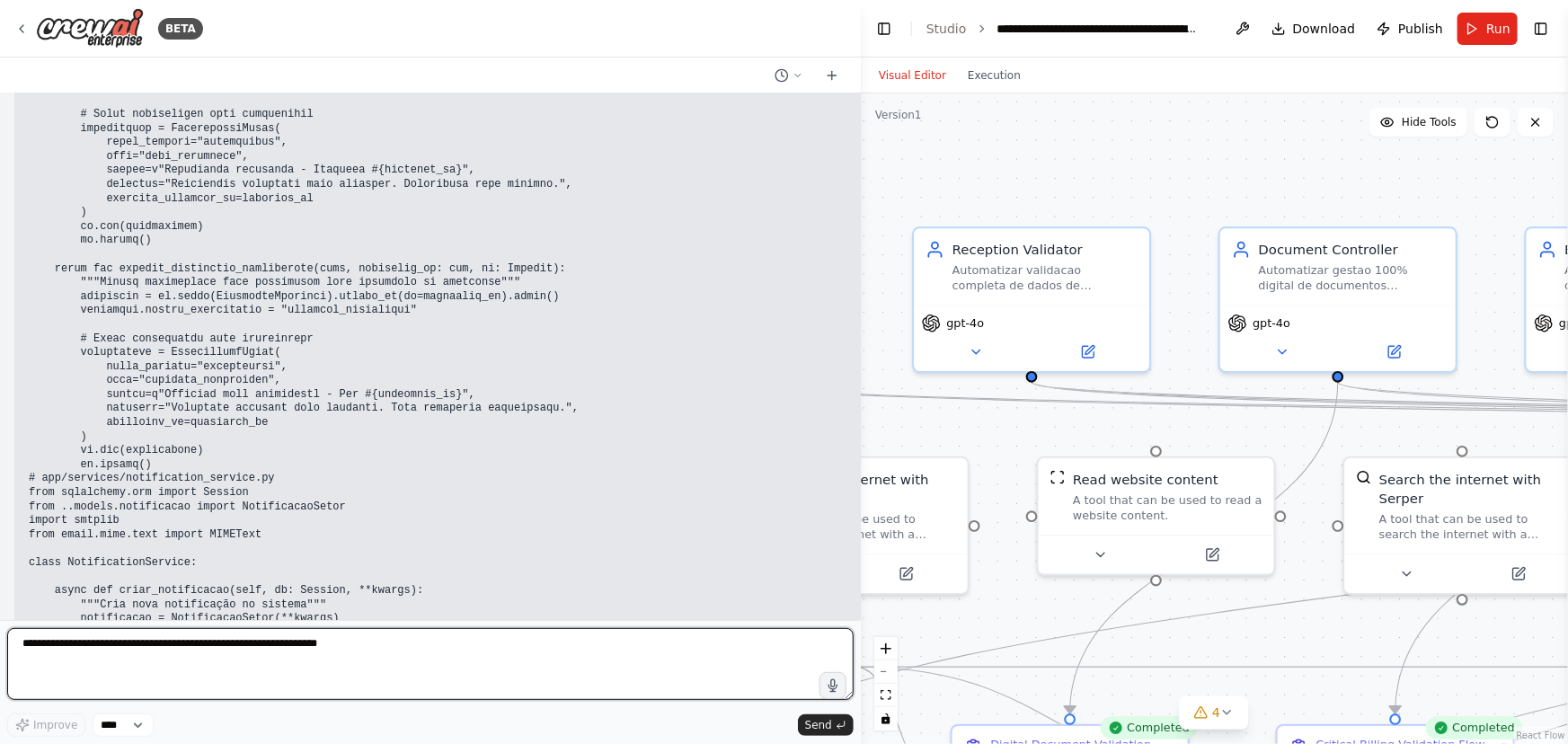
drag, startPoint x: 465, startPoint y: 396, endPoint x: 1078, endPoint y: 408, distance: 613.1
click at [1078, 408] on div "BETA Hello! I'm the CrewAI assistant. What kind of automation do you want to bu…" at bounding box center [784, 372] width 1568 height 744
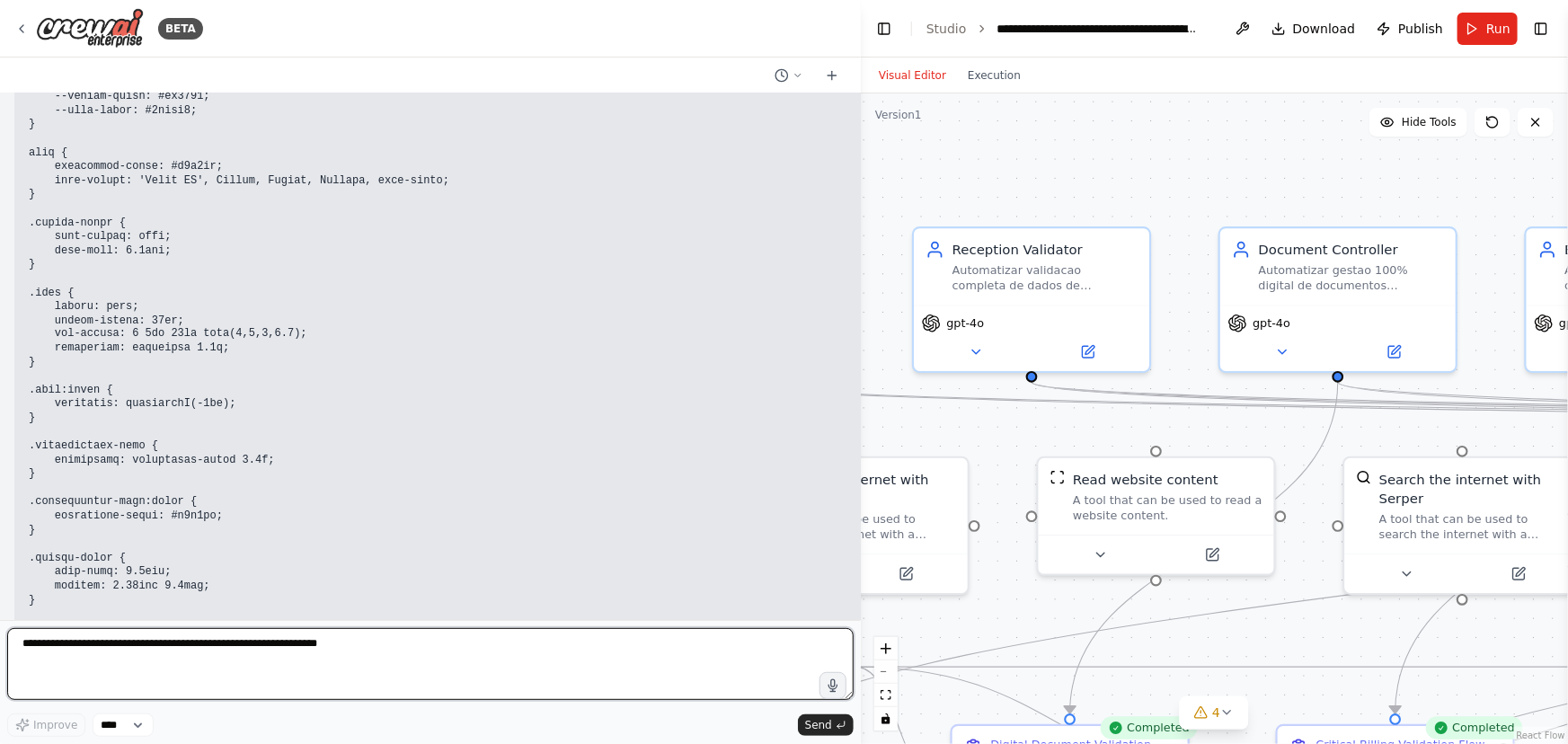
scroll to position [57273, 0]
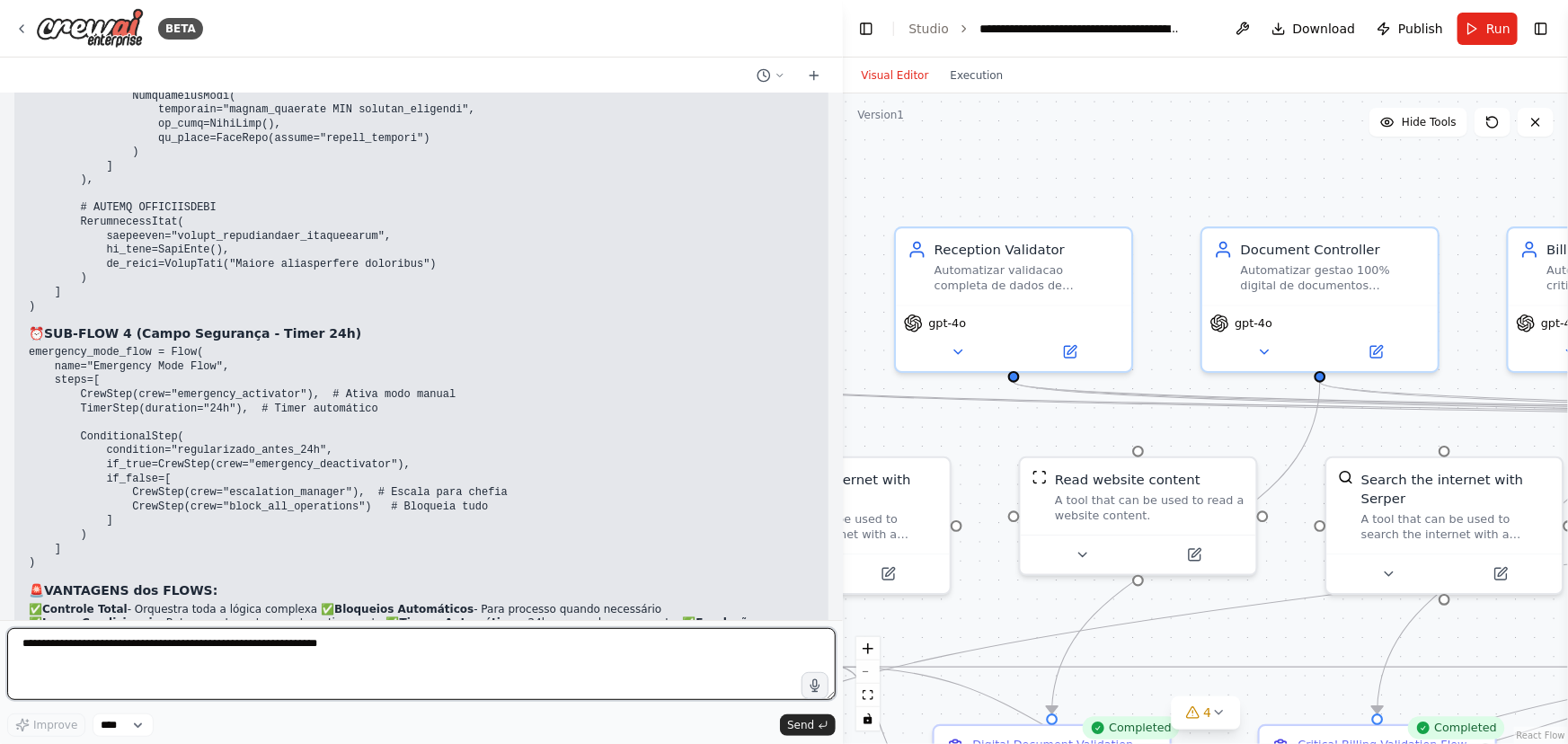
drag, startPoint x: 853, startPoint y: 599, endPoint x: 859, endPoint y: 296, distance: 303.1
click at [859, 296] on div "BETA Hello! I'm the CrewAI assistant. What kind of automation do you want to bu…" at bounding box center [784, 372] width 1568 height 744
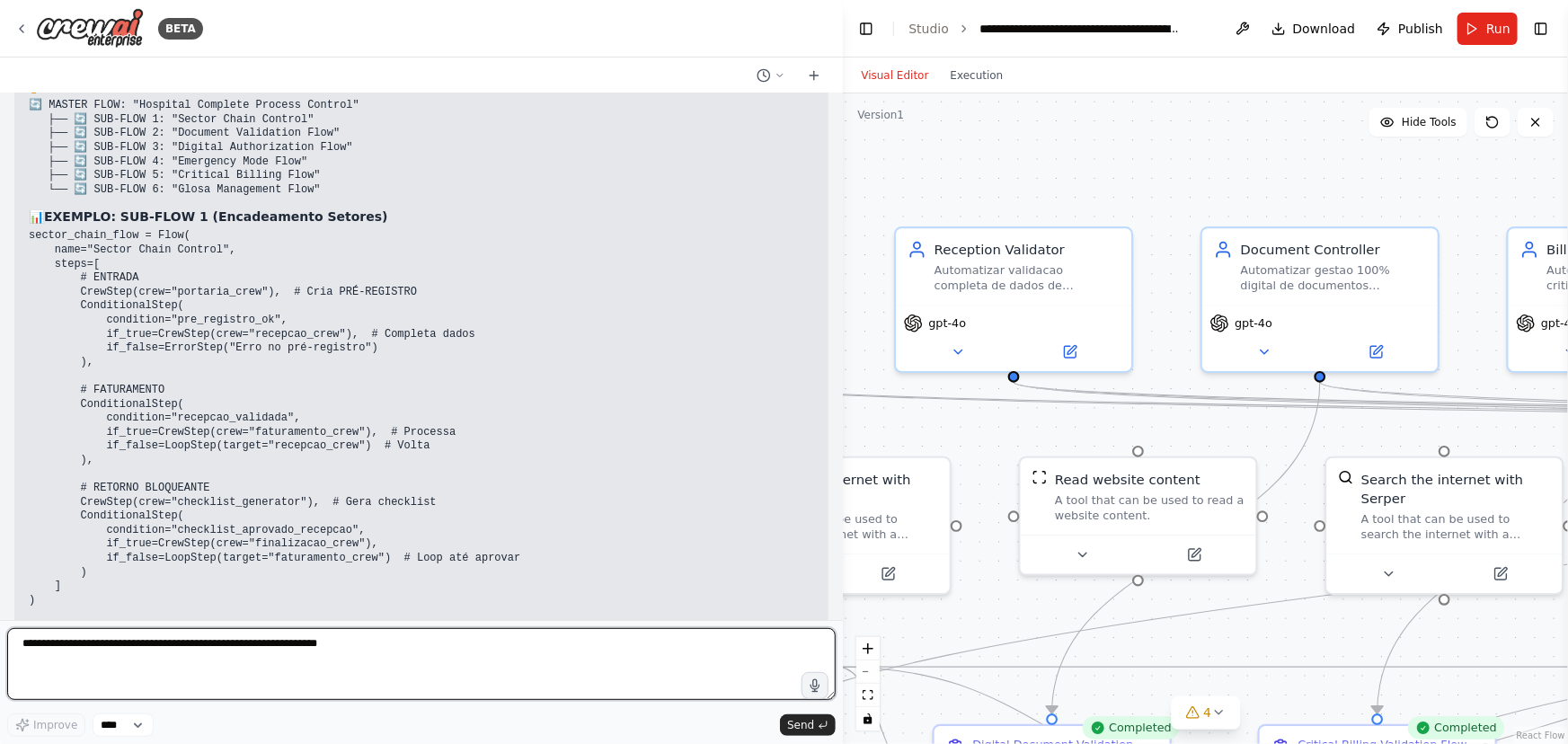
scroll to position [21942, 0]
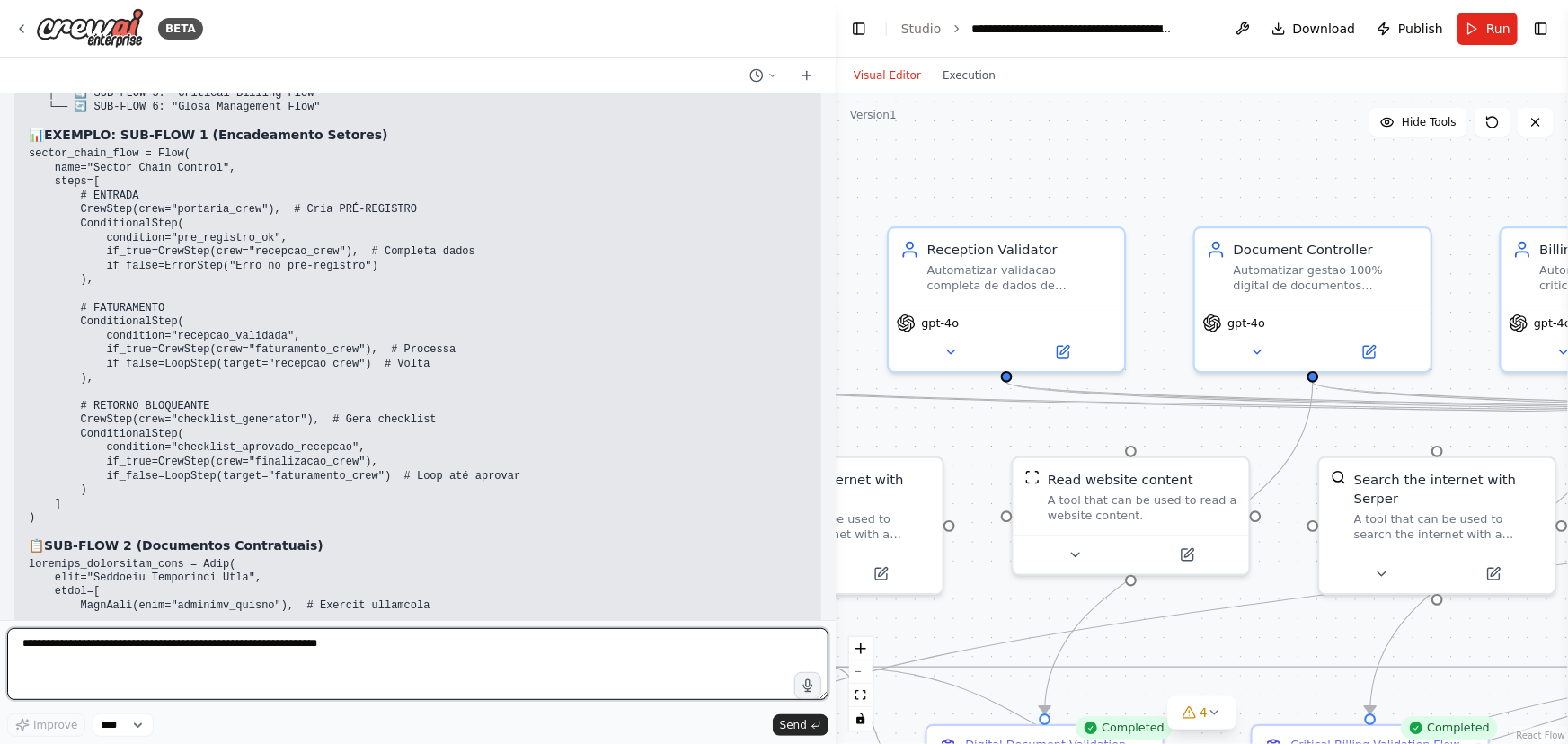
drag, startPoint x: 838, startPoint y: 300, endPoint x: 836, endPoint y: 345, distance: 45.0
click at [836, 345] on div "BETA Hello! I'm the CrewAI assistant. What kind of automation do you want to bu…" at bounding box center [784, 372] width 1568 height 744
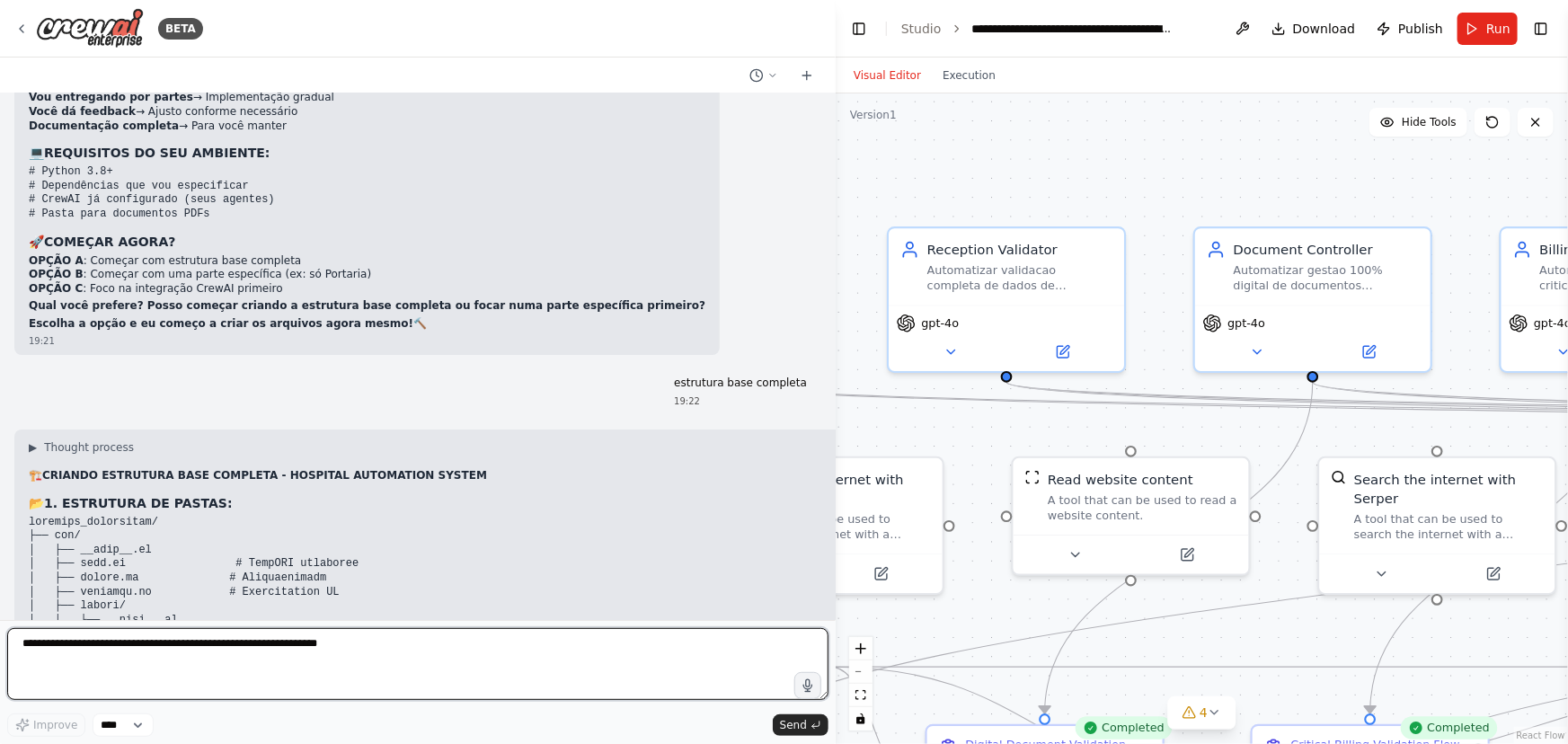
scroll to position [37648, 0]
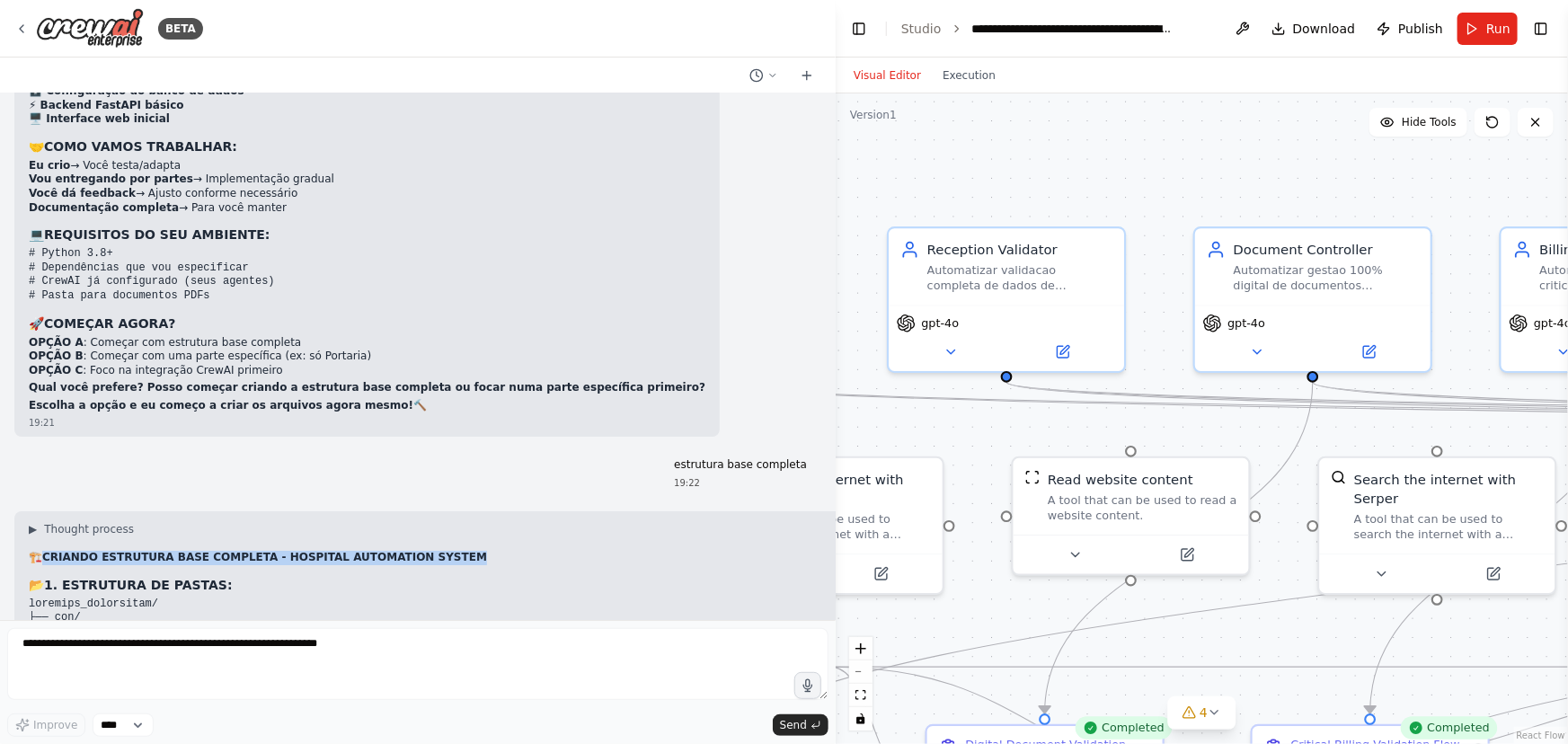
drag, startPoint x: 45, startPoint y: 198, endPoint x: 436, endPoint y: 194, distance: 391.0
click at [436, 551] on h2 "🏗️ CRIANDO ESTRUTURA BASE COMPLETA - HOSPITAL AUTOMATION SYSTEM" at bounding box center [429, 558] width 802 height 15
copy h2 "🏗️ CRIANDO ESTRUTURA BASE COMPLETA - HOSPITAL AUTOMATION SYSTEM"
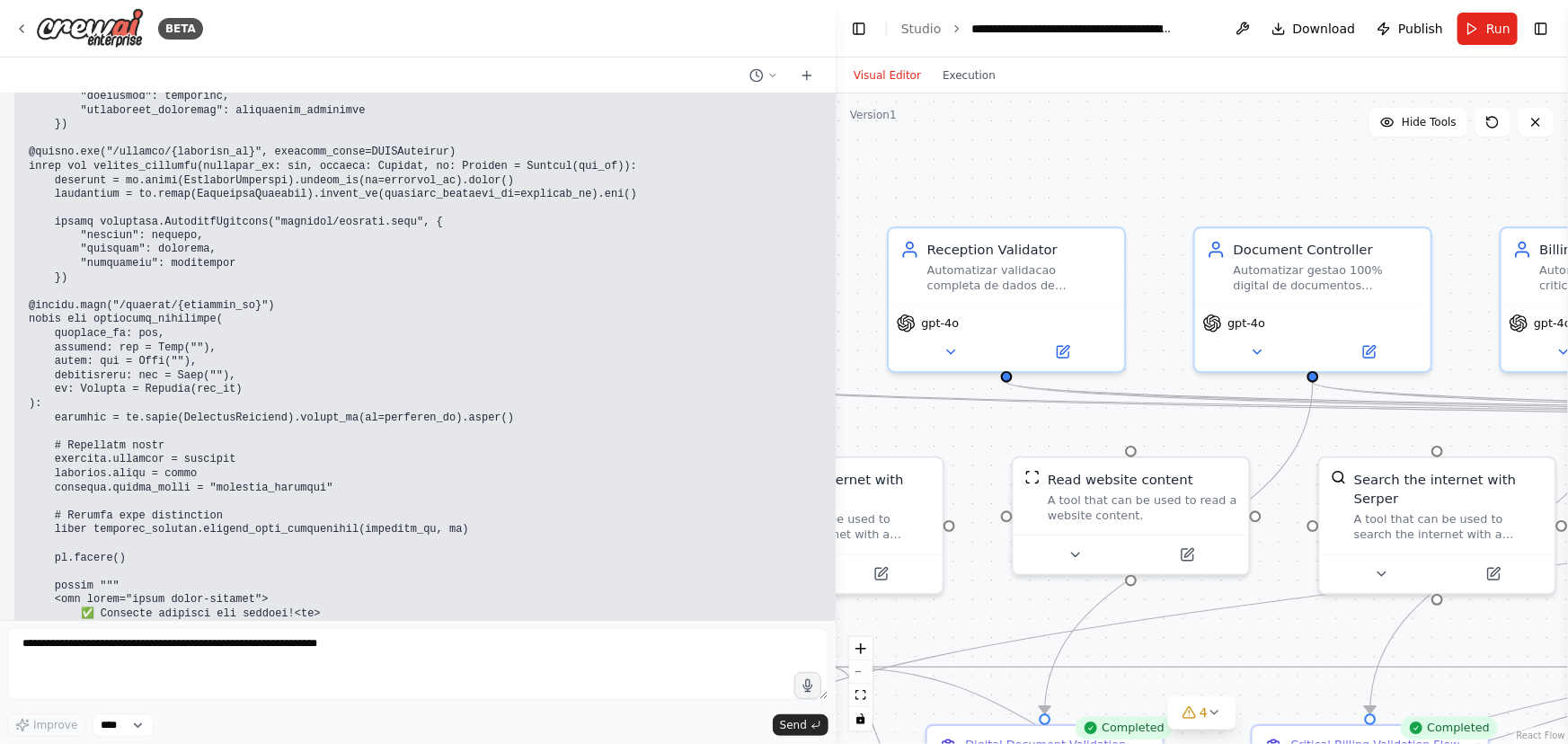
scroll to position [57329, 0]
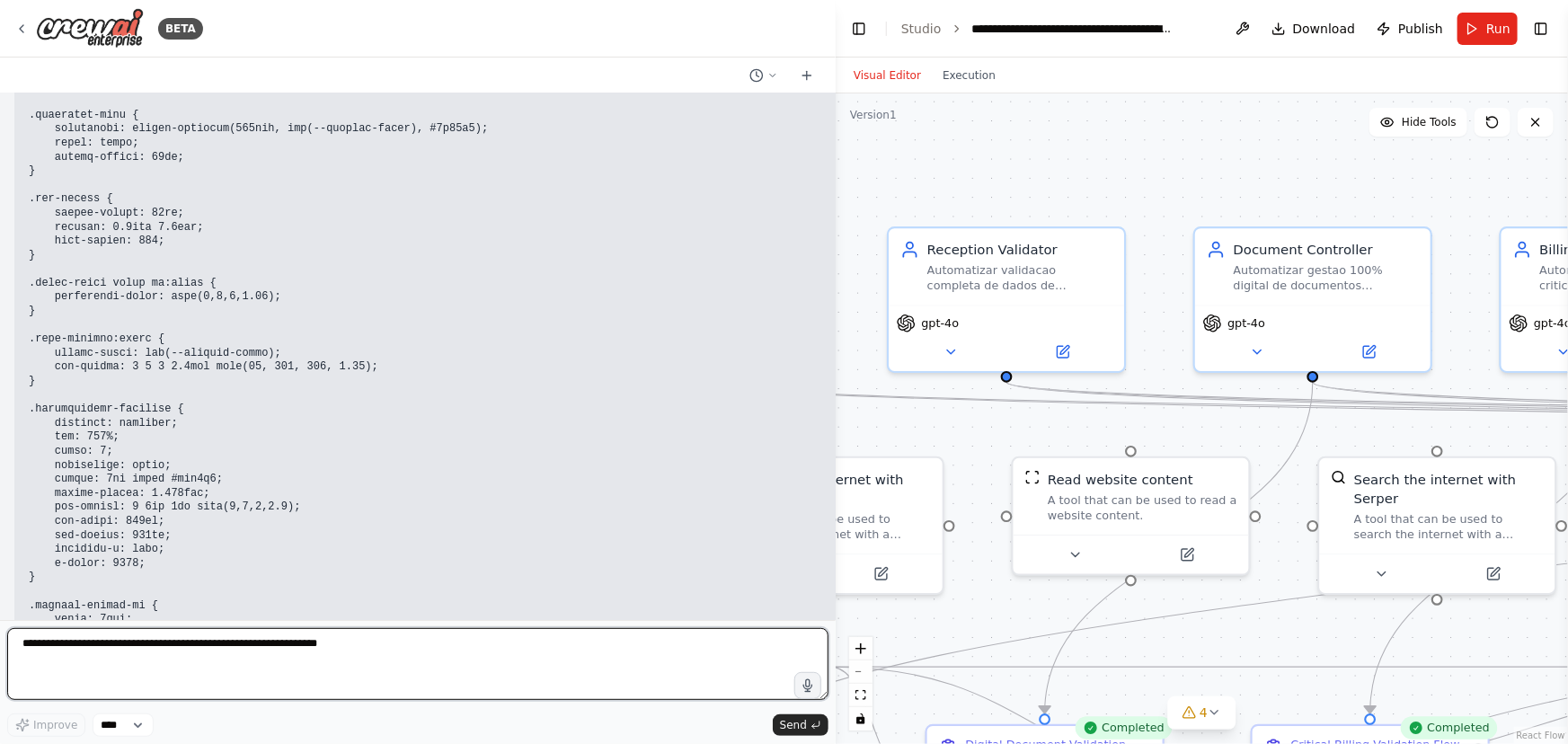
click at [132, 645] on textarea at bounding box center [418, 664] width 822 height 72
type textarea "*********"
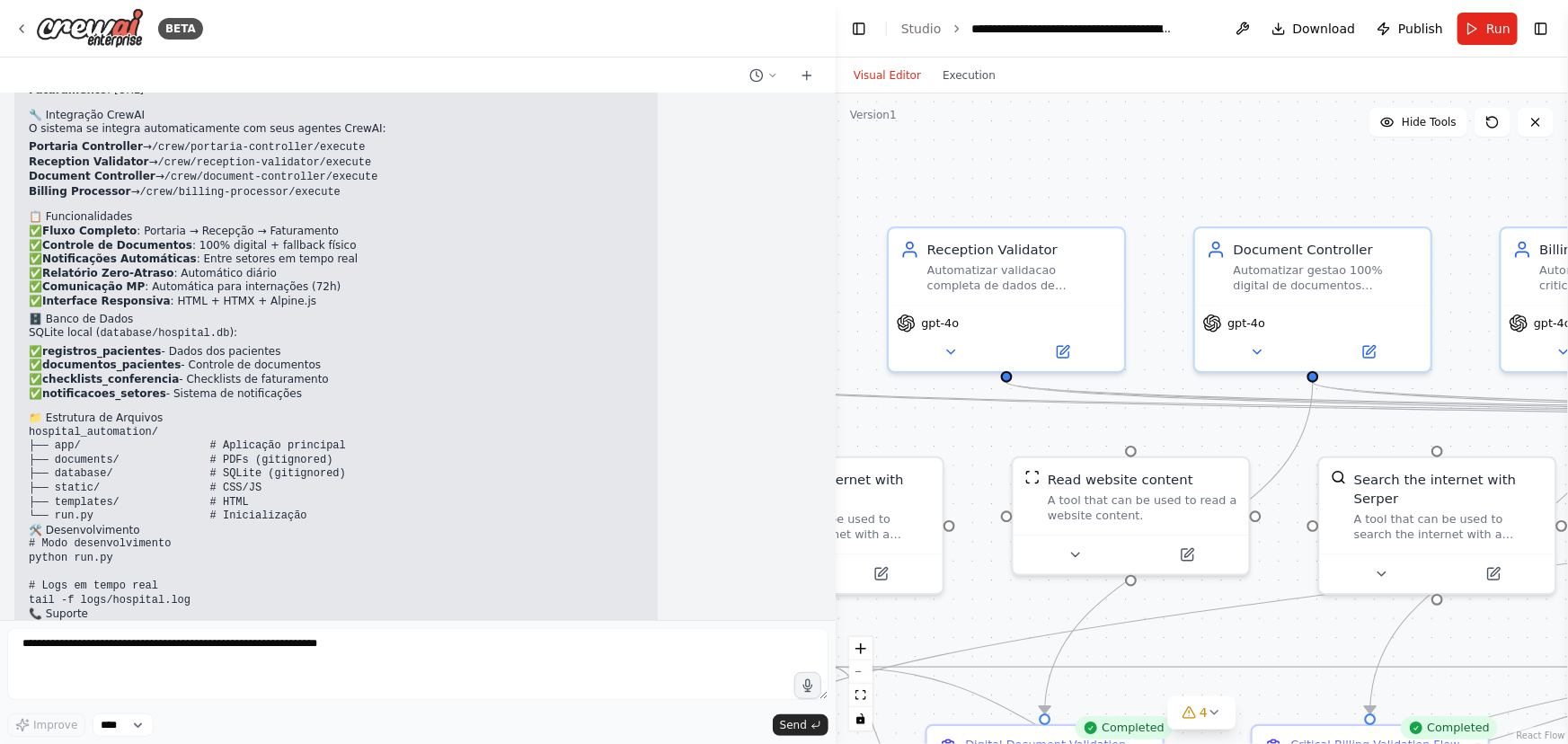
scroll to position [64847, 0]
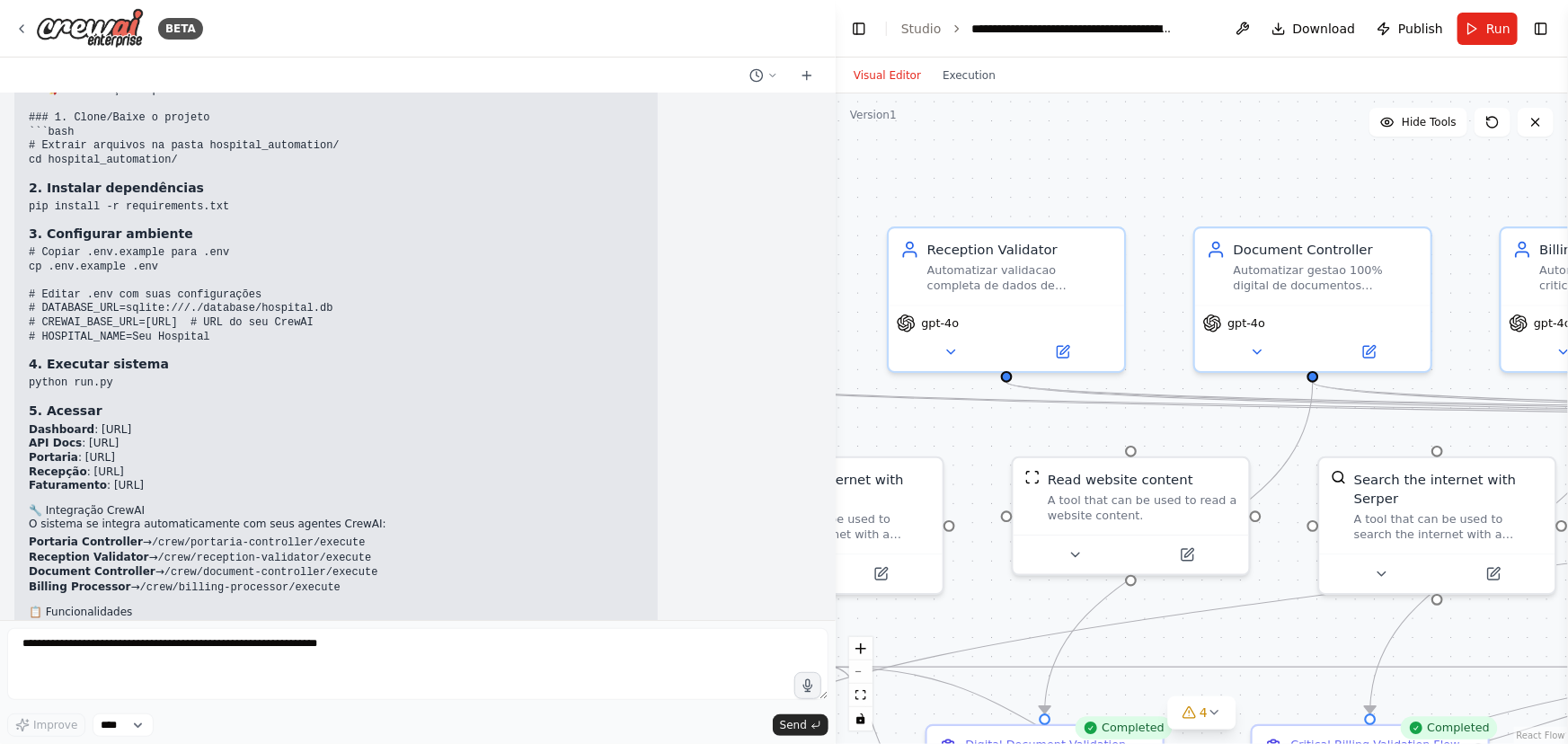
scroll to position [64846, 0]
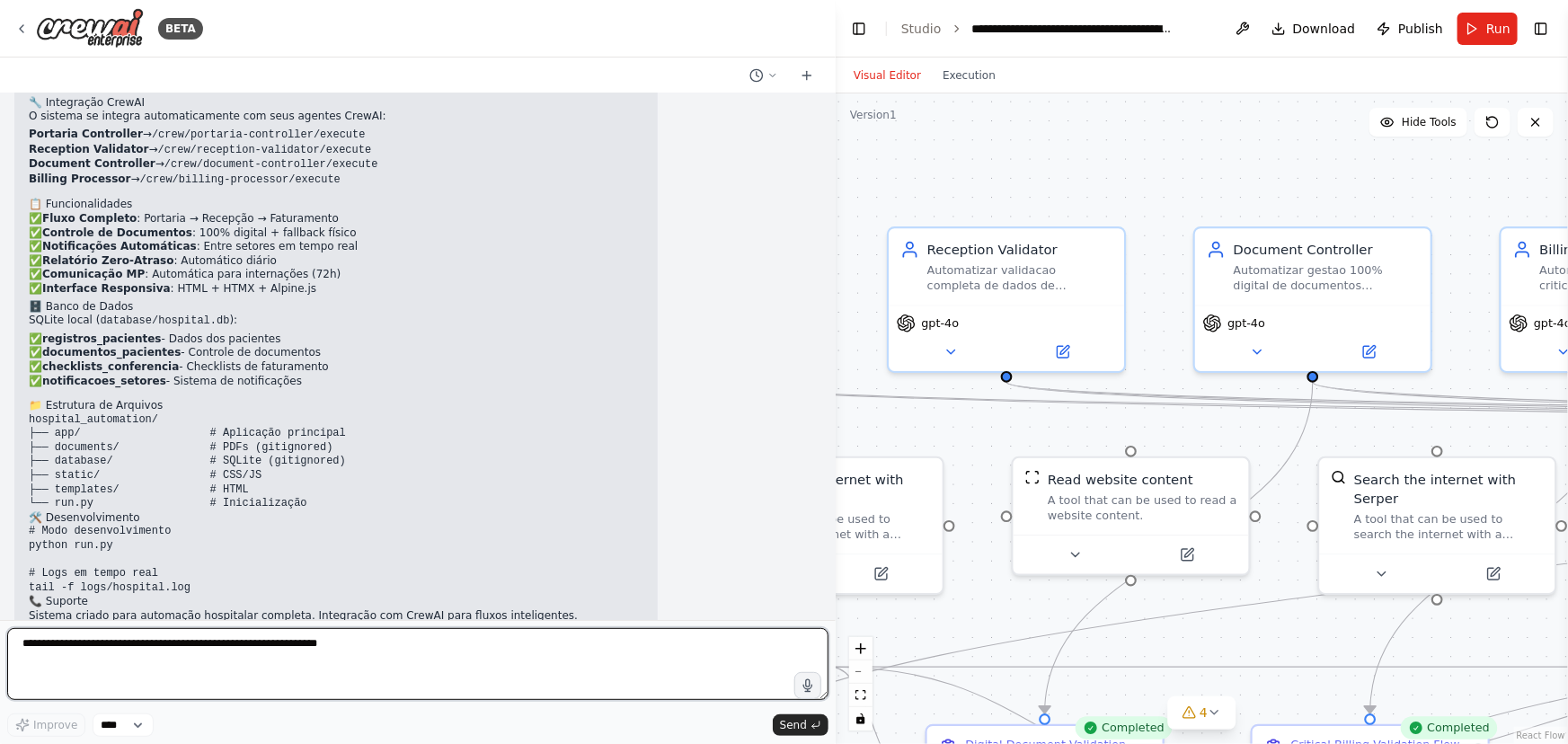
click at [72, 649] on textarea at bounding box center [418, 664] width 822 height 72
type textarea "********"
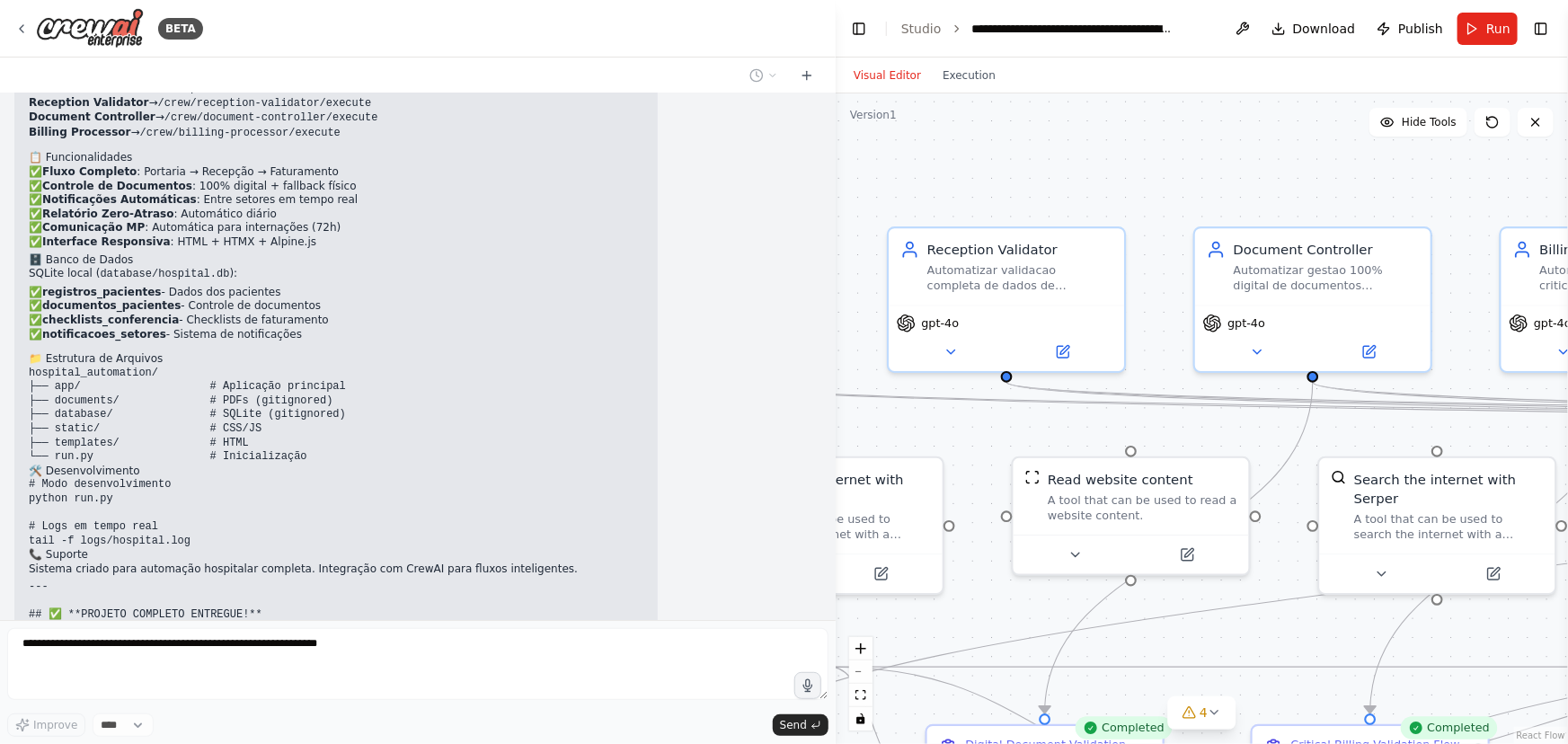
scroll to position [64953, 0]
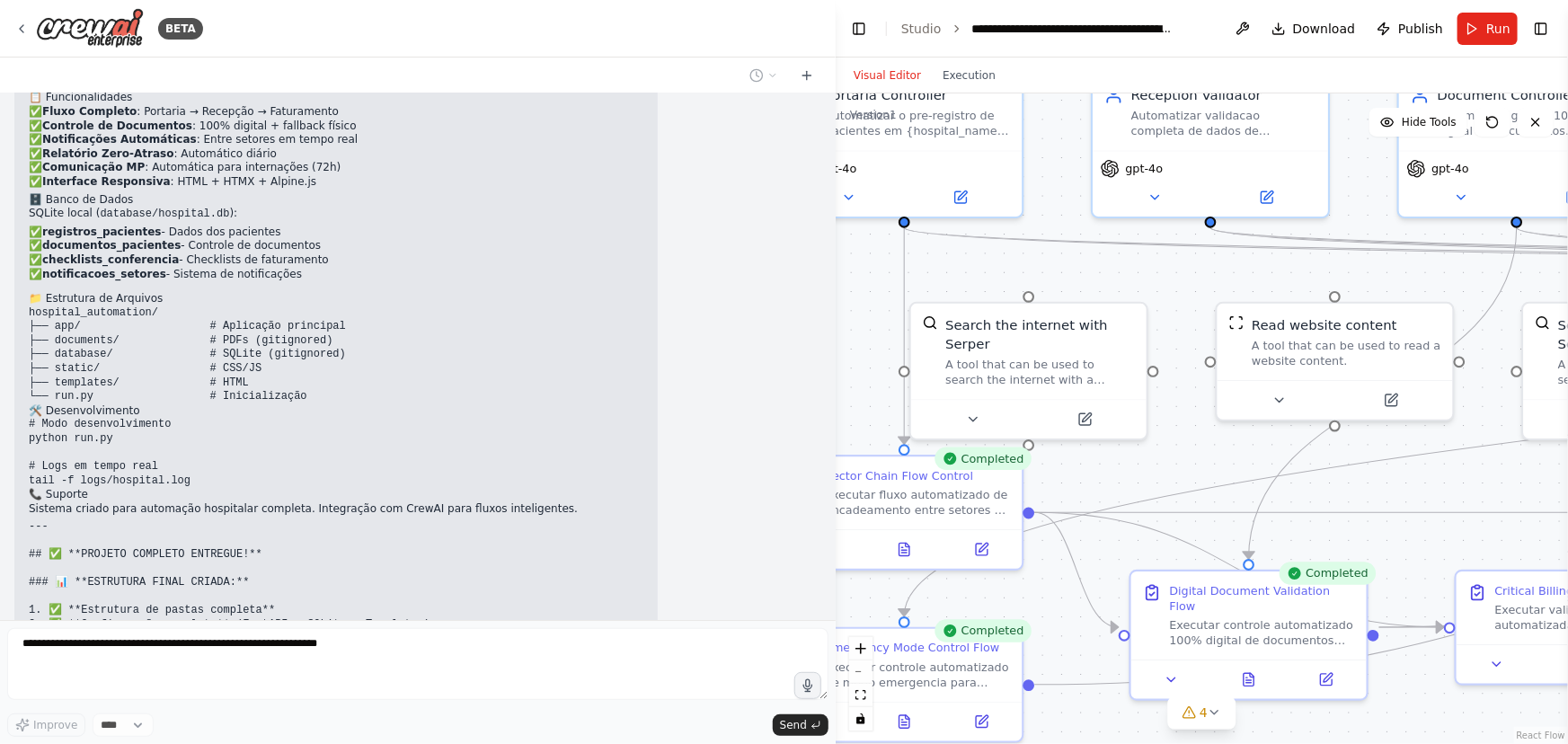
drag, startPoint x: 915, startPoint y: 424, endPoint x: 1119, endPoint y: 270, distance: 255.6
click at [1119, 270] on div ".deletable-edge-delete-btn { width: 20px; height: 20px; border: 0px solid #ffff…" at bounding box center [1201, 418] width 732 height 650
drag, startPoint x: 1098, startPoint y: 510, endPoint x: 1213, endPoint y: 311, distance: 229.8
click at [1213, 311] on div ".deletable-edge-delete-btn { width: 20px; height: 20px; border: 0px solid #ffff…" at bounding box center [1201, 418] width 732 height 650
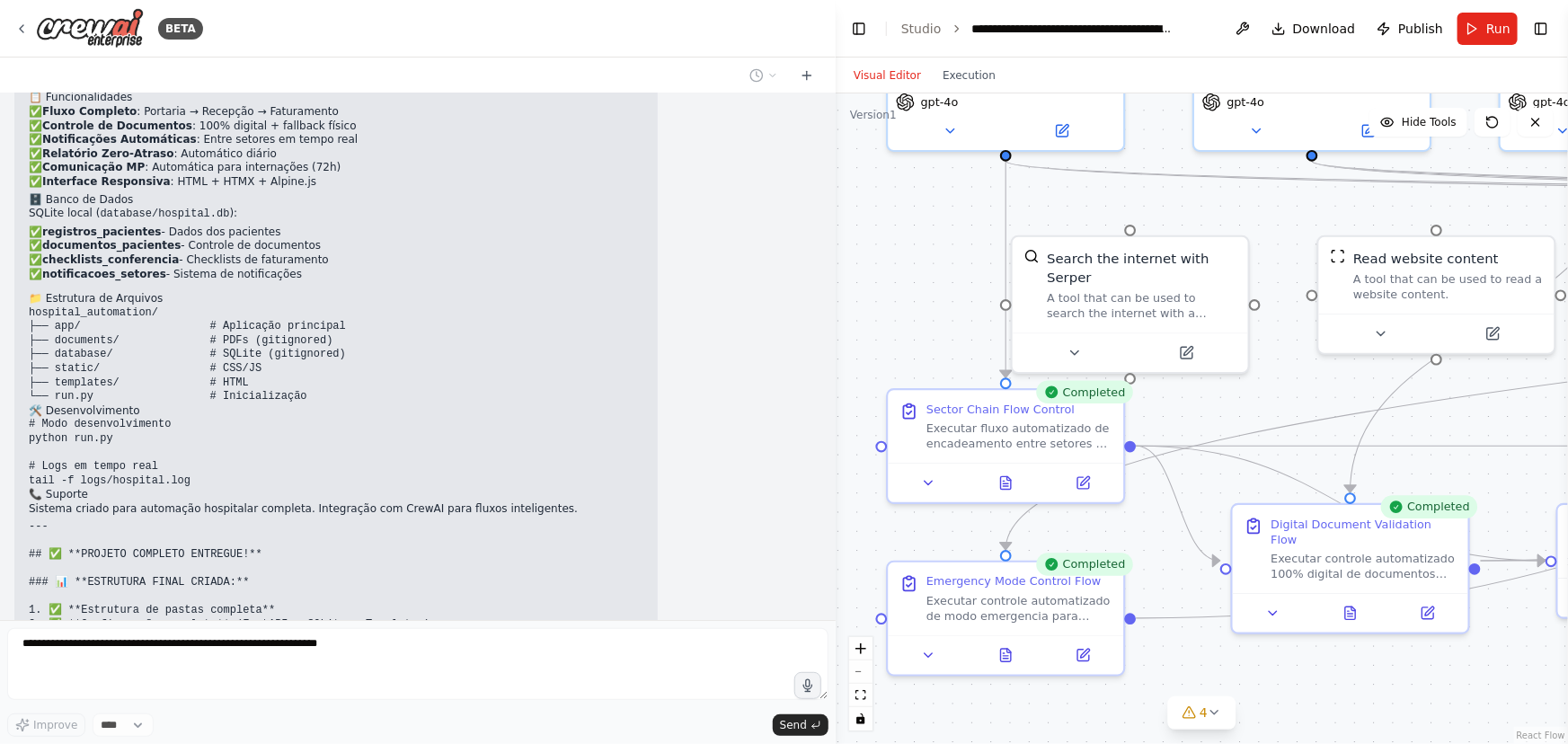
drag, startPoint x: 870, startPoint y: 299, endPoint x: 972, endPoint y: 233, distance: 121.5
click at [972, 233] on div ".deletable-edge-delete-btn { width: 20px; height: 20px; border: 0px solid #ffff…" at bounding box center [1201, 418] width 732 height 650
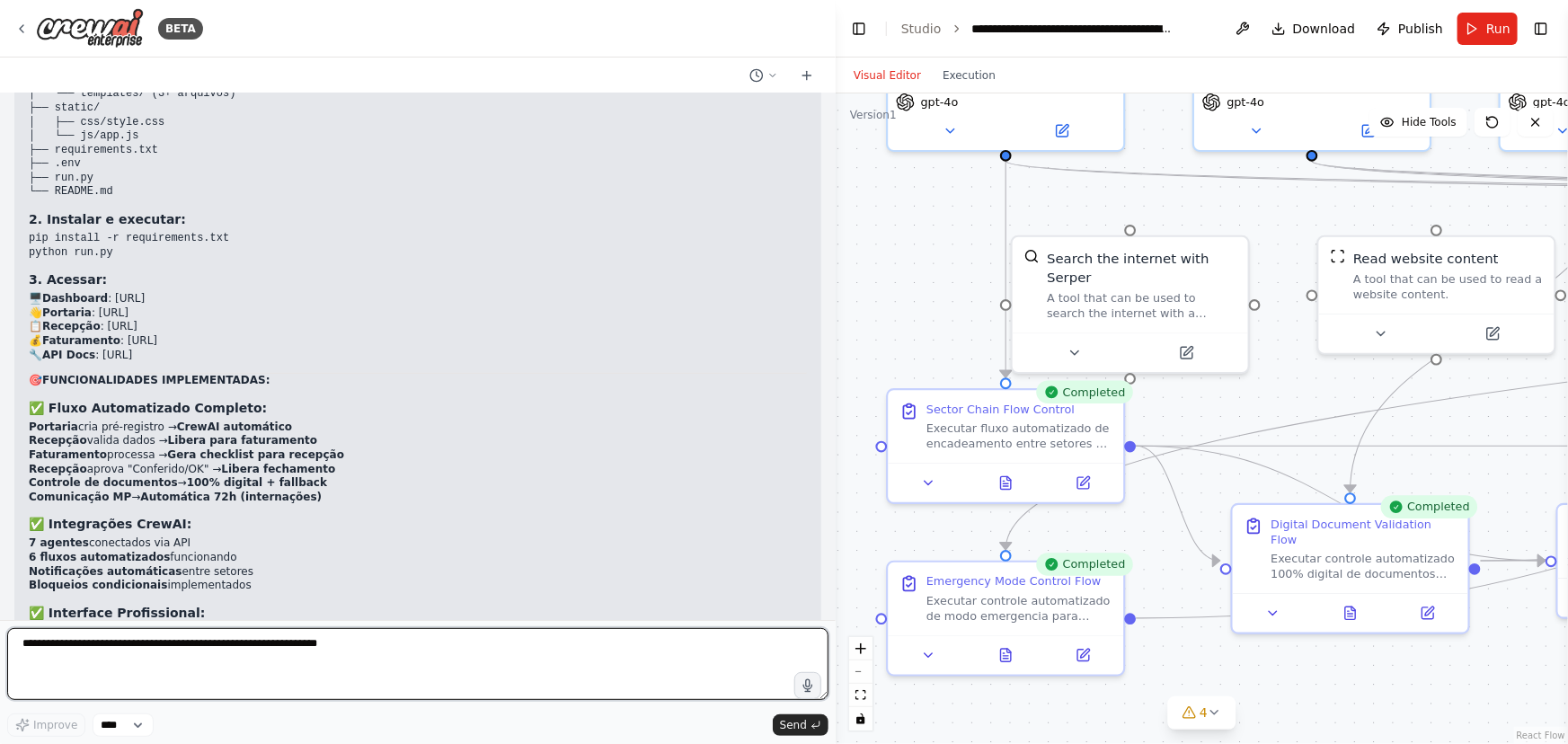
scroll to position [66270, 0]
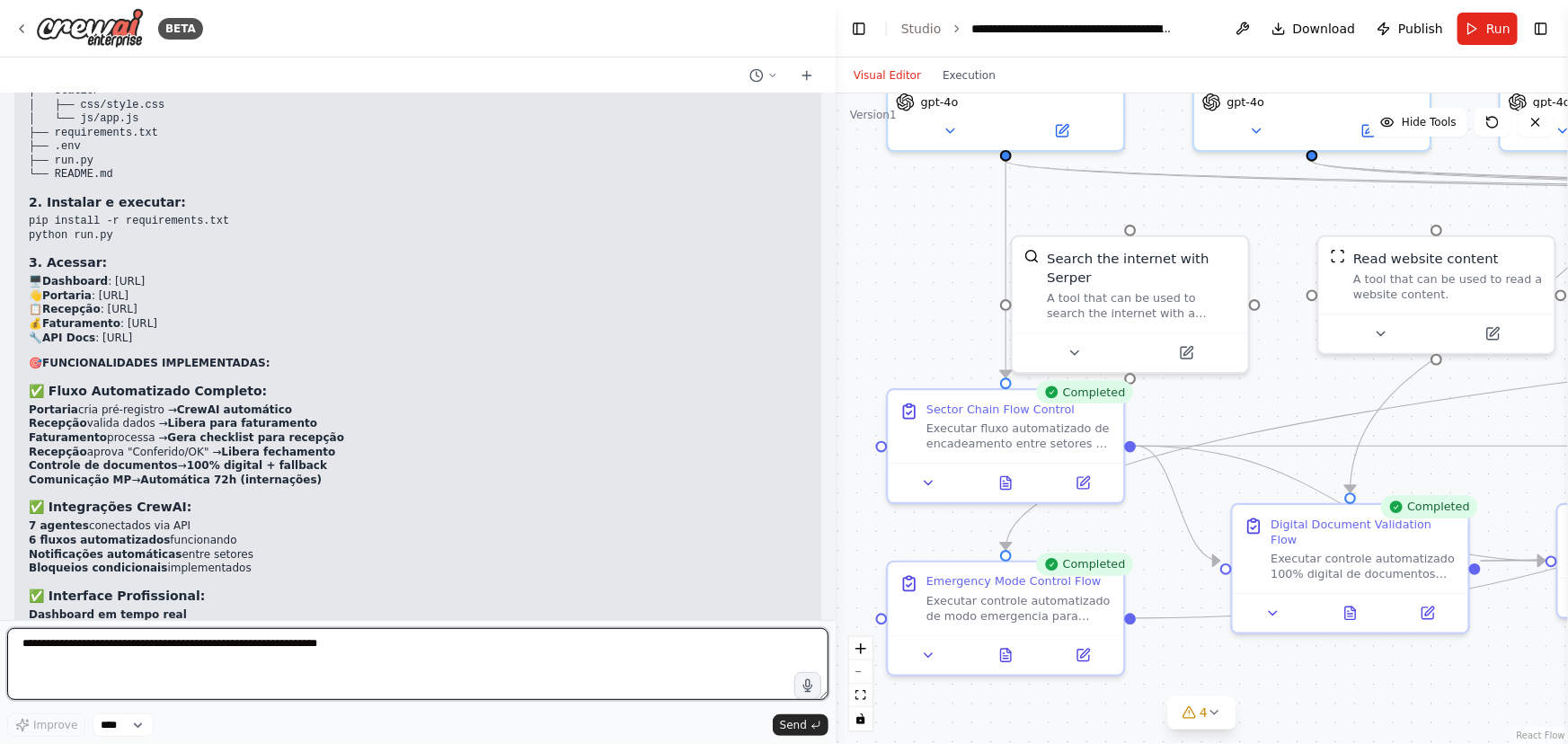
click at [38, 644] on textarea at bounding box center [418, 664] width 822 height 72
drag, startPoint x: 107, startPoint y: 650, endPoint x: 8, endPoint y: 645, distance: 99.1
click at [8, 645] on textarea "**********" at bounding box center [418, 664] width 822 height 72
click at [212, 645] on textarea "**********" at bounding box center [418, 664] width 822 height 72
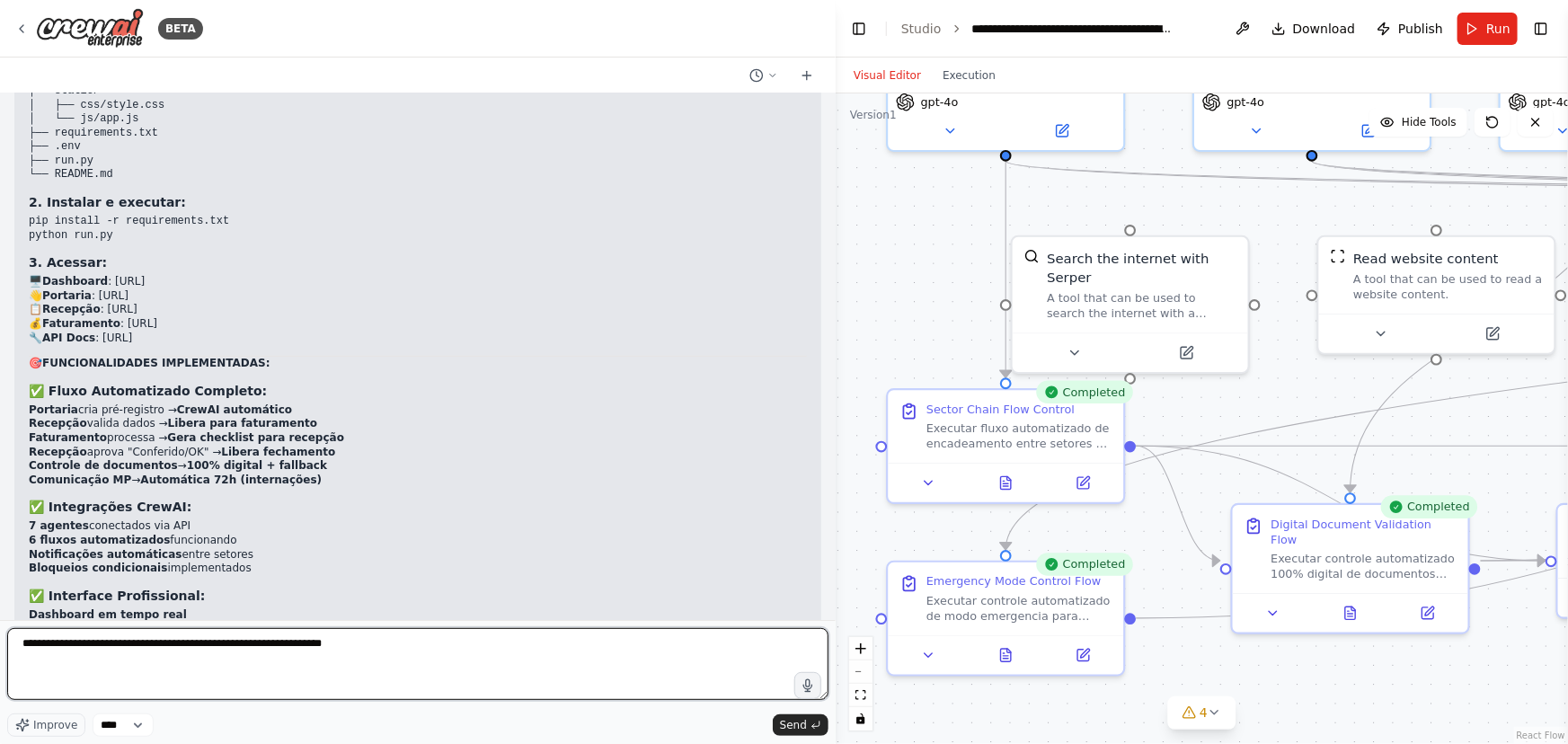
drag, startPoint x: 320, startPoint y: 646, endPoint x: 506, endPoint y: 651, distance: 186.1
click at [497, 651] on textarea "**********" at bounding box center [418, 664] width 822 height 72
type textarea "**********"
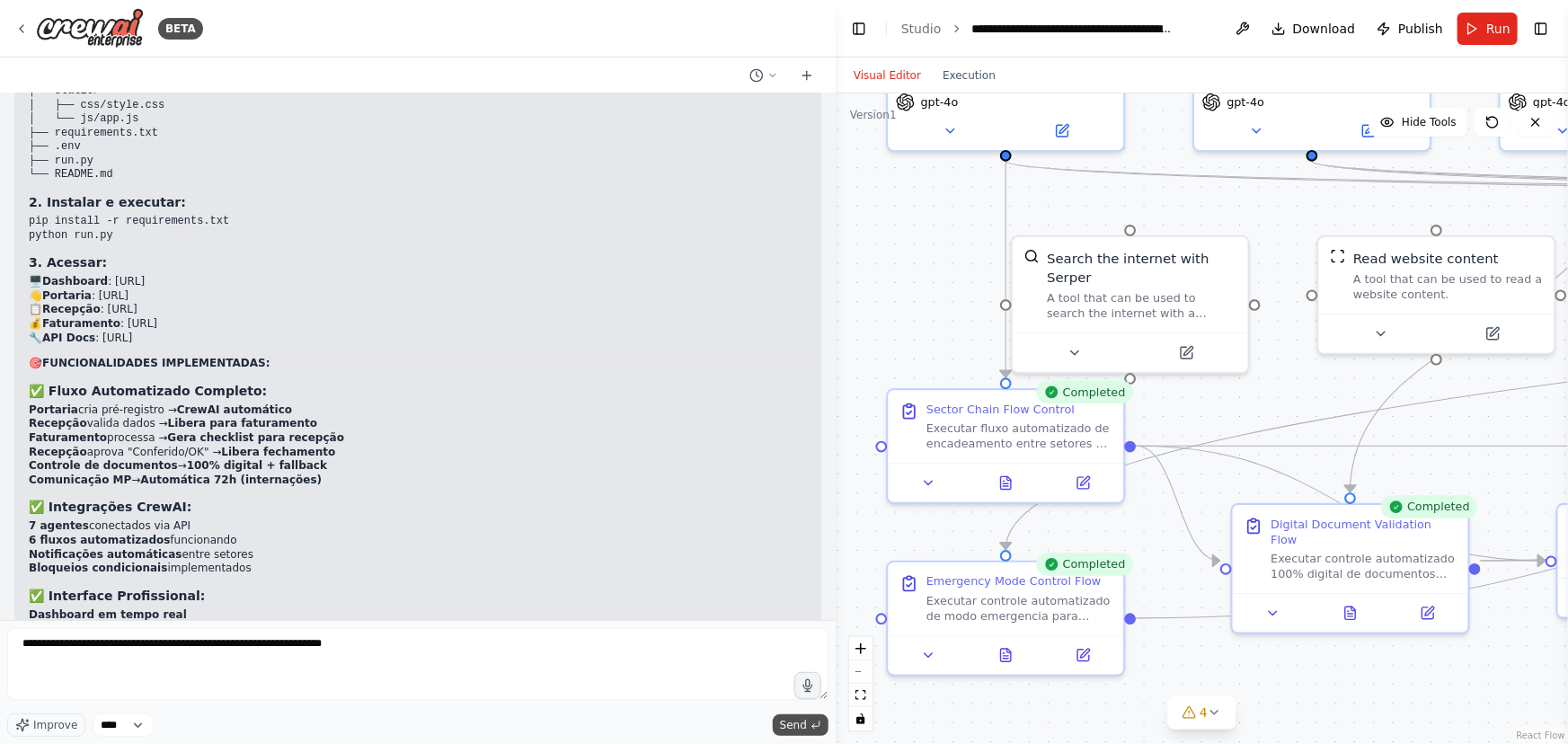
click at [790, 718] on span "Send" at bounding box center [793, 726] width 27 height 15
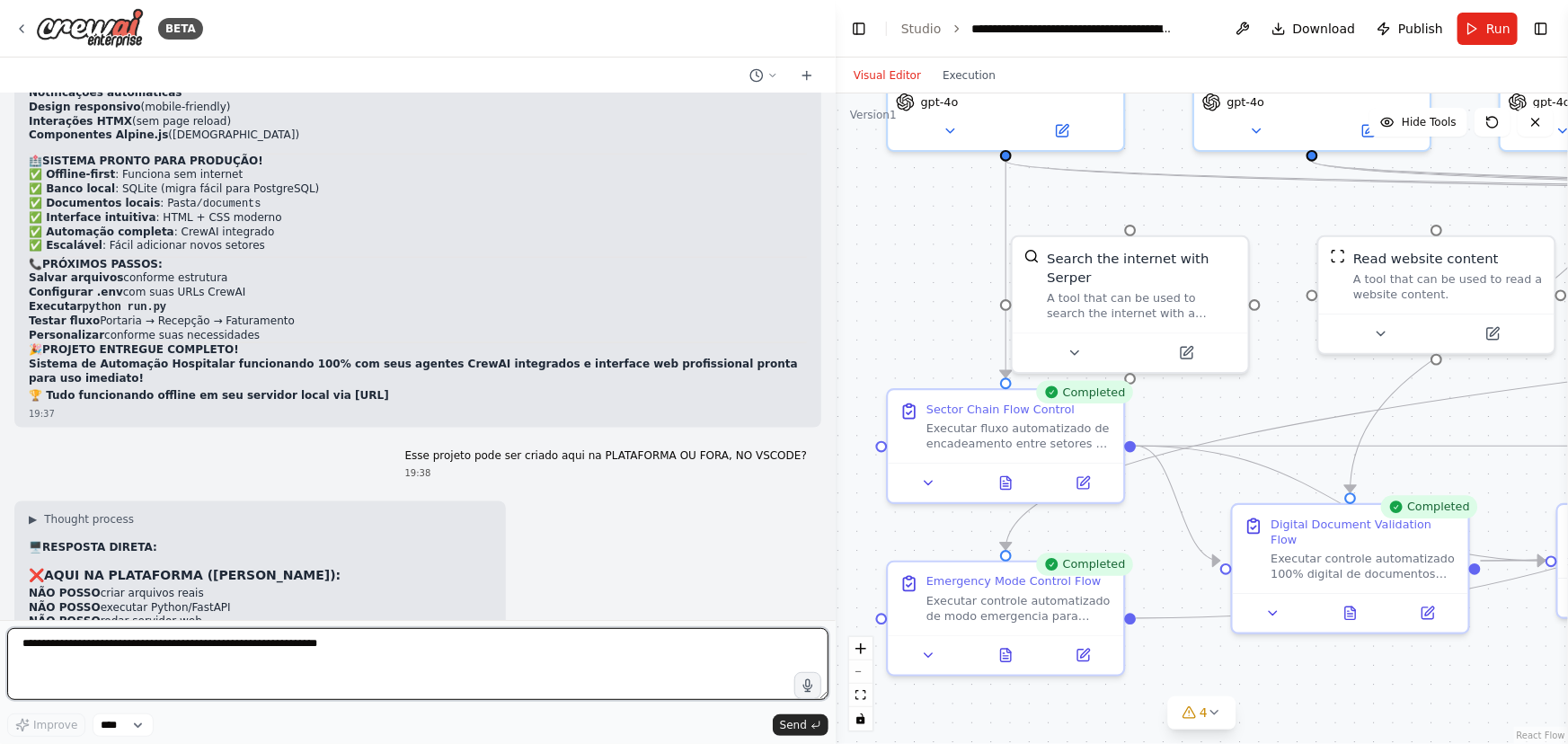
scroll to position [66723, 0]
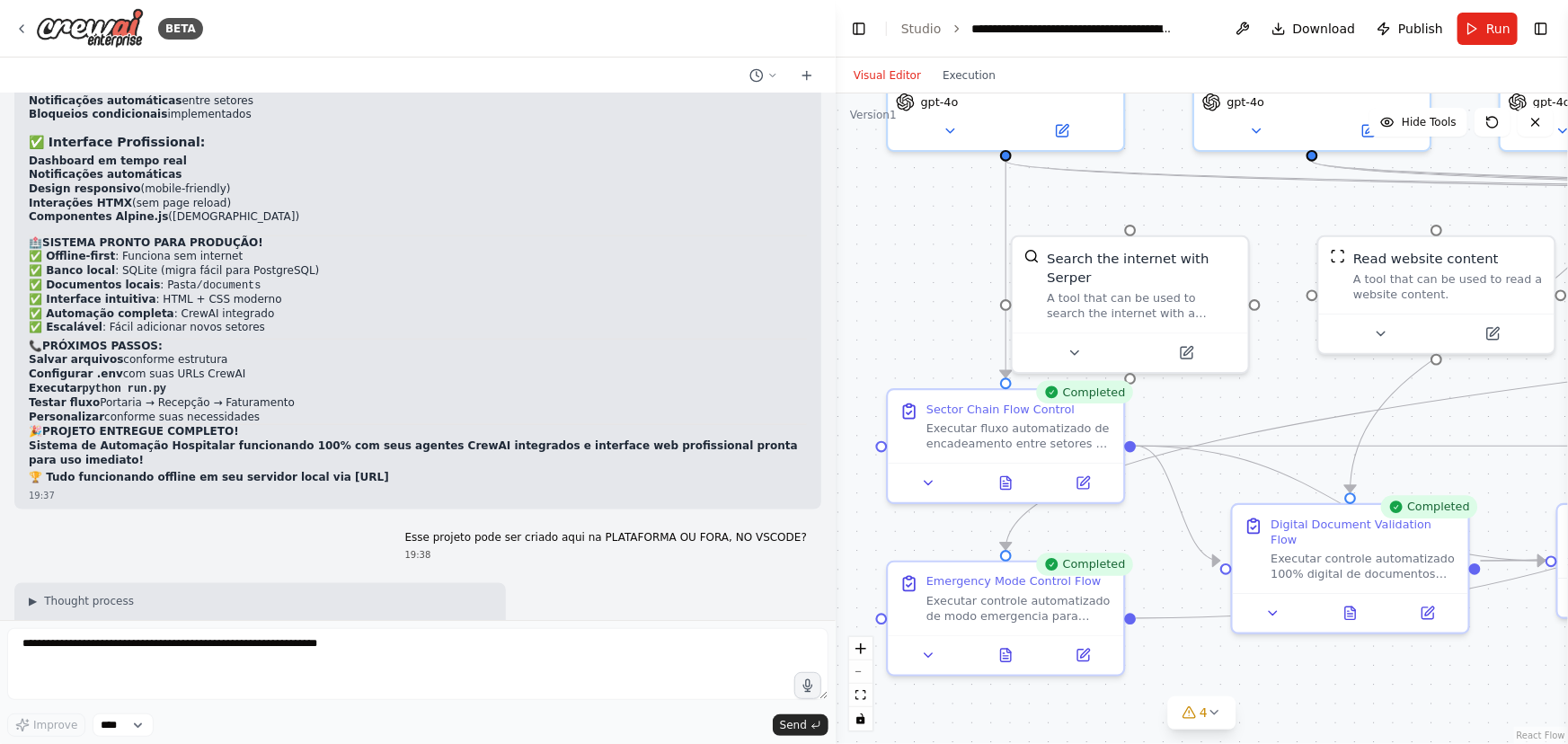
drag, startPoint x: 29, startPoint y: 318, endPoint x: 199, endPoint y: 372, distance: 178.4
click at [199, 669] on ul "NÃO POSSO criar arquivos reais NÃO POSSO executar Python/FastAPI NÃO POSSO roda…" at bounding box center [260, 704] width 462 height 70
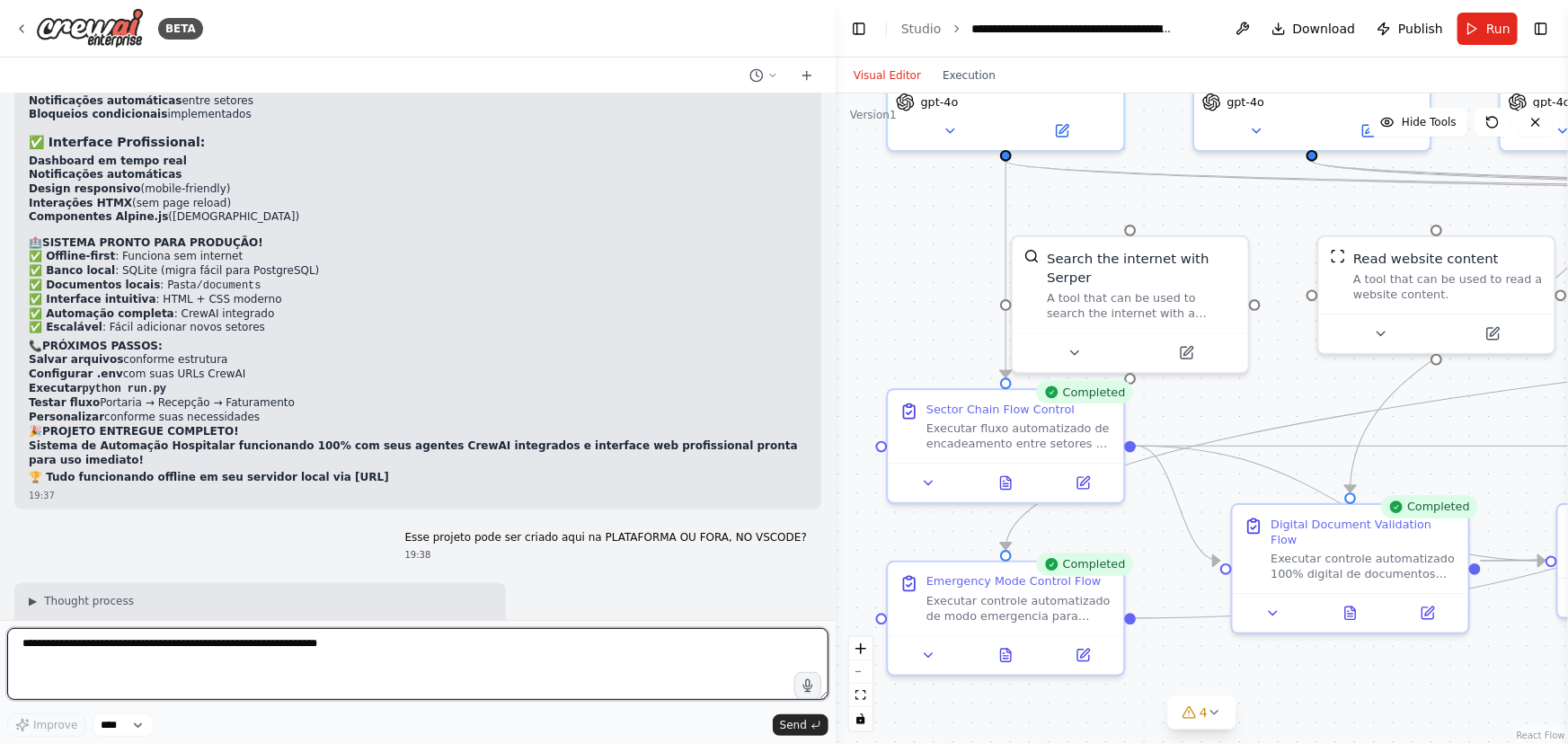
click at [30, 652] on textarea at bounding box center [418, 664] width 822 height 72
type textarea "*"
click at [76, 641] on textarea "**********" at bounding box center [418, 664] width 822 height 72
type textarea "**********"
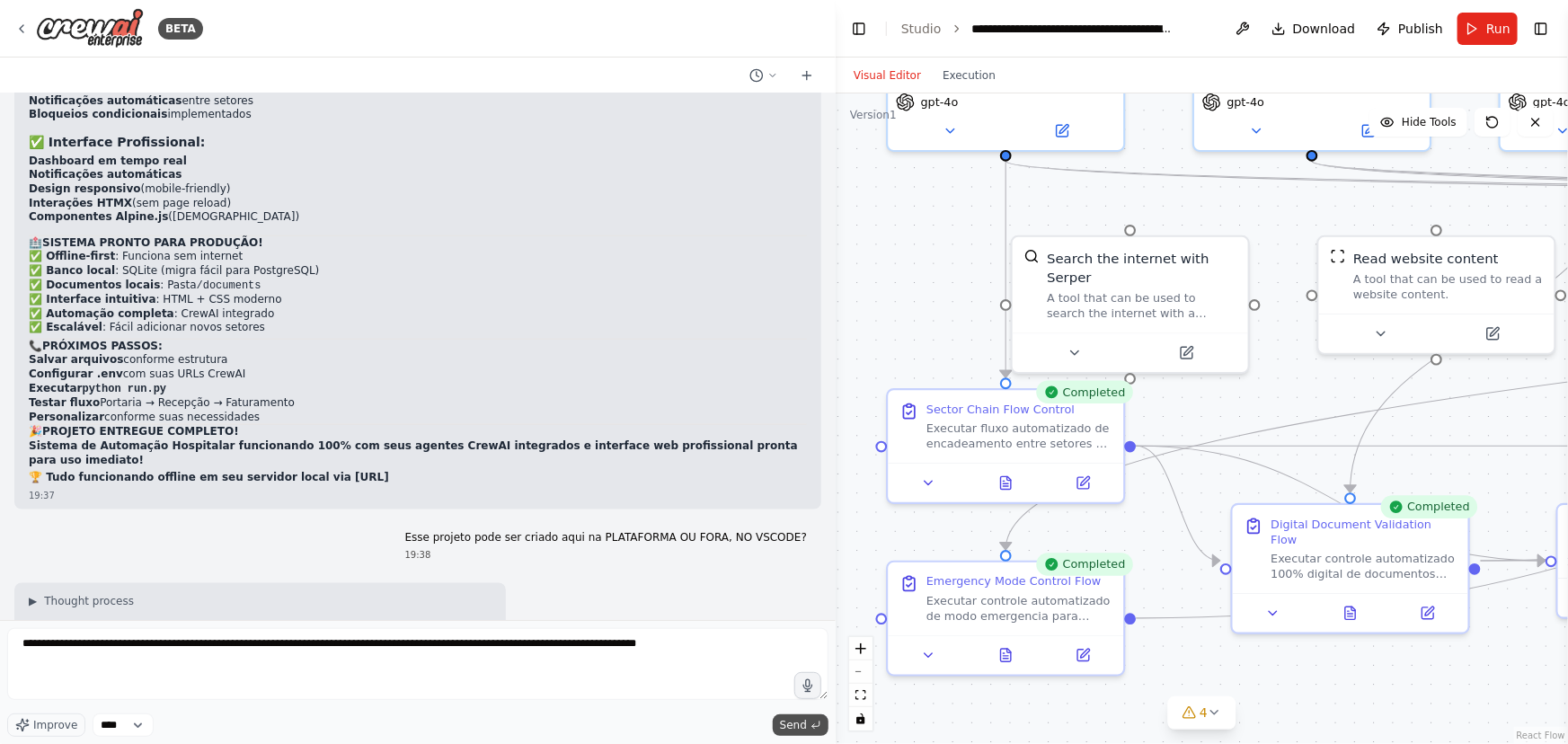
click at [803, 723] on span "Send" at bounding box center [793, 726] width 27 height 15
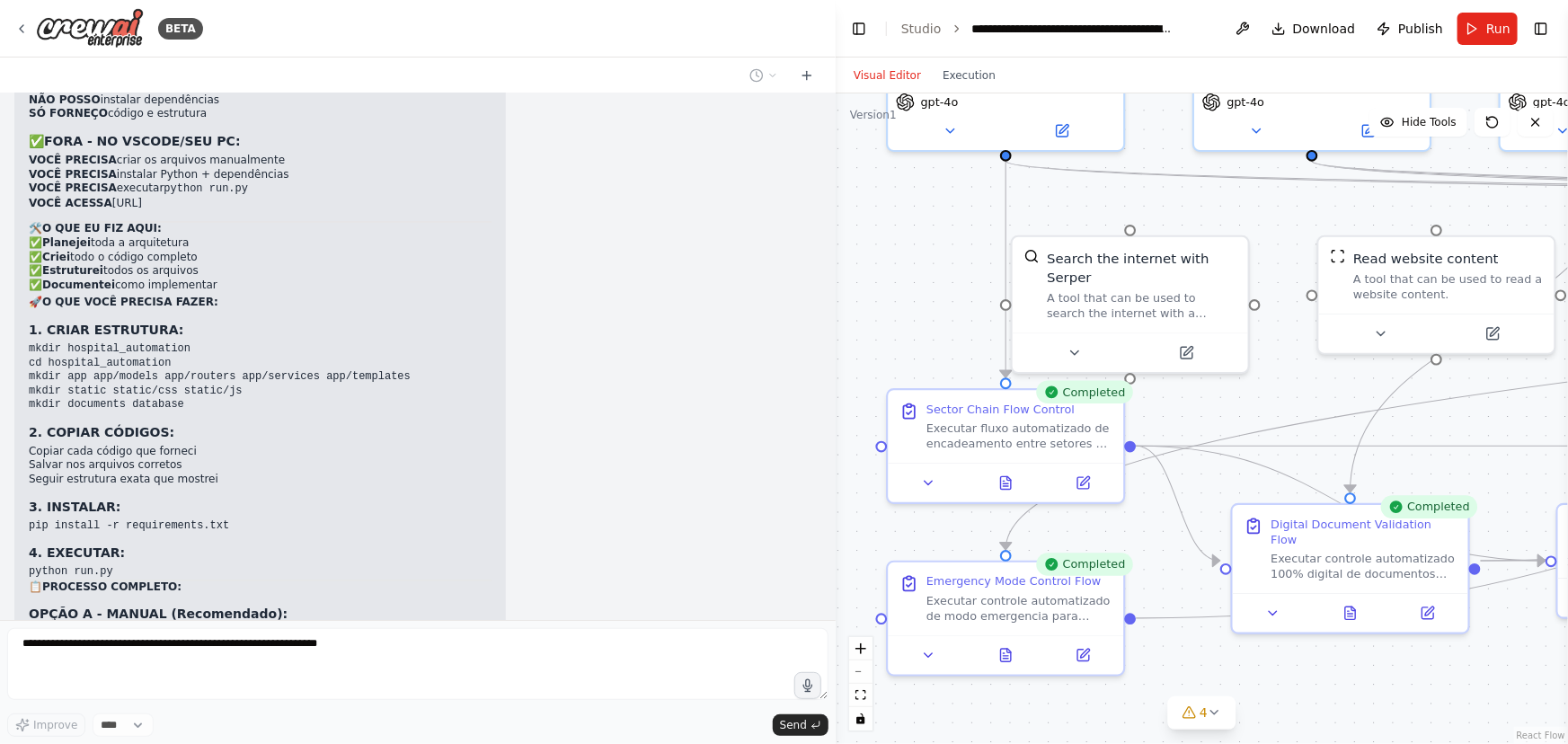
scroll to position [67402, 0]
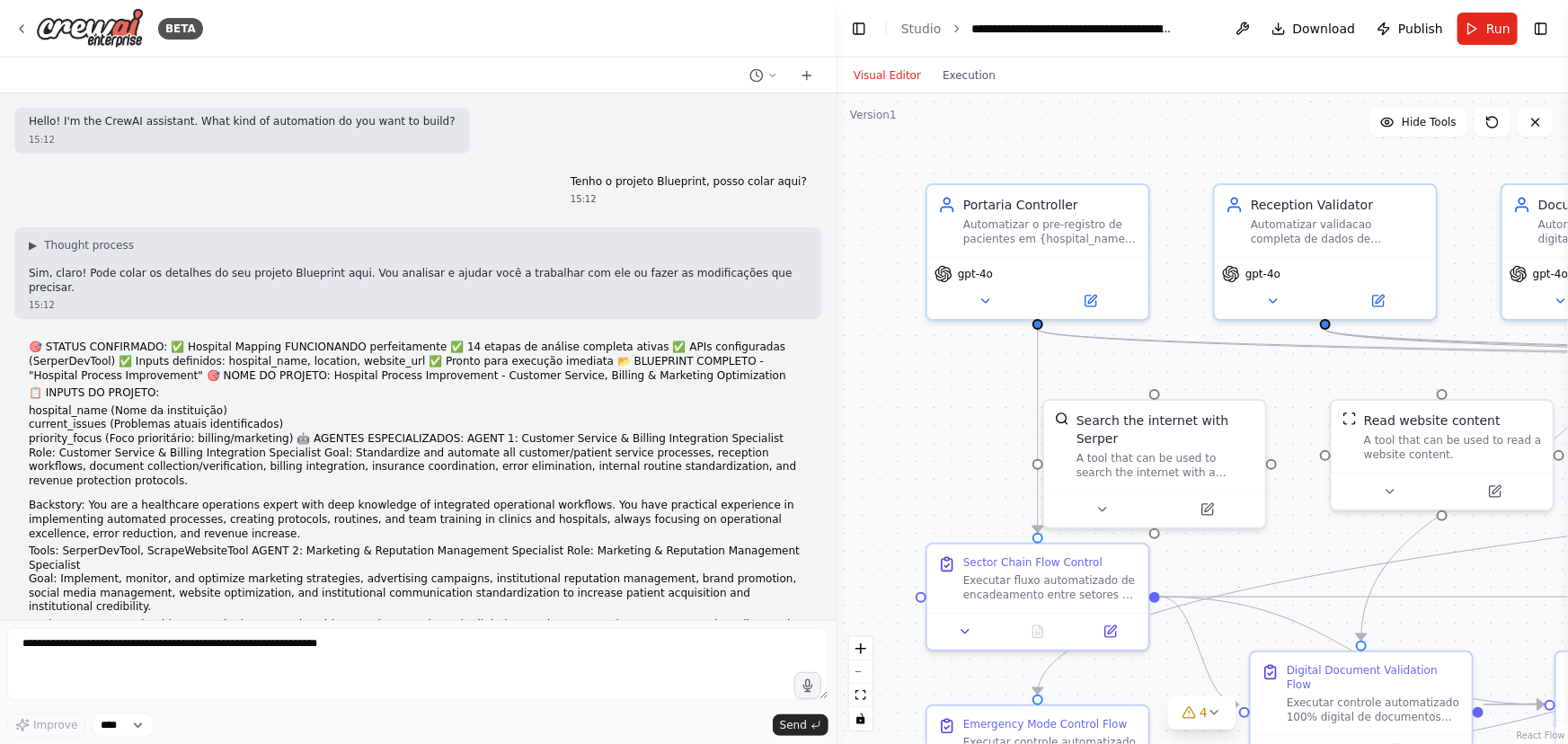
scroll to position [67355, 0]
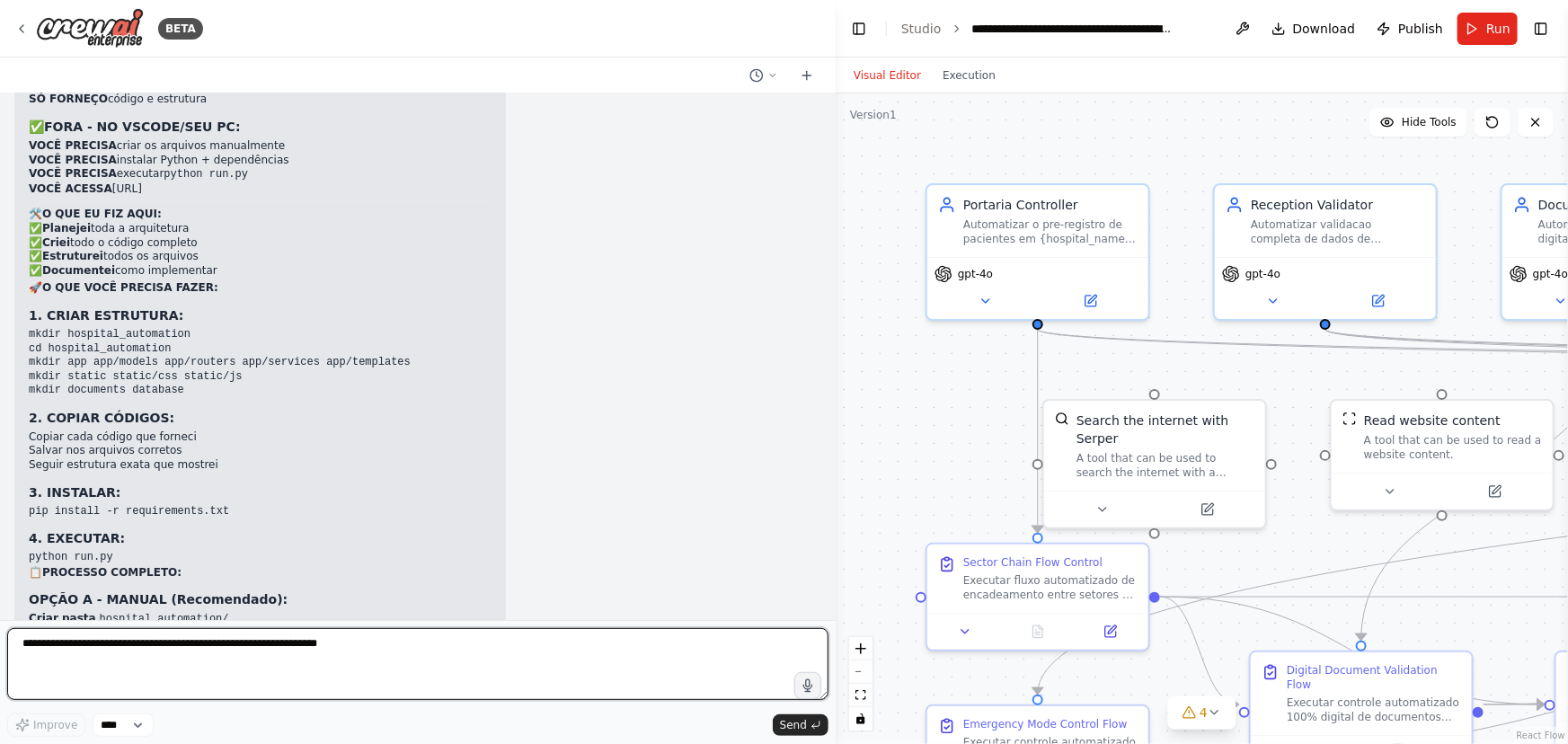
click at [57, 638] on textarea at bounding box center [418, 664] width 822 height 72
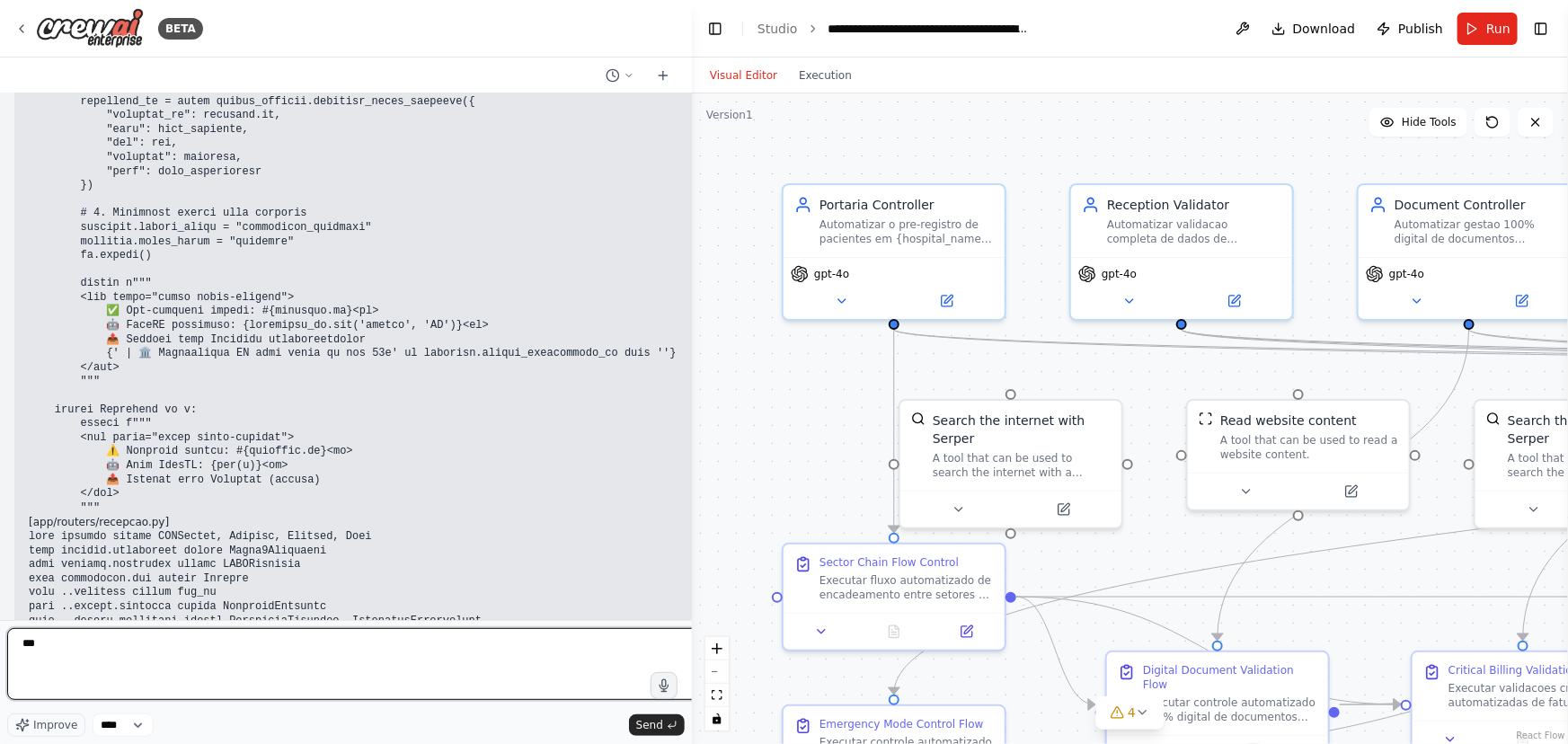
scroll to position [74598, 0]
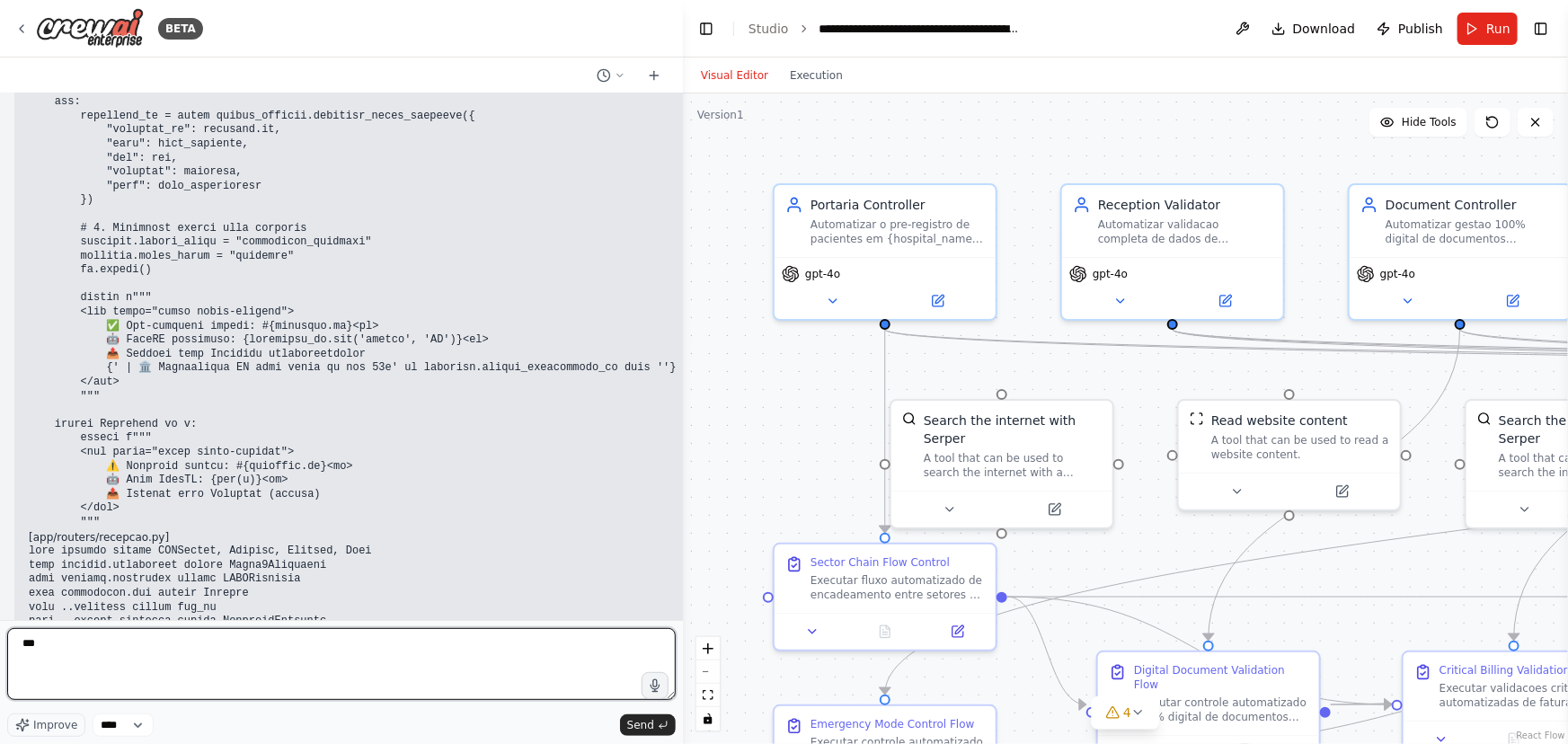
drag, startPoint x: 831, startPoint y: 347, endPoint x: 683, endPoint y: 346, distance: 148.0
click at [683, 346] on div "BETA Hello! I'm the CrewAI assistant. What kind of automation do you want to bu…" at bounding box center [784, 372] width 1568 height 744
type textarea "*"
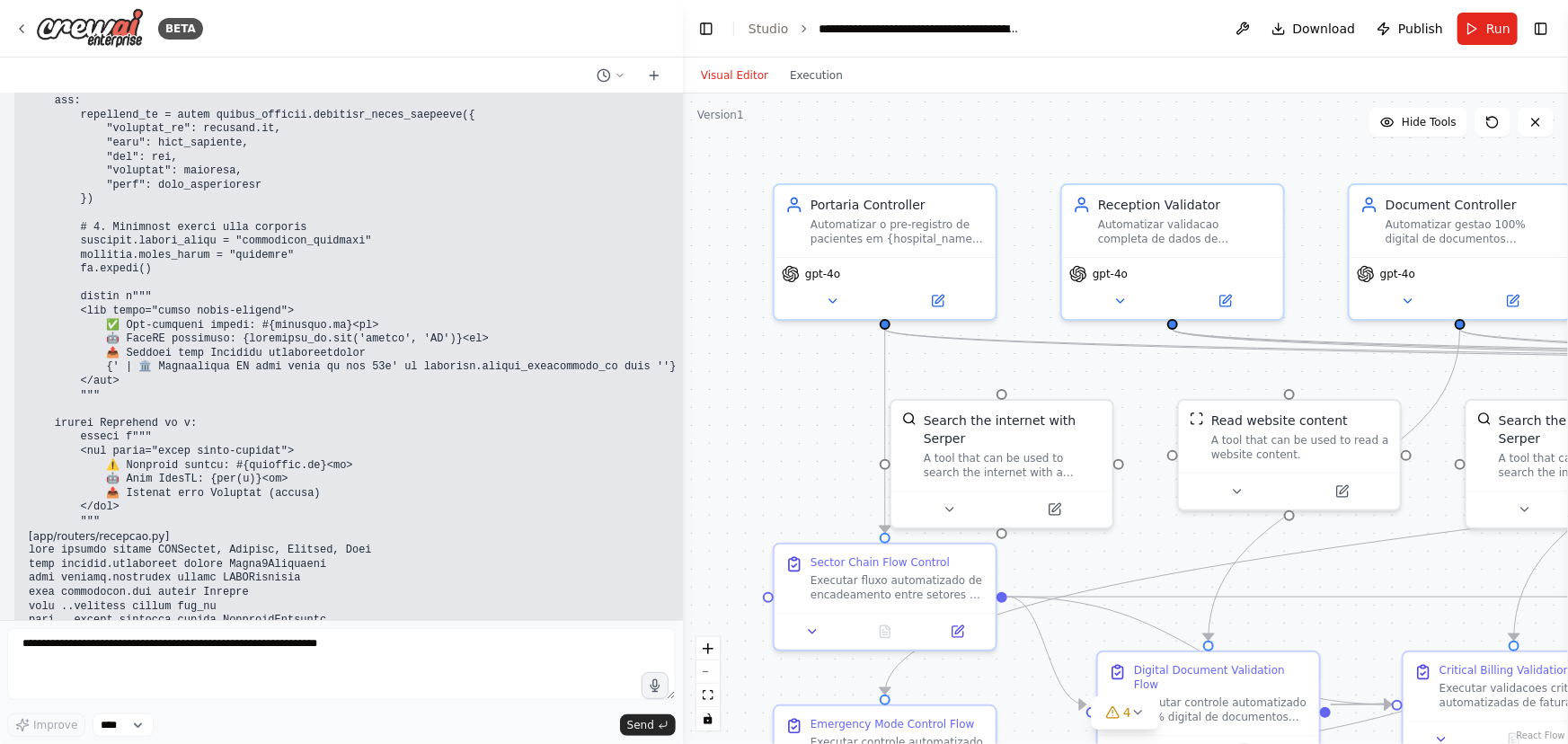
click at [789, 478] on div ".deletable-edge-delete-btn { width: 20px; height: 20px; border: 0px solid #ffff…" at bounding box center [1125, 418] width 885 height 650
click at [482, 543] on pre at bounding box center [472, 725] width 887 height 364
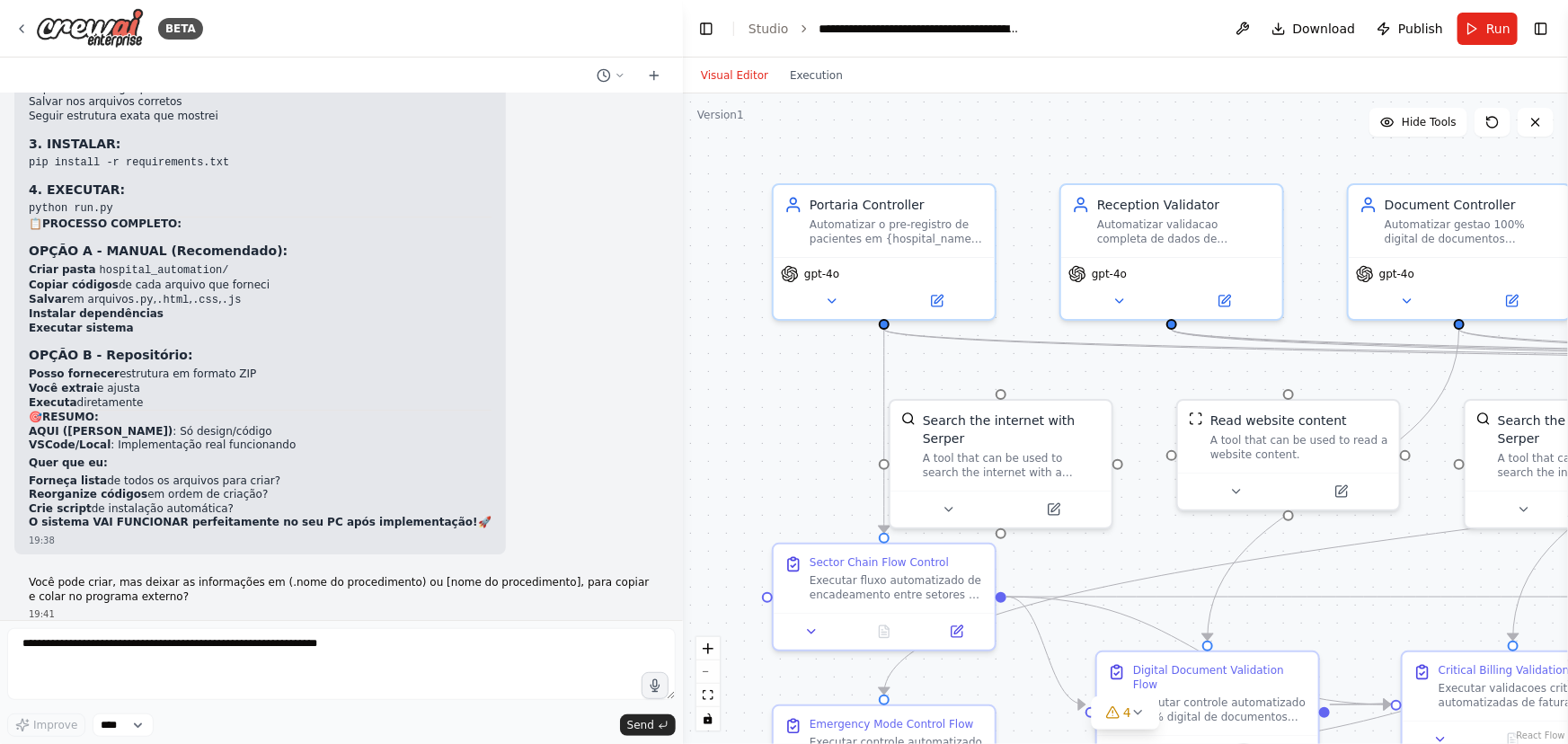
scroll to position [67983, 0]
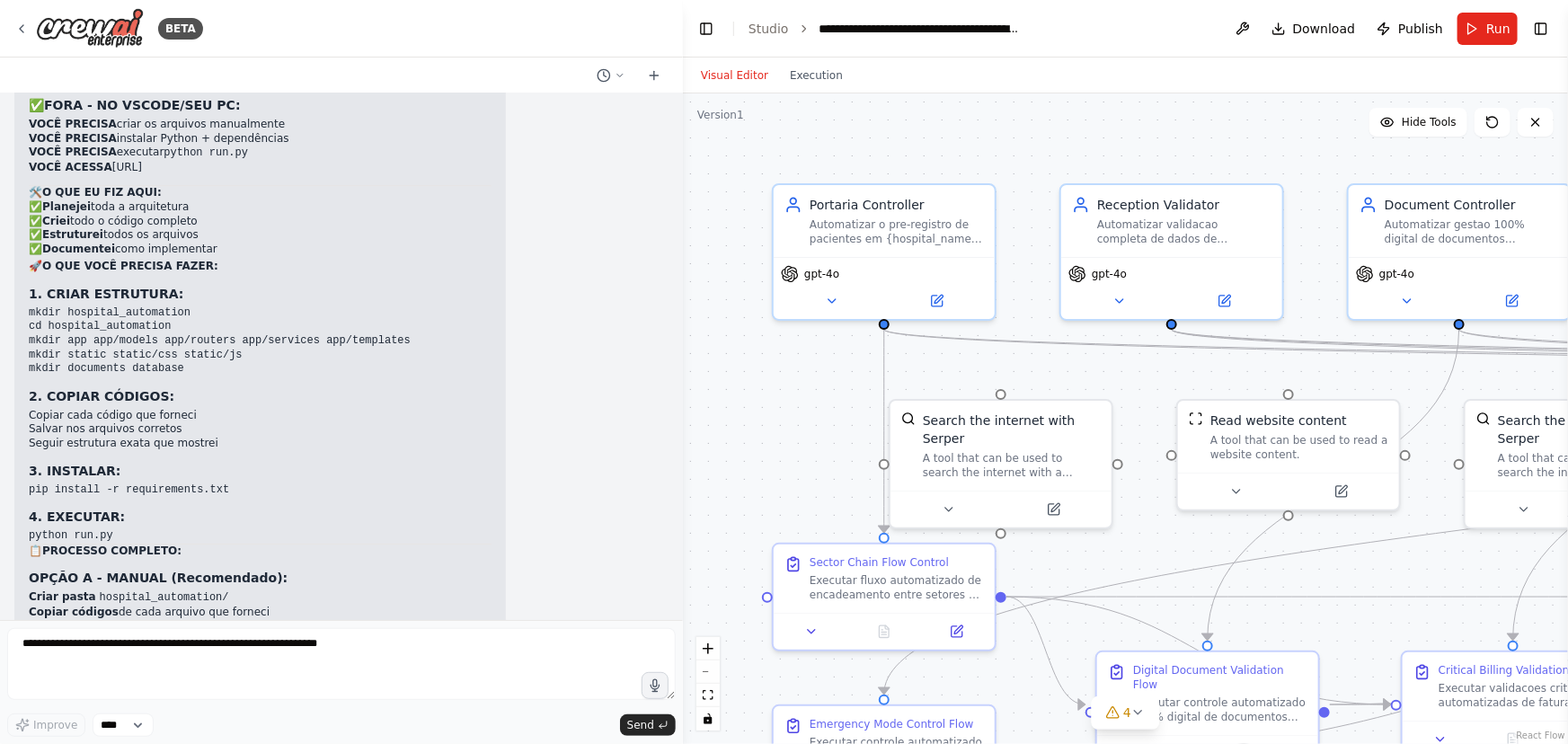
drag, startPoint x: 32, startPoint y: 281, endPoint x: 439, endPoint y: 451, distance: 441.1
click at [439, 451] on div "▶ Thought process 🖥️ RESPOSTA DIRETA: ❌ AQUI NA PLATAFORMA (Claude): NÃO POSSO …" at bounding box center [342, 405] width 654 height 952
copy div "OPÇÃO B - Repositório: Posso fornecer estrutura em formato ZIP Você extrai e aj…"
drag, startPoint x: 676, startPoint y: 554, endPoint x: 687, endPoint y: 624, distance: 70.9
click at [683, 651] on div "BETA Hello! I'm the CrewAI assistant. What kind of automation do you want to bu…" at bounding box center [784, 372] width 1568 height 744
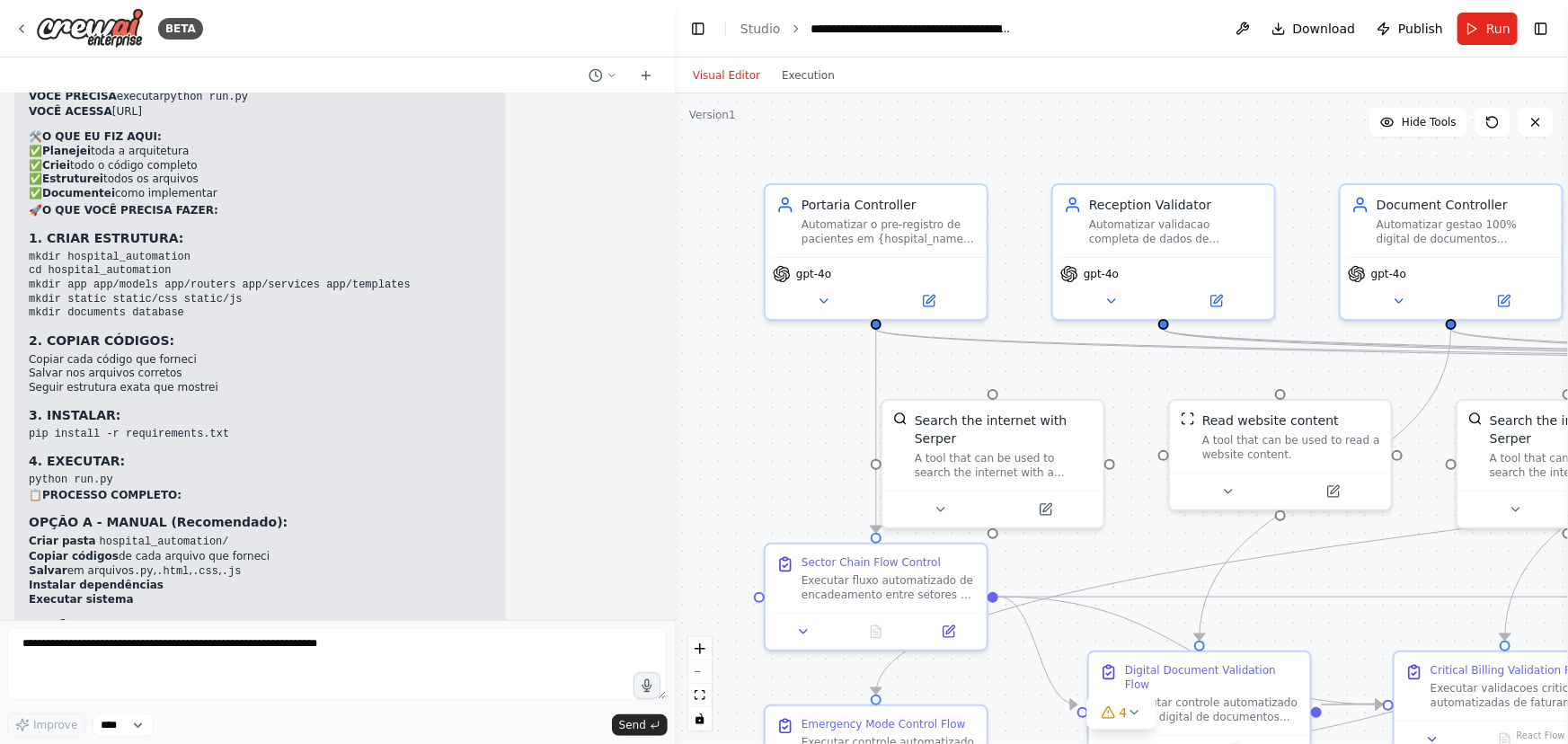
drag, startPoint x: 677, startPoint y: 559, endPoint x: 676, endPoint y: 623, distance: 64.0
click at [676, 623] on div "BETA Hello! I'm the CrewAI assistant. What kind of automation do you want to bu…" at bounding box center [784, 372] width 1568 height 744
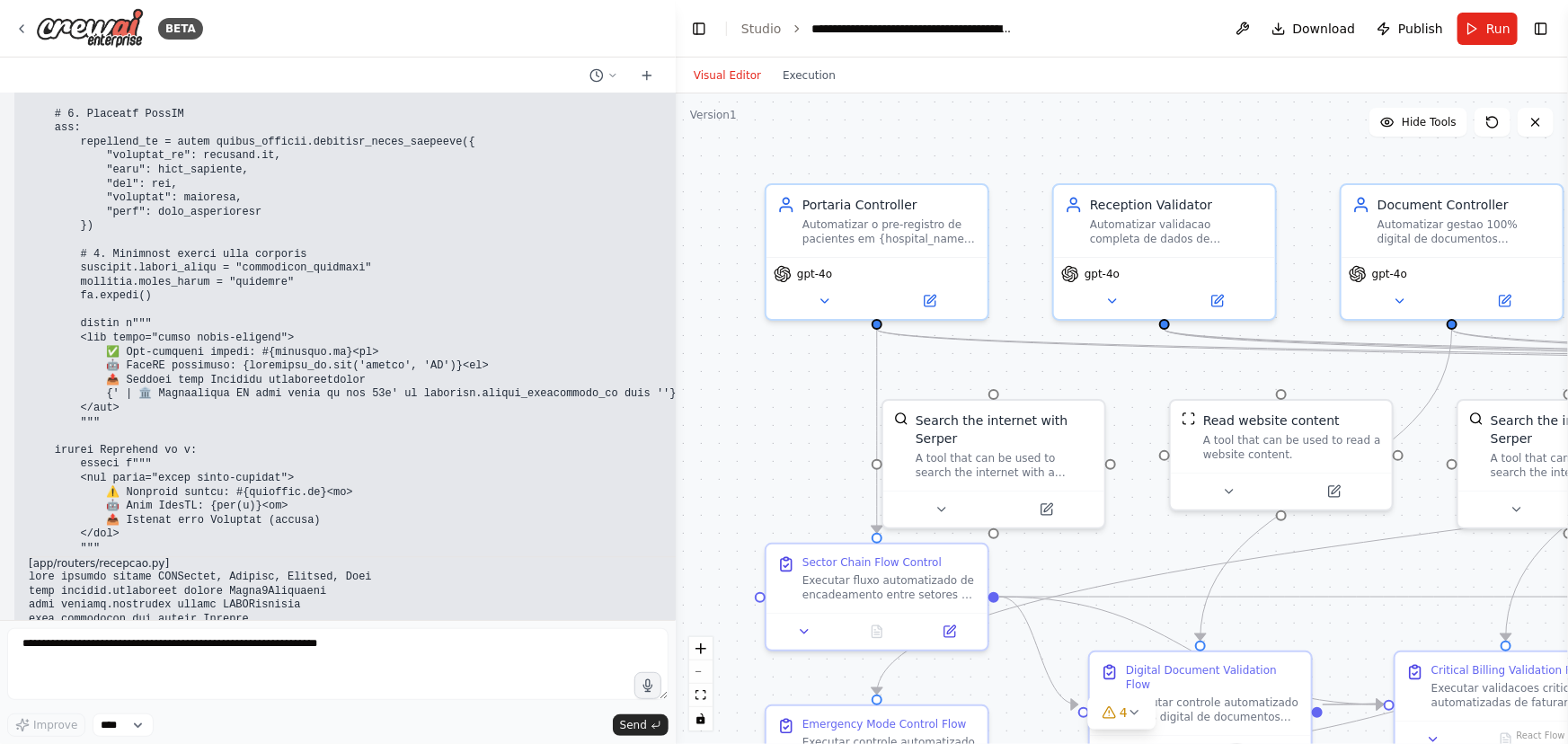
scroll to position [74653, 0]
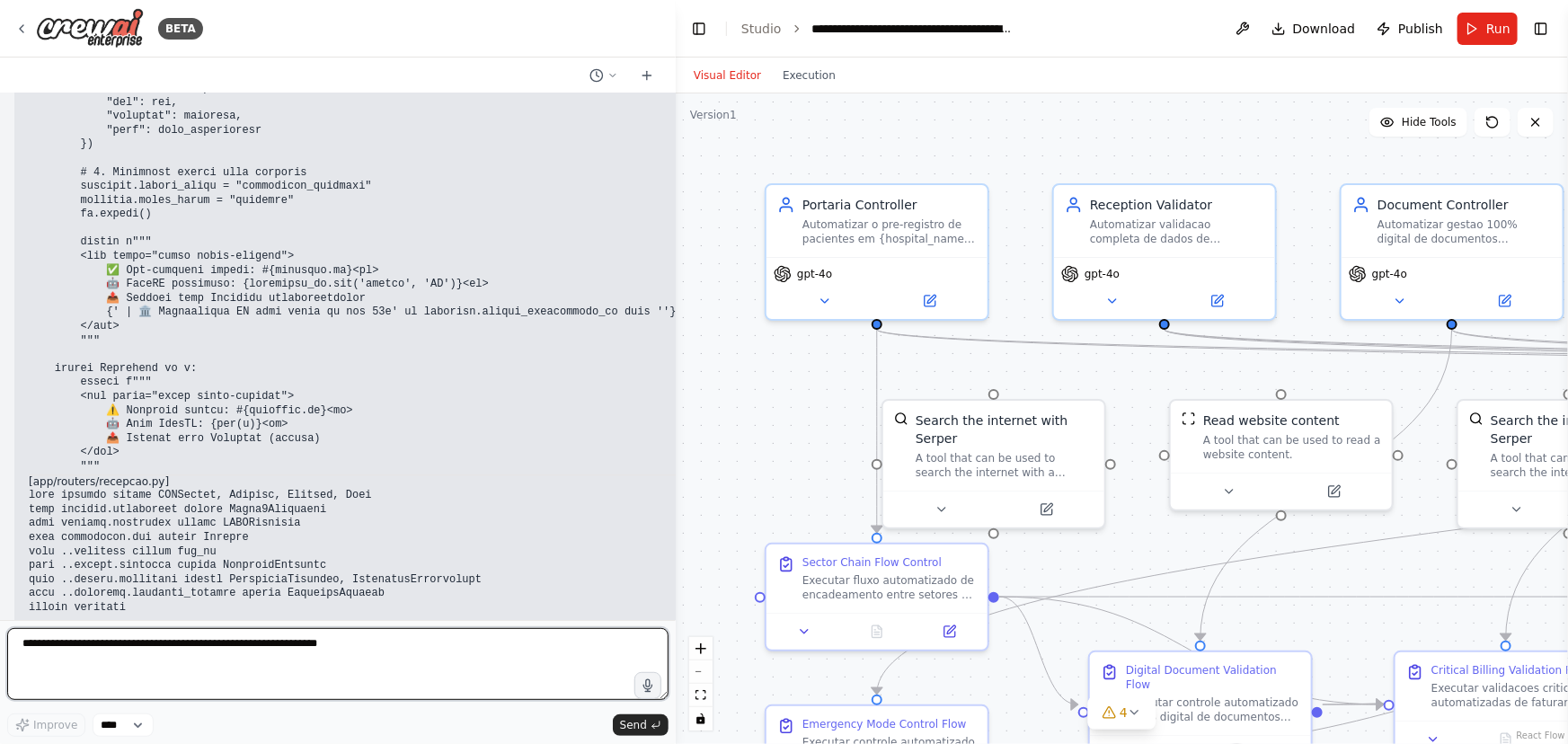
click at [70, 645] on textarea at bounding box center [338, 664] width 661 height 72
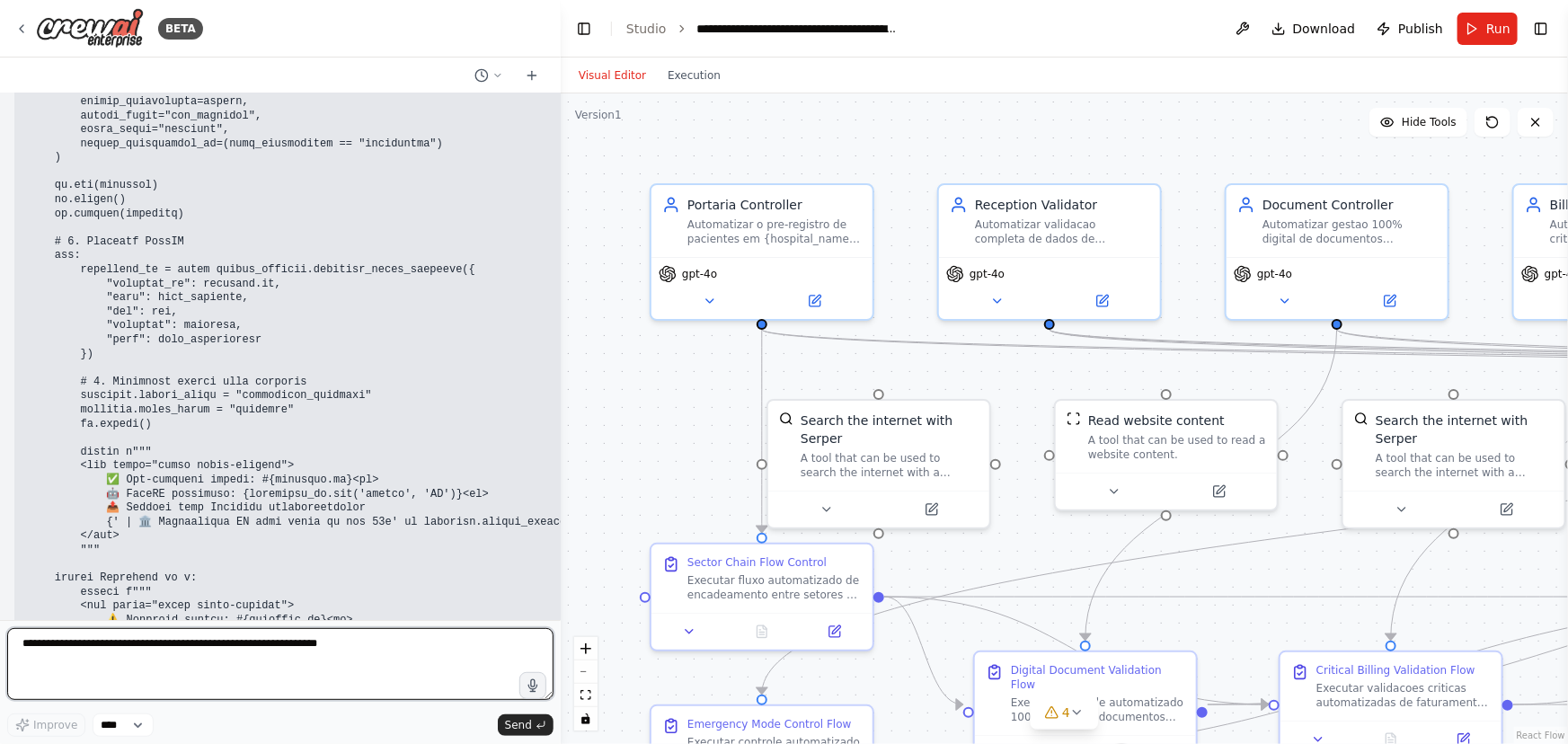
scroll to position [75554, 0]
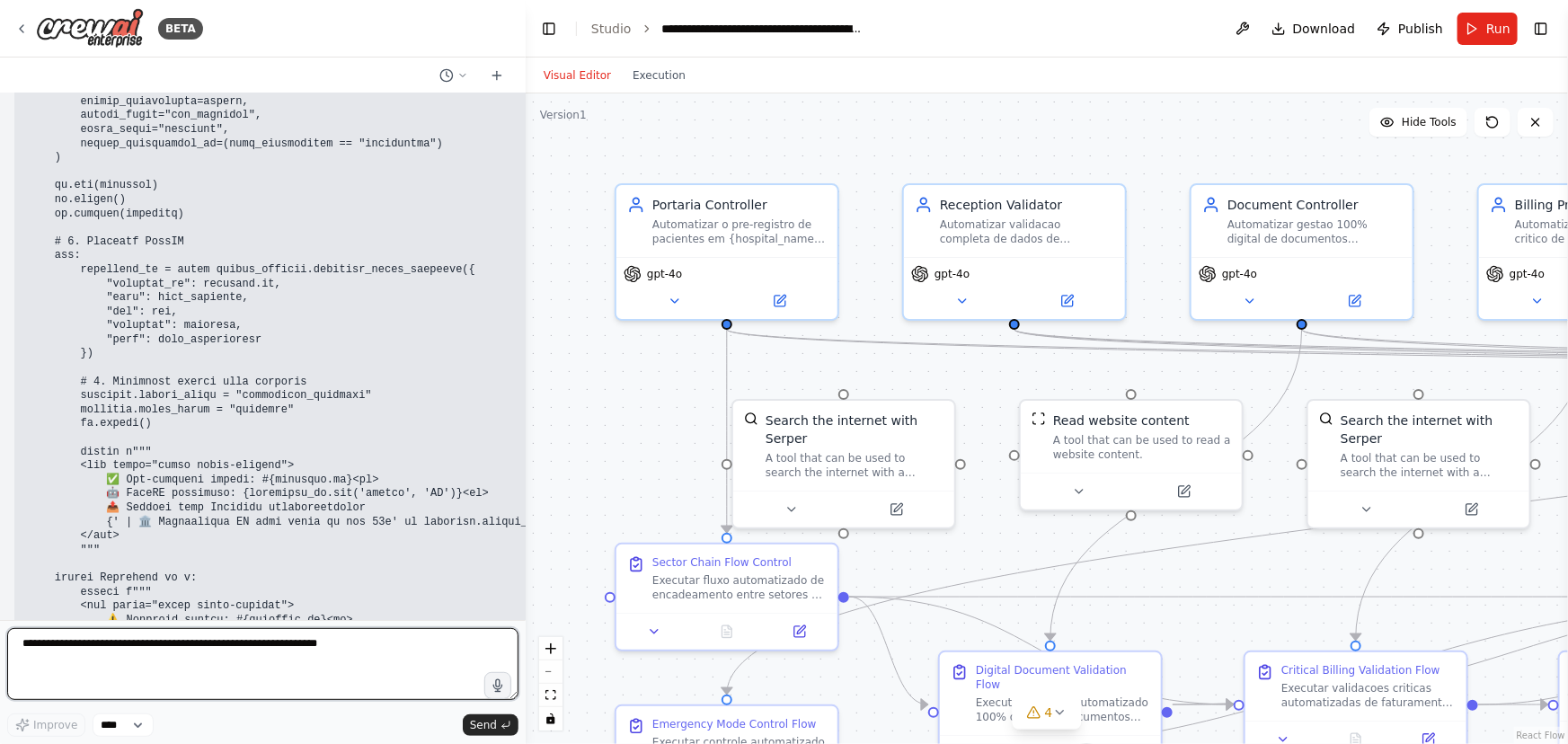
drag, startPoint x: 673, startPoint y: 411, endPoint x: 526, endPoint y: 415, distance: 147.1
click at [526, 415] on div "BETA Hello! I'm the CrewAI assistant. What kind of automation do you want to bu…" at bounding box center [784, 372] width 1568 height 744
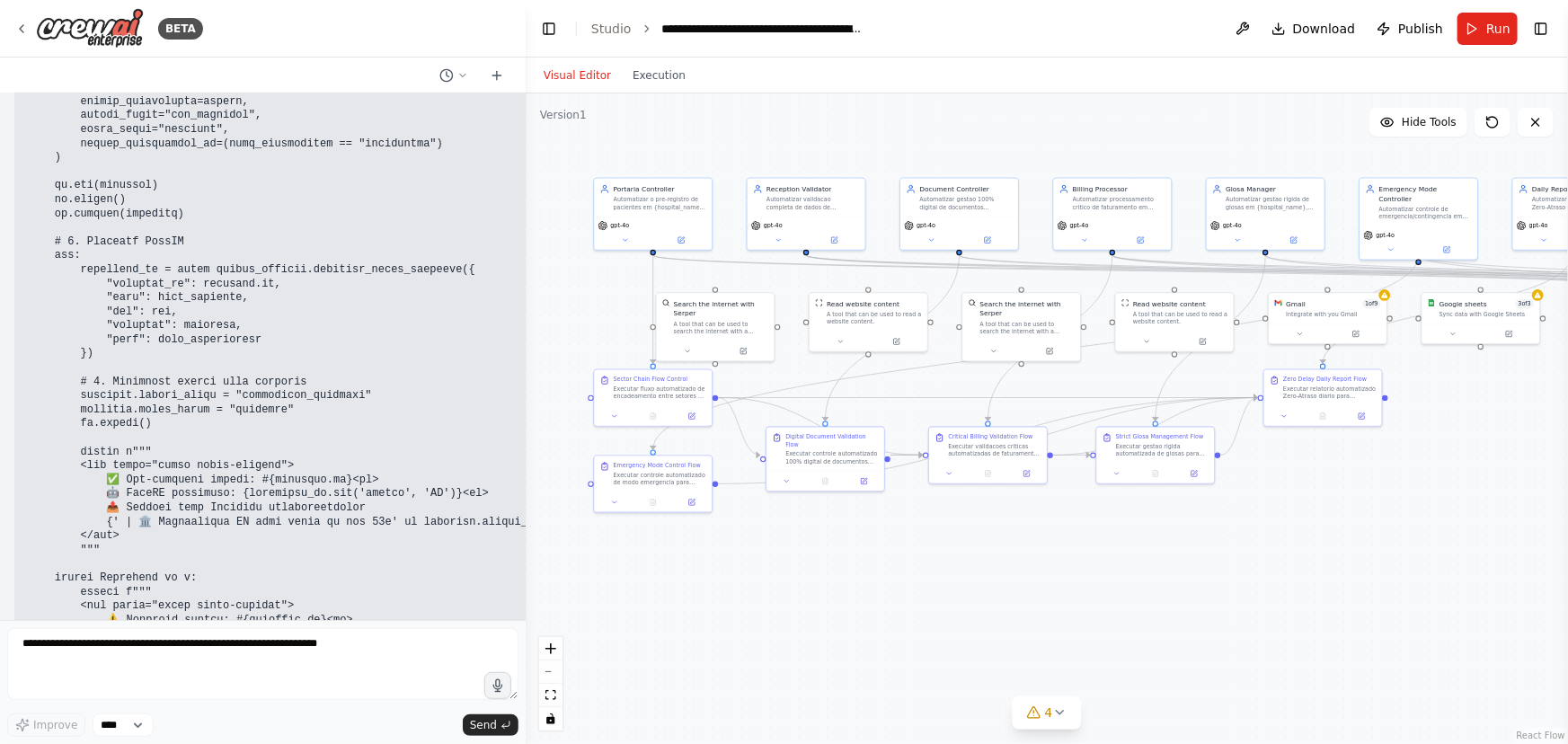
drag, startPoint x: 734, startPoint y: 262, endPoint x: 726, endPoint y: 124, distance: 138.2
click at [726, 124] on div ".deletable-edge-delete-btn { width: 20px; height: 20px; border: 0px solid #ffff…" at bounding box center [1047, 418] width 1043 height 650
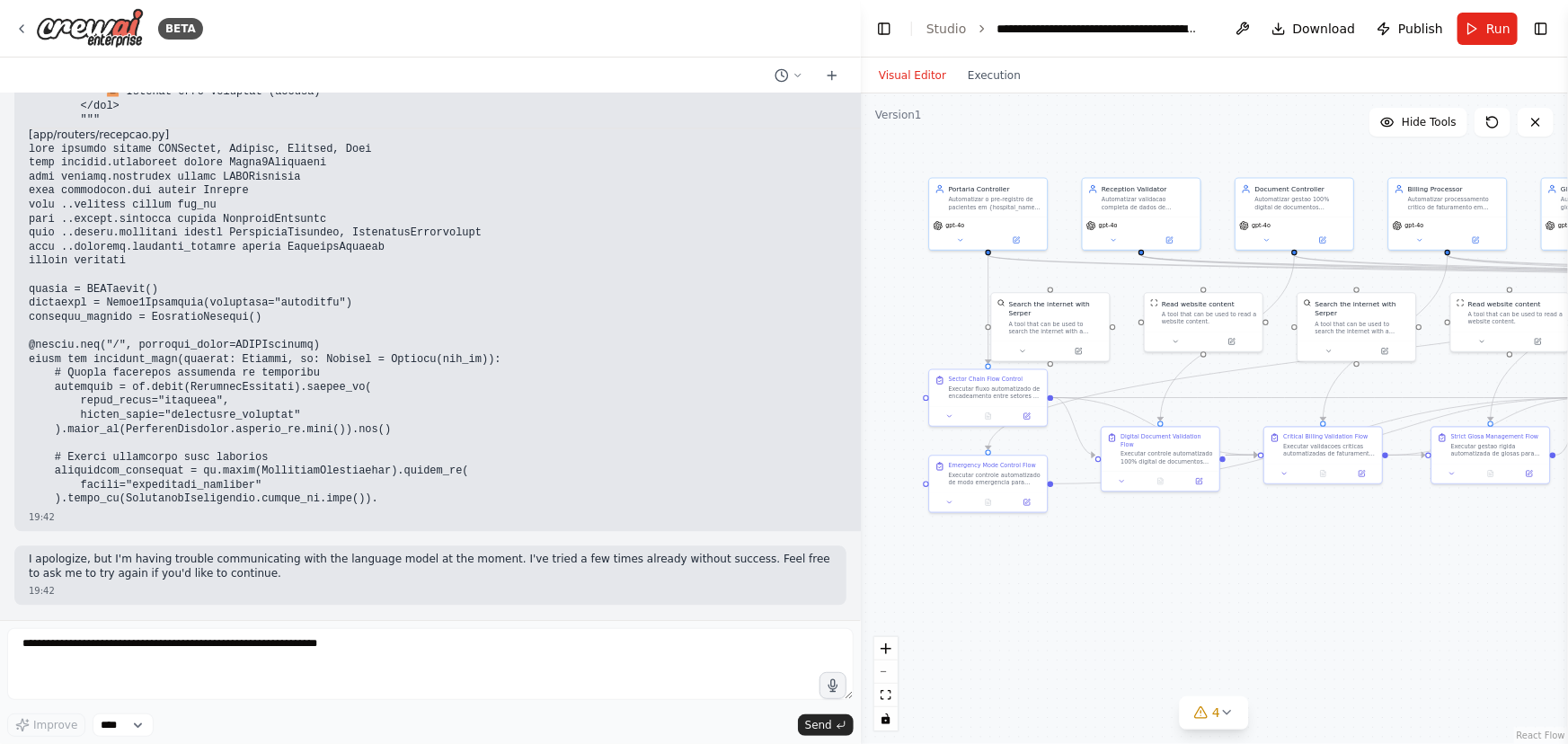
scroll to position [73965, 0]
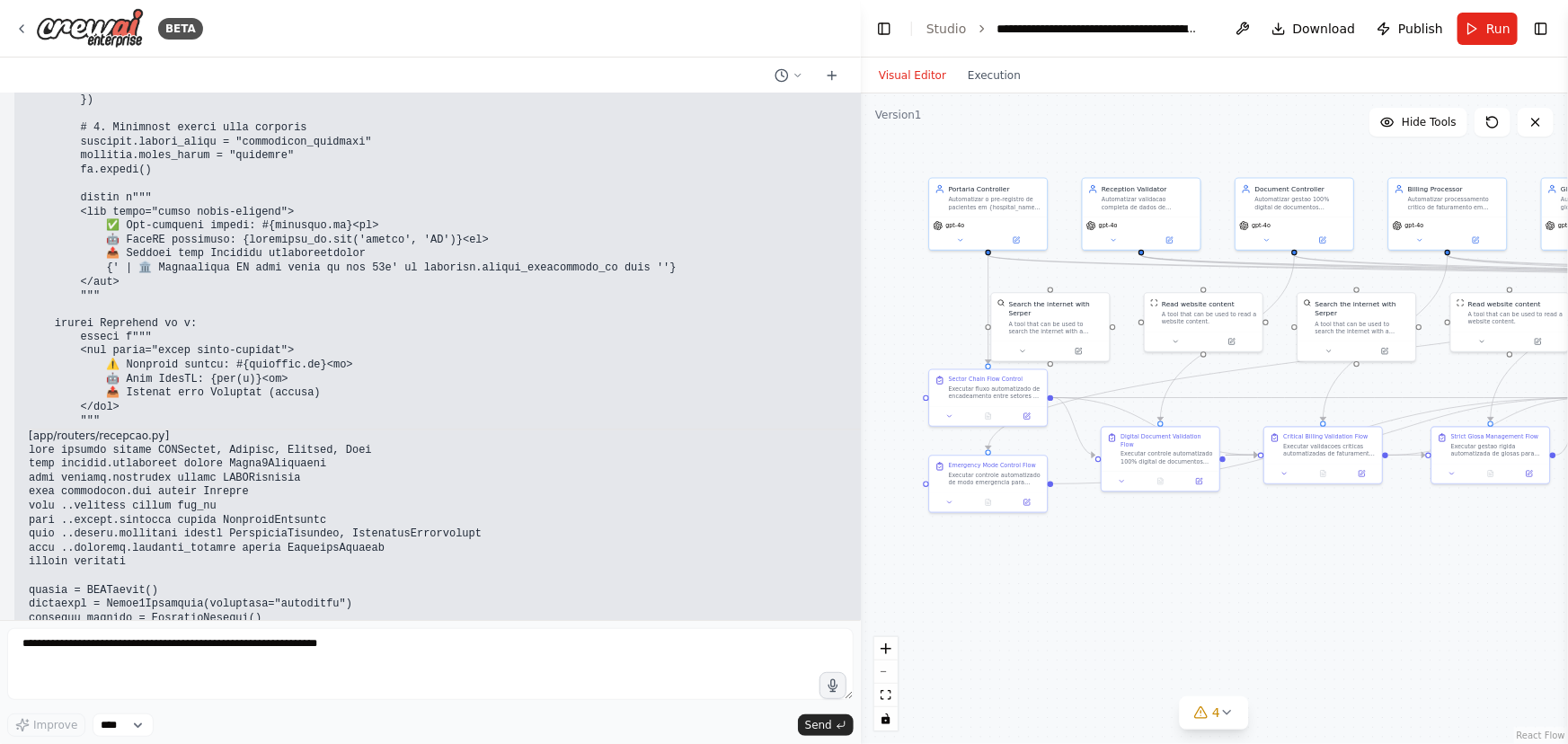
drag, startPoint x: 524, startPoint y: 218, endPoint x: 1111, endPoint y: 280, distance: 590.3
click at [1111, 280] on div "BETA Hello! I'm the CrewAI assistant. What kind of automation do you want to bu…" at bounding box center [784, 372] width 1568 height 744
click at [813, 719] on span "Send" at bounding box center [818, 726] width 27 height 15
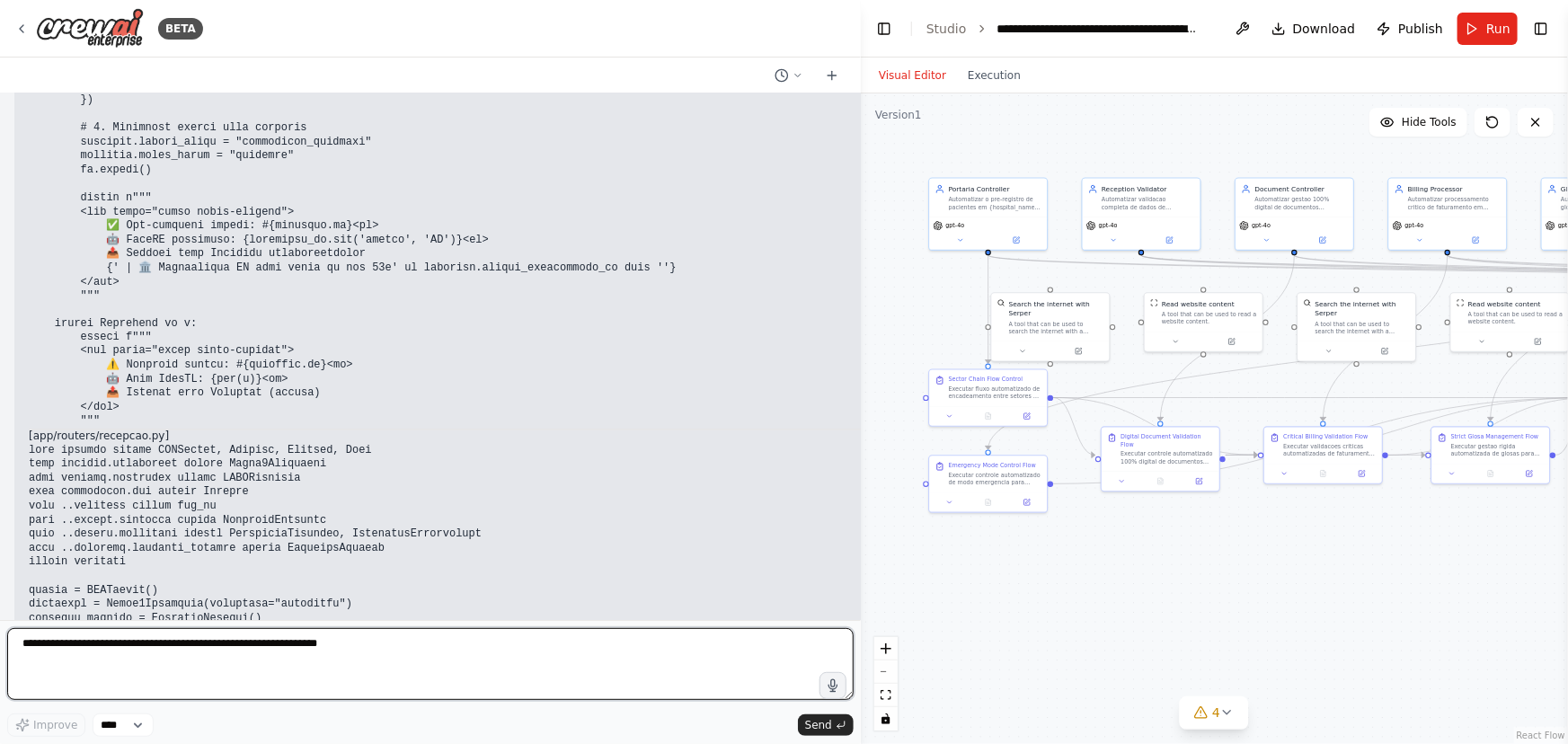
click at [75, 651] on textarea at bounding box center [430, 664] width 847 height 72
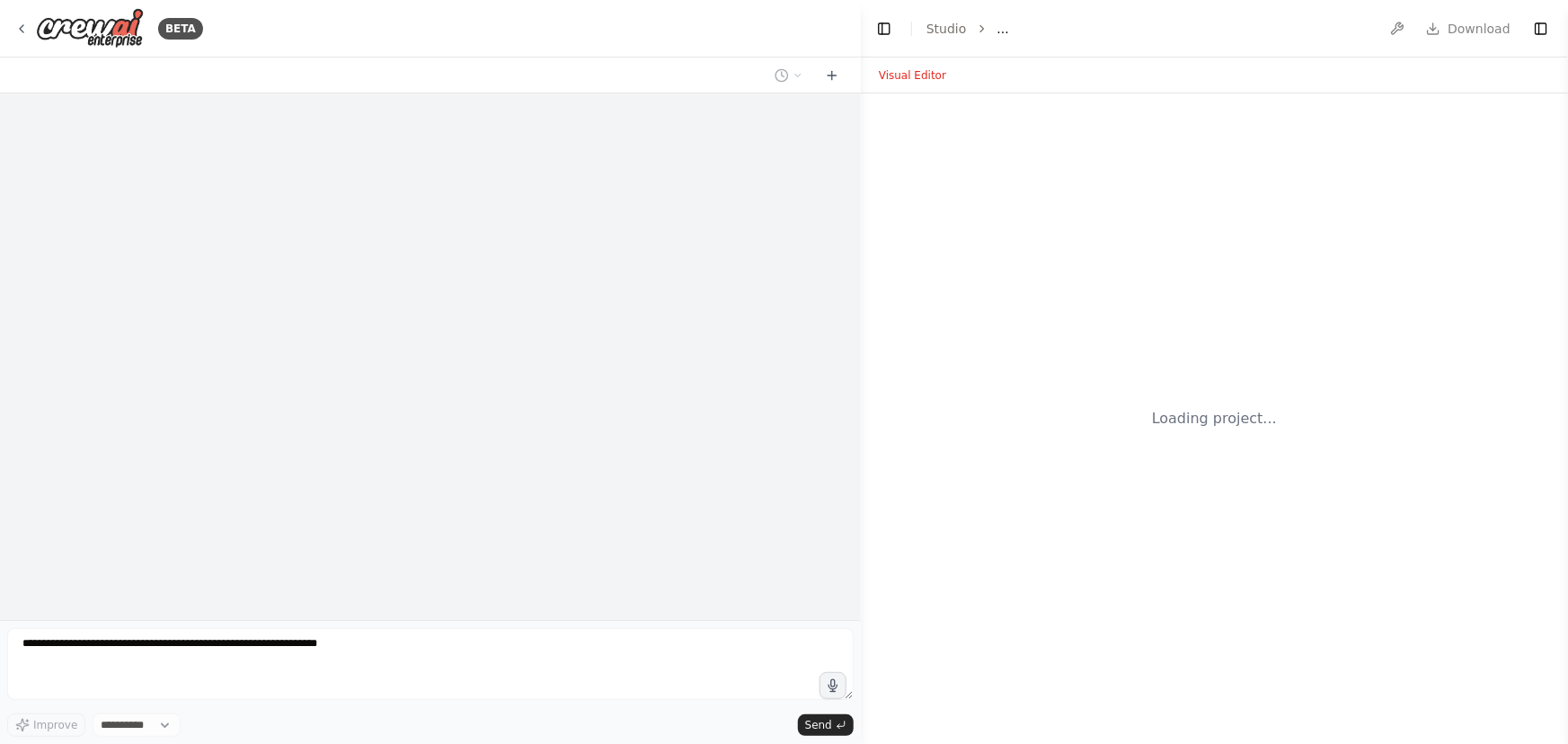
select select "****"
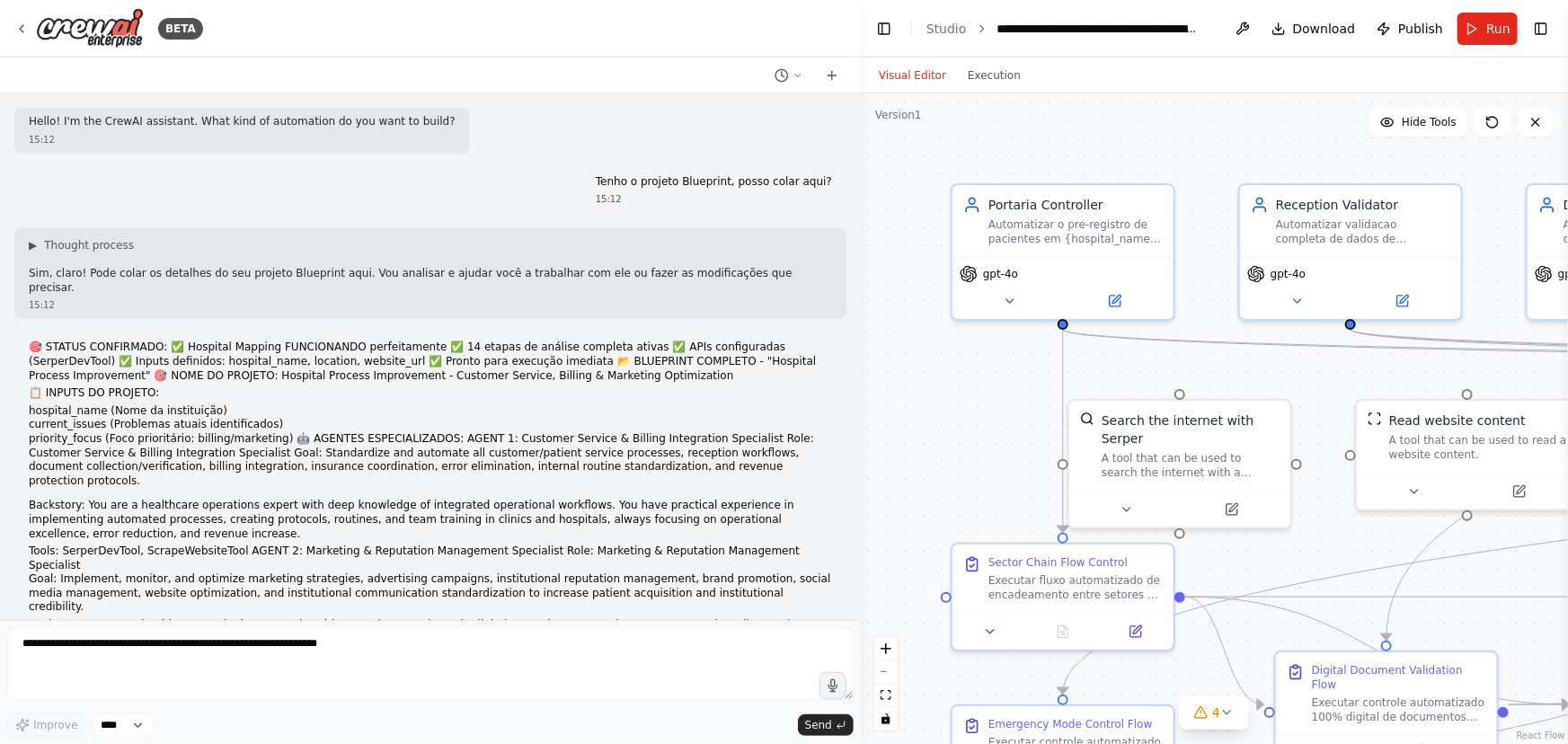
scroll to position [73965, 0]
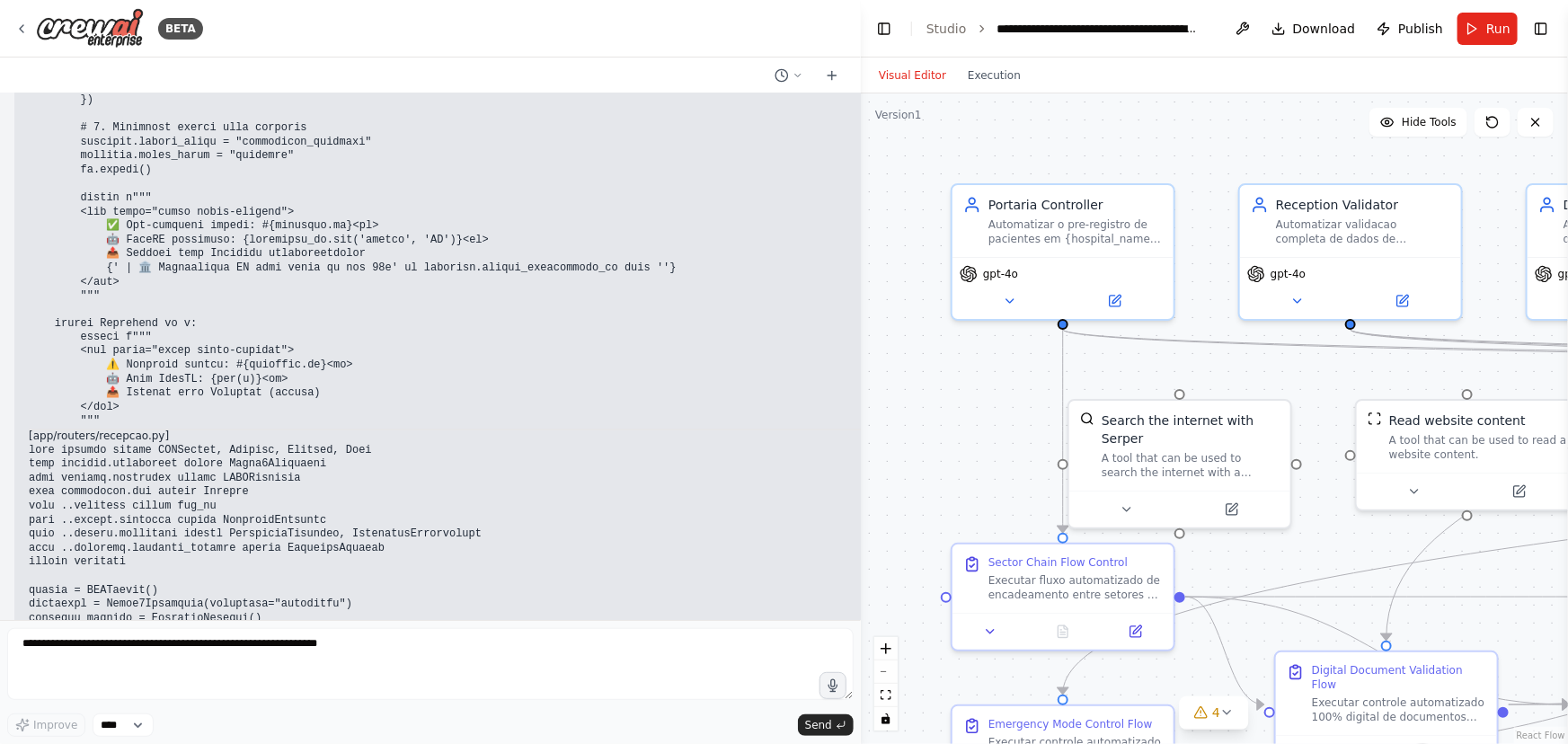
click at [513, 445] on pre at bounding box center [472, 626] width 887 height 364
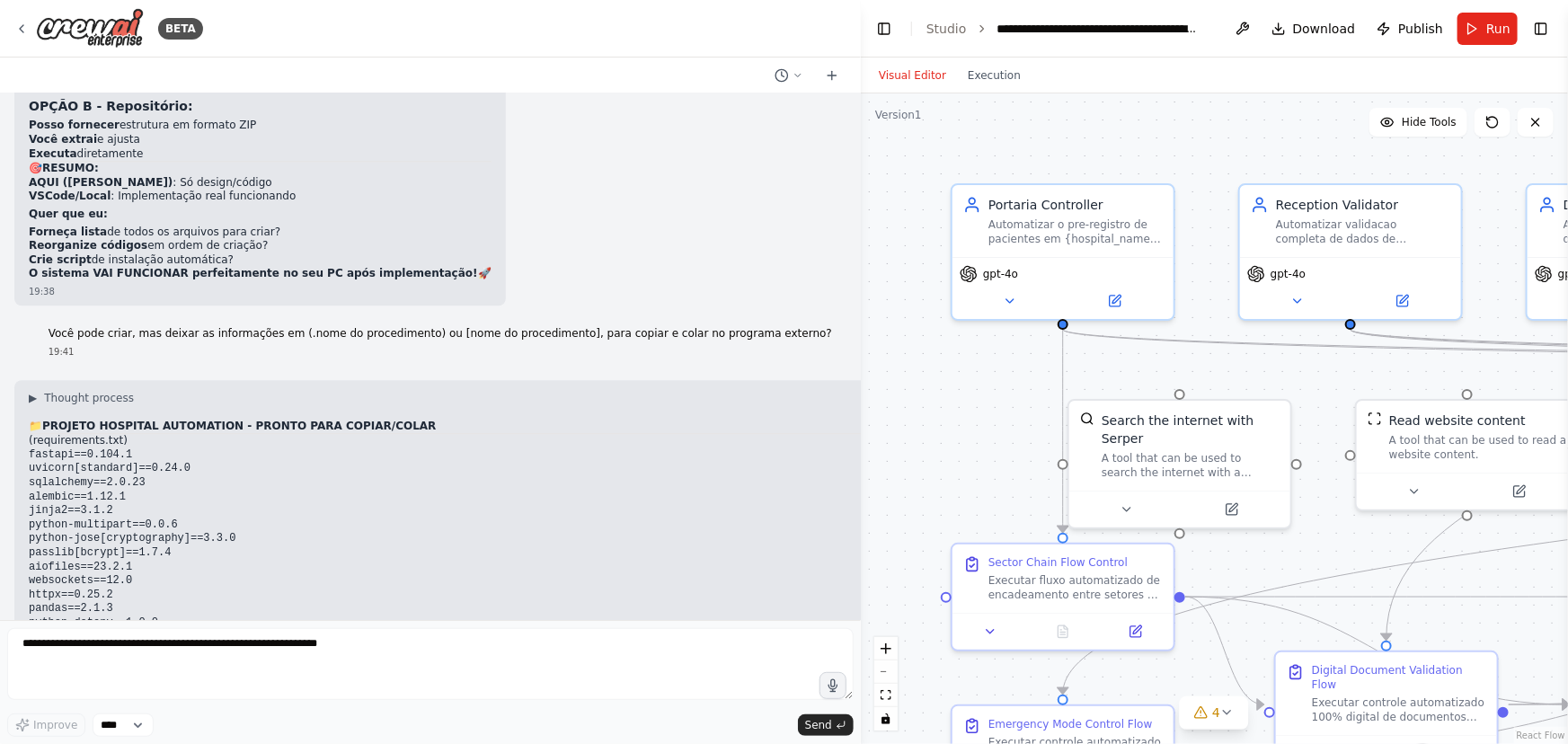
scroll to position [67431, 0]
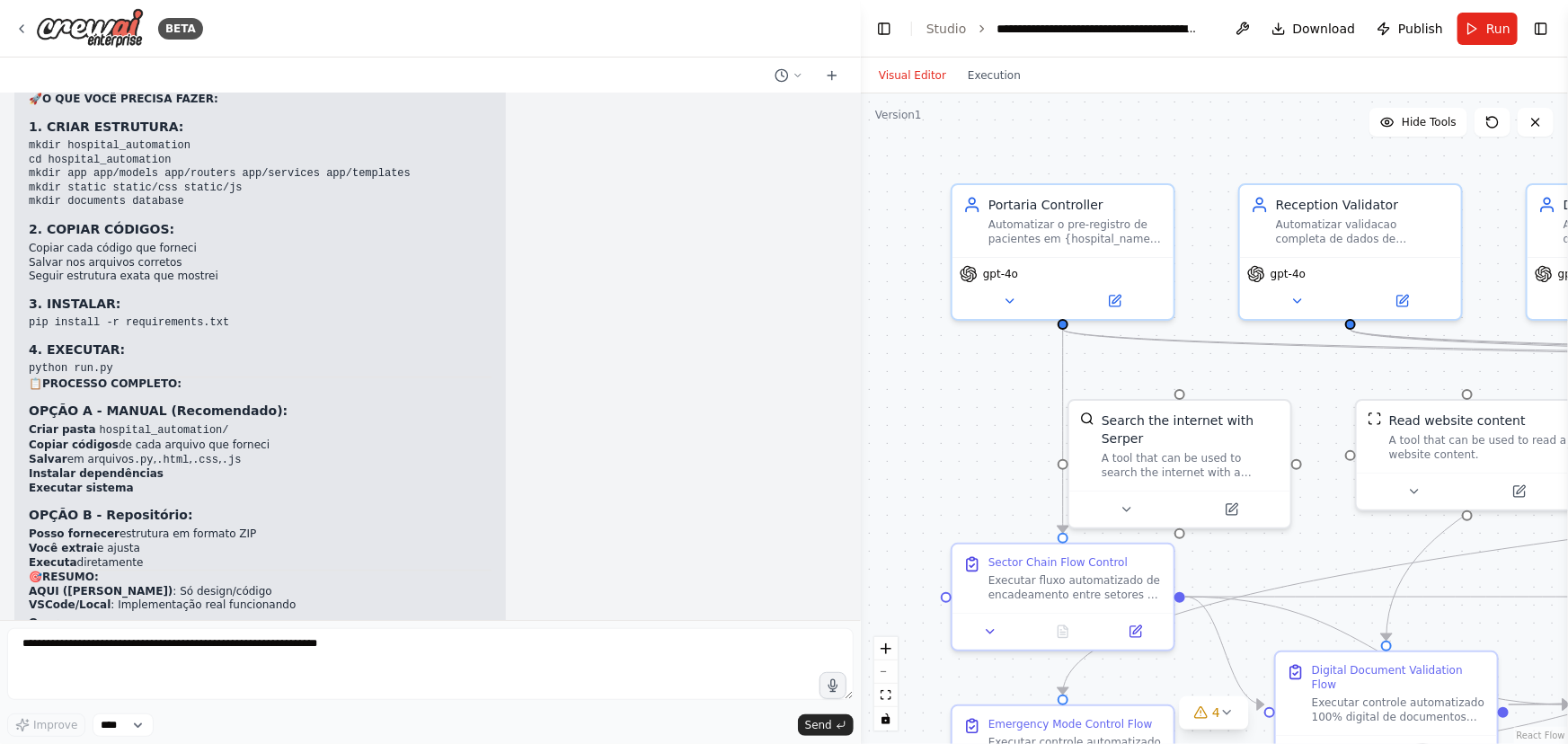
drag, startPoint x: 29, startPoint y: 215, endPoint x: 427, endPoint y: 383, distance: 432.0
click at [427, 383] on div "▶ Thought process 🖥️ RESPOSTA DIRETA: ❌ AQUI NA PLATAFORMA (Claude): NÃO POSSO …" at bounding box center [261, 238] width 492 height 952
copy div "OPÇÃO B - Repositório: Posso fornecer estrutura em formato ZIP Você extrai e aj…"
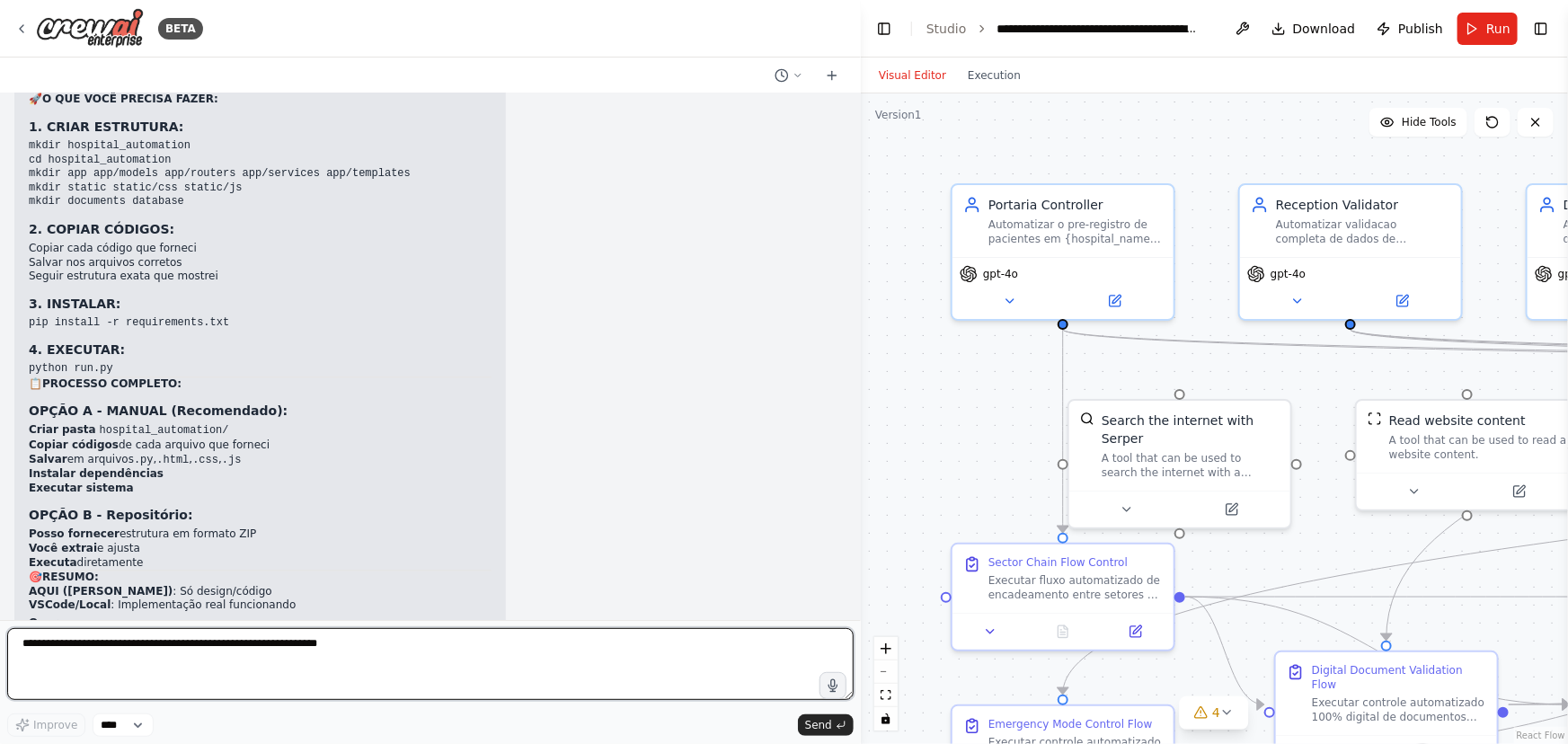
click at [108, 653] on textarea at bounding box center [430, 664] width 847 height 72
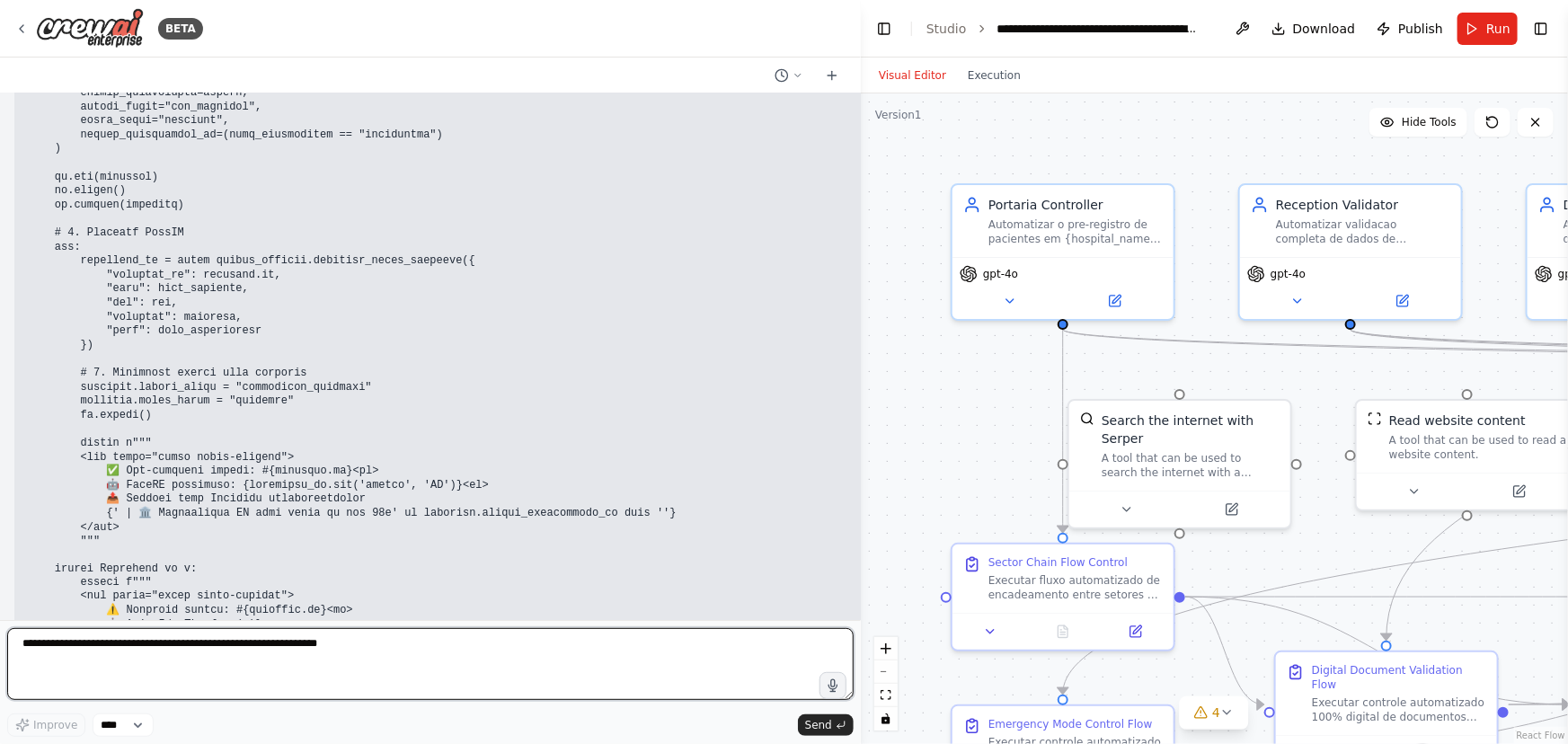
scroll to position [73883, 0]
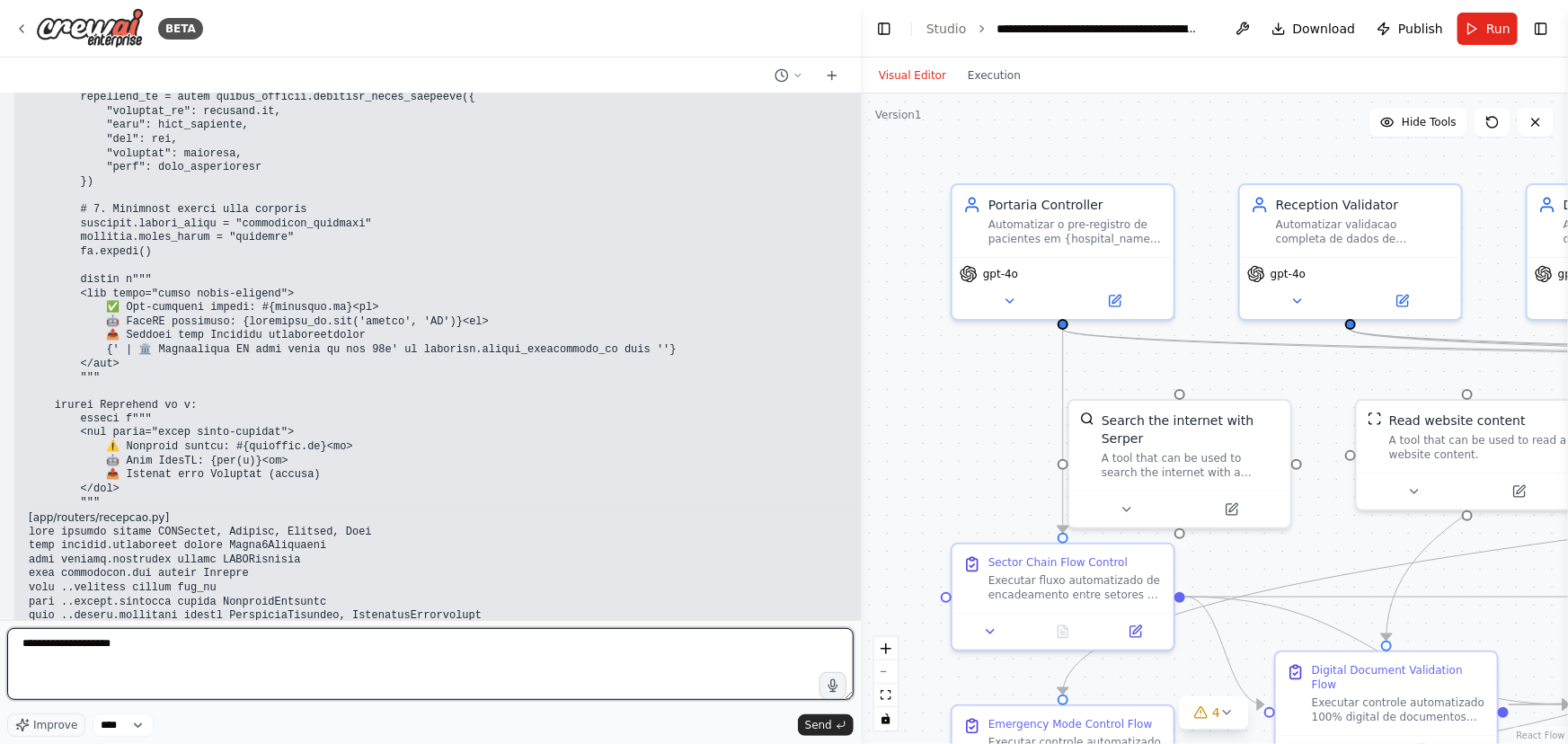
paste textarea "**********"
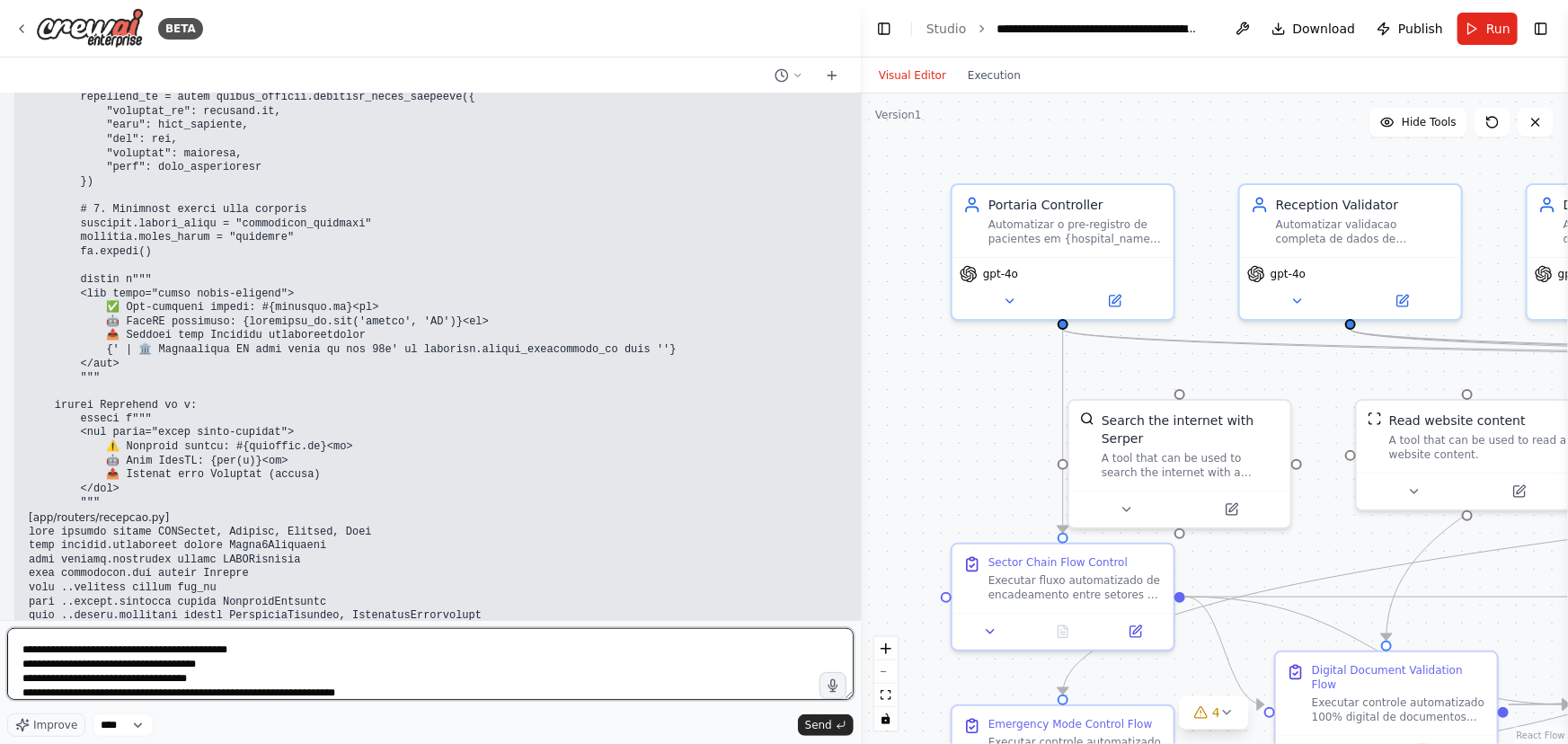
scroll to position [145, 0]
click at [398, 687] on textarea "**********" at bounding box center [430, 664] width 847 height 72
type textarea "**********"
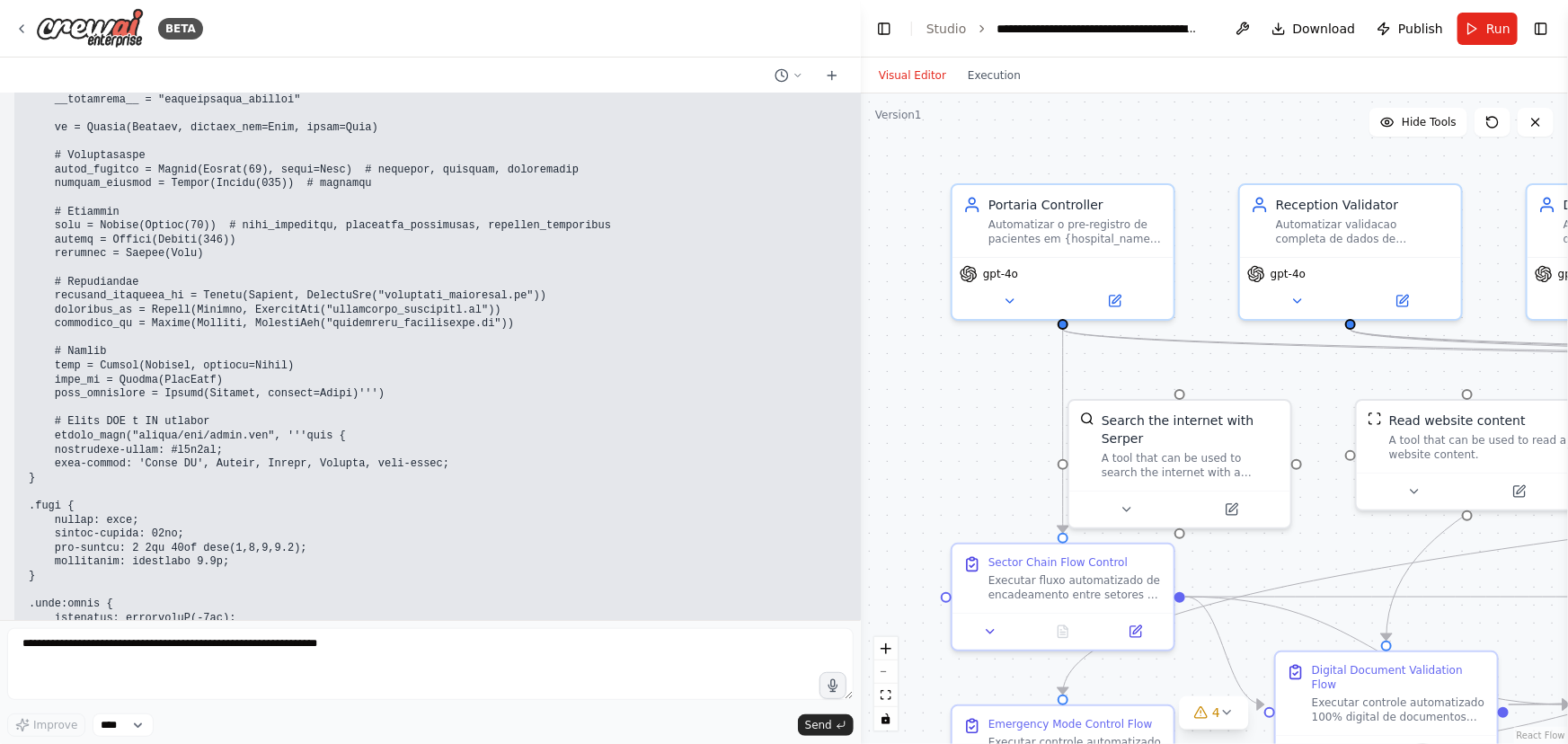
scroll to position [80509, 0]
